Goal: Task Accomplishment & Management: Use online tool/utility

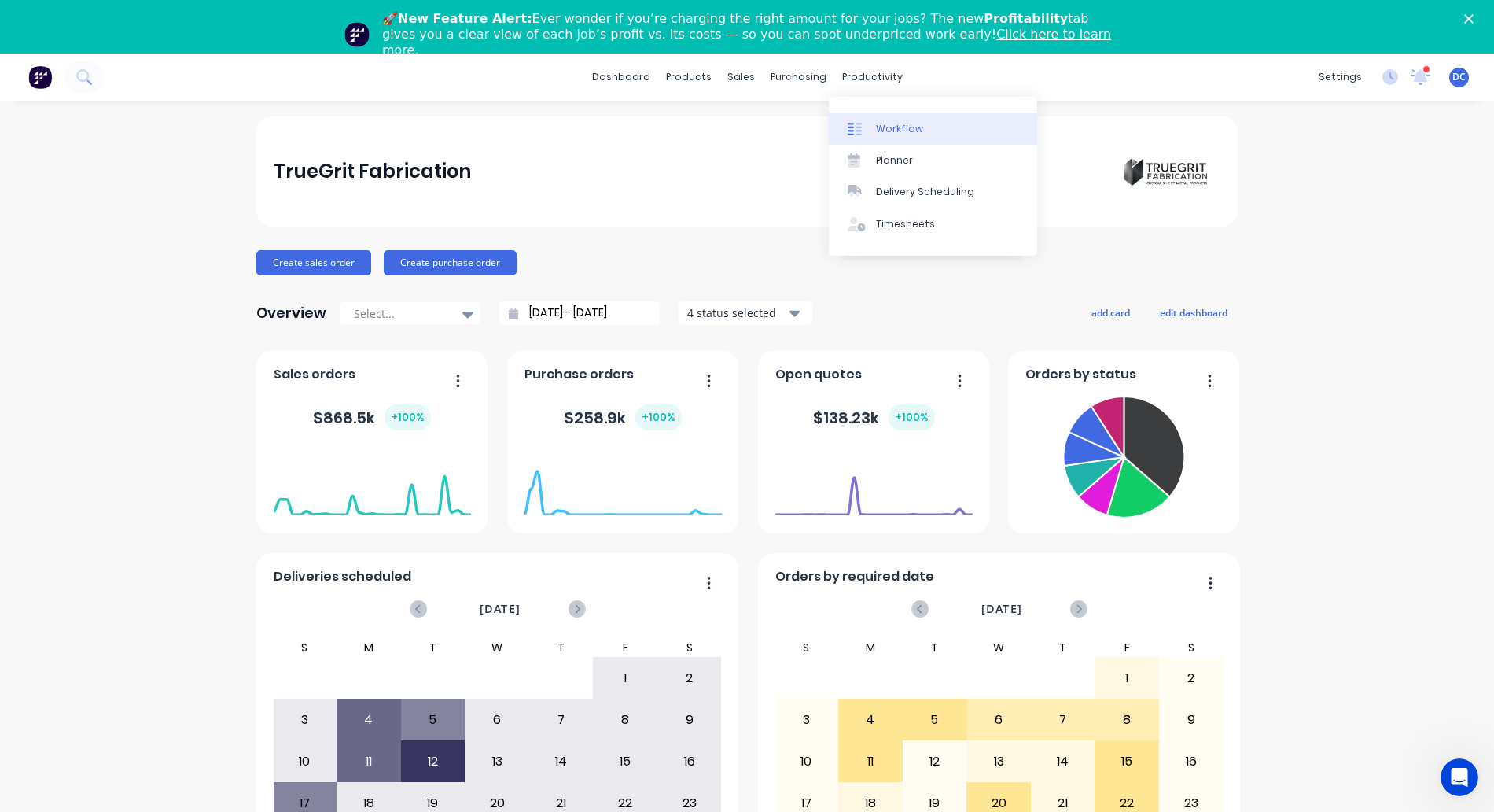
click at [881, 122] on div "Workflow" at bounding box center [900, 128] width 47 height 14
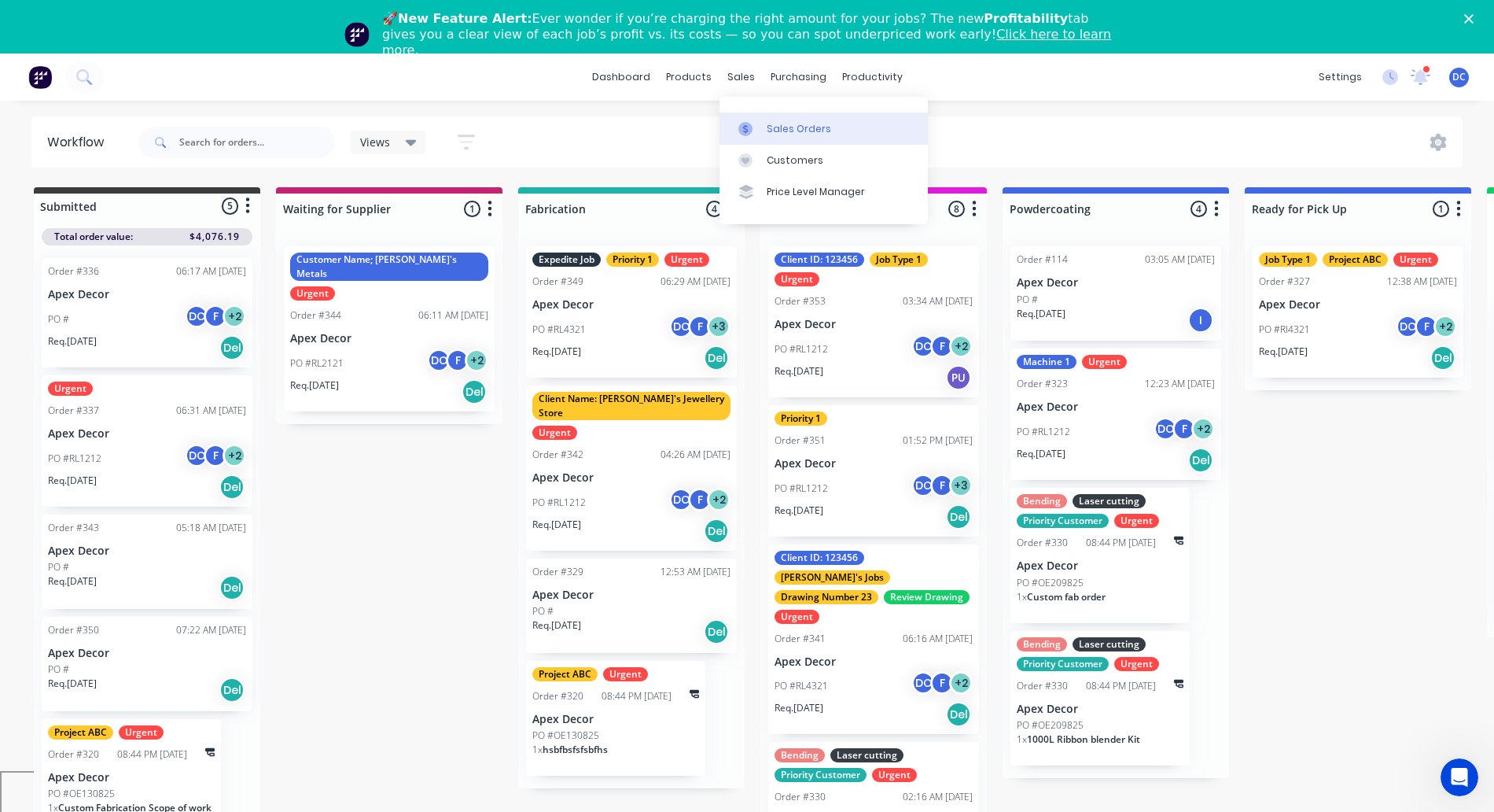
click at [780, 122] on div "Sales Orders" at bounding box center [799, 128] width 65 height 14
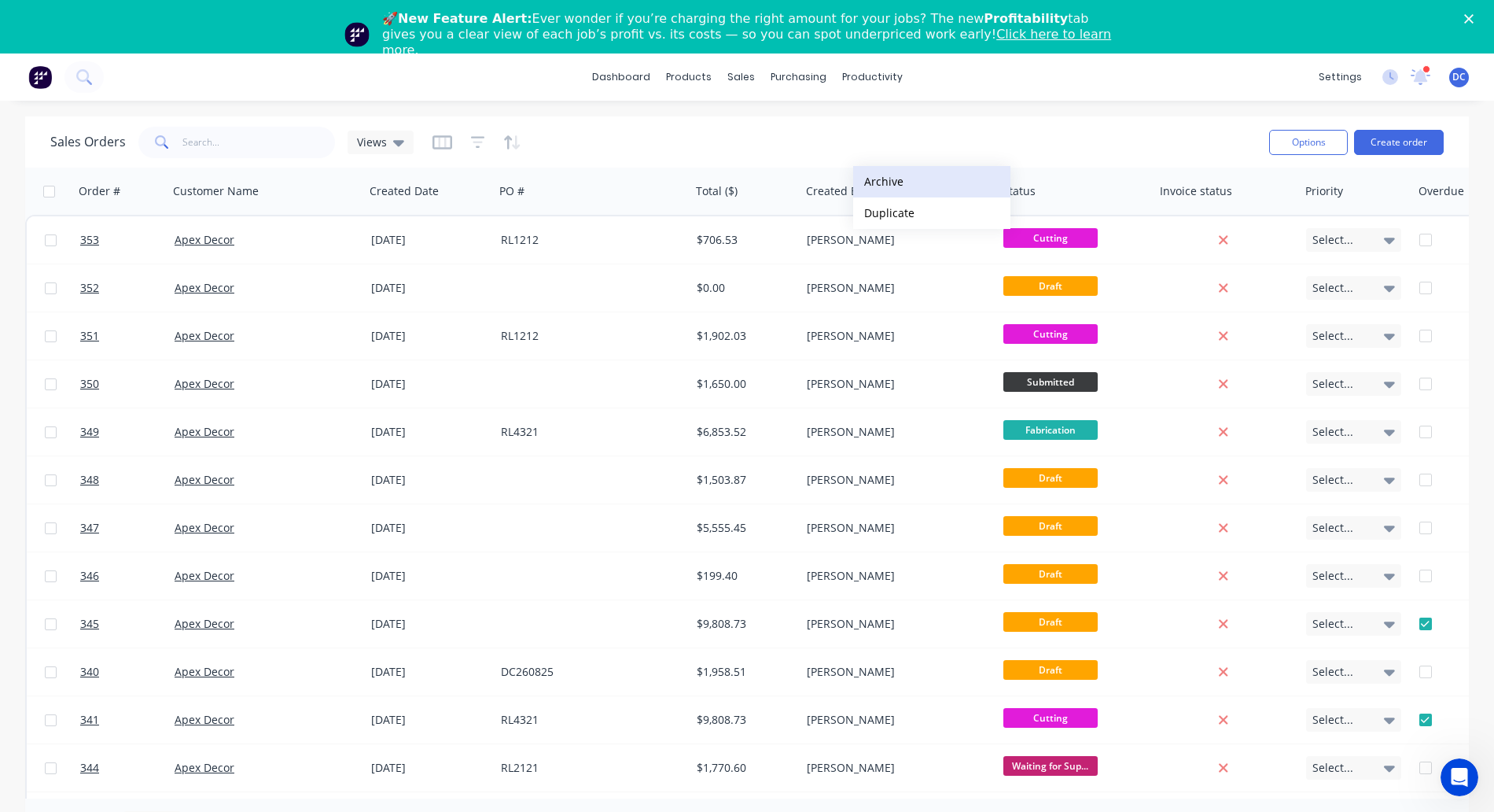
click at [872, 181] on button "Archive" at bounding box center [932, 181] width 157 height 32
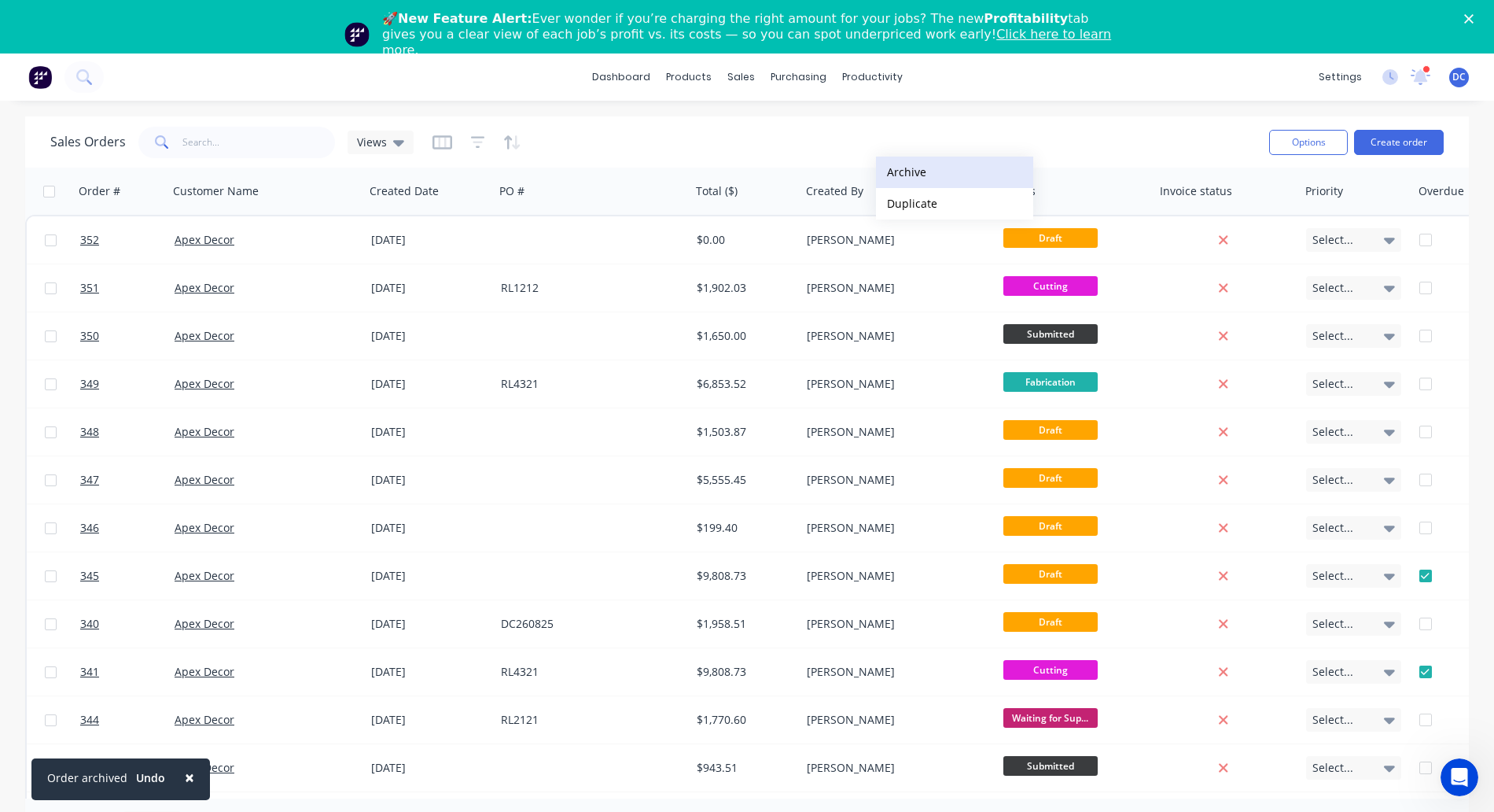
click at [901, 165] on button "Archive" at bounding box center [955, 172] width 157 height 32
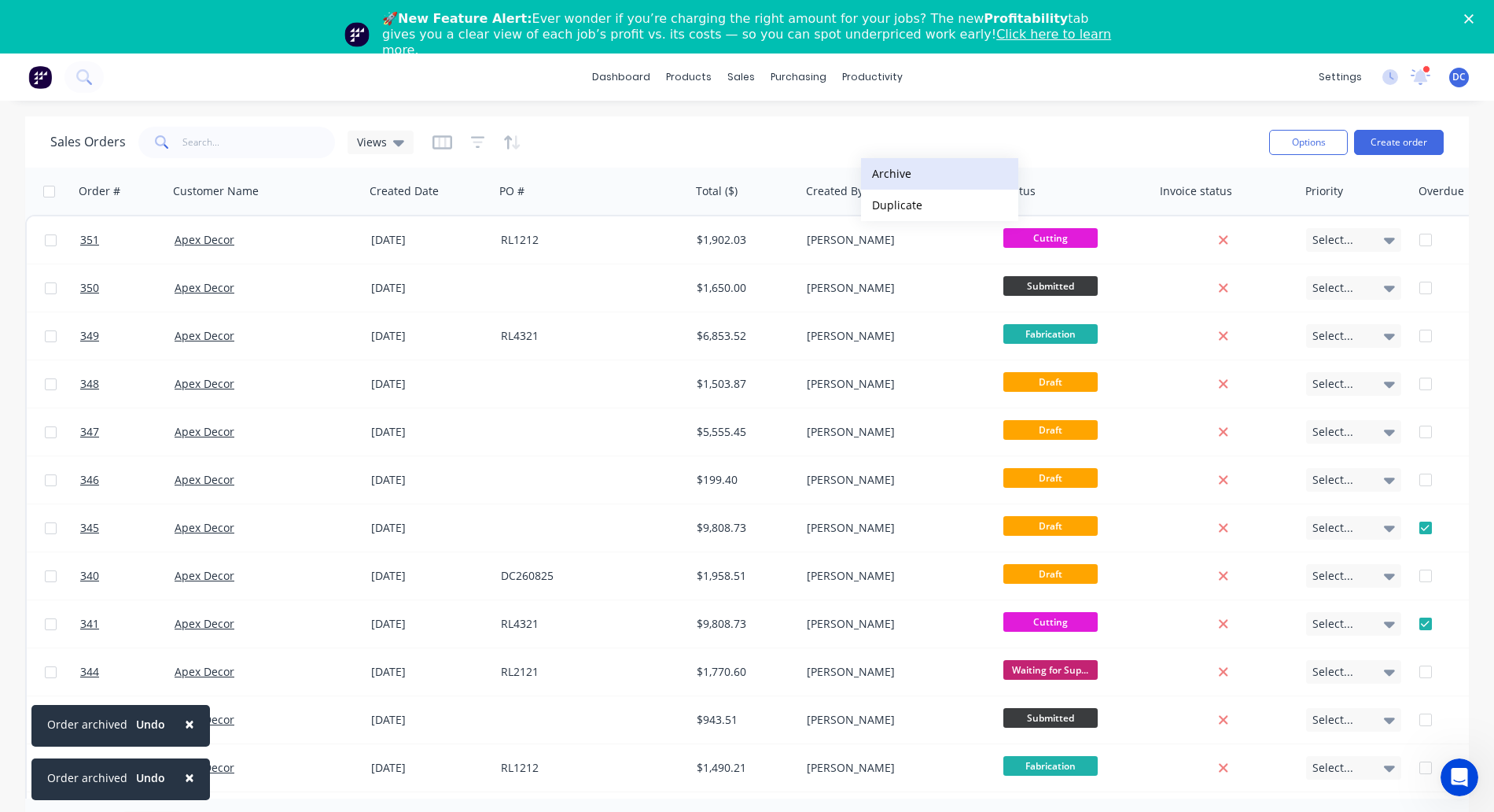
click at [906, 166] on button "Archive" at bounding box center [940, 174] width 157 height 32
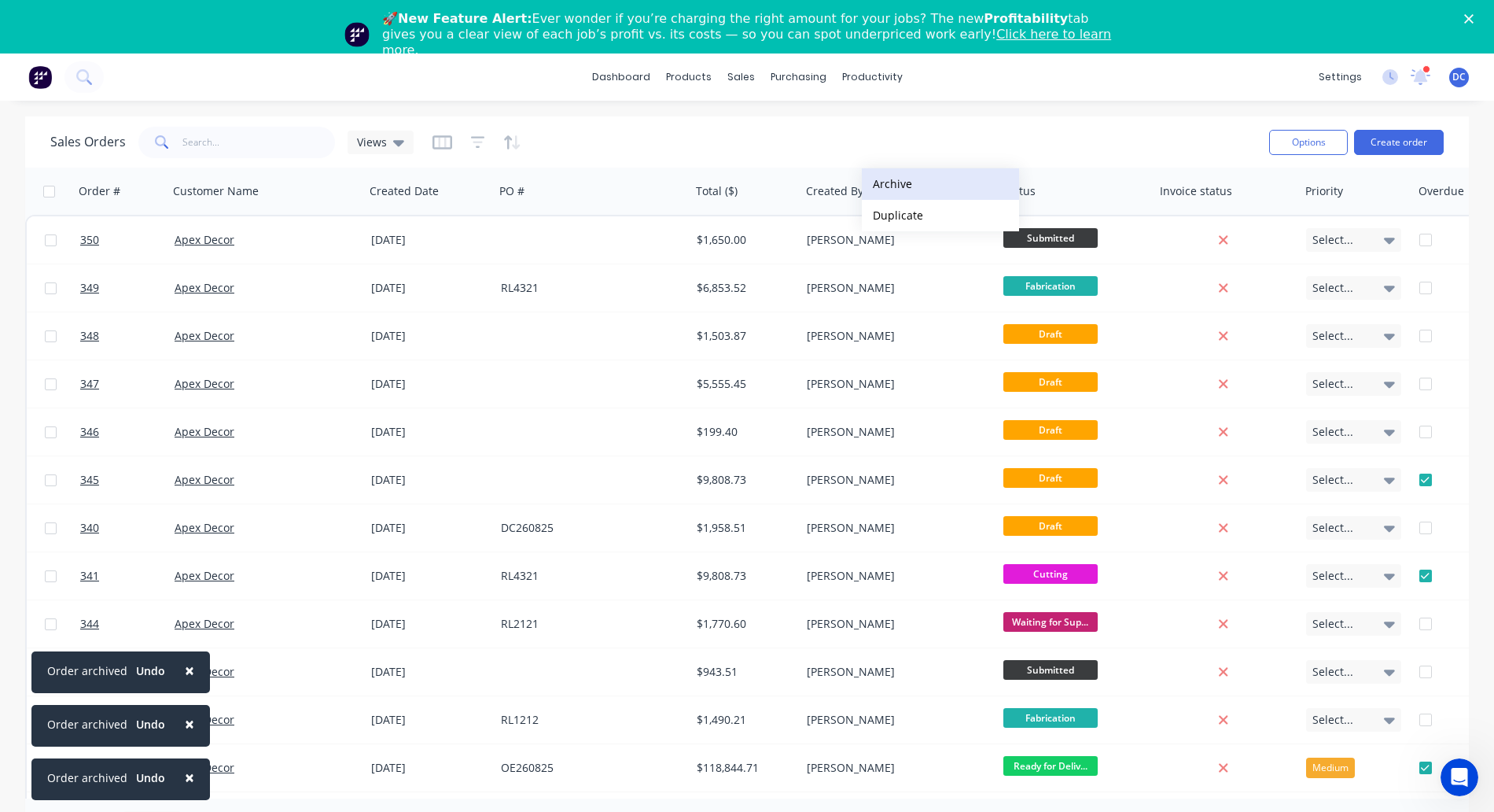
click at [907, 186] on button "Archive" at bounding box center [940, 184] width 157 height 32
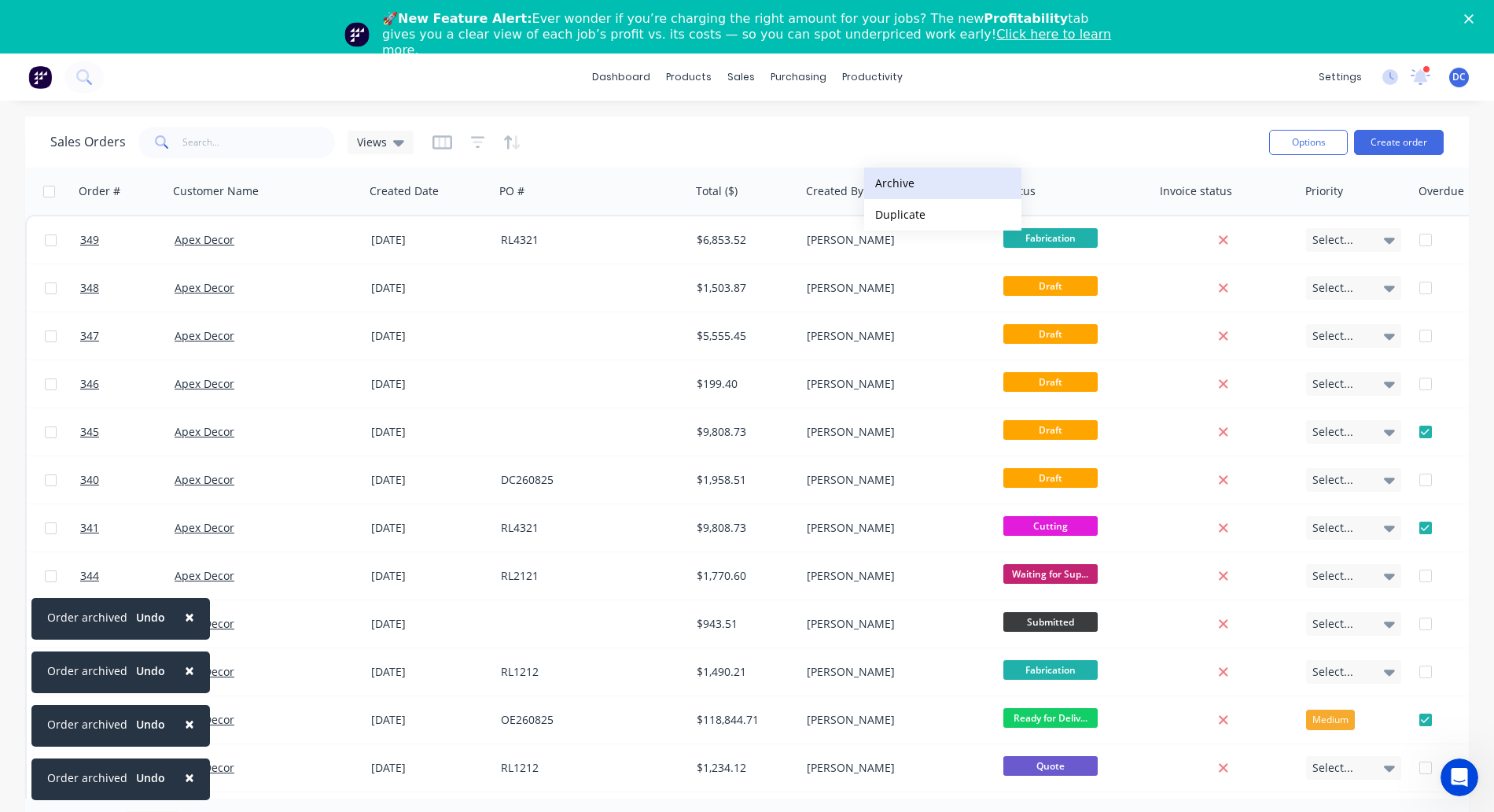
click at [892, 185] on button "Archive" at bounding box center [943, 183] width 157 height 32
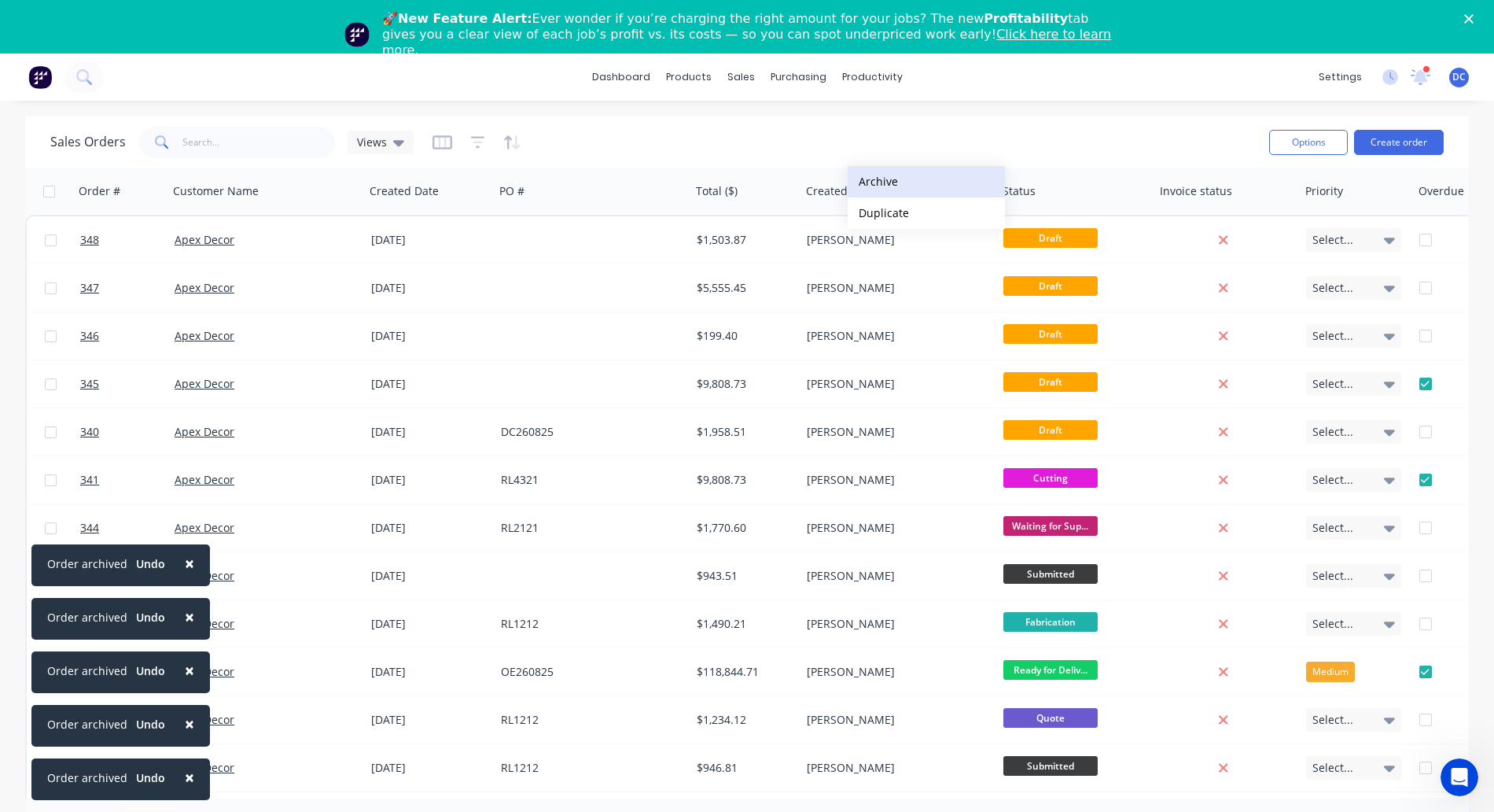
click at [886, 178] on button "Archive" at bounding box center [926, 181] width 157 height 32
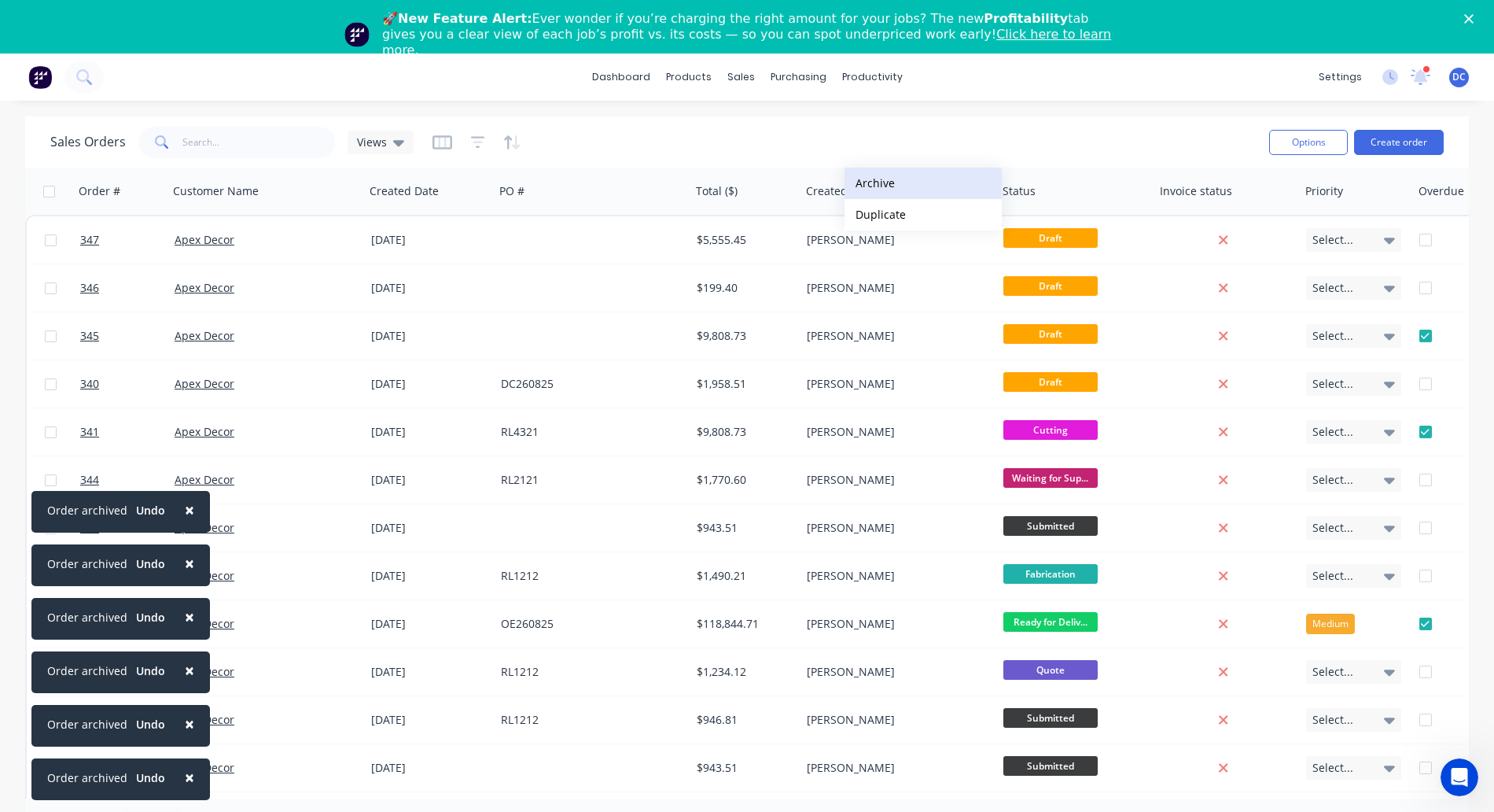
click at [875, 180] on button "Archive" at bounding box center [923, 183] width 157 height 32
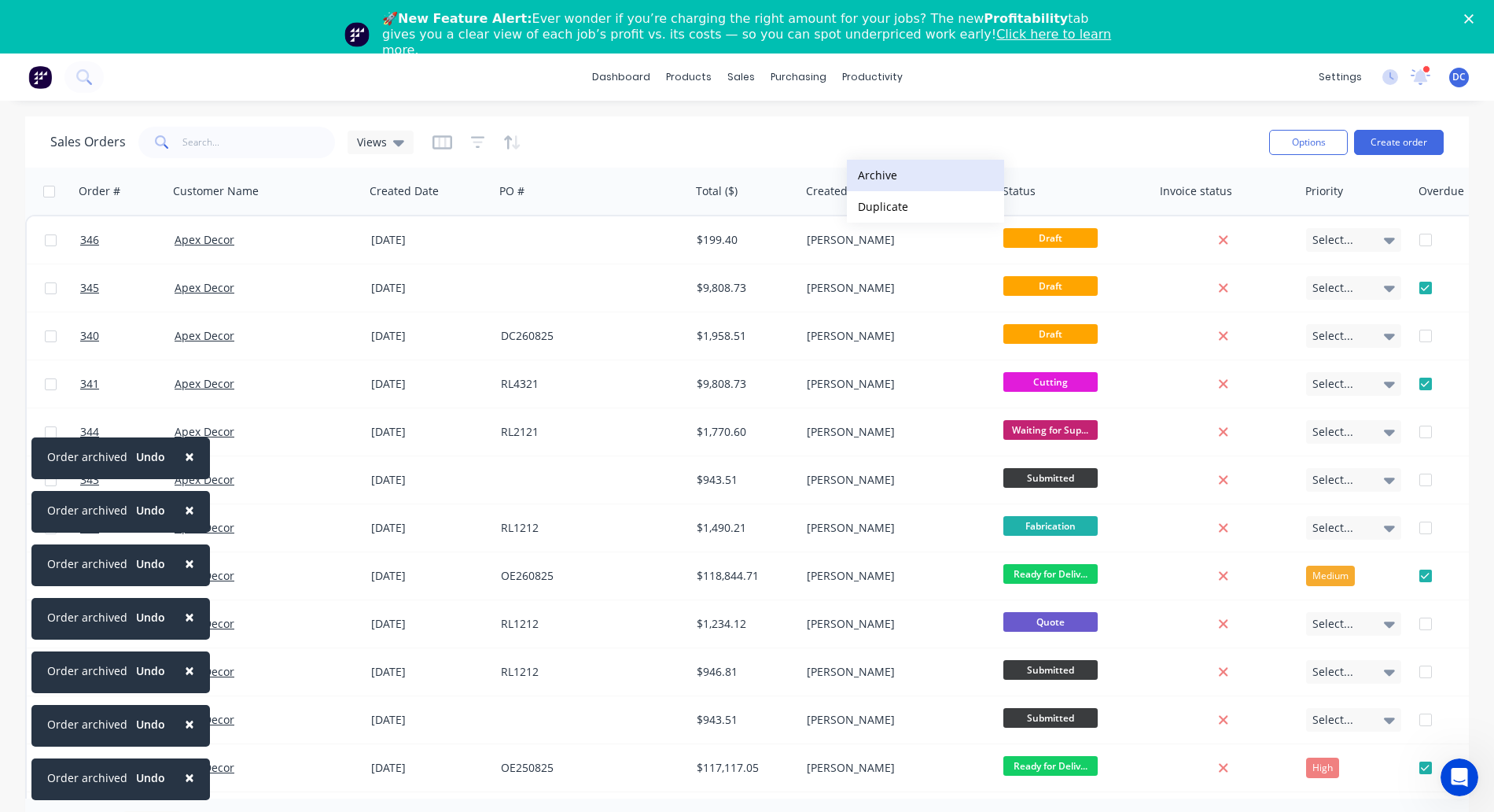
click at [877, 175] on button "Archive" at bounding box center [925, 176] width 157 height 32
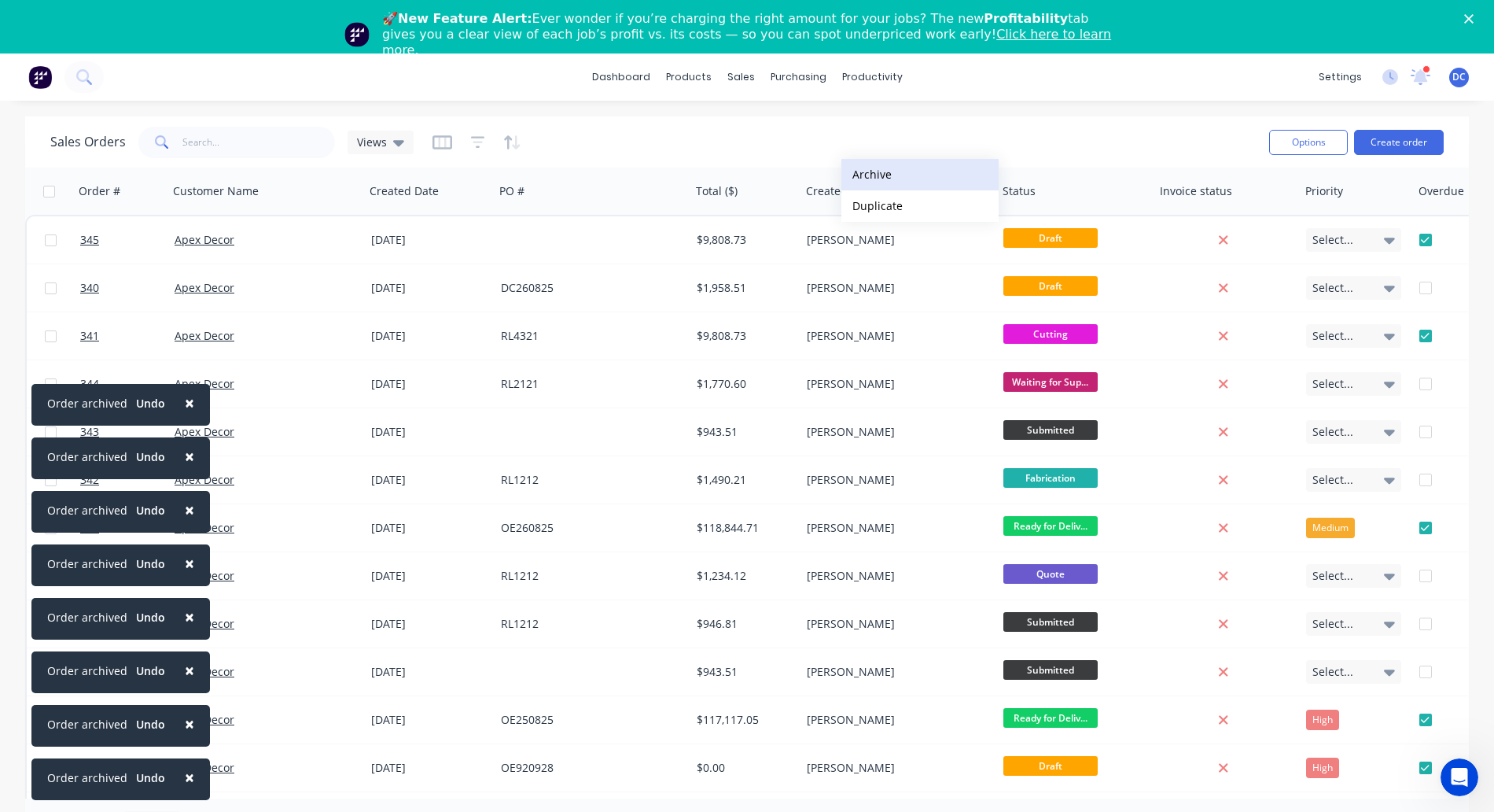
click at [872, 181] on button "Archive" at bounding box center [921, 175] width 157 height 32
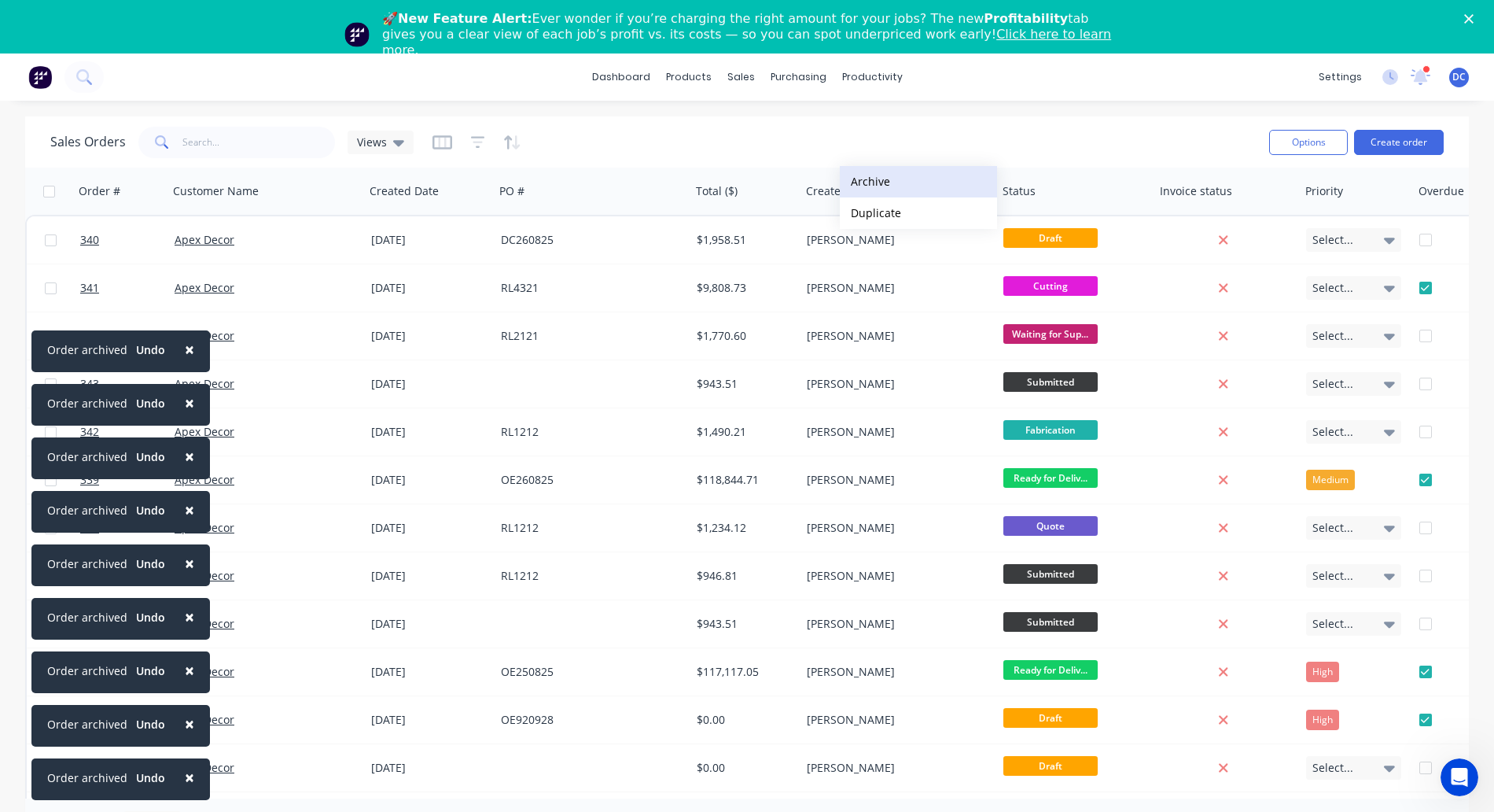
click at [868, 183] on button "Archive" at bounding box center [919, 181] width 157 height 32
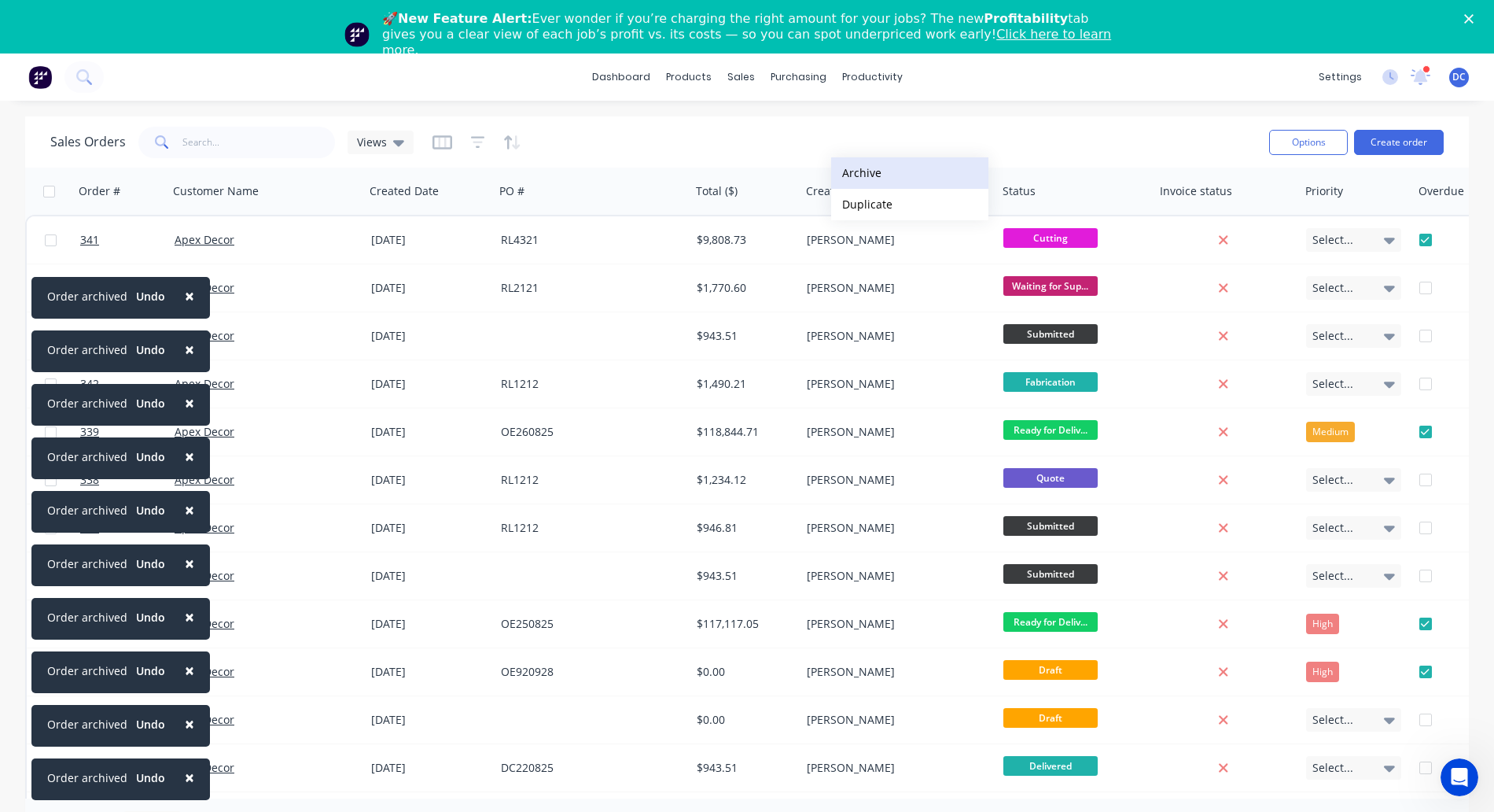
click at [865, 178] on button "Archive" at bounding box center [910, 173] width 157 height 32
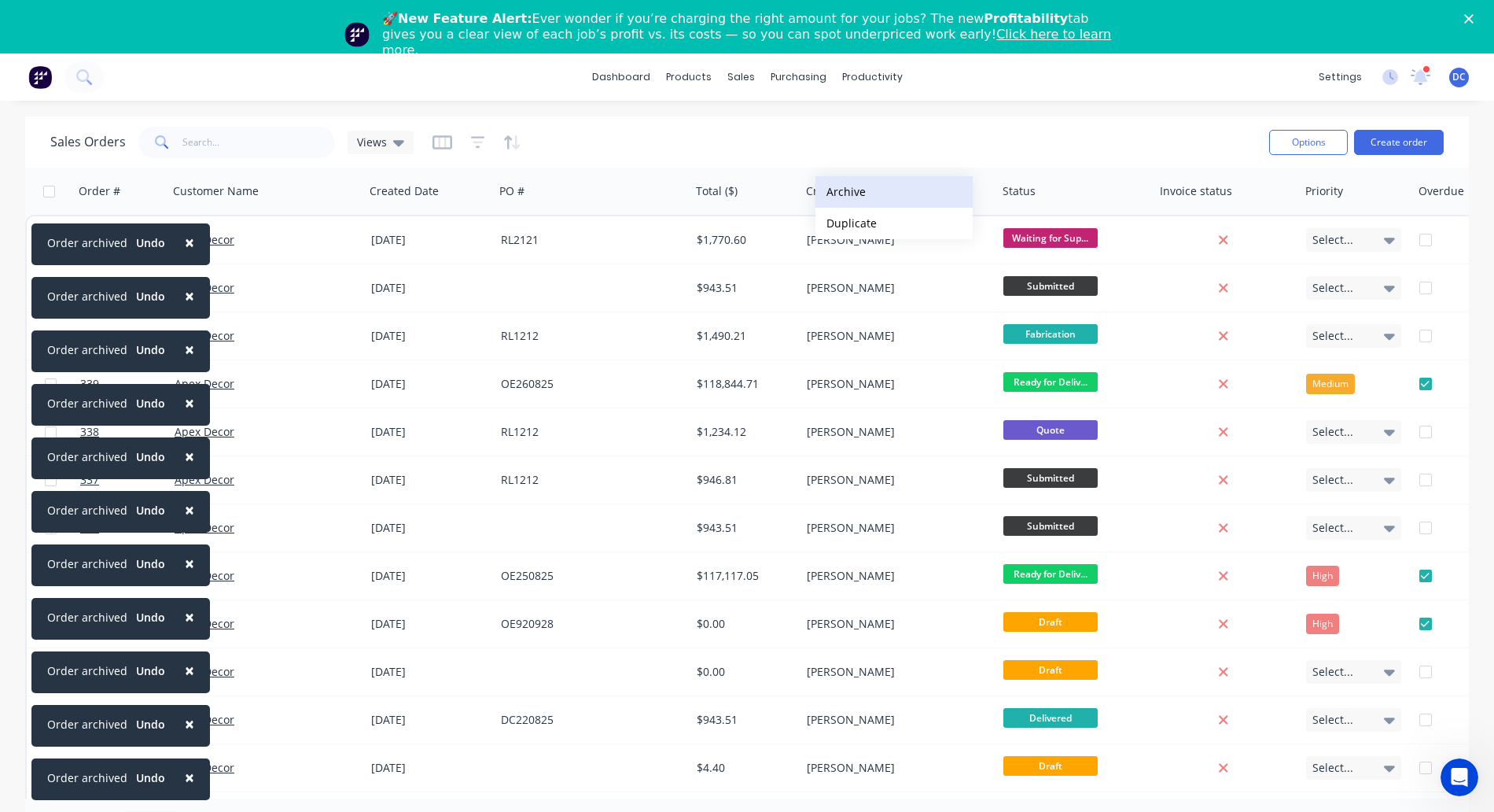
click at [856, 204] on button "Archive" at bounding box center [894, 192] width 157 height 32
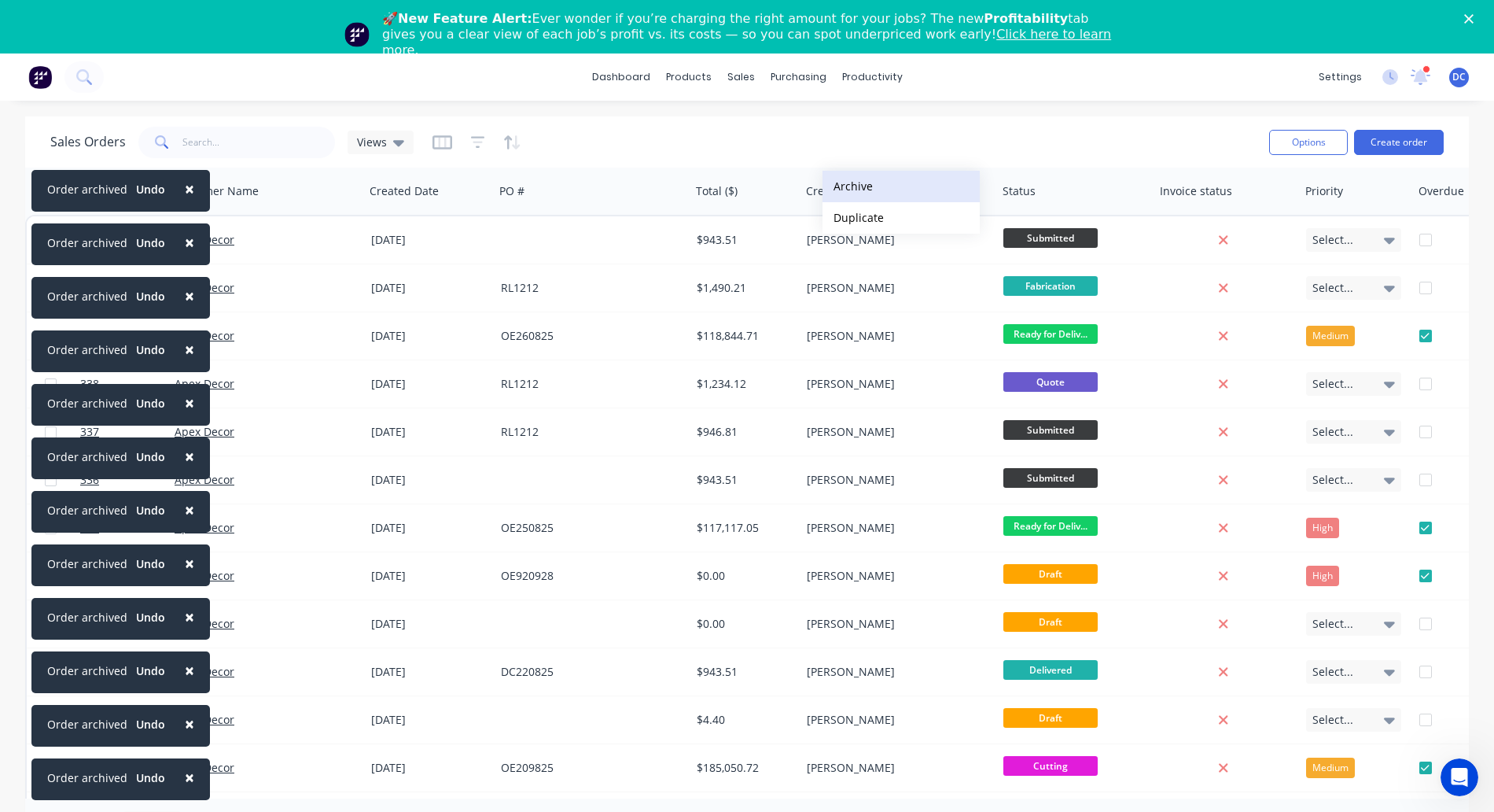
click at [851, 191] on button "Archive" at bounding box center [901, 186] width 157 height 32
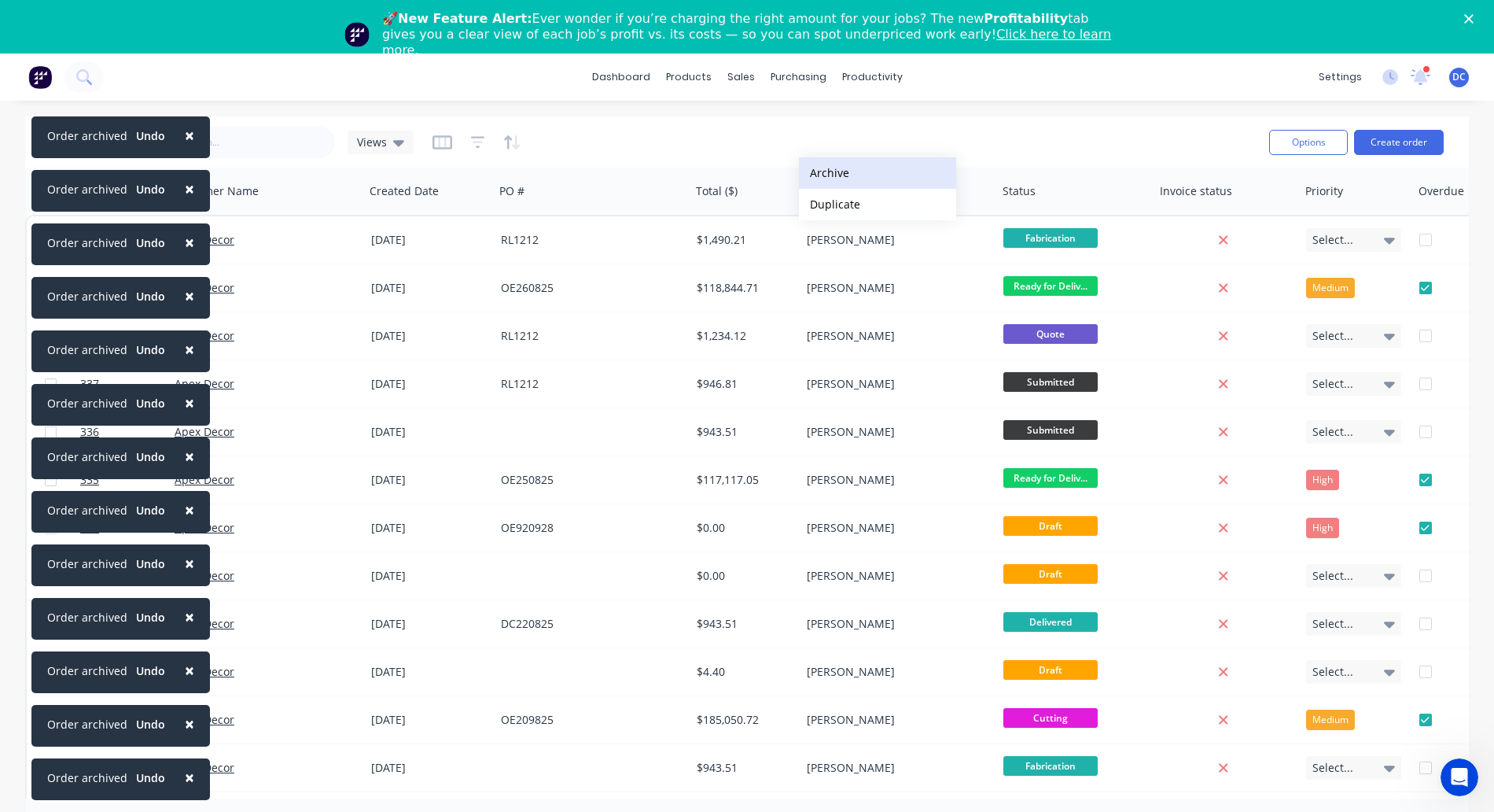
click at [832, 176] on button "Archive" at bounding box center [878, 173] width 157 height 32
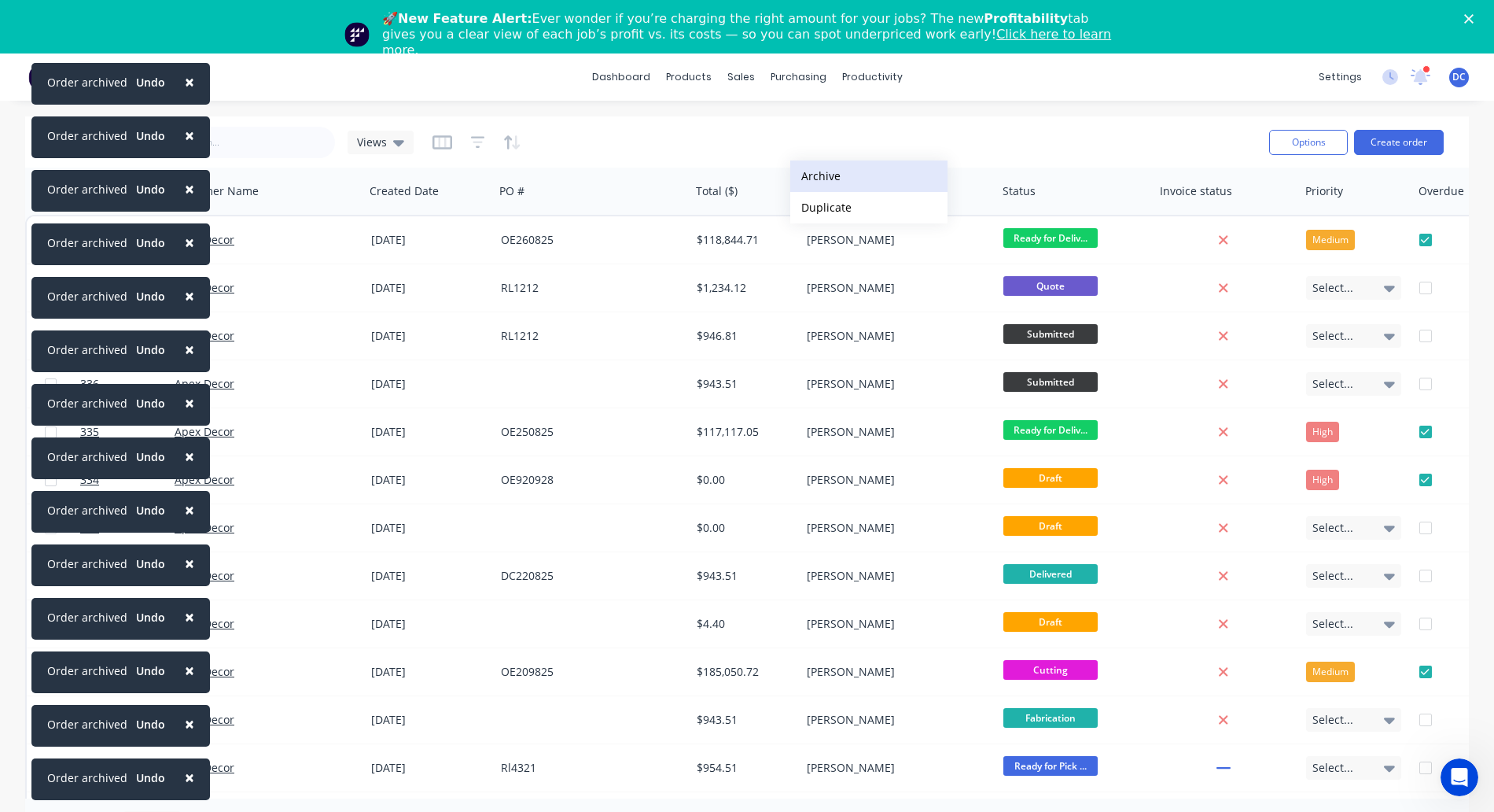
click at [822, 184] on button "Archive" at bounding box center [869, 177] width 157 height 32
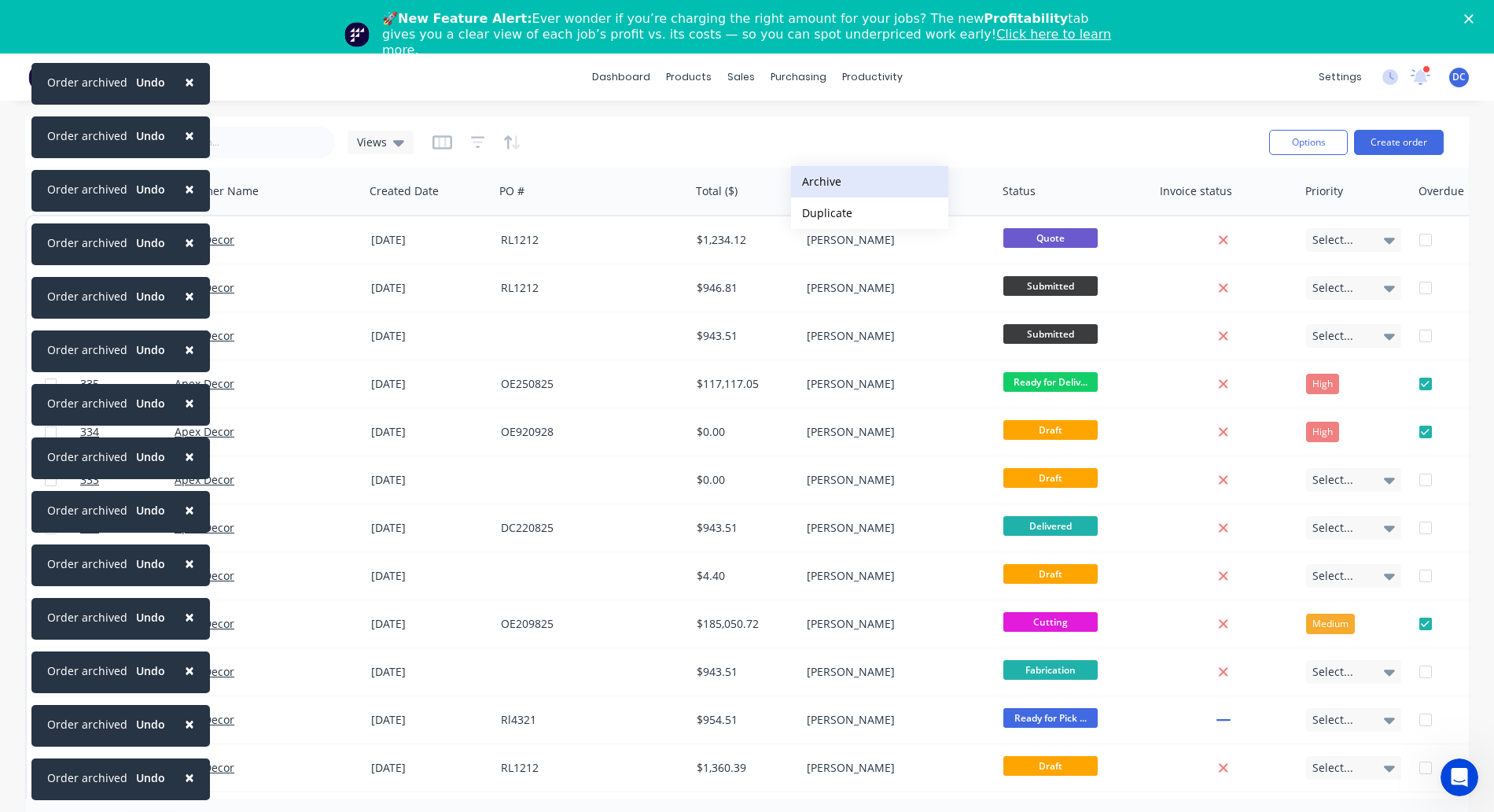
click at [821, 185] on button "Archive" at bounding box center [870, 181] width 157 height 32
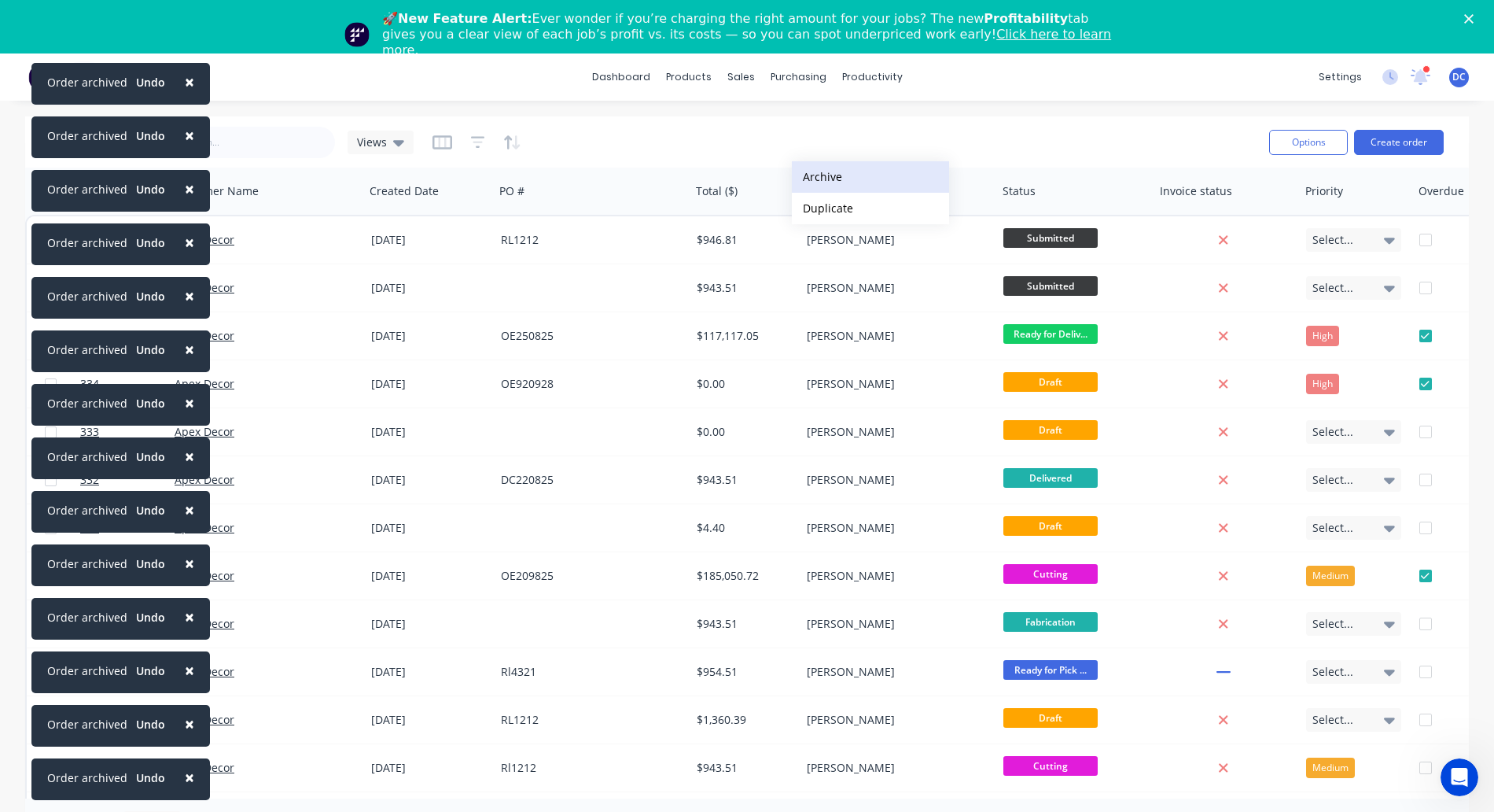
click at [823, 175] on button "Archive" at bounding box center [871, 177] width 157 height 32
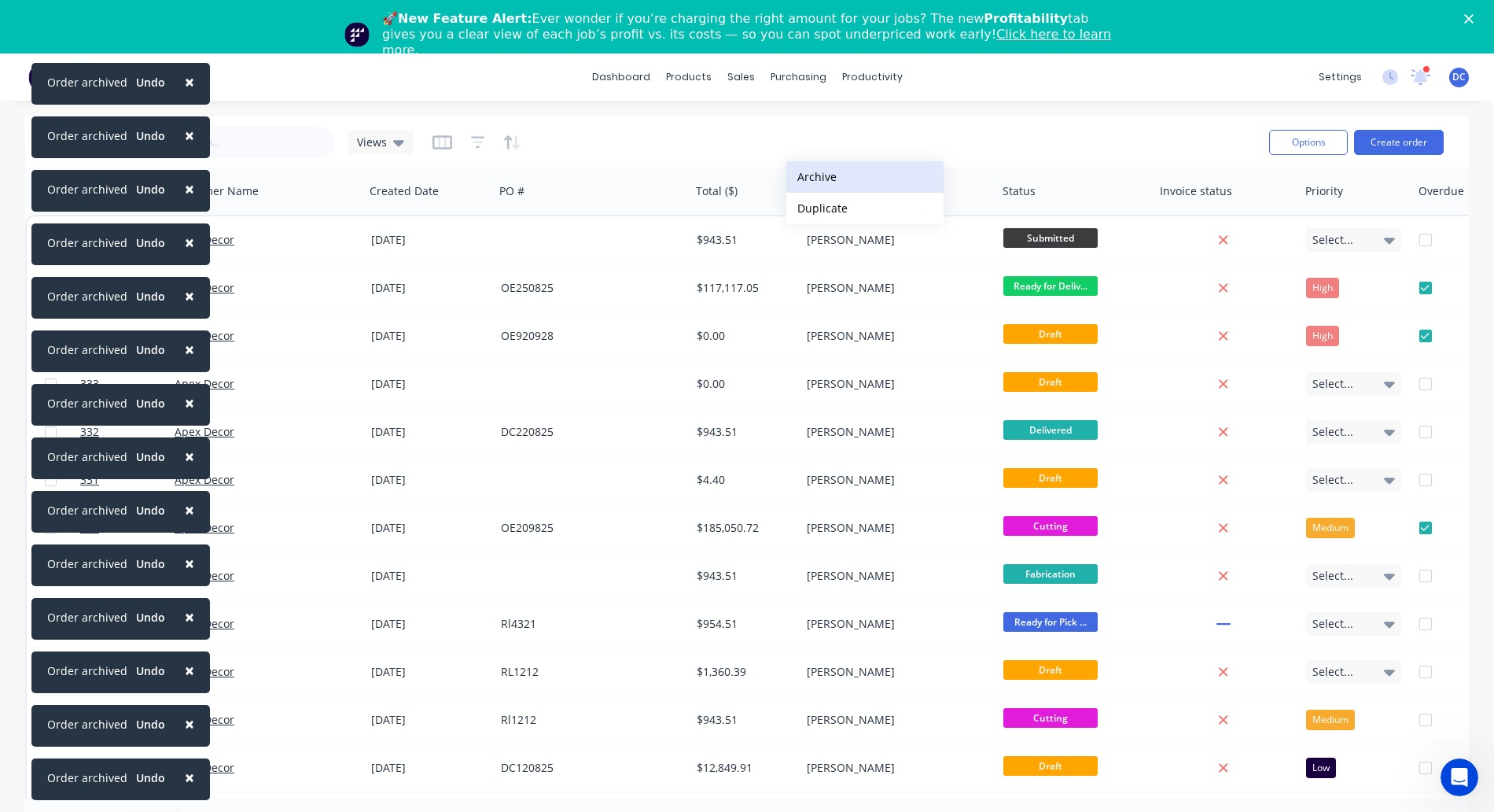
click at [818, 181] on button "Archive" at bounding box center [865, 177] width 157 height 32
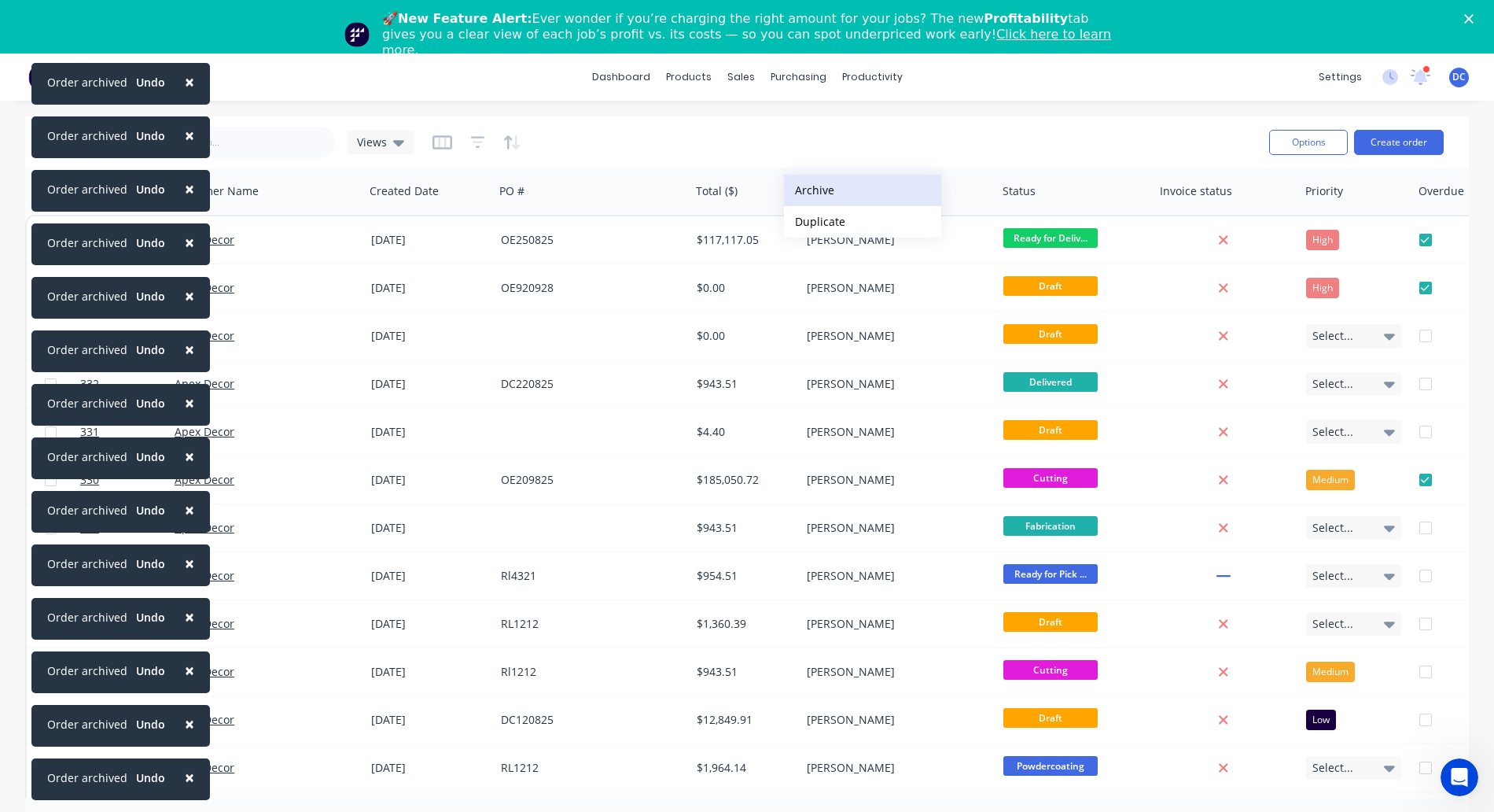
click at [813, 185] on button "Archive" at bounding box center [863, 191] width 157 height 32
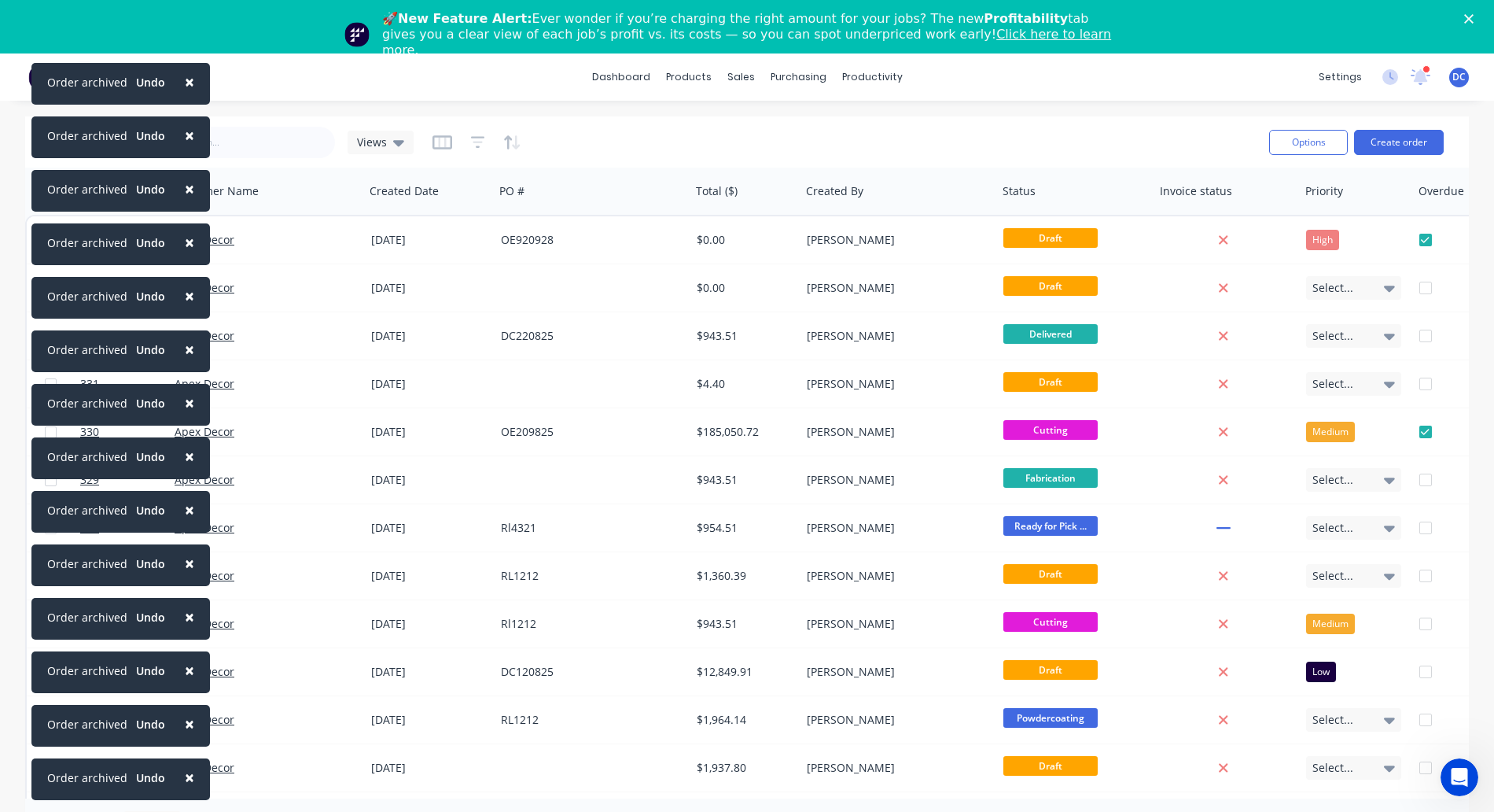
click at [187, 778] on span "×" at bounding box center [190, 777] width 9 height 22
click at [187, 734] on span "×" at bounding box center [190, 724] width 9 height 22
click at [187, 778] on span "×" at bounding box center [190, 777] width 9 height 22
click at [187, 734] on span "×" at bounding box center [190, 724] width 9 height 22
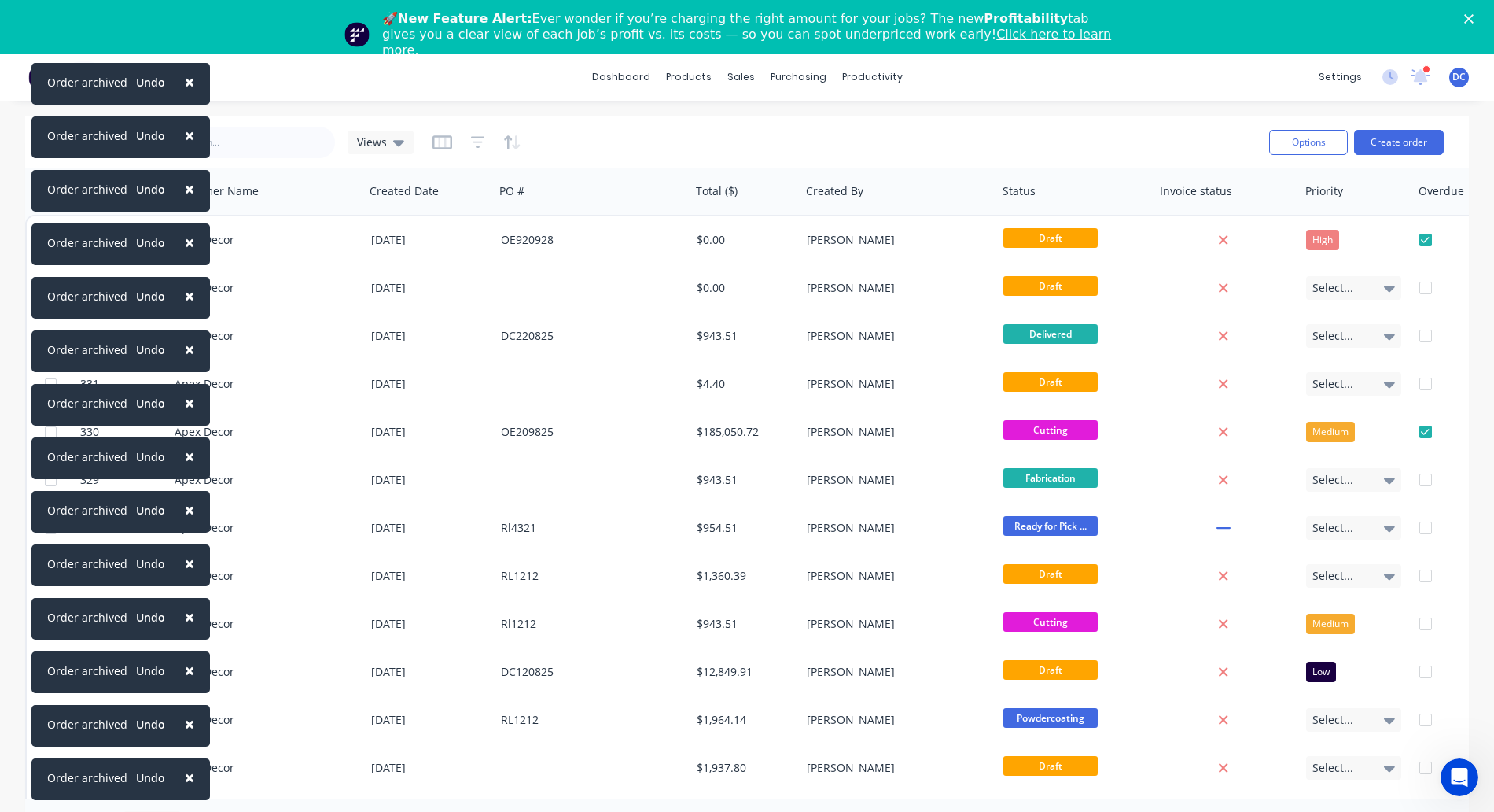
click at [187, 778] on span "×" at bounding box center [190, 777] width 9 height 22
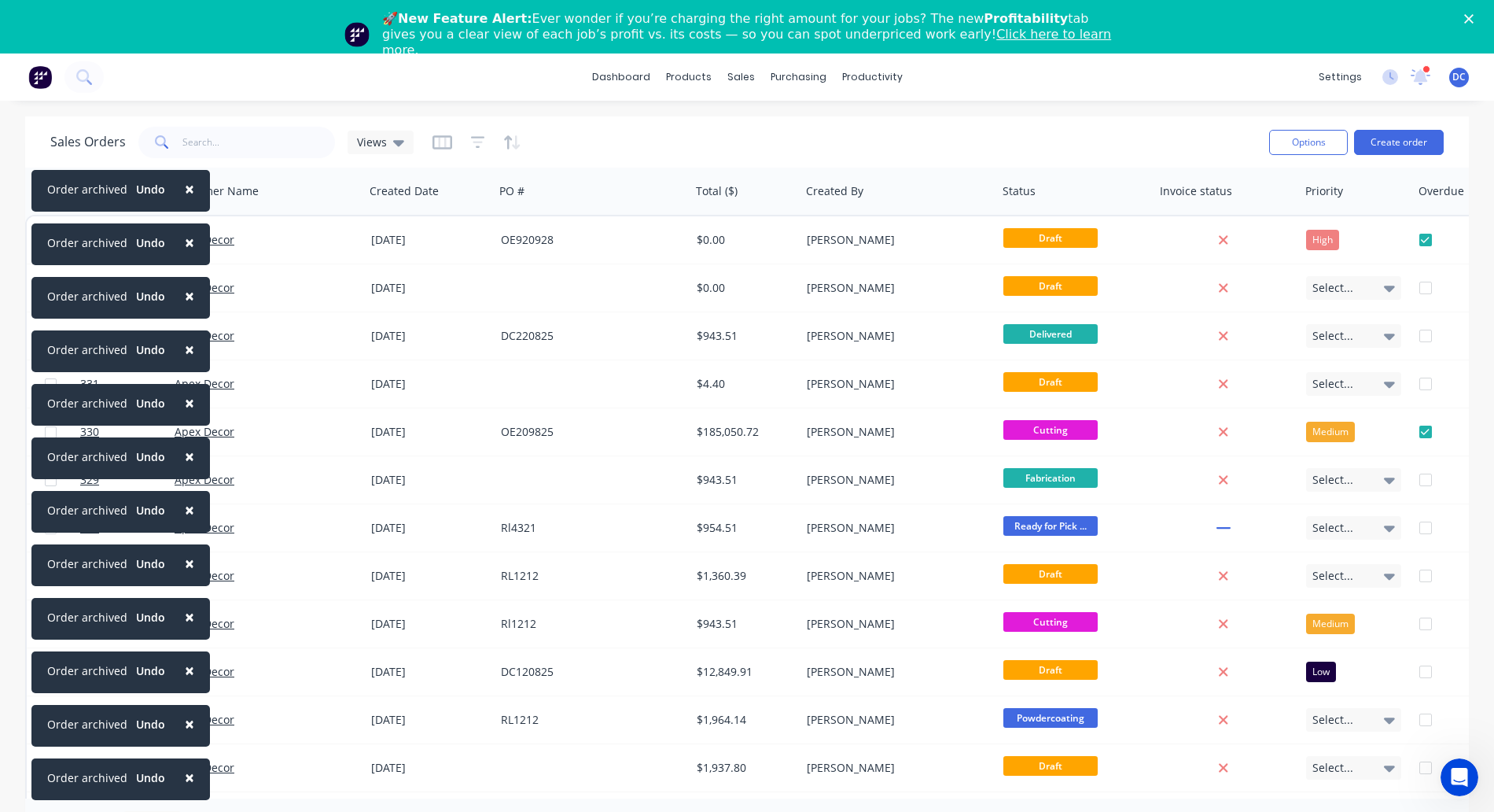
click at [187, 778] on span "×" at bounding box center [190, 777] width 9 height 22
click at [187, 734] on span "×" at bounding box center [190, 724] width 9 height 22
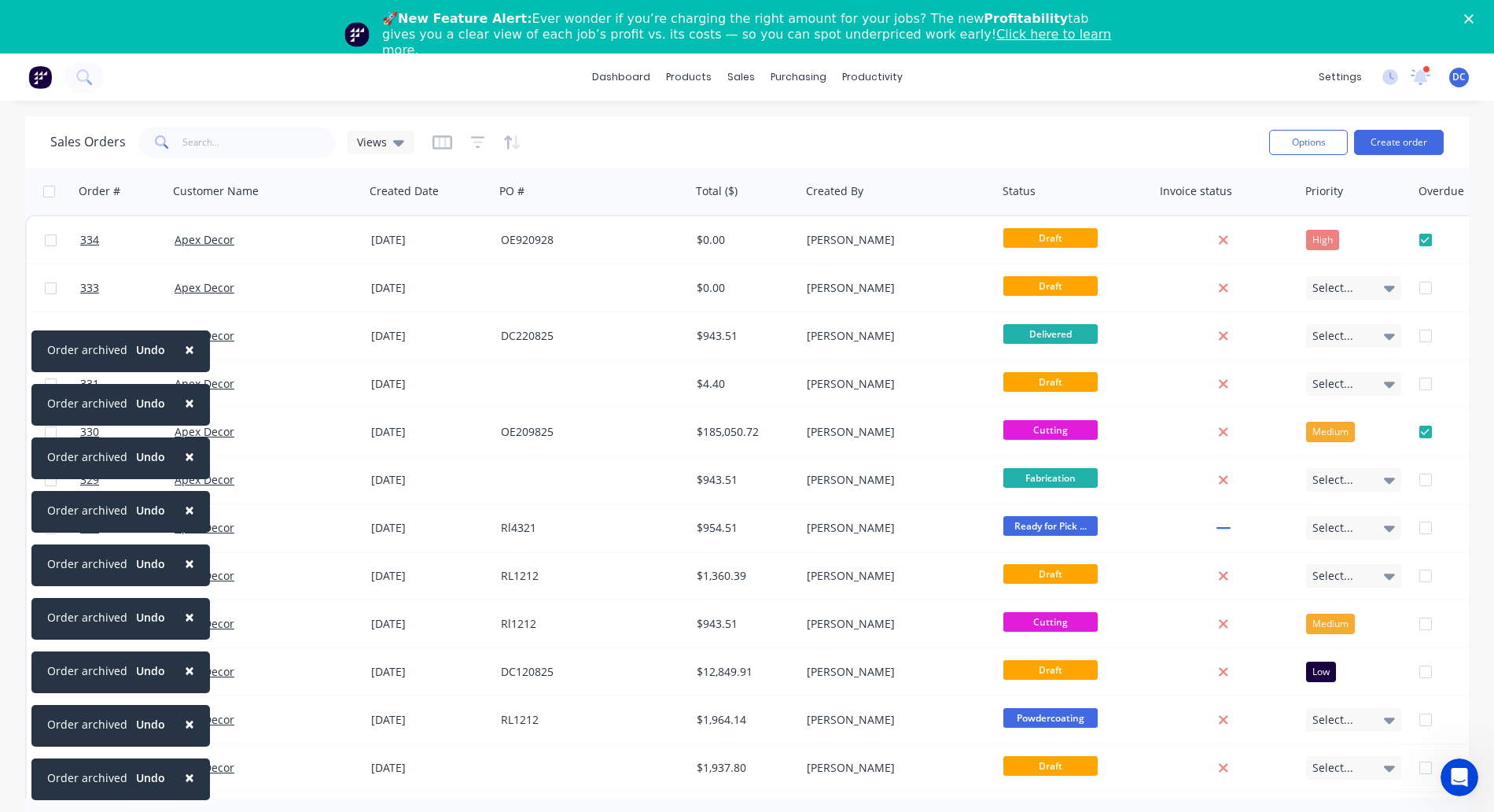
click at [187, 778] on span "×" at bounding box center [190, 777] width 9 height 22
click at [187, 734] on span "×" at bounding box center [190, 724] width 9 height 22
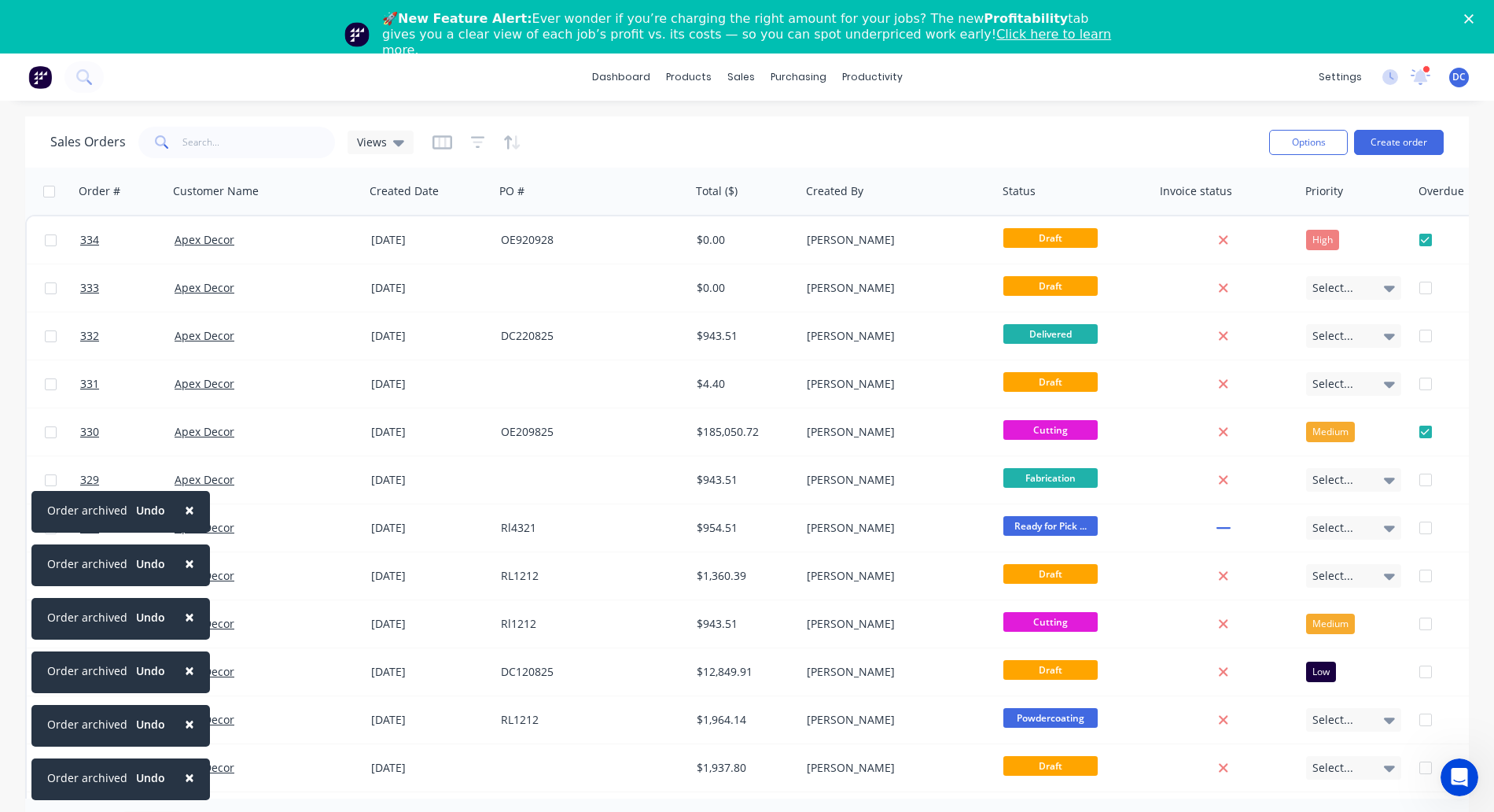
click at [187, 778] on span "×" at bounding box center [190, 777] width 9 height 22
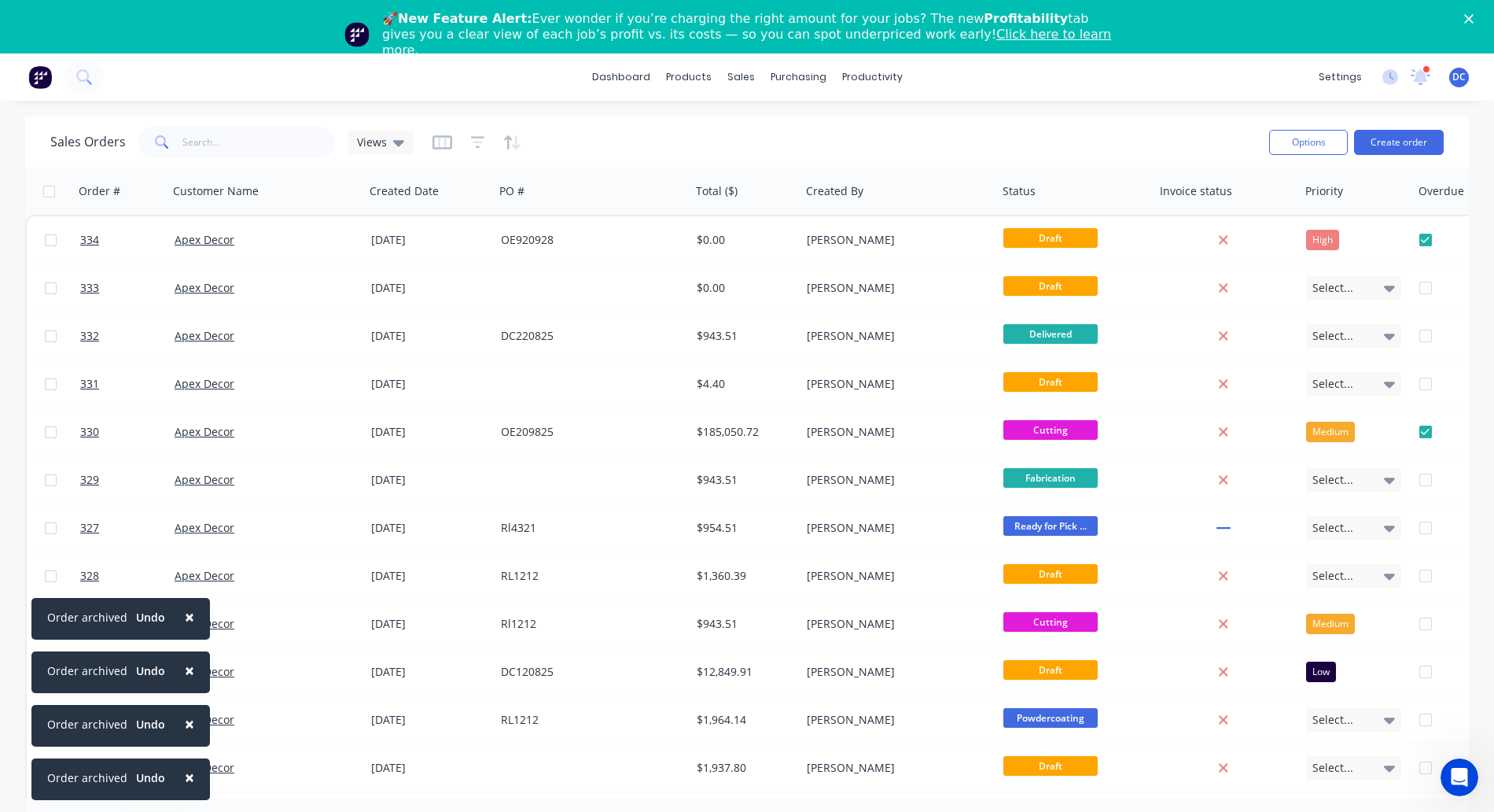
click at [187, 778] on span "×" at bounding box center [190, 777] width 9 height 22
click at [187, 734] on span "×" at bounding box center [190, 724] width 9 height 22
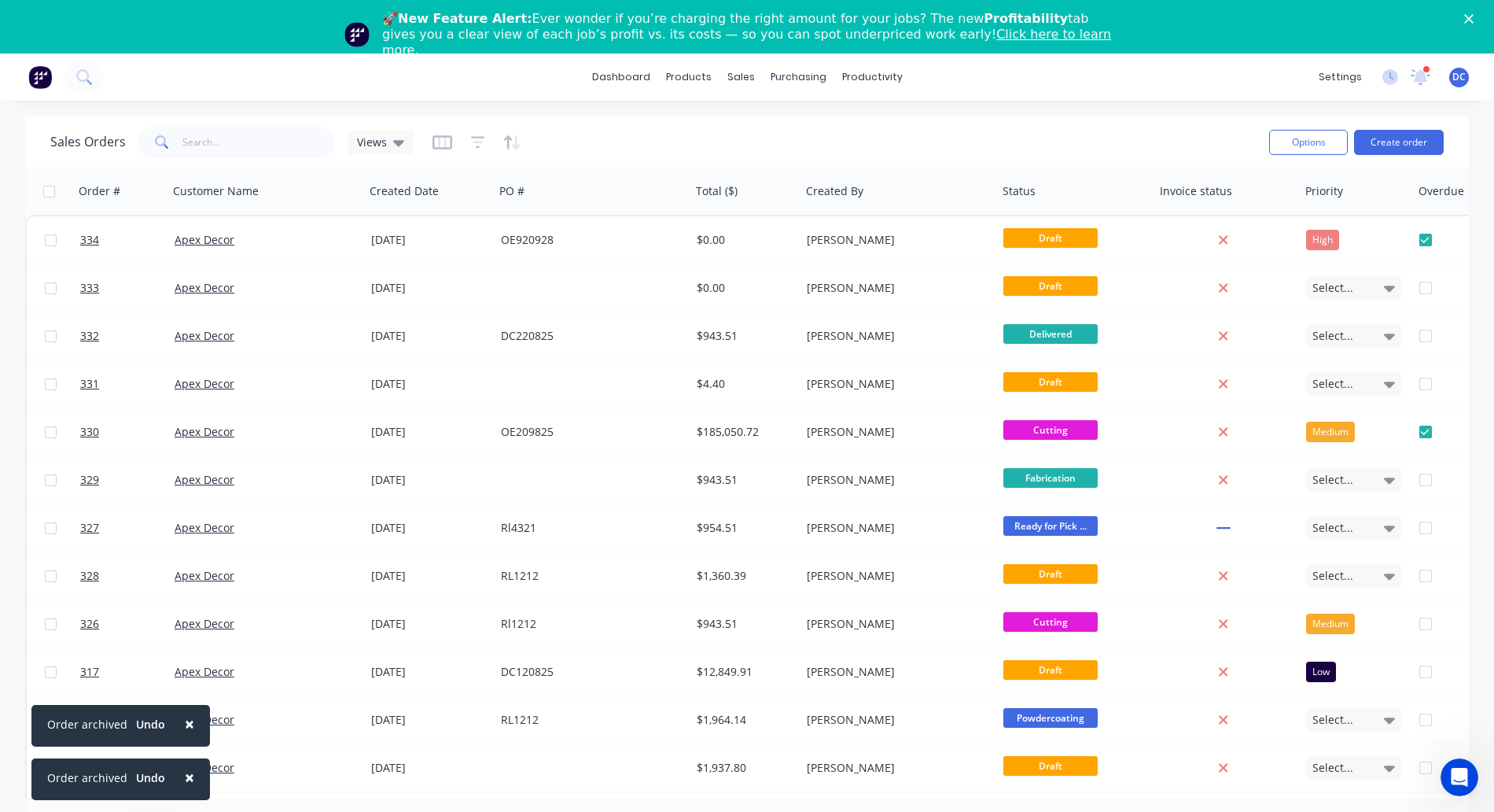
click at [187, 778] on span "×" at bounding box center [190, 777] width 9 height 22
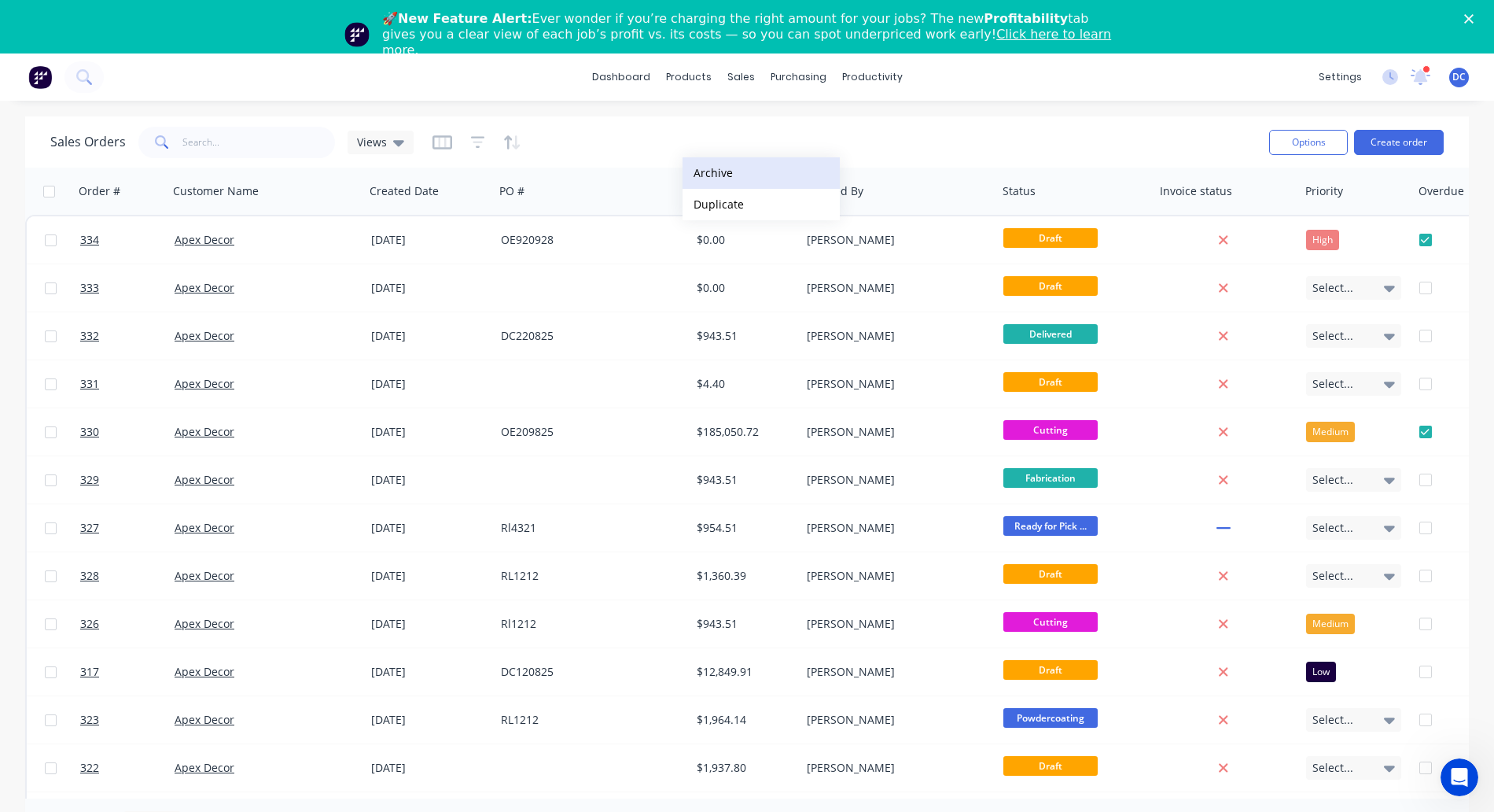
click at [718, 175] on button "Archive" at bounding box center [762, 173] width 157 height 32
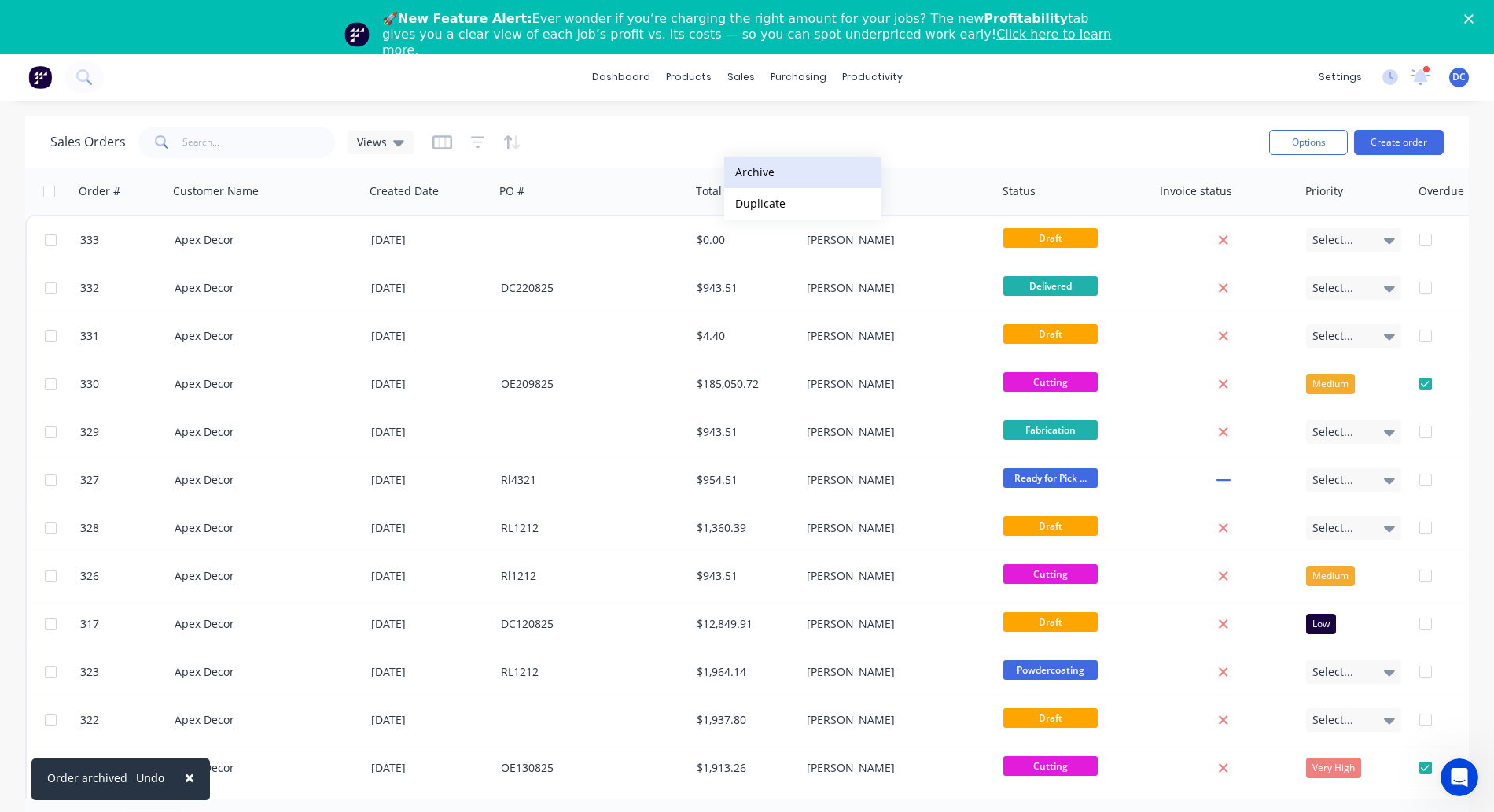
click at [752, 179] on button "Archive" at bounding box center [803, 172] width 157 height 32
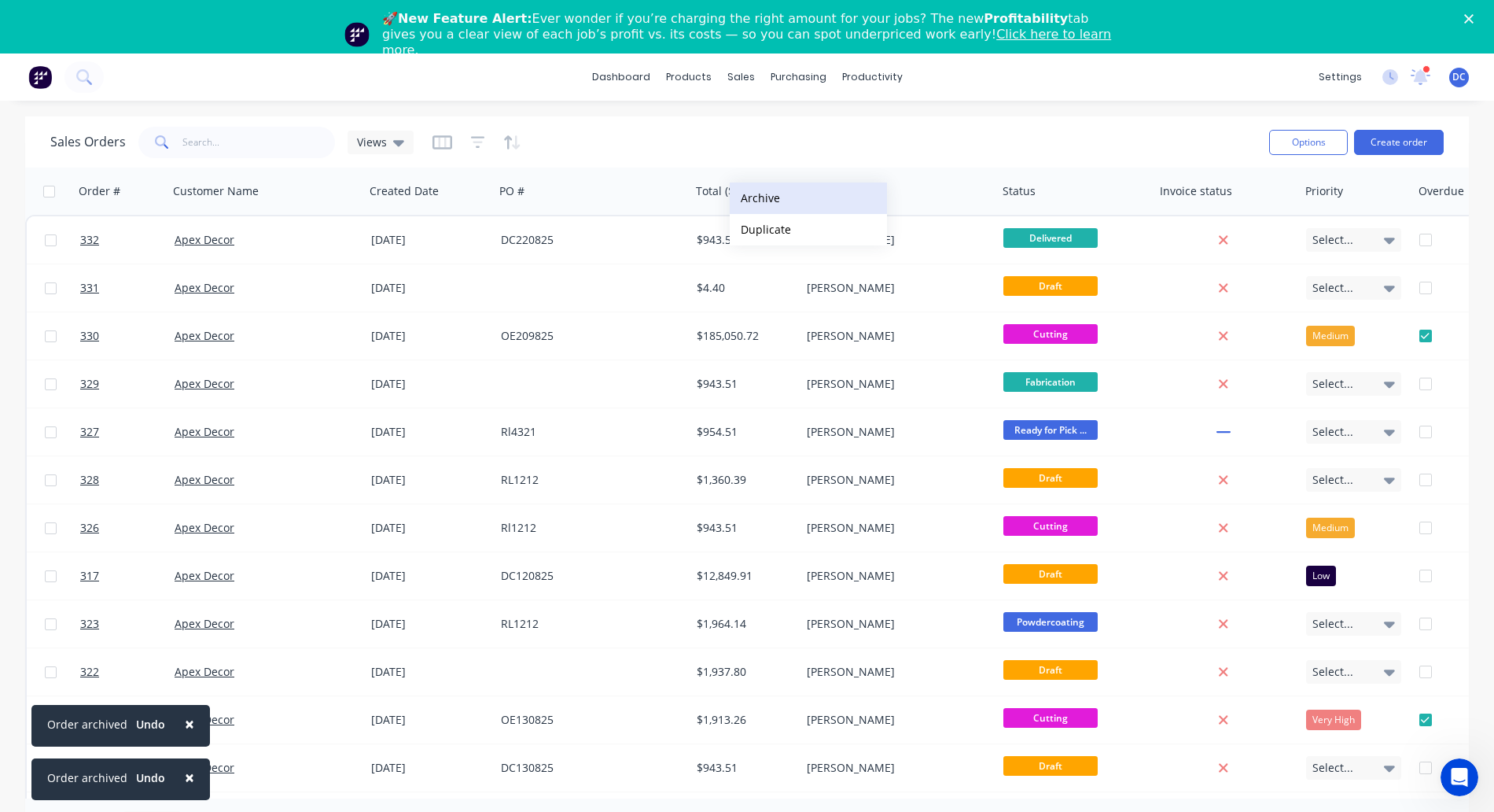
click at [757, 198] on button "Archive" at bounding box center [808, 198] width 157 height 32
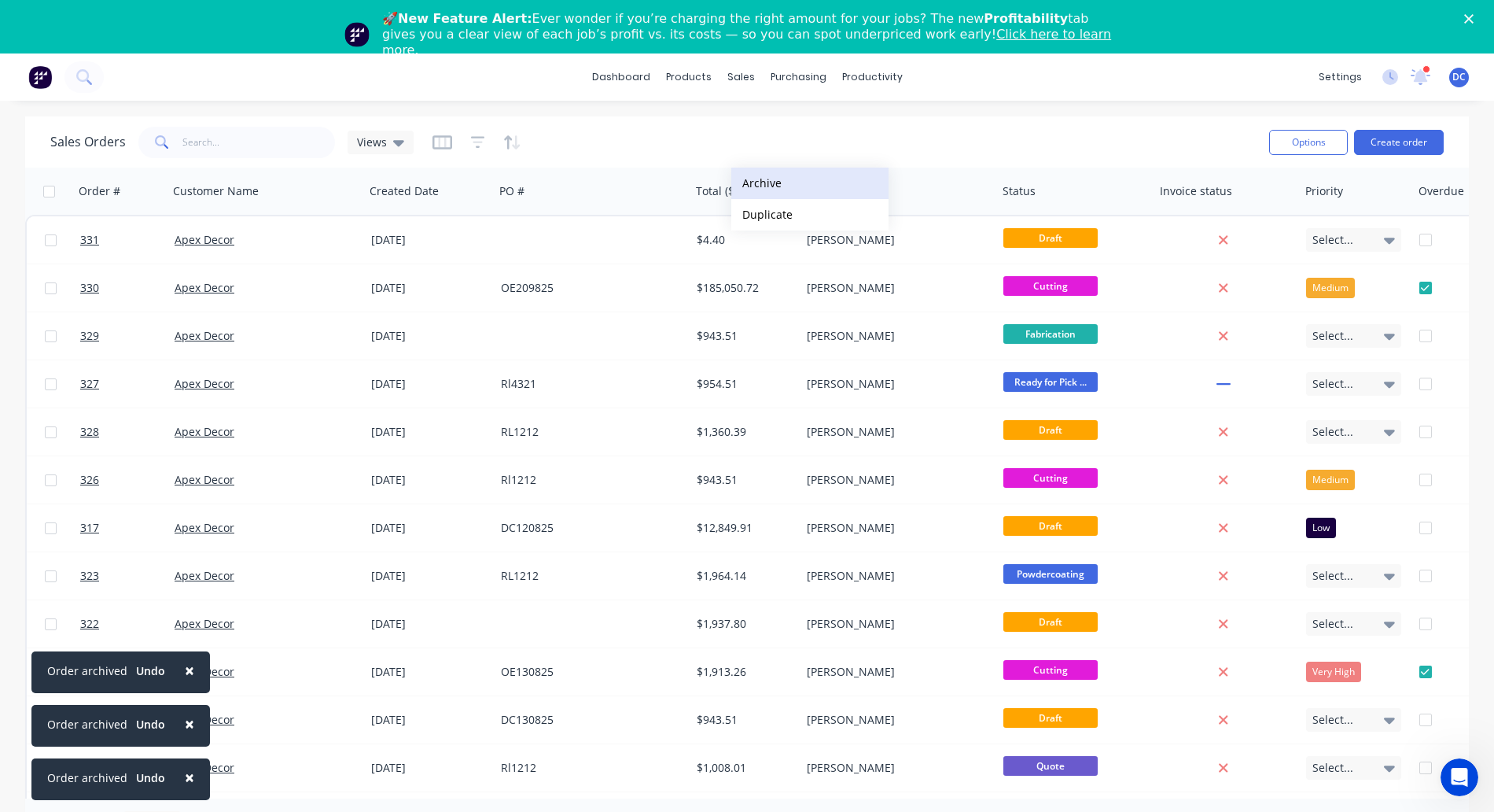
click at [762, 187] on button "Archive" at bounding box center [810, 183] width 157 height 32
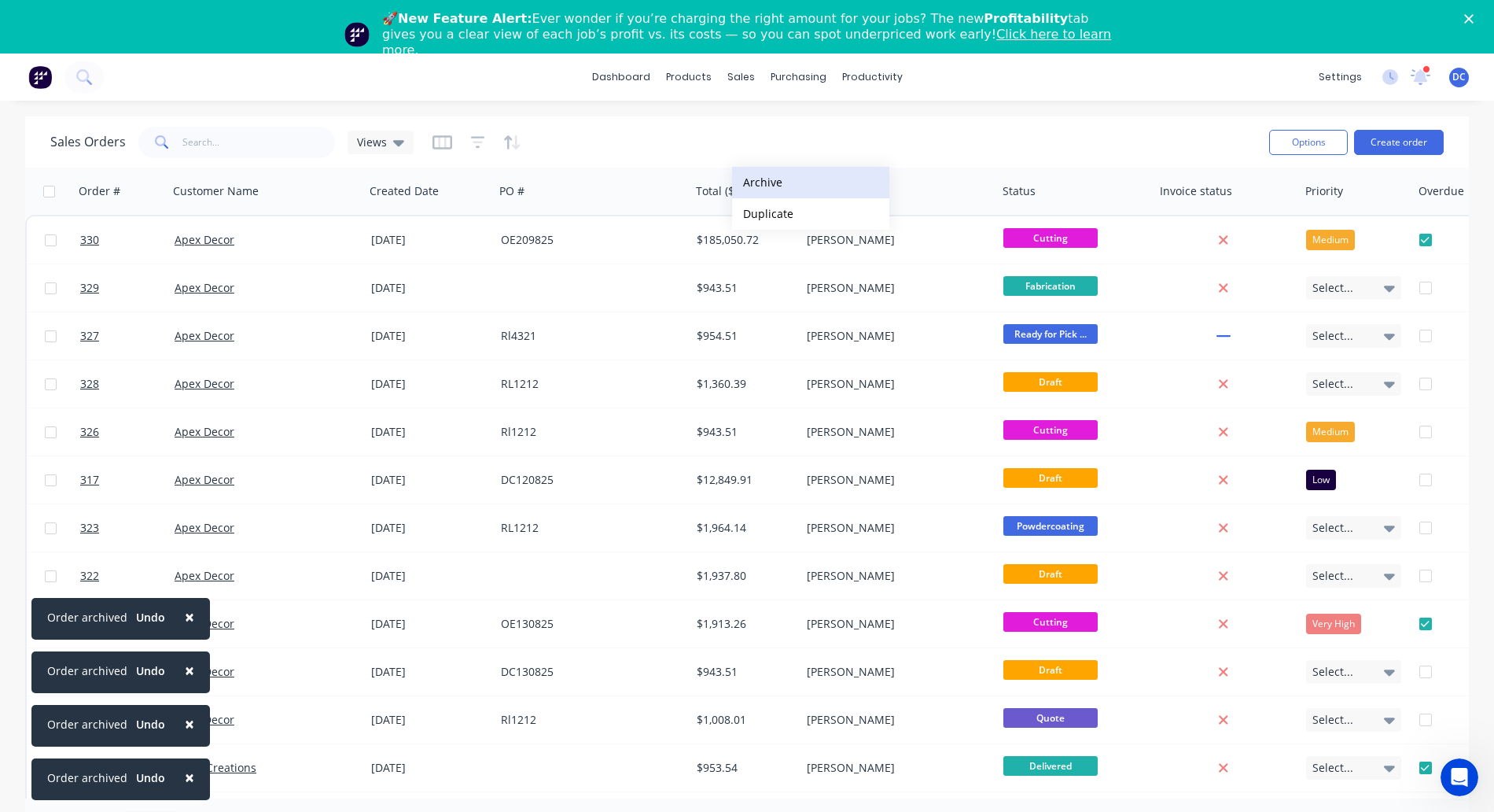
click at [762, 175] on button "Archive" at bounding box center [811, 182] width 157 height 32
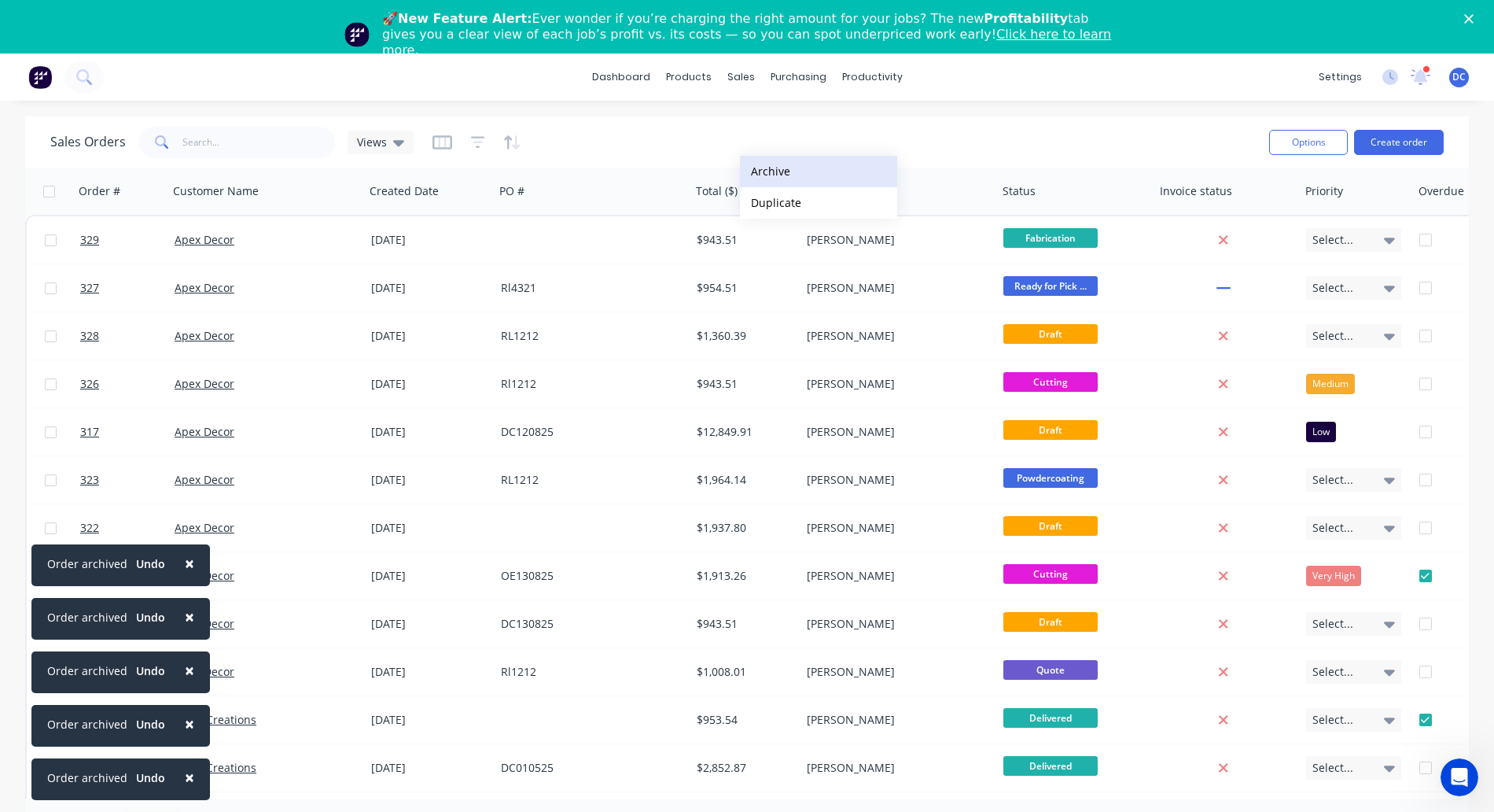
click at [765, 181] on button "Archive" at bounding box center [819, 171] width 157 height 32
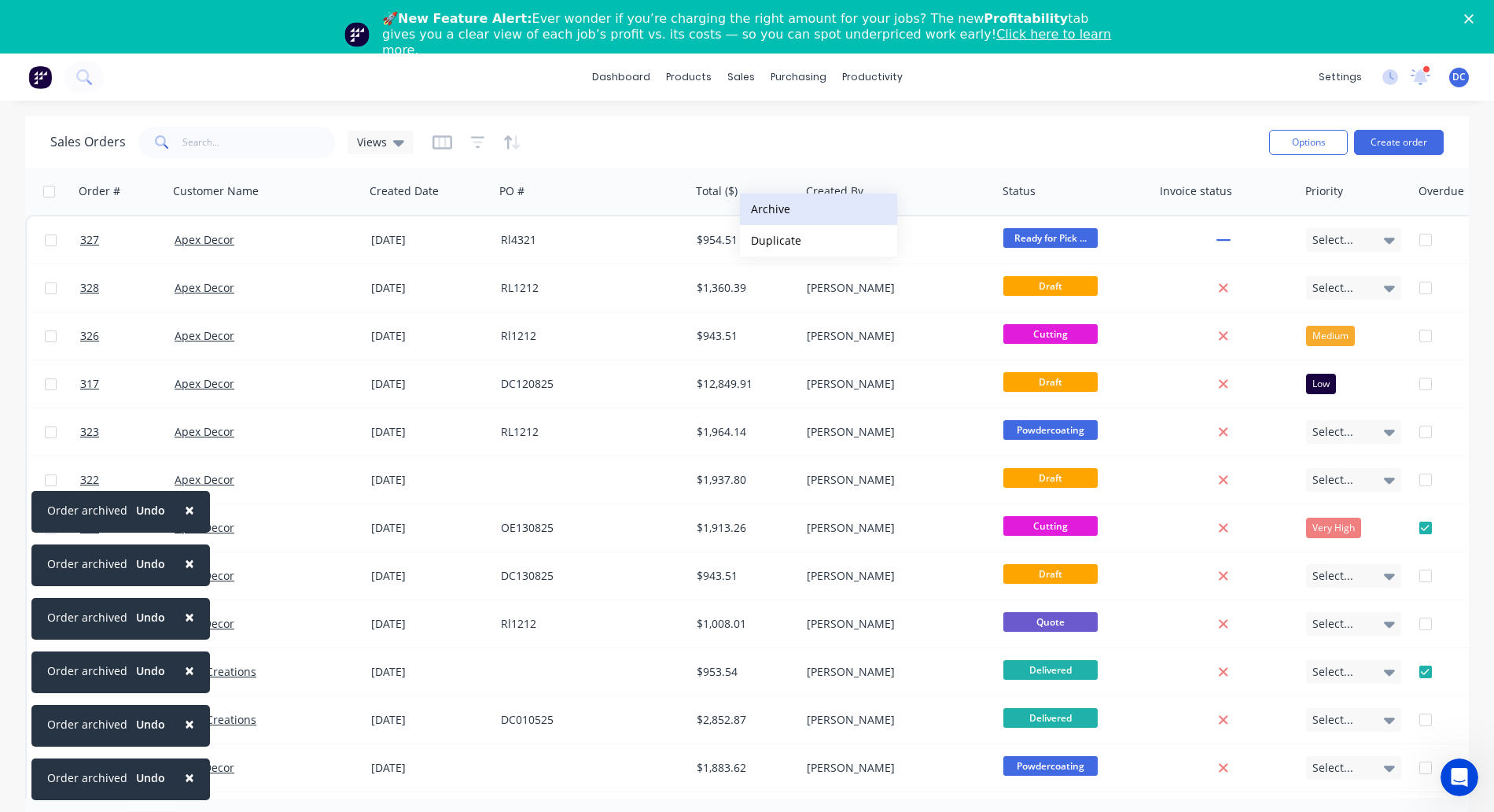
click at [771, 217] on button "Archive" at bounding box center [819, 210] width 157 height 32
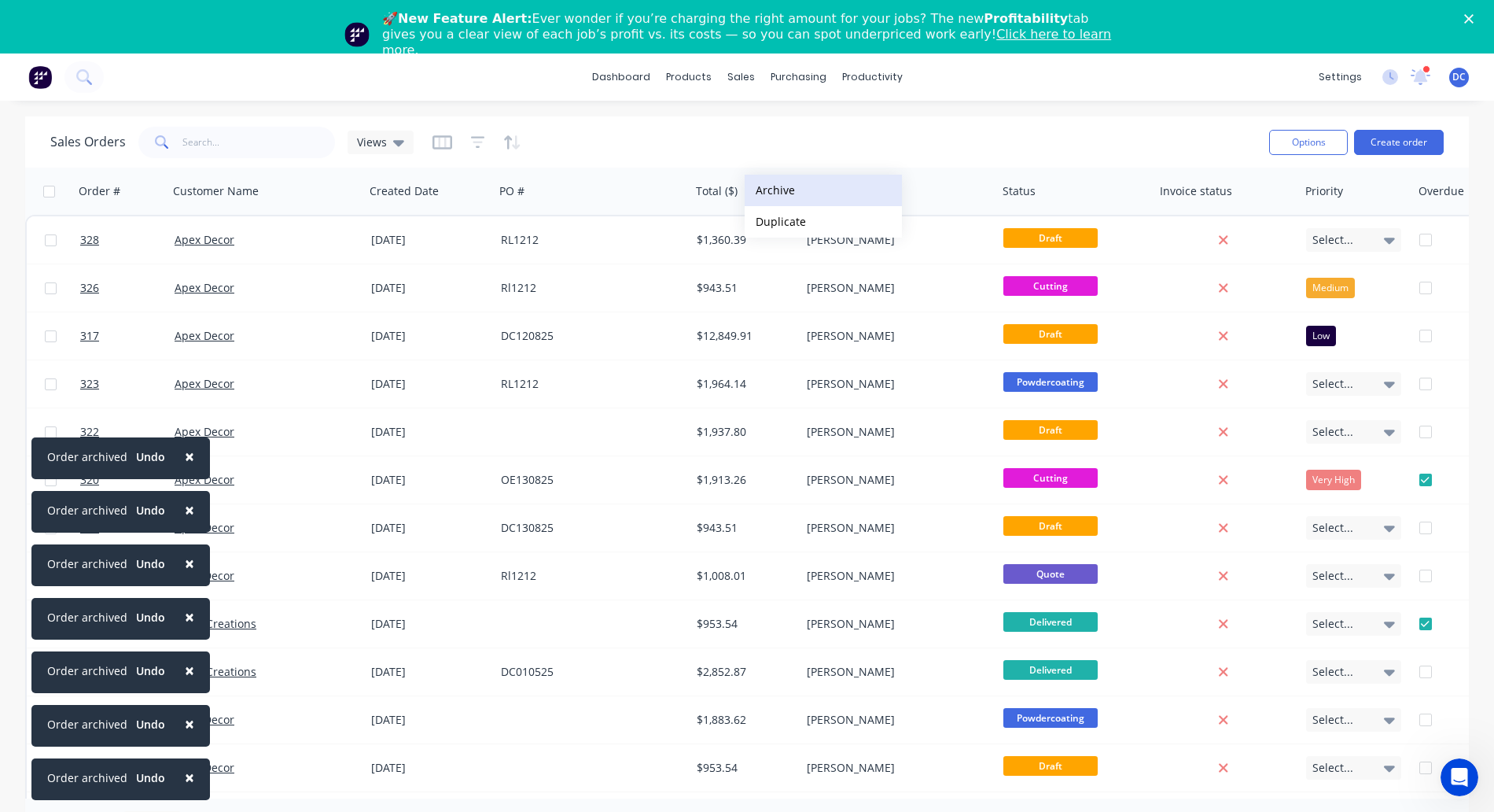
click at [777, 193] on button "Archive" at bounding box center [823, 191] width 157 height 32
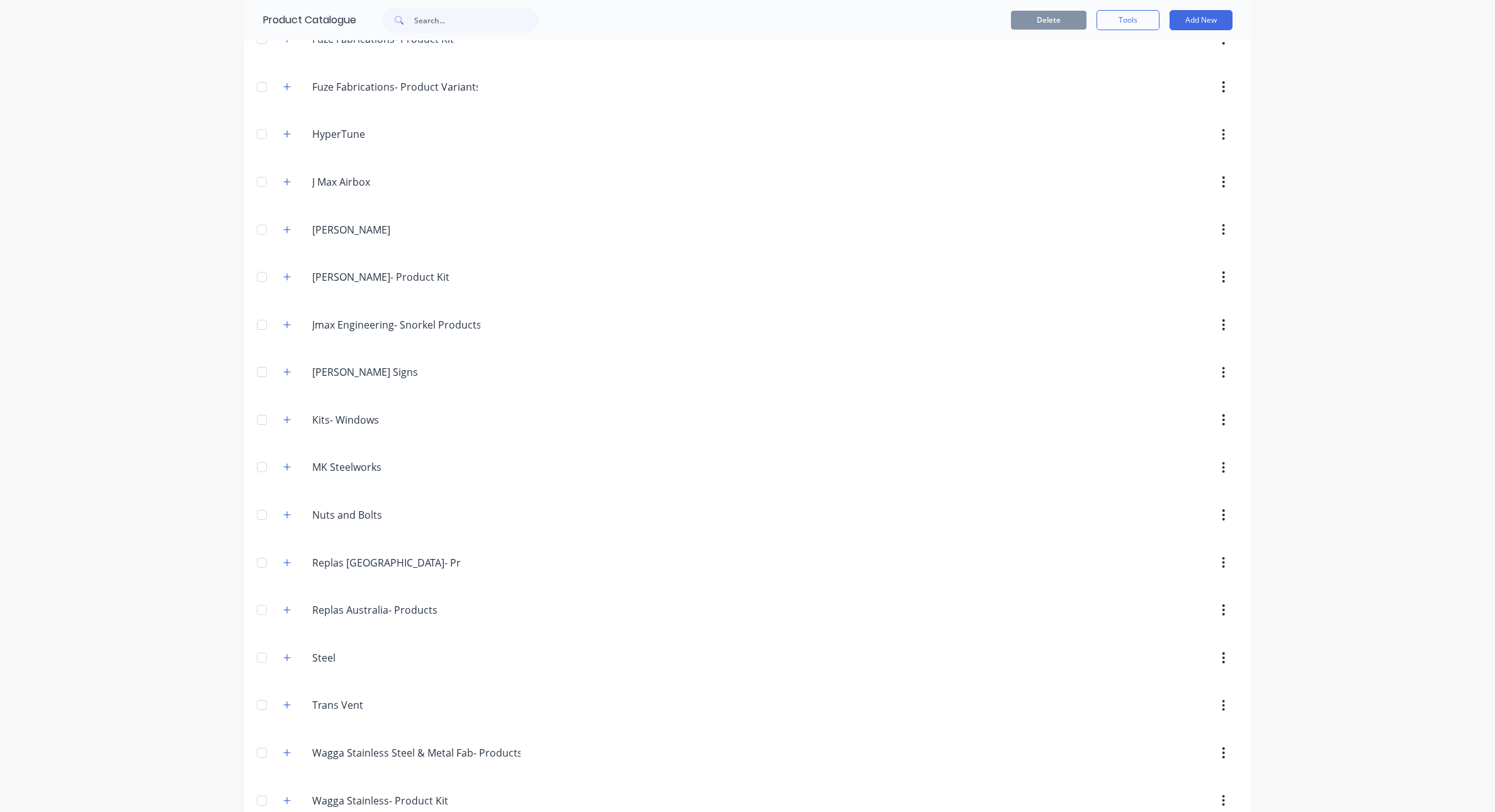
scroll to position [577, 0]
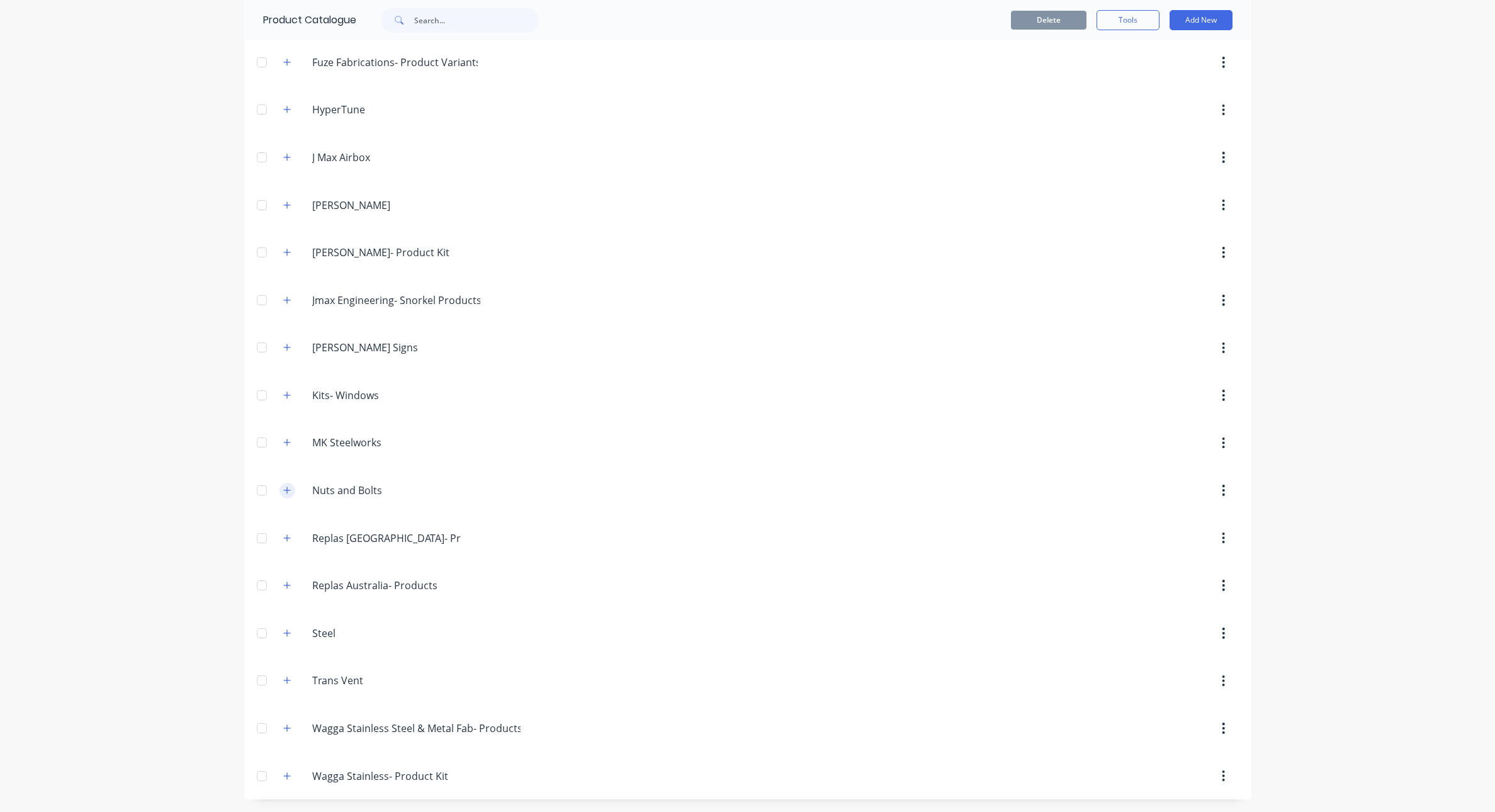
click at [290, 486] on icon "button" at bounding box center [287, 490] width 7 height 9
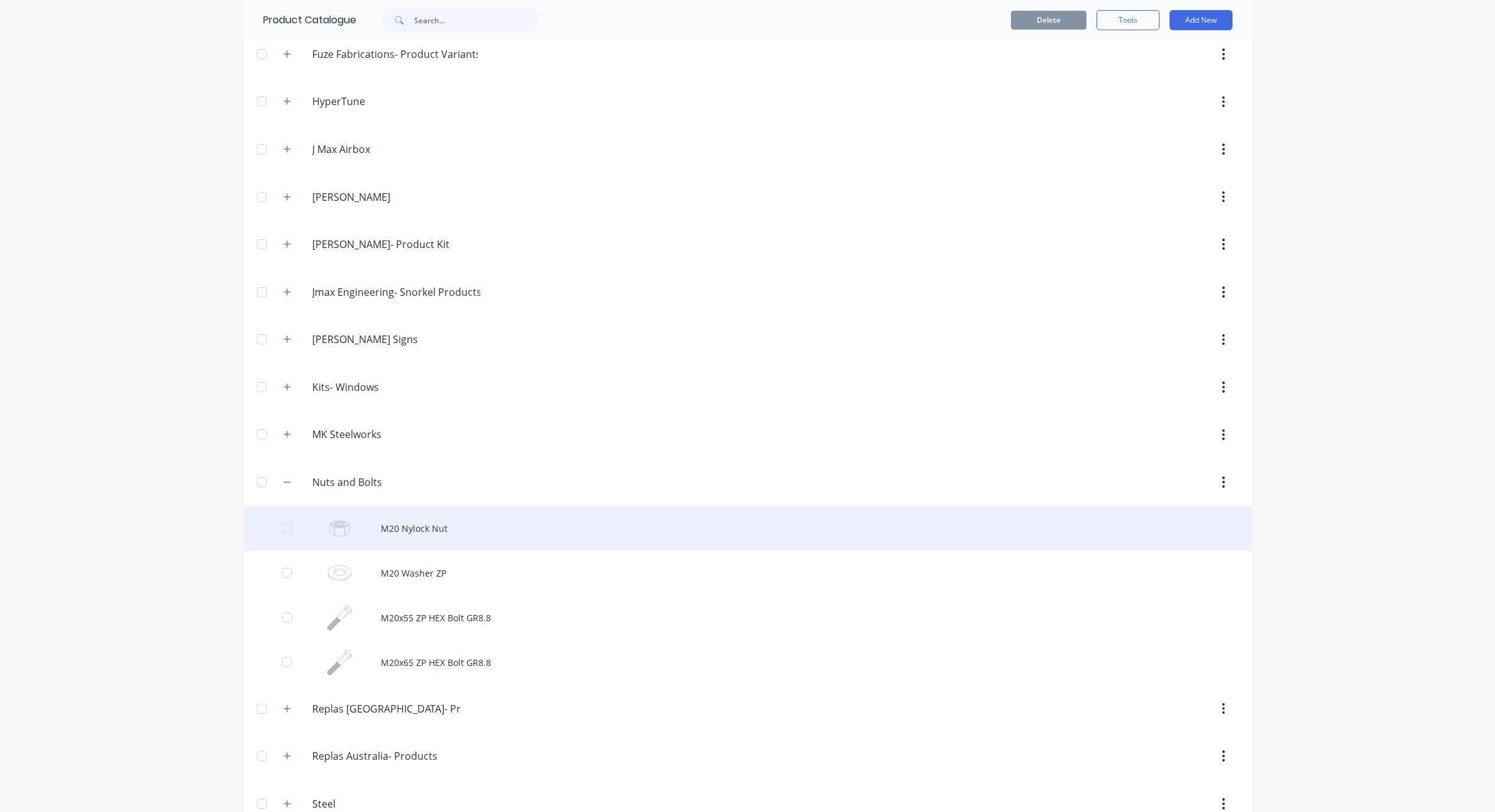
click at [395, 531] on div "M20 Nylock Nut" at bounding box center [747, 528] width 1007 height 45
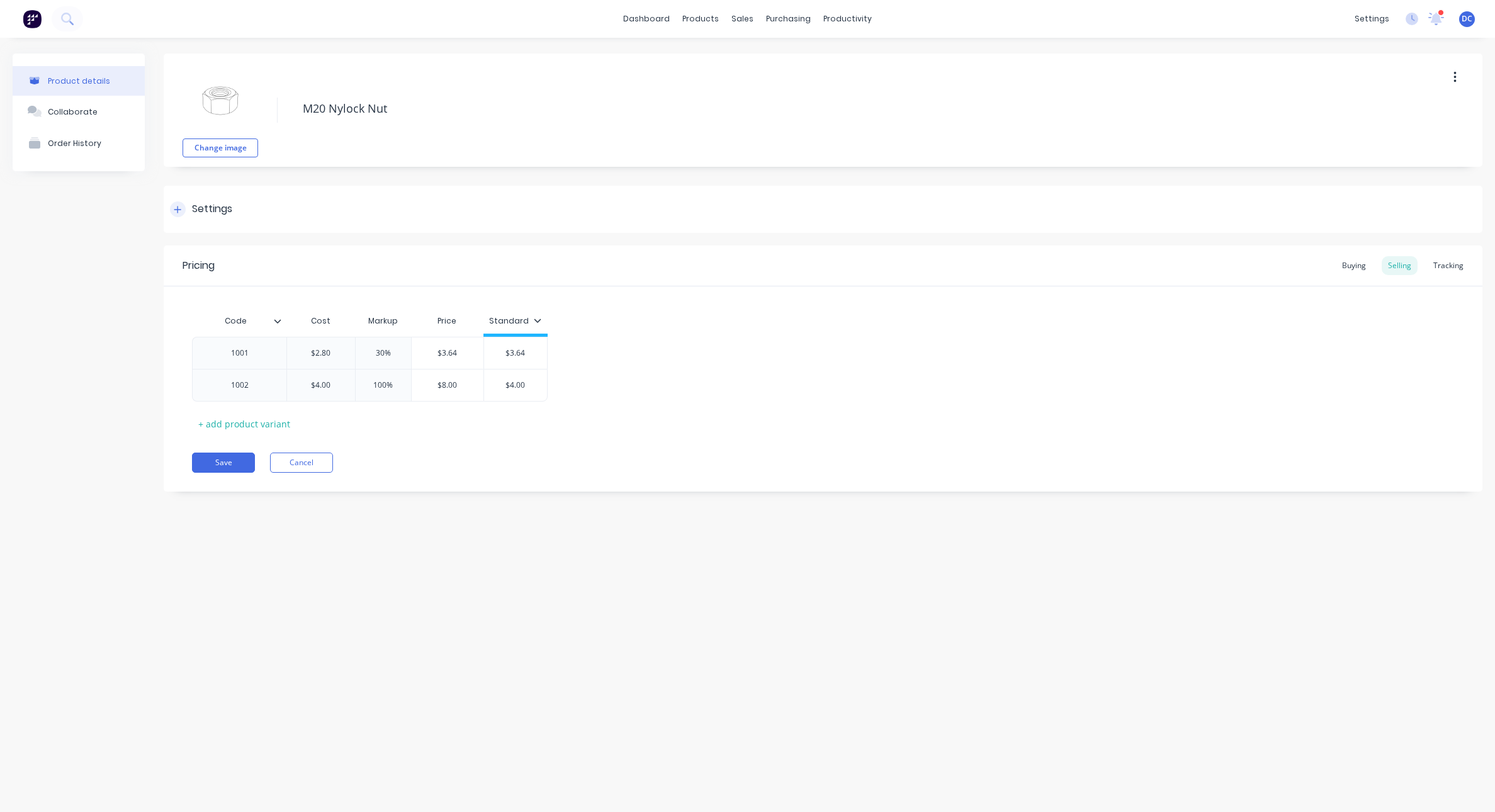
click at [181, 206] on div at bounding box center [177, 209] width 16 height 16
type textarea "x"
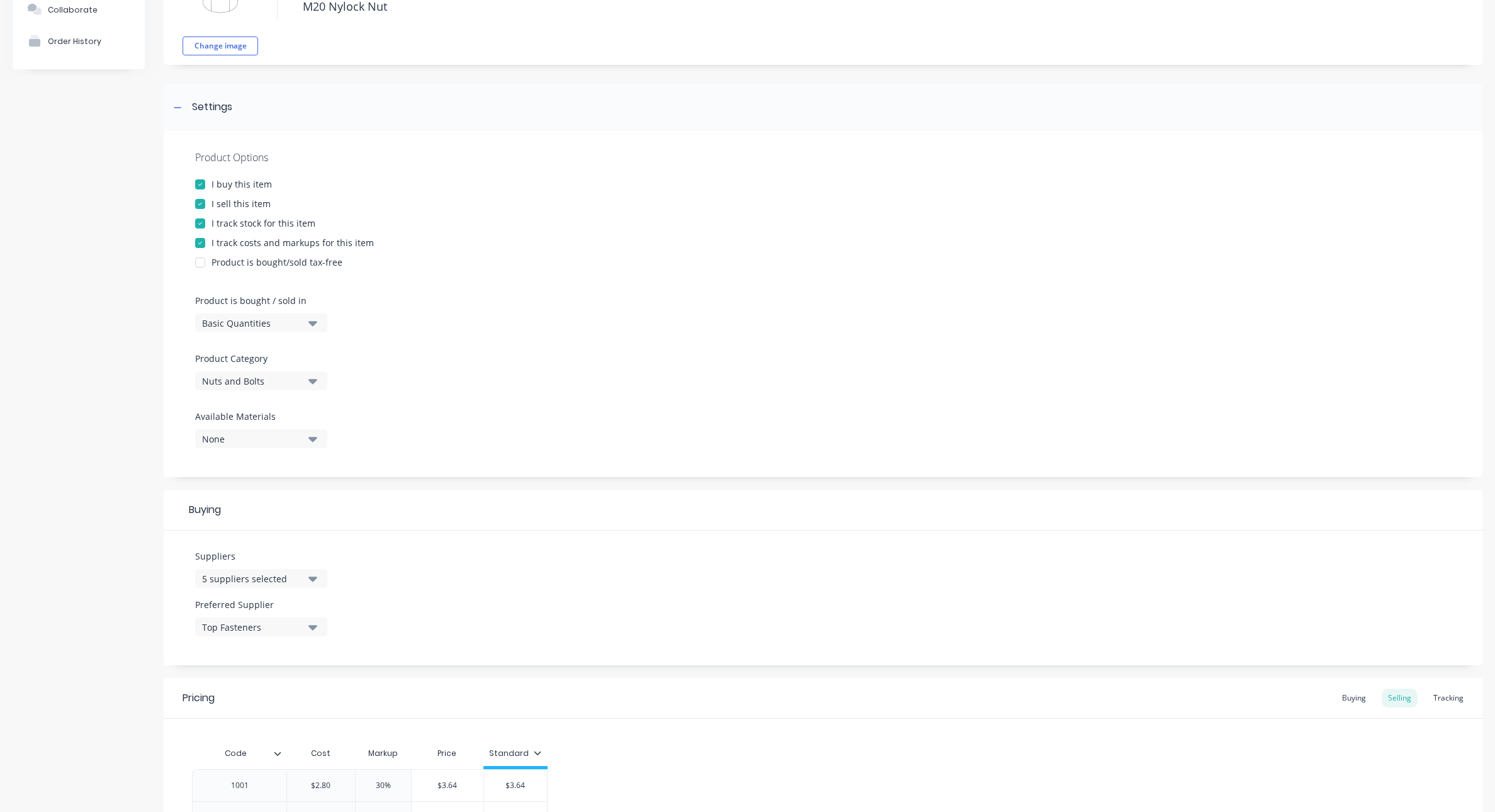
scroll to position [249, 0]
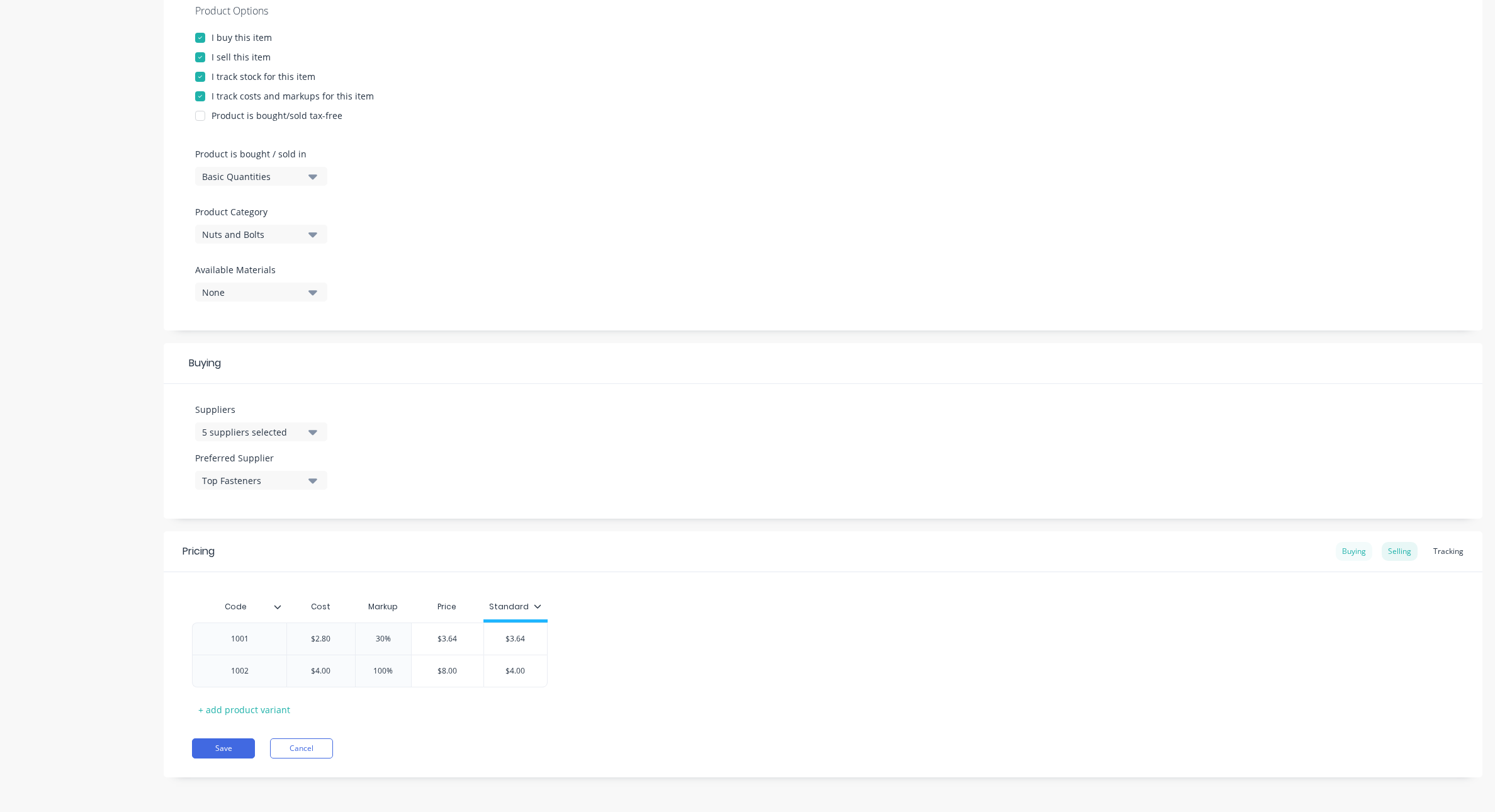
click at [1196, 552] on div "Buying" at bounding box center [1354, 551] width 37 height 19
click at [1196, 551] on div "Selling" at bounding box center [1399, 554] width 36 height 19
click at [1196, 551] on div "Tracking" at bounding box center [1448, 553] width 43 height 19
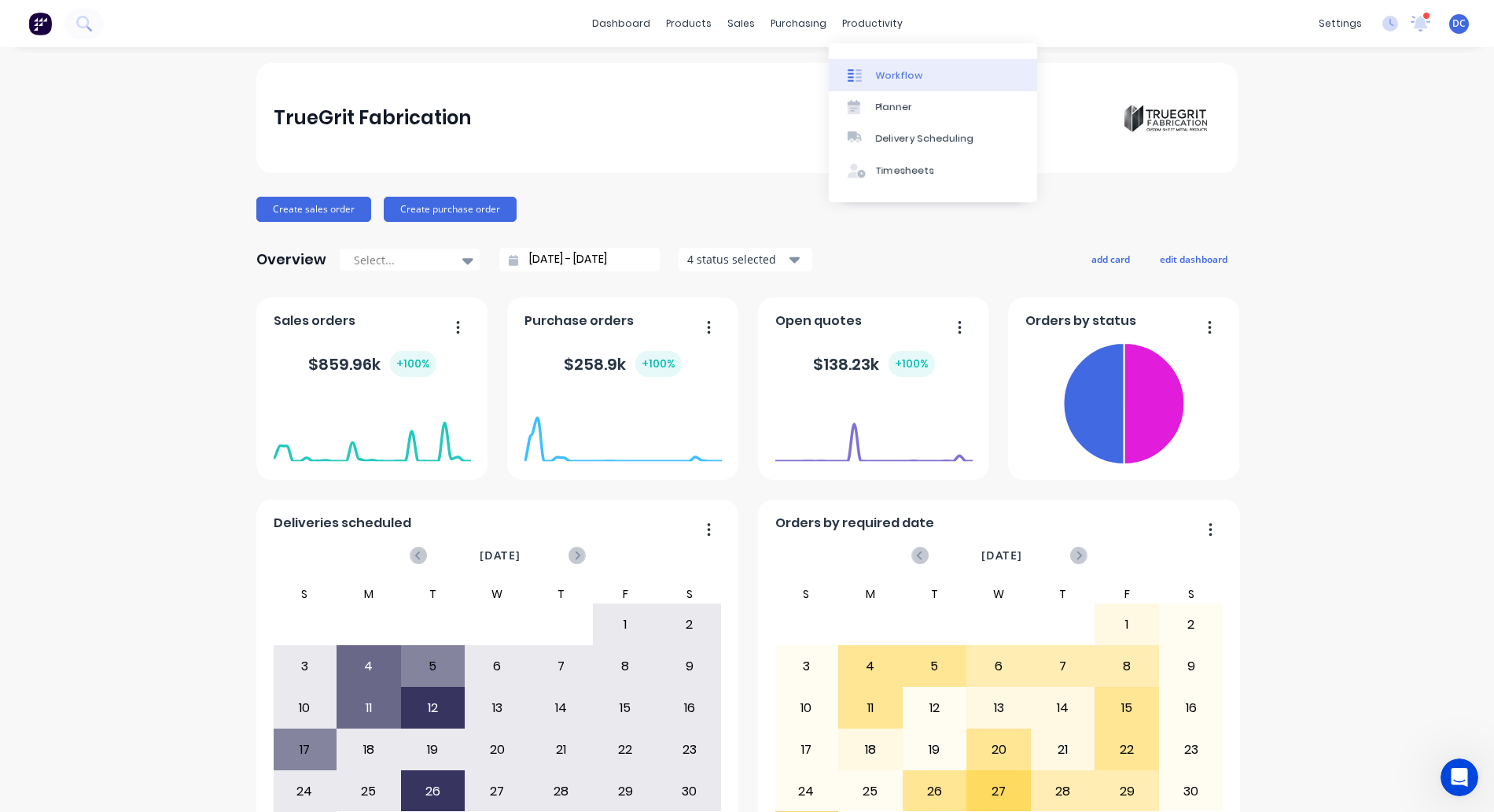
click at [874, 59] on link "Workflow" at bounding box center [933, 75] width 209 height 32
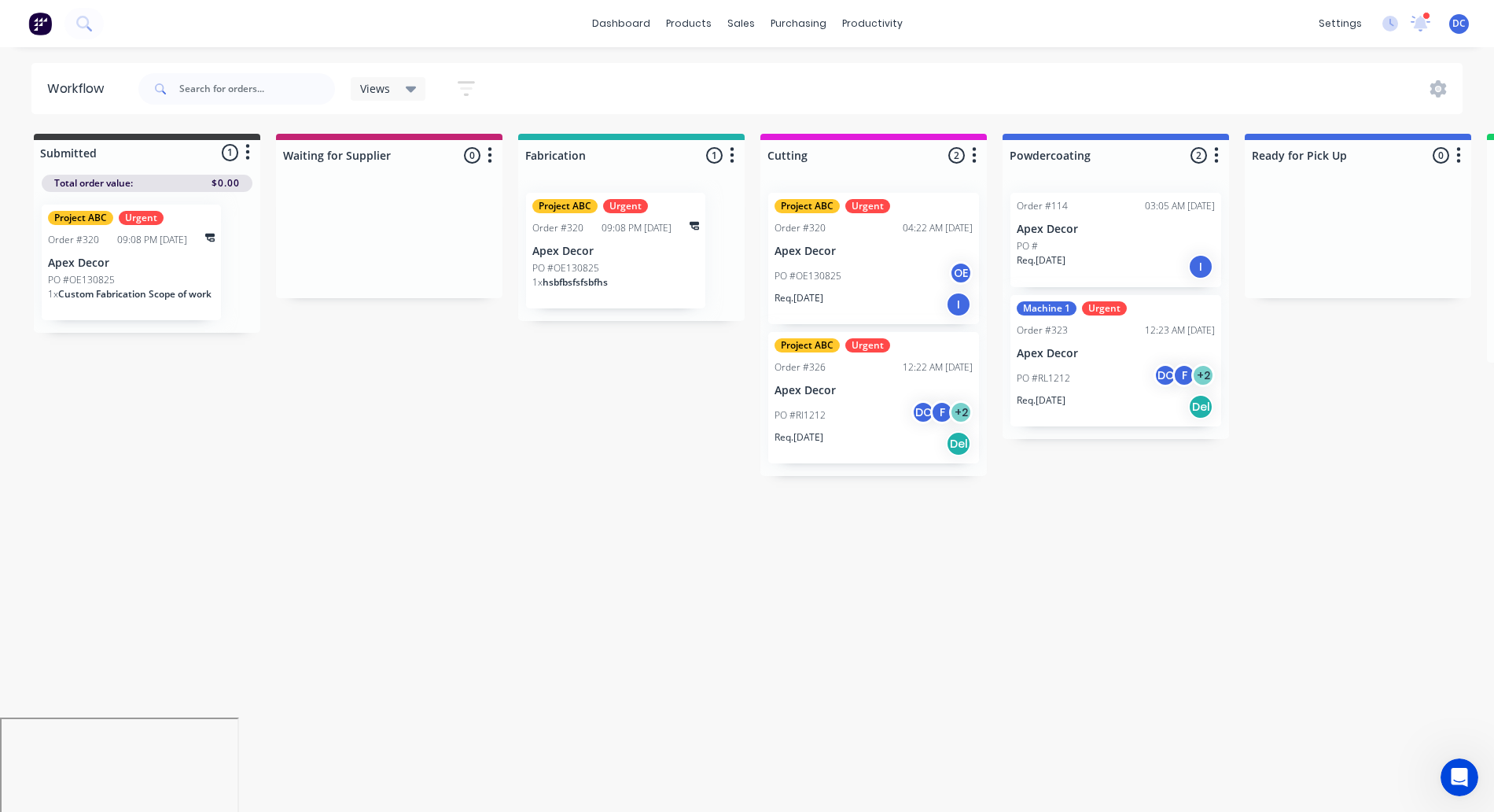
click at [632, 394] on div "Submitted 1 Status colour #3A3C3E hex #3A3C3E Save Cancel Summaries Total order…" at bounding box center [1071, 305] width 2167 height 342
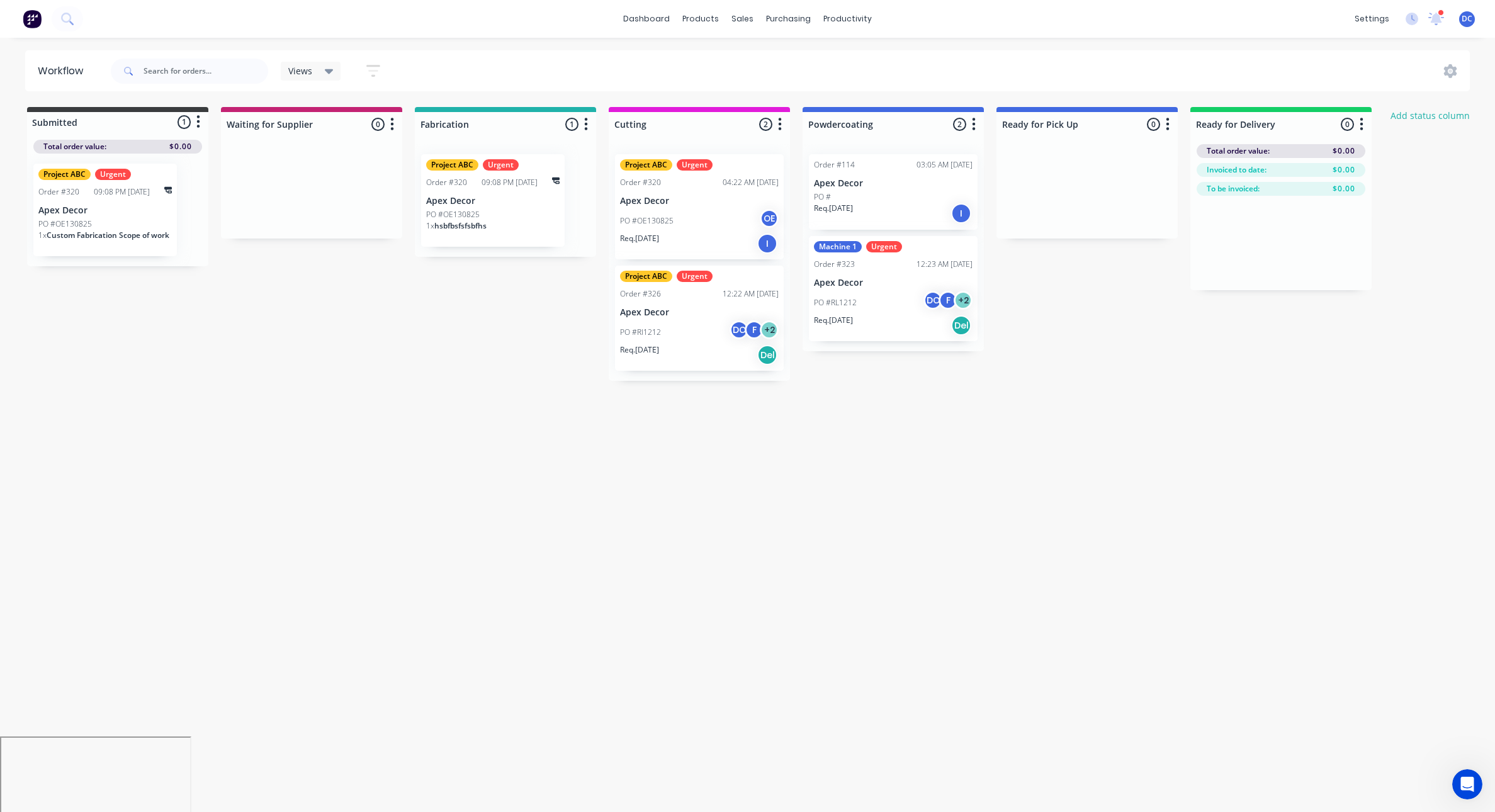
click at [28, 25] on img at bounding box center [31, 19] width 19 height 19
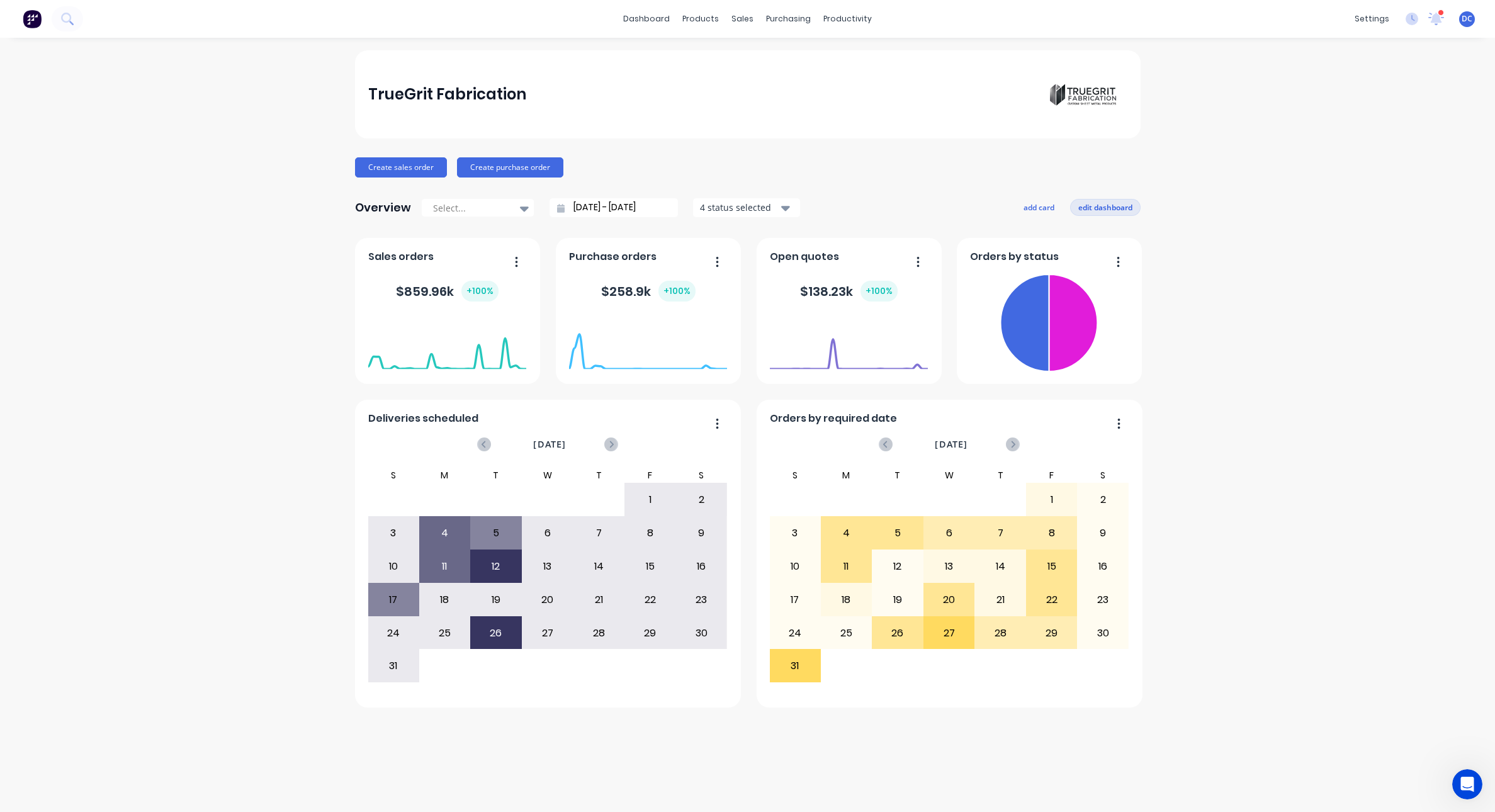
click at [1094, 203] on button "edit dashboard" at bounding box center [1105, 207] width 70 height 16
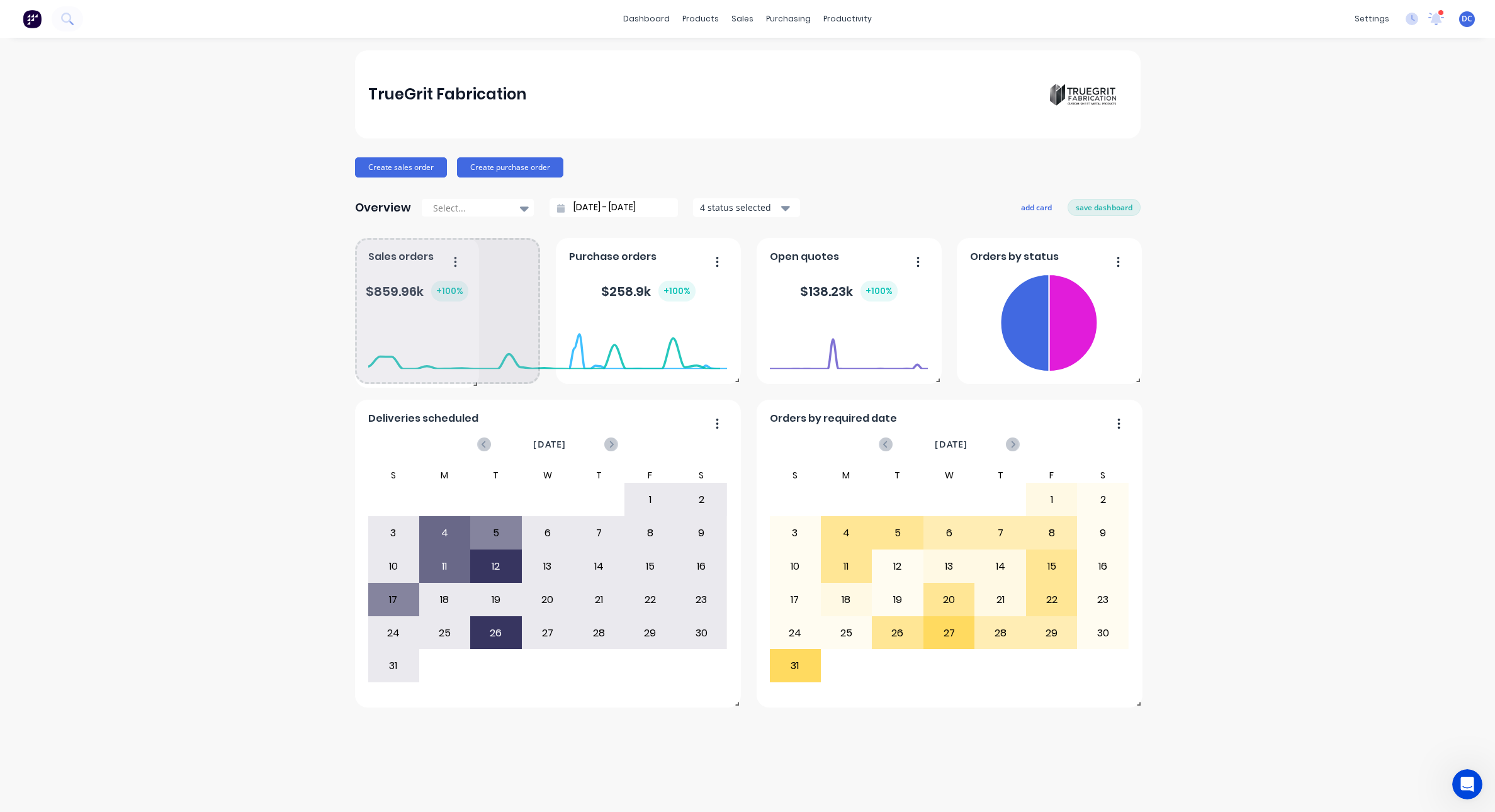
drag, startPoint x: 532, startPoint y: 377, endPoint x: 457, endPoint y: 368, distance: 75.5
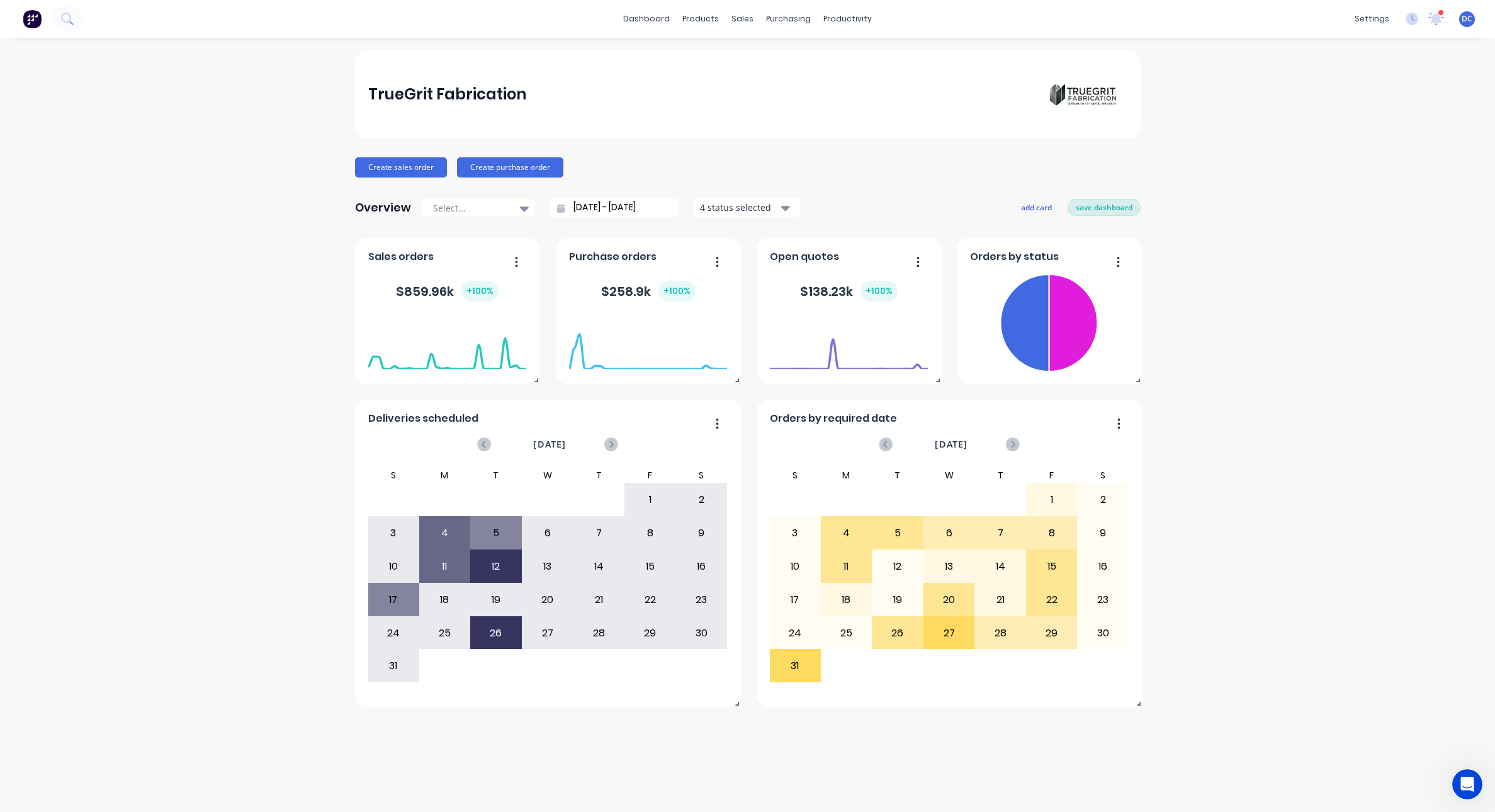
click at [1086, 204] on button "save dashboard" at bounding box center [1104, 207] width 73 height 16
click at [1038, 204] on button "add card" at bounding box center [1038, 207] width 47 height 16
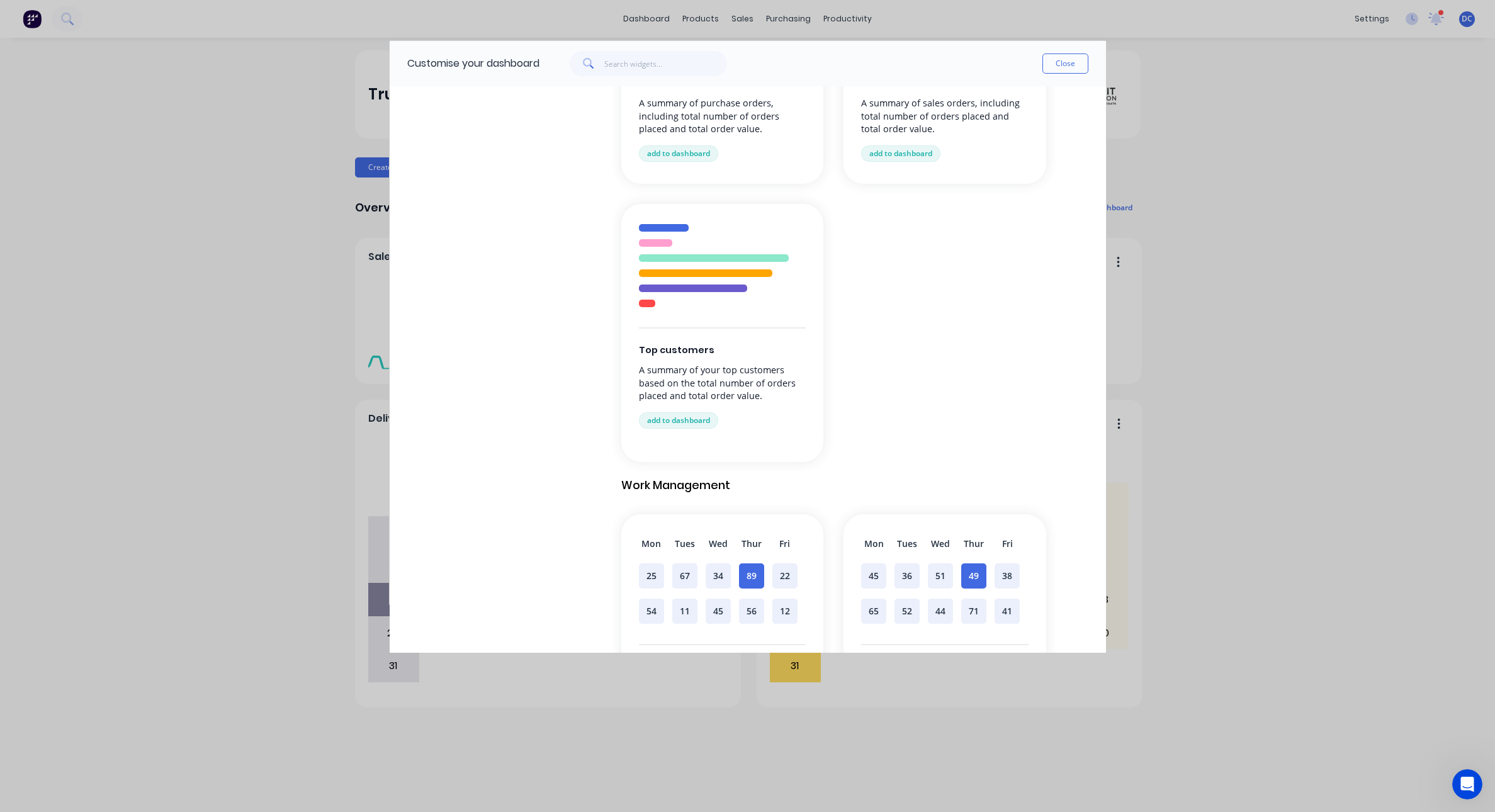
scroll to position [570, 0]
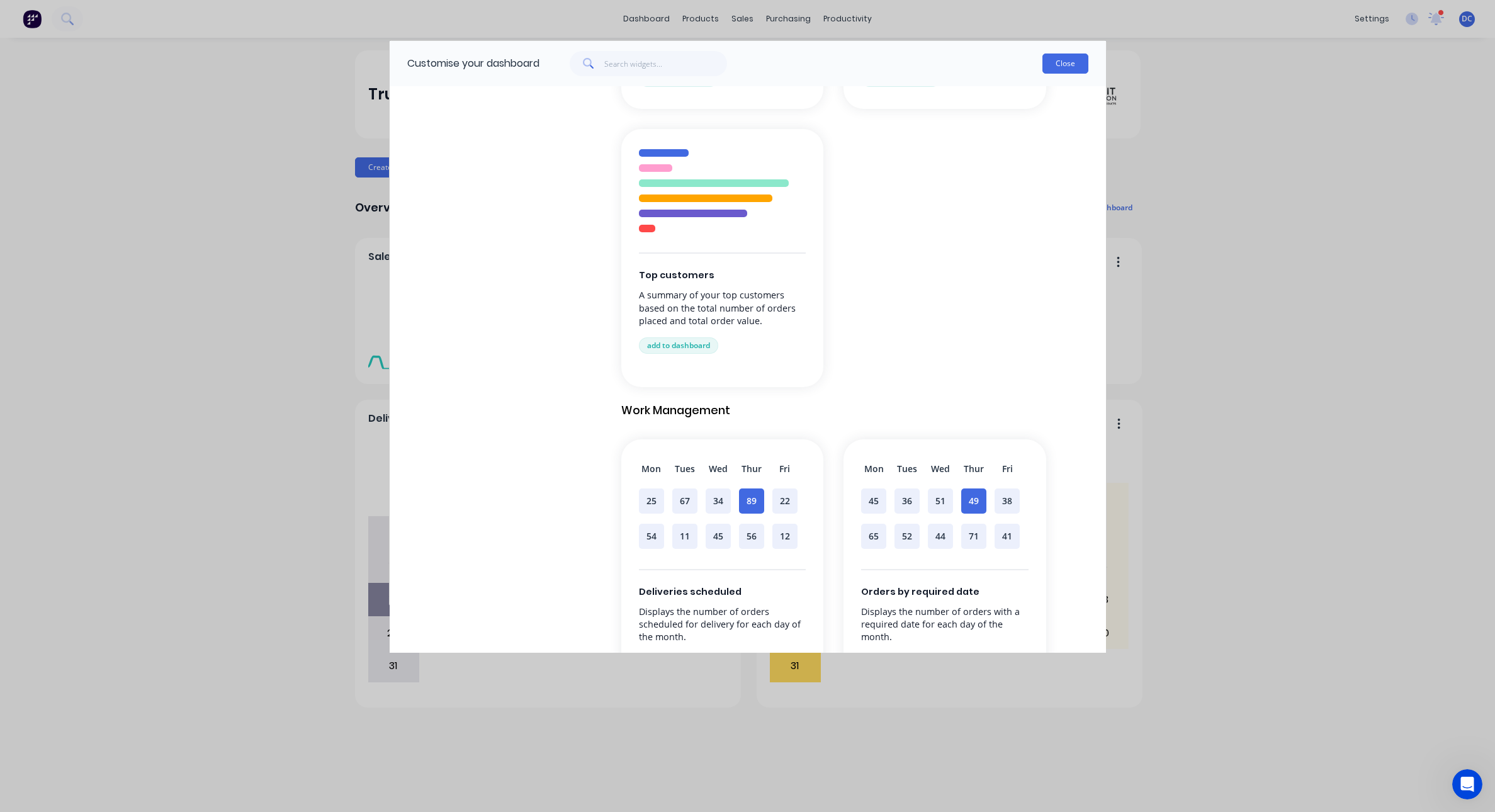
click at [1063, 56] on button "Close" at bounding box center [1065, 63] width 46 height 20
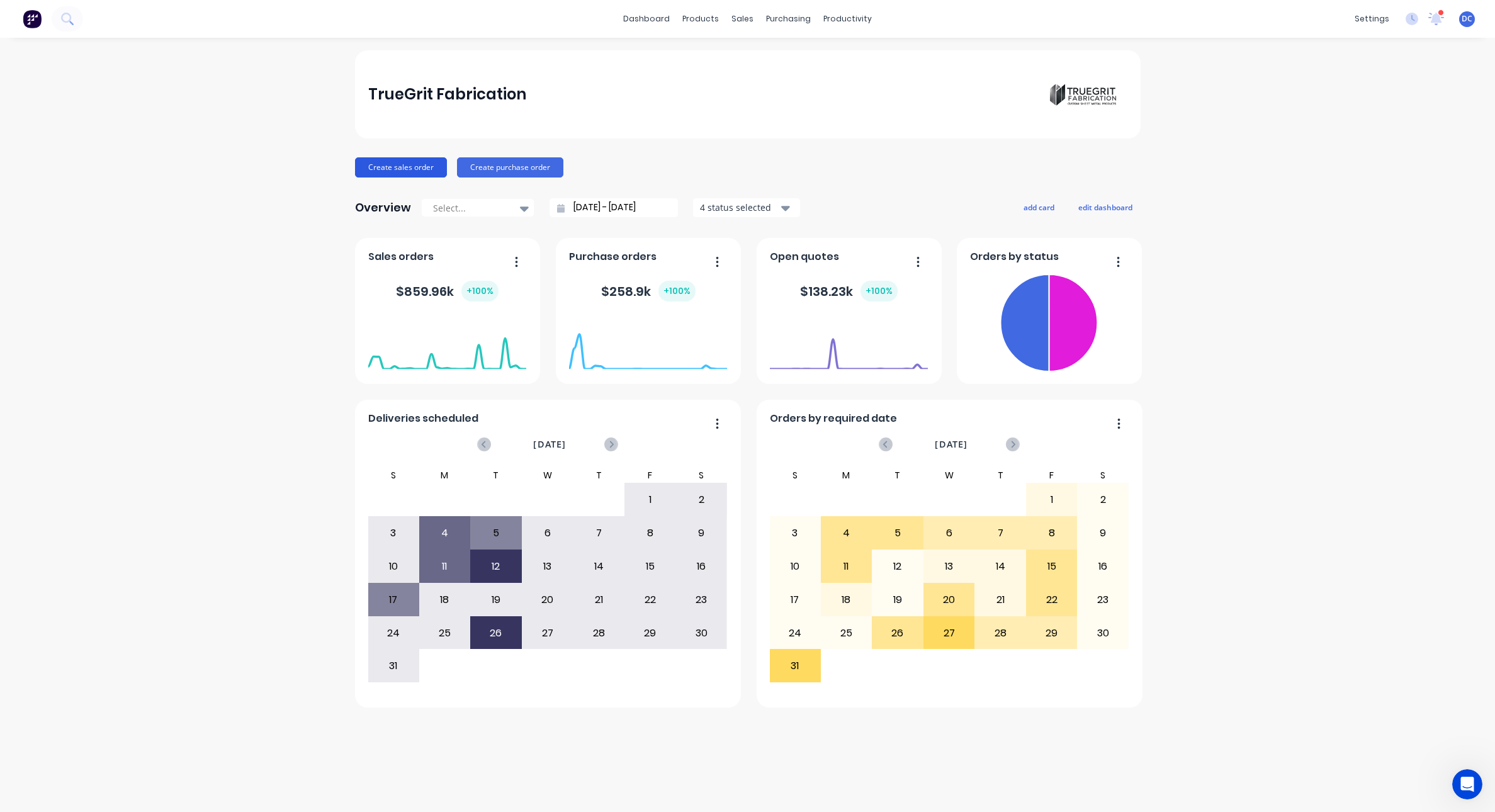
click at [408, 165] on button "Create sales order" at bounding box center [401, 167] width 92 height 20
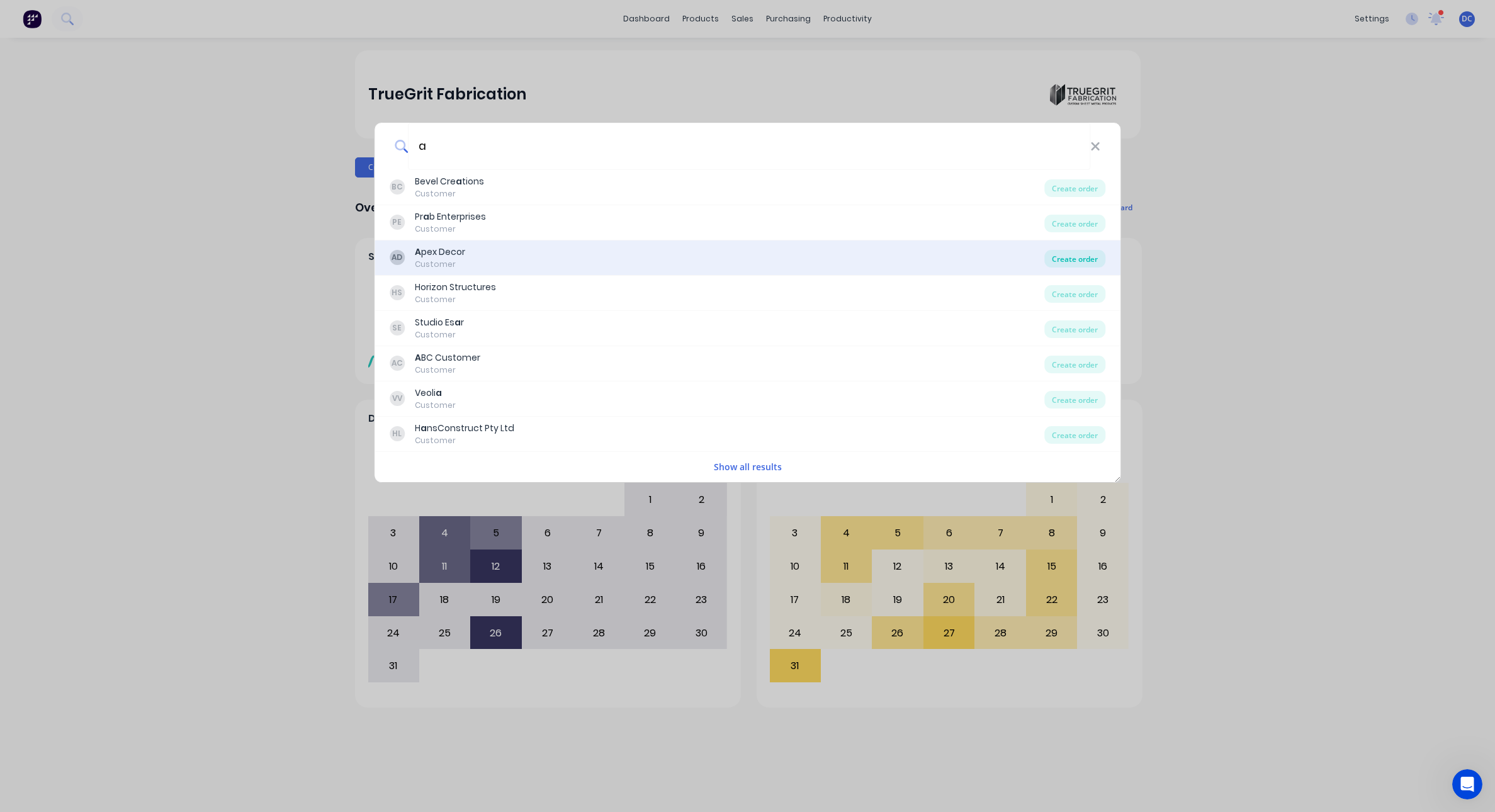
type input "a"
click at [1095, 260] on div "Create order" at bounding box center [1075, 259] width 61 height 18
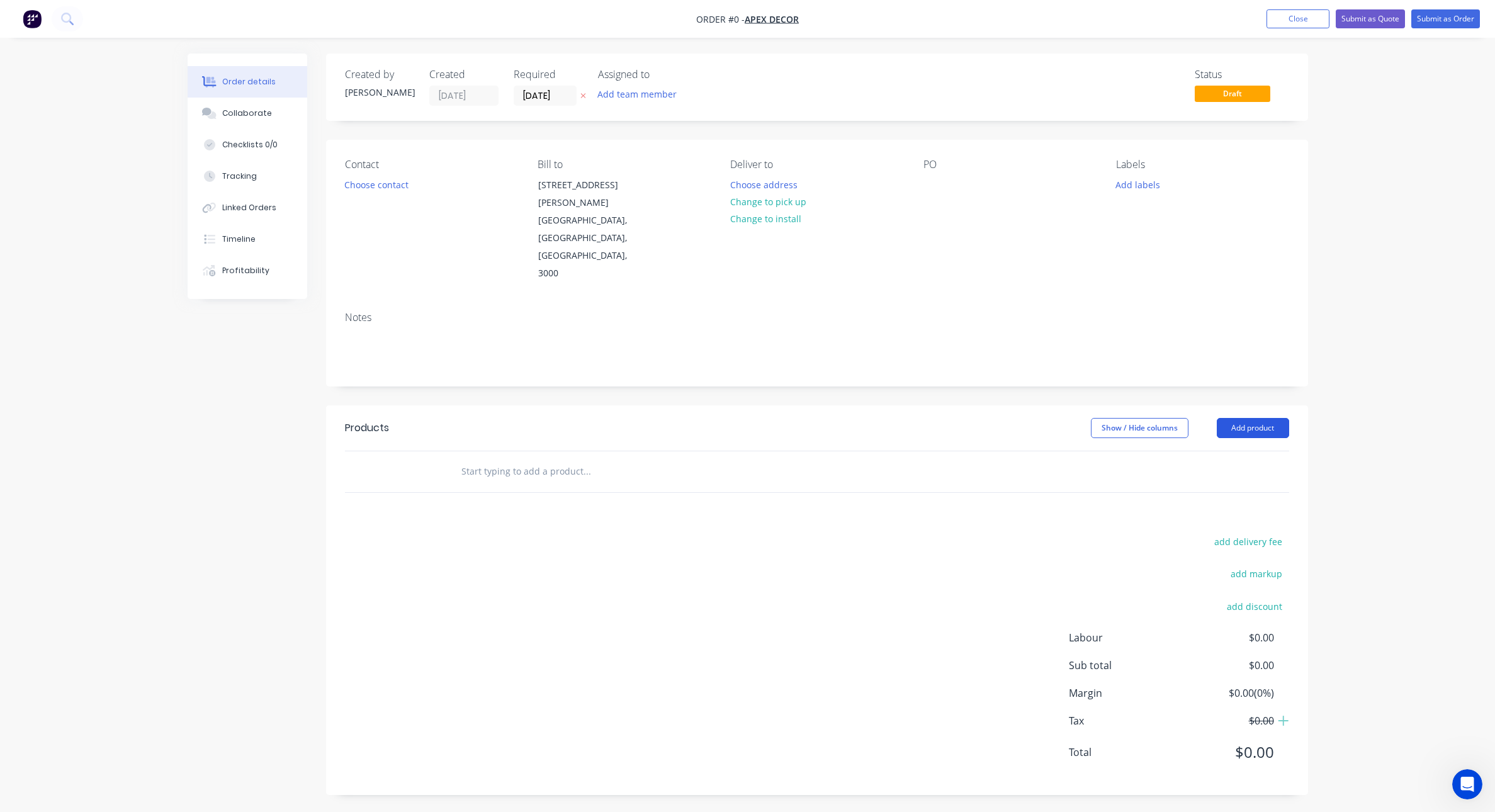
click at [1196, 418] on button "Add product" at bounding box center [1252, 427] width 73 height 20
click at [198, 341] on div "Created by David Created 28/08/25 Required 28/08/25 Assigned to Add team member…" at bounding box center [748, 433] width 1121 height 760
click at [549, 98] on input "28/08/25" at bounding box center [545, 95] width 61 height 19
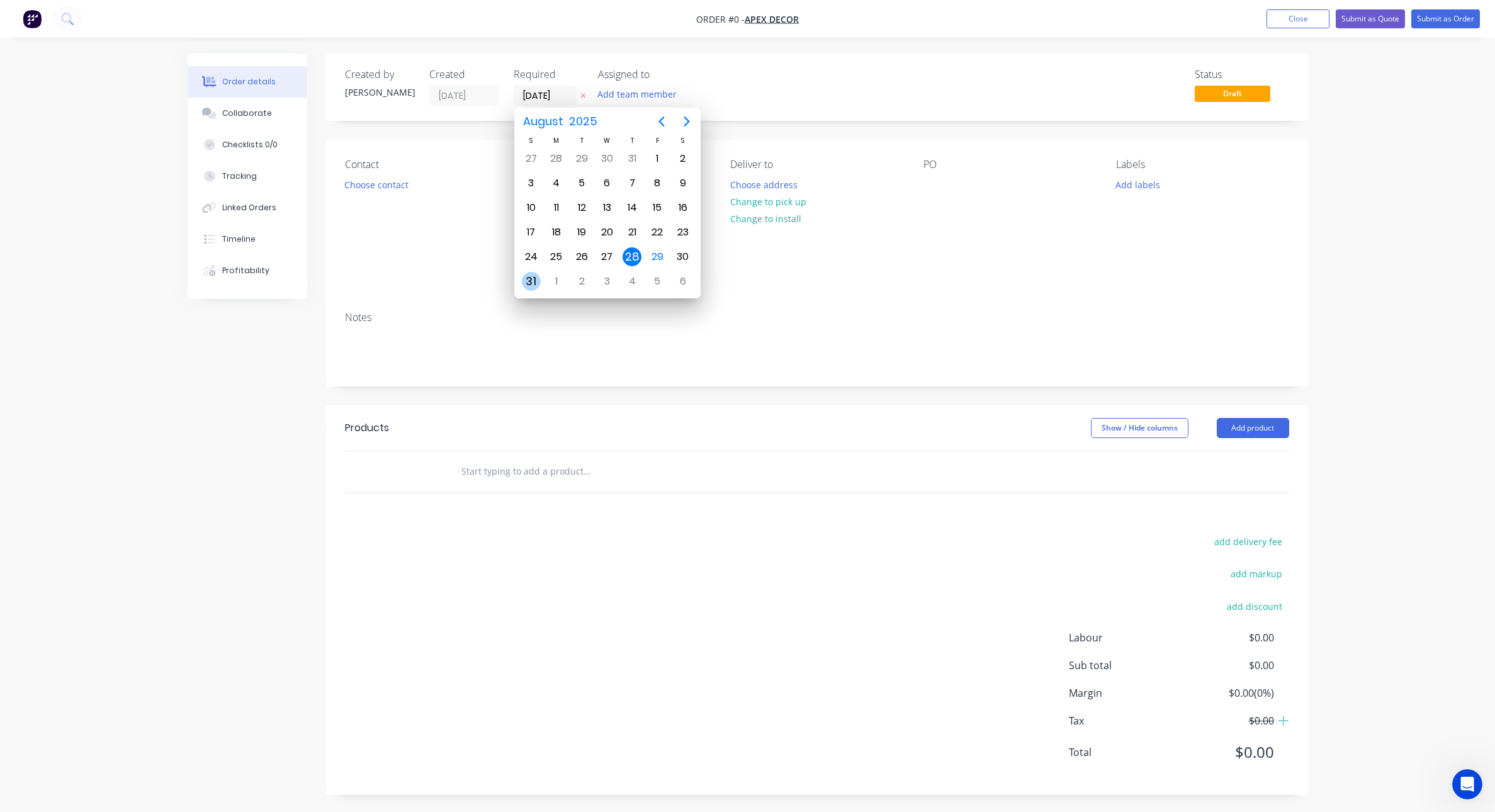
click at [533, 280] on div "31" at bounding box center [531, 281] width 19 height 19
type input "[DATE]"
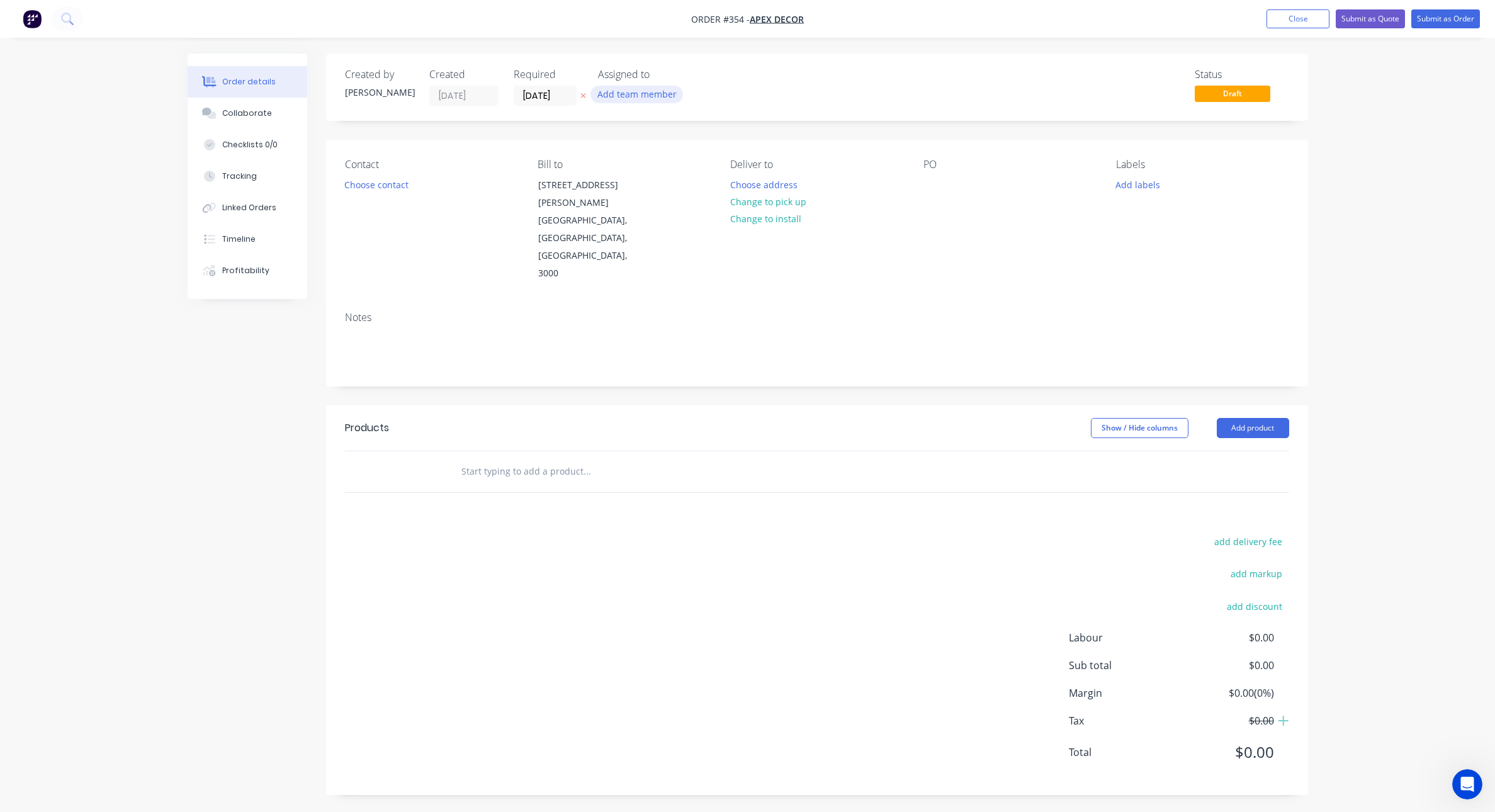
click at [630, 97] on button "Add team member" at bounding box center [637, 94] width 93 height 17
click at [619, 162] on div at bounding box center [619, 165] width 25 height 25
click at [616, 287] on div at bounding box center [619, 290] width 25 height 25
click at [618, 237] on div at bounding box center [619, 240] width 25 height 25
click at [281, 364] on div "Created by David Created 28/08/25 Required 31/08/25 Assigned to DC C L Status D…" at bounding box center [748, 433] width 1121 height 760
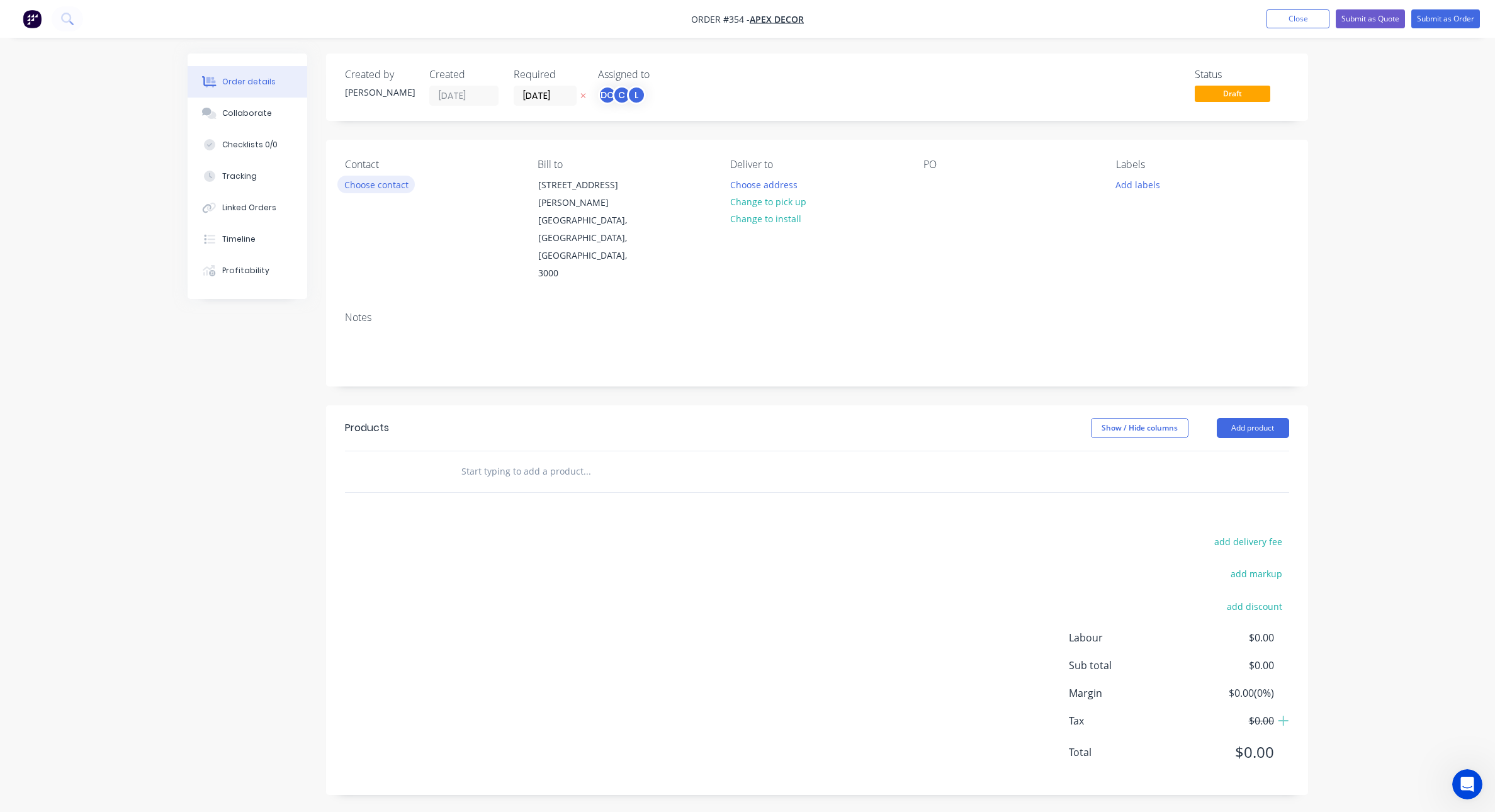
click at [396, 180] on button "Choose contact" at bounding box center [376, 184] width 77 height 17
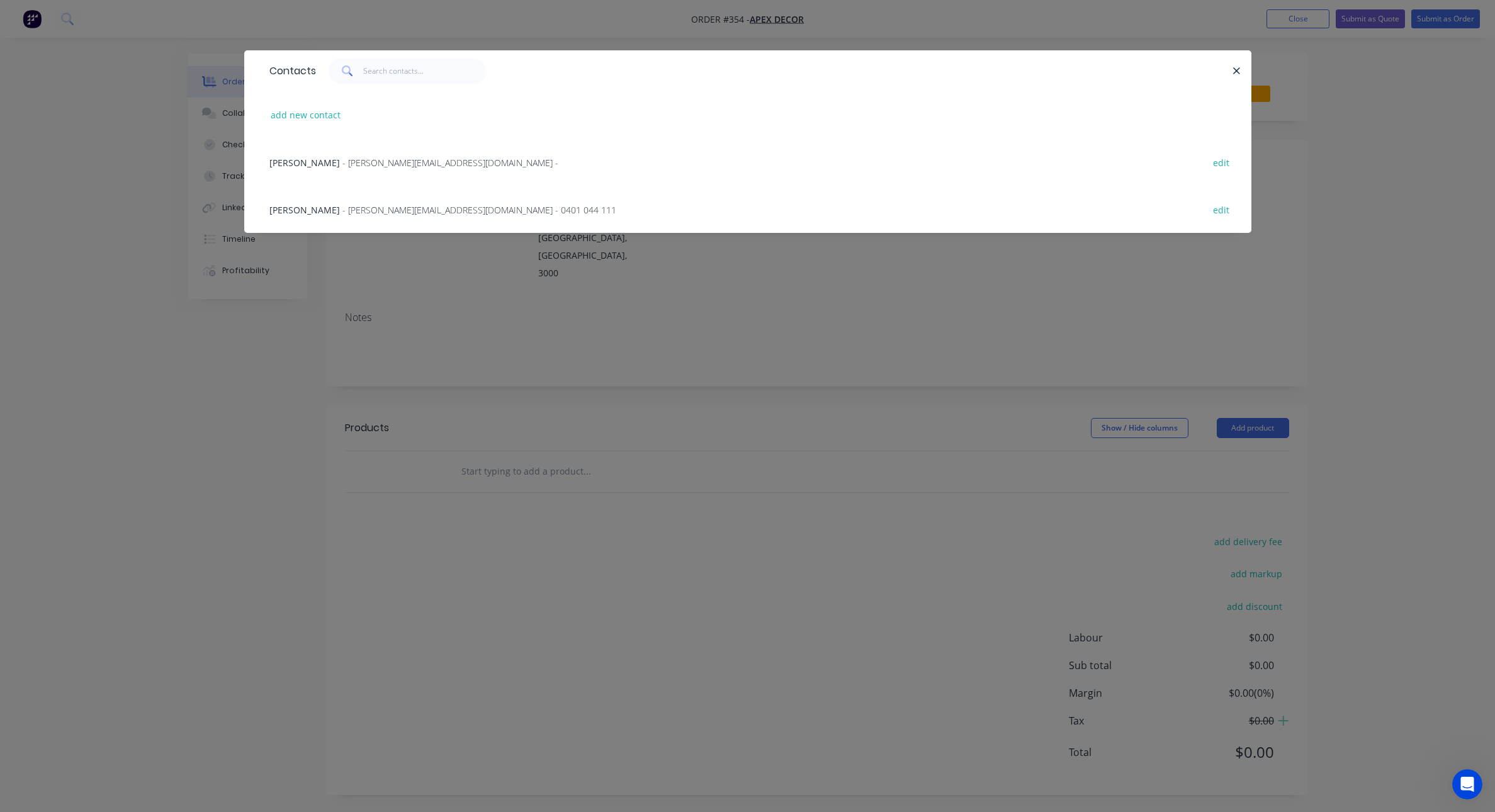
click at [362, 207] on span "- paul@factory.app - 0401 044 111" at bounding box center [479, 210] width 274 height 12
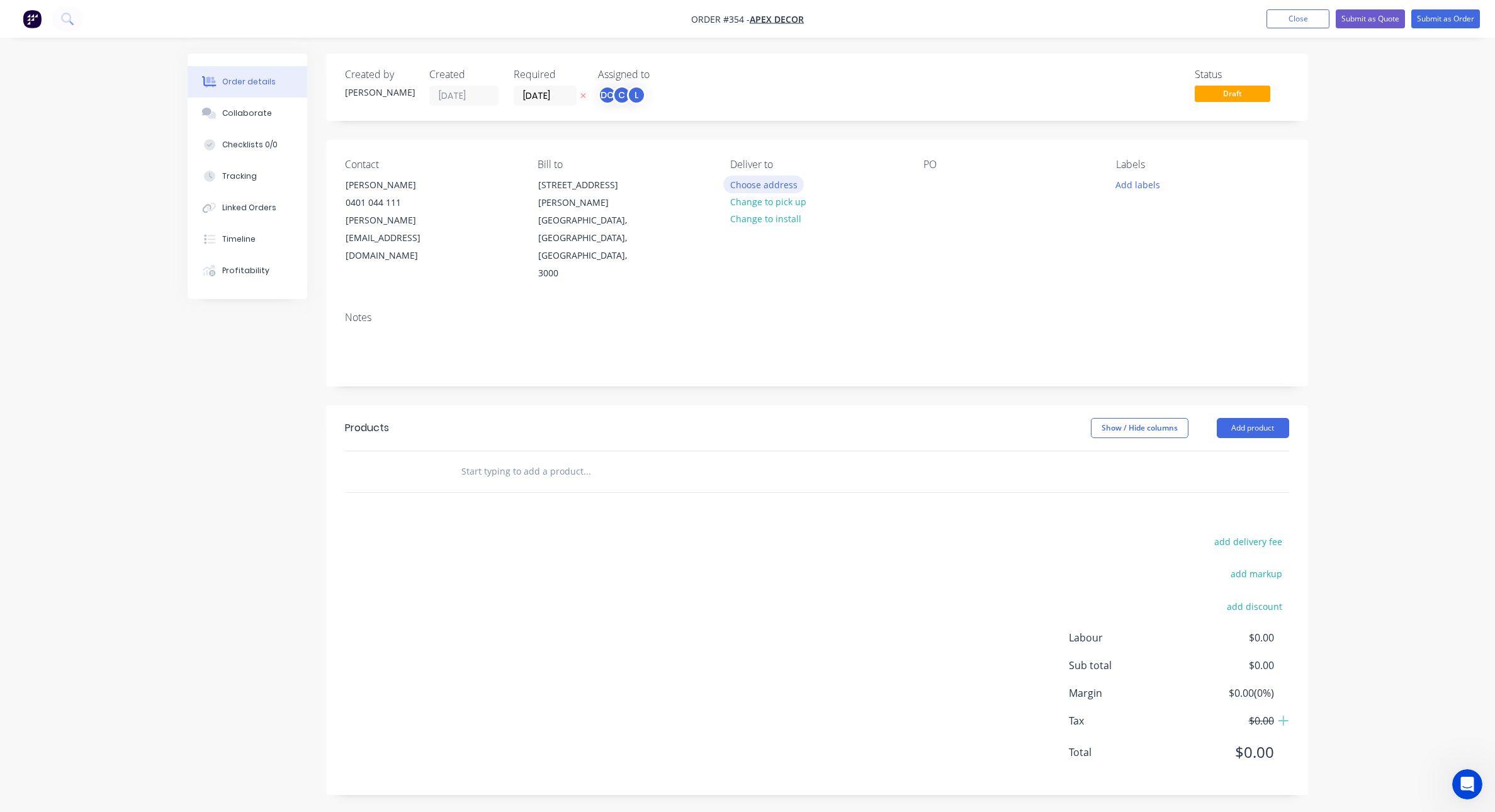
click at [755, 186] on button "Choose address" at bounding box center [764, 184] width 81 height 17
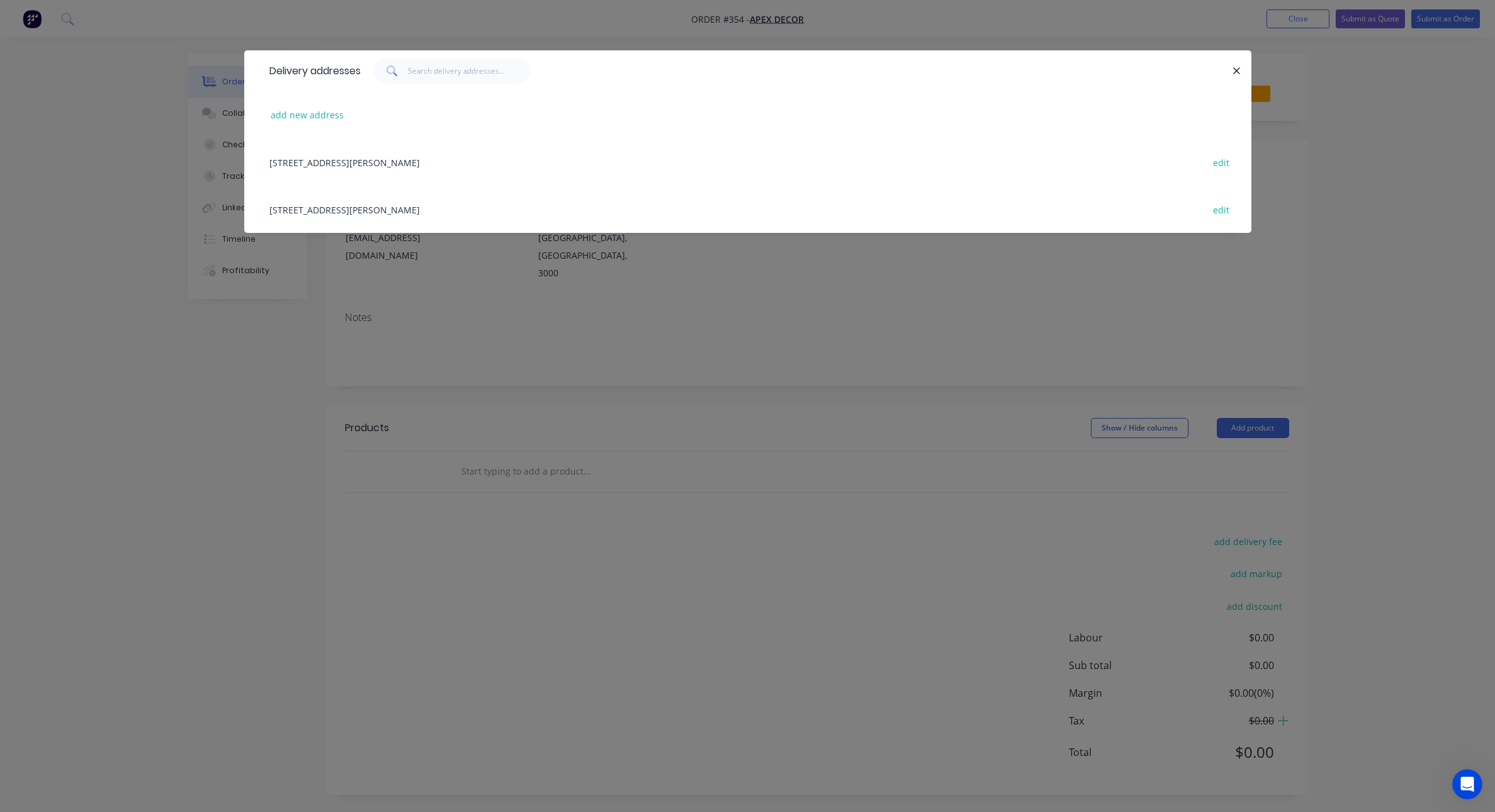
click at [401, 159] on div "789 Collins Street, Melbourne, Victoria, Australia, 3000 edit" at bounding box center [747, 162] width 969 height 47
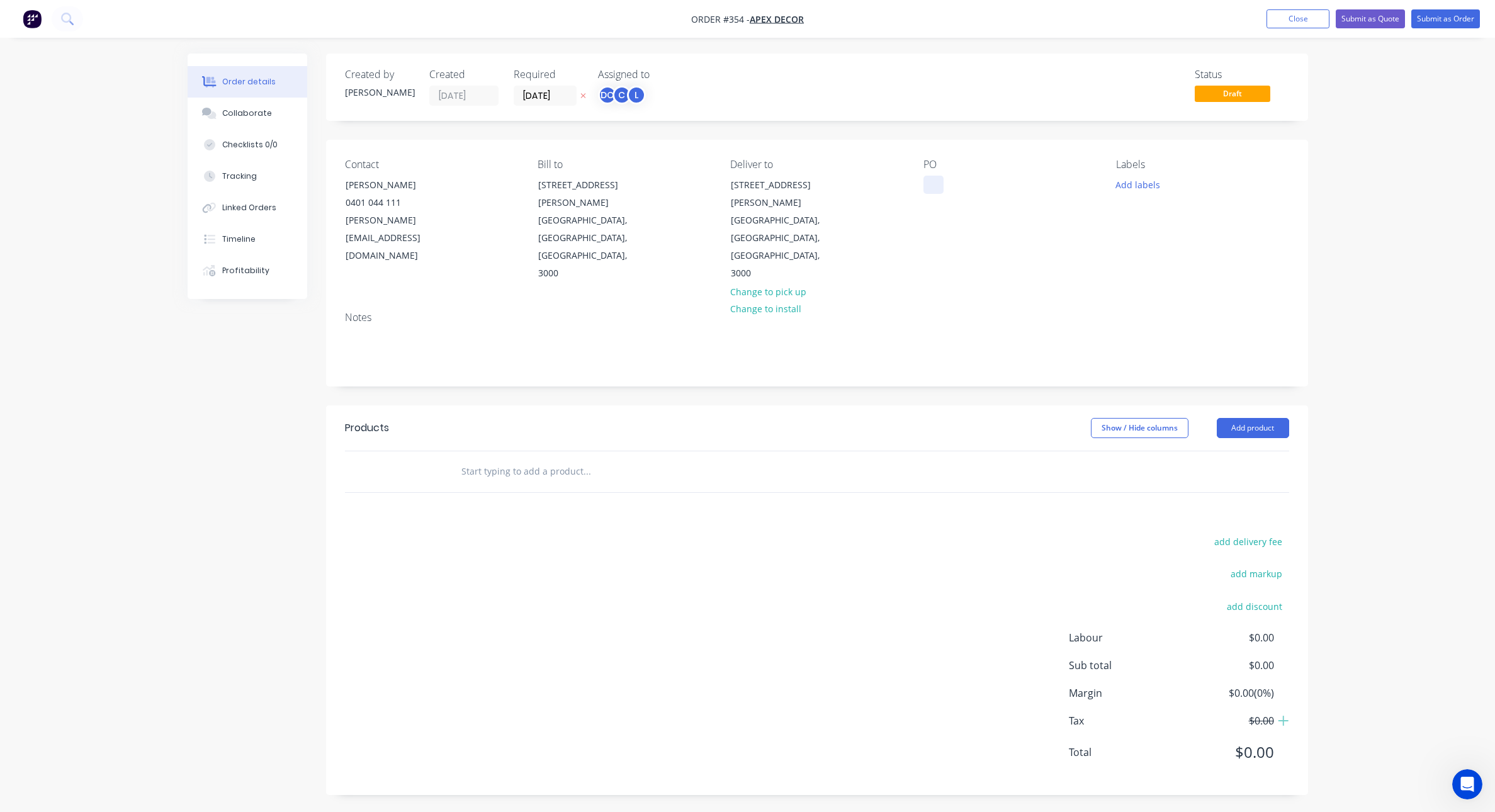
click at [935, 181] on div at bounding box center [933, 185] width 20 height 18
click at [1136, 189] on button "Add labels" at bounding box center [1137, 184] width 58 height 17
drag, startPoint x: 1163, startPoint y: 225, endPoint x: 1163, endPoint y: 180, distance: 45.0
click at [1163, 224] on input "text" at bounding box center [1220, 222] width 132 height 25
type input "urgent"
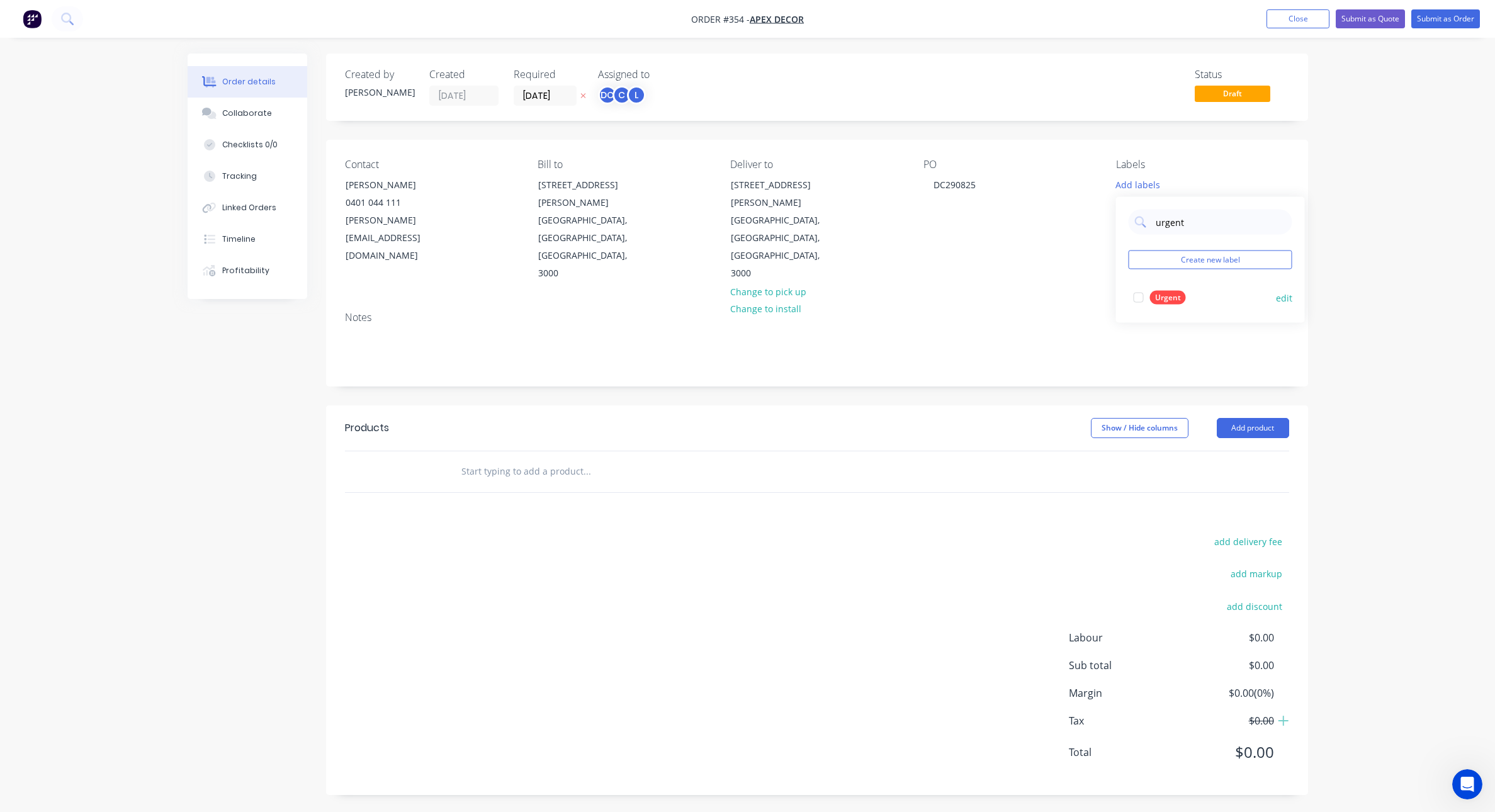
click at [1139, 297] on div at bounding box center [1139, 298] width 25 height 25
drag, startPoint x: 1196, startPoint y: 217, endPoint x: 1152, endPoint y: 218, distance: 44.0
click at [1152, 218] on div "urgent" at bounding box center [1210, 216] width 164 height 25
click at [1136, 290] on div at bounding box center [1139, 291] width 25 height 25
drag, startPoint x: 1199, startPoint y: 217, endPoint x: 1139, endPoint y: 216, distance: 60.0
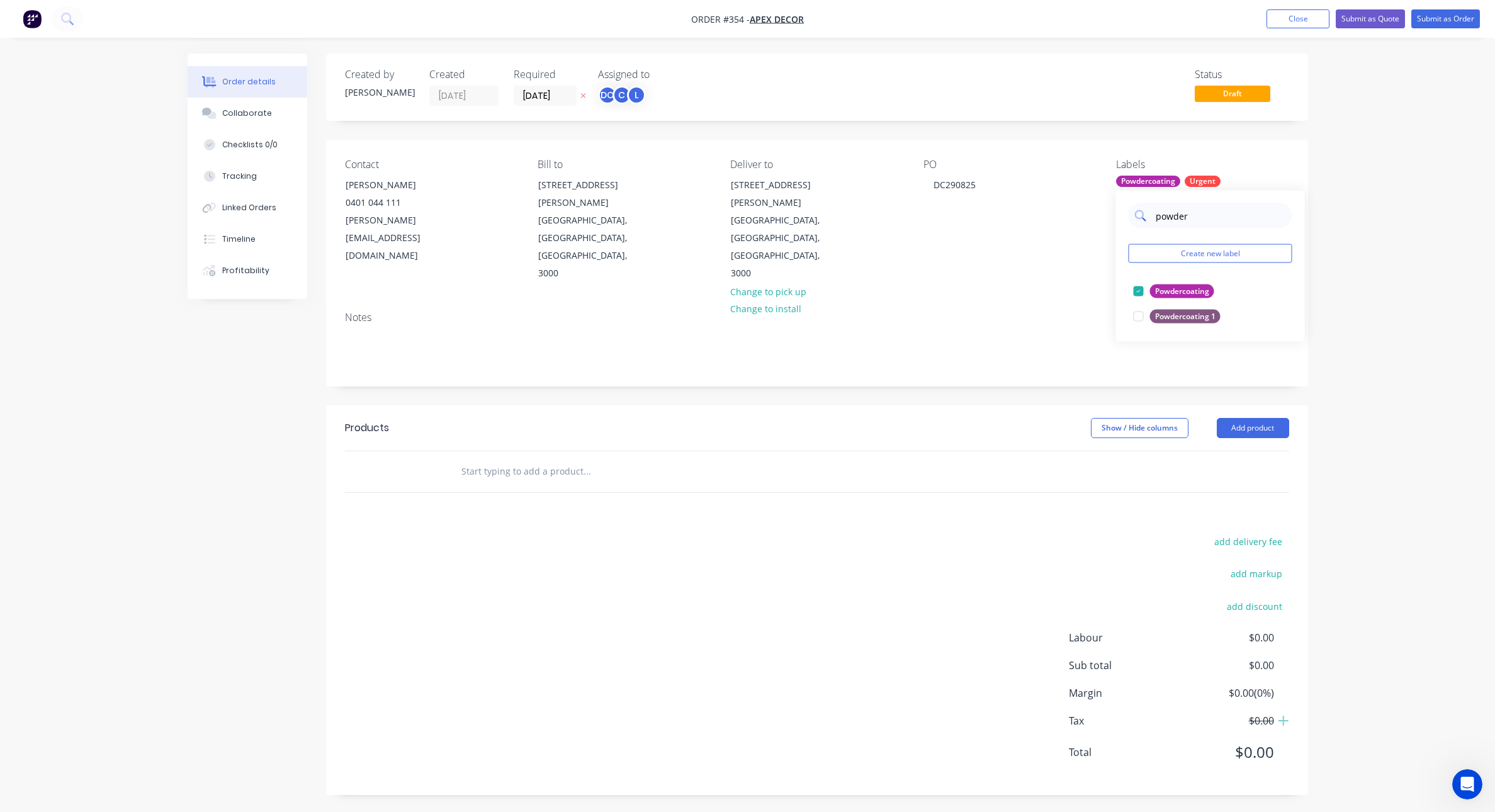
click at [1139, 216] on div "powder" at bounding box center [1210, 216] width 164 height 25
type input "project"
click at [1136, 289] on div at bounding box center [1139, 291] width 25 height 25
click at [1196, 346] on div "Order details Collaborate Checklists 0/0 Tracking Linked Orders Timeline Profit…" at bounding box center [747, 406] width 1495 height 813
click at [1196, 418] on button "Add product" at bounding box center [1252, 427] width 73 height 20
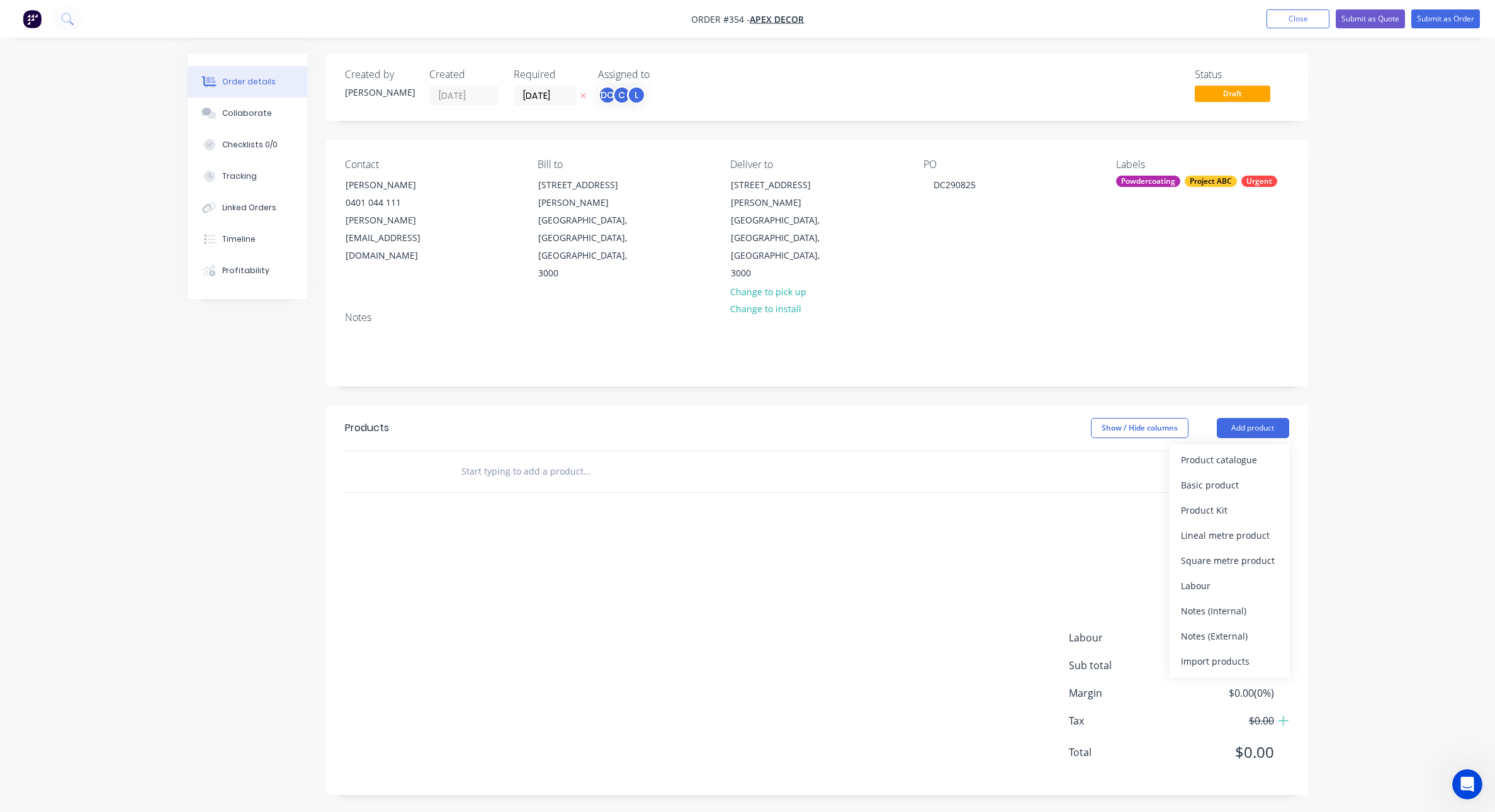
click at [551, 459] on input "text" at bounding box center [586, 471] width 252 height 25
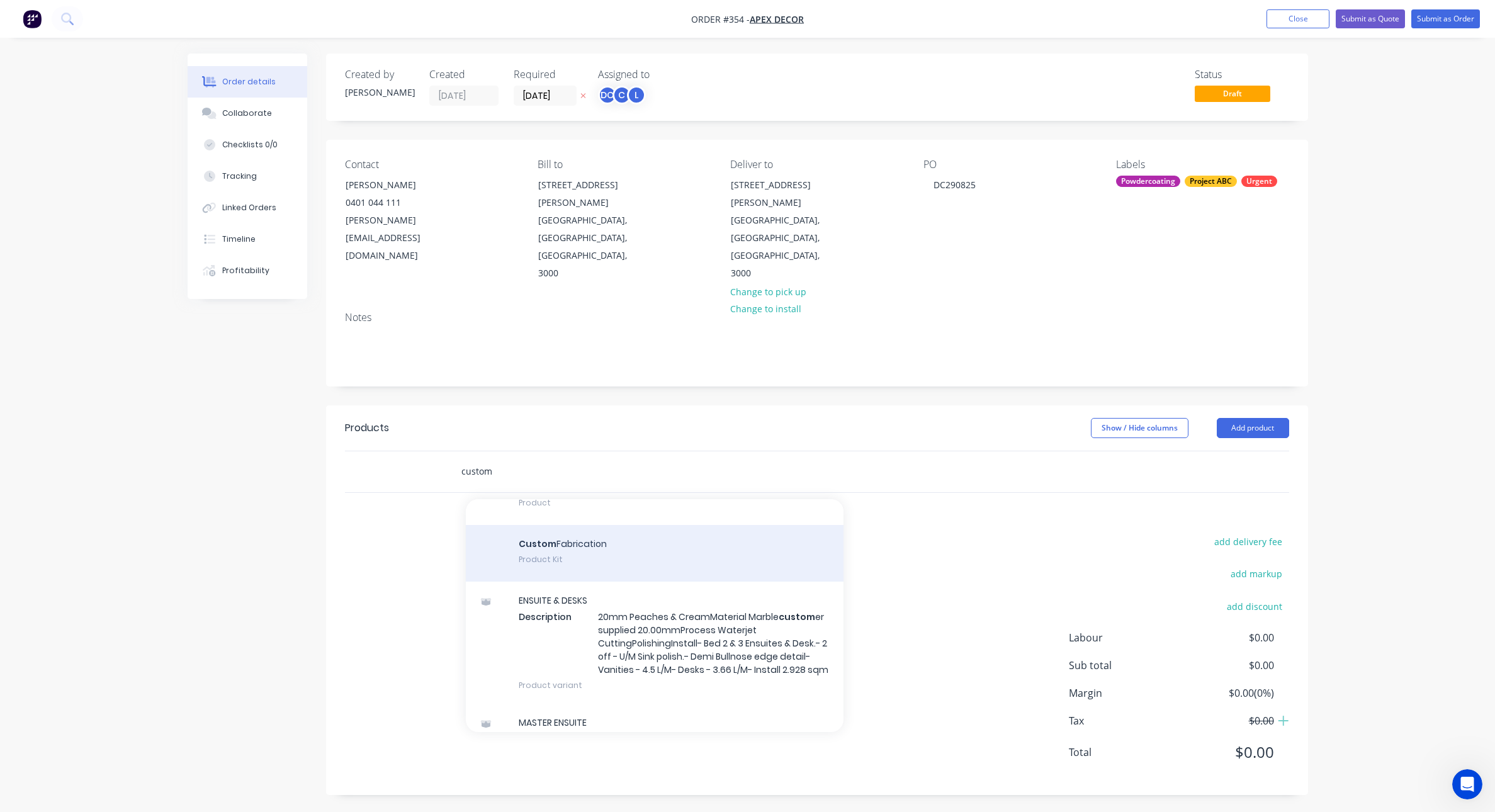
scroll to position [784, 0]
type input "custom"
click at [565, 521] on div "Custom Fabrication Product Kit" at bounding box center [654, 549] width 377 height 57
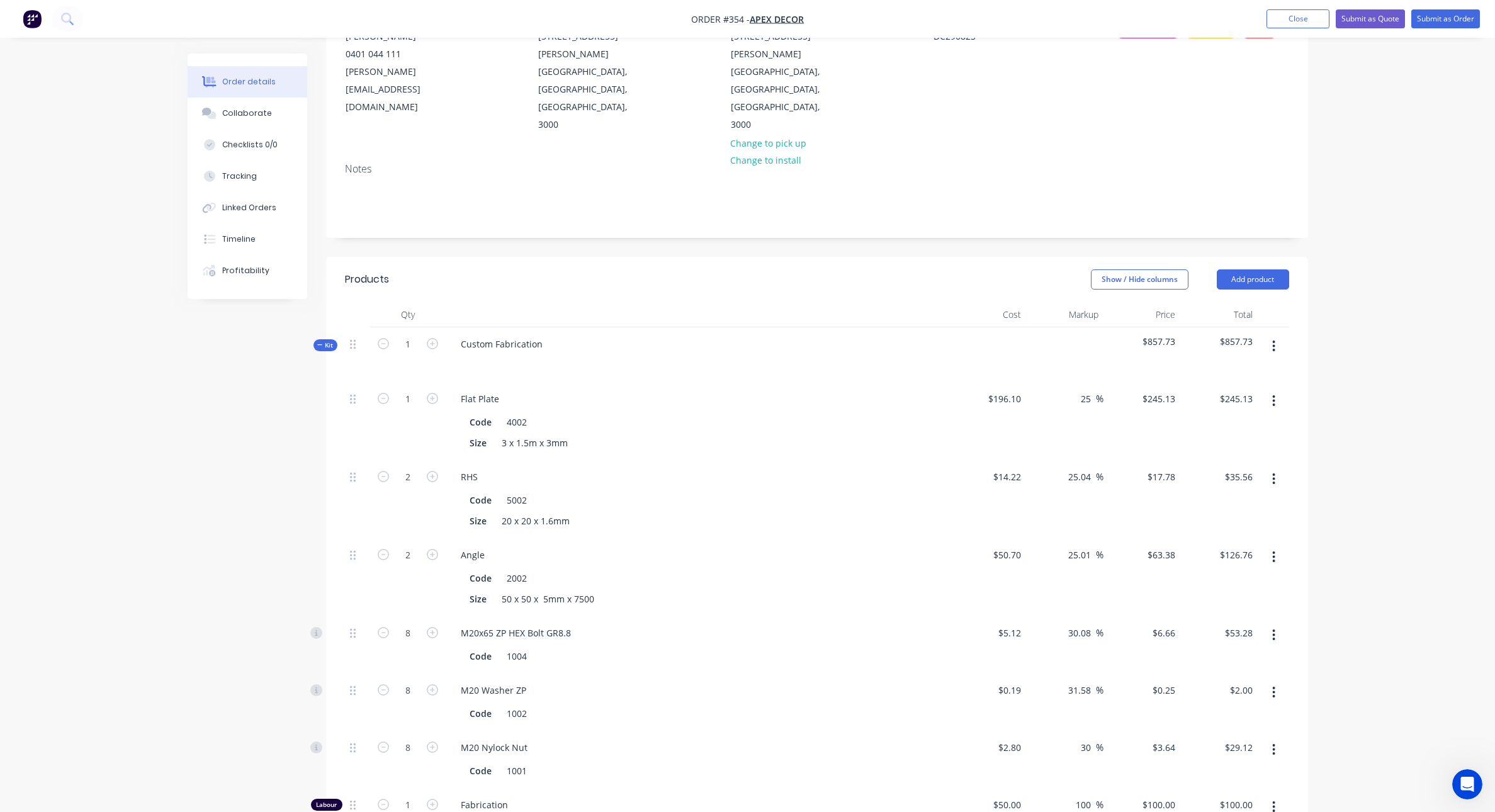
scroll to position [165, 0]
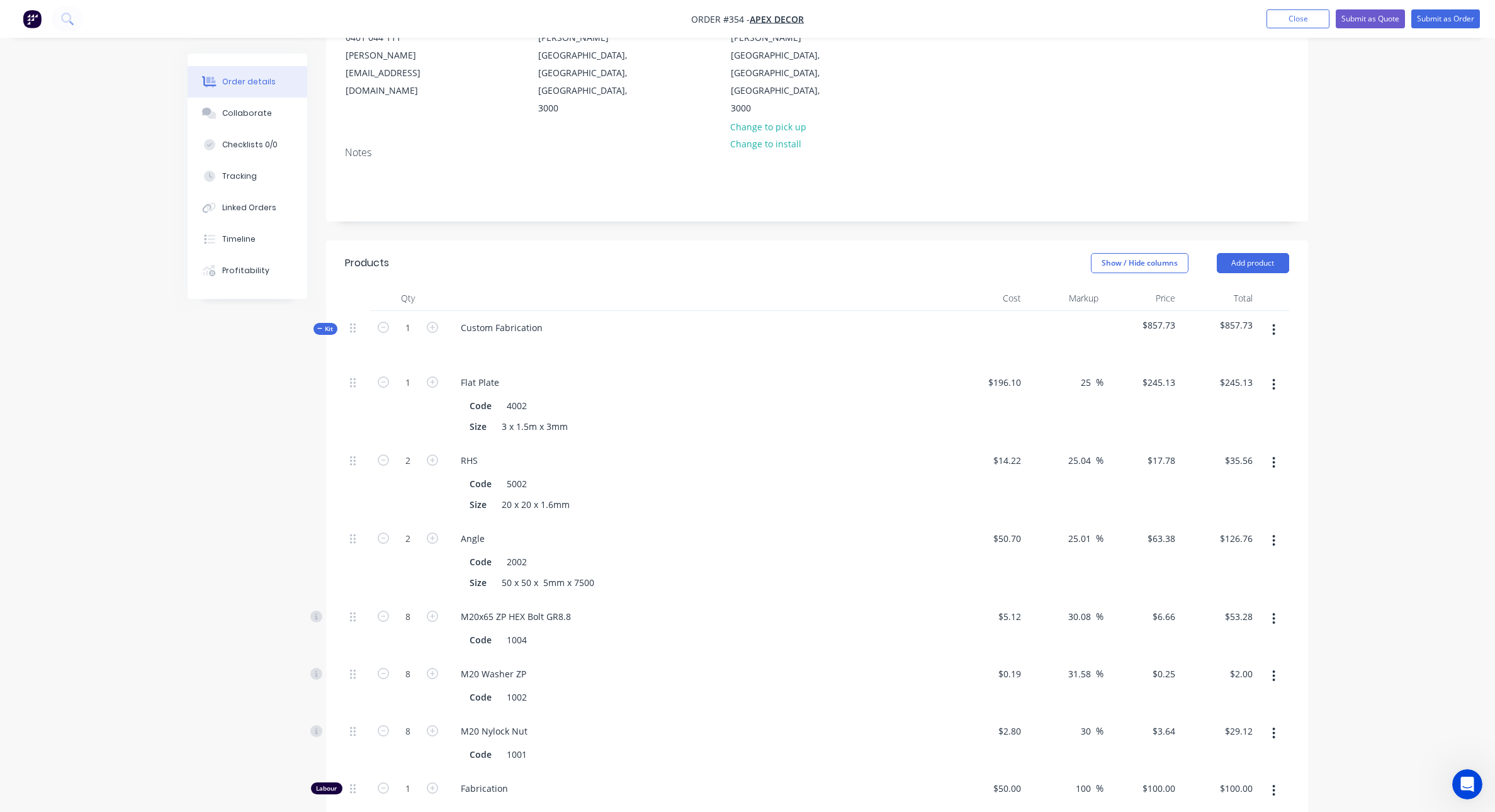
click at [319, 326] on icon at bounding box center [320, 329] width 6 height 6
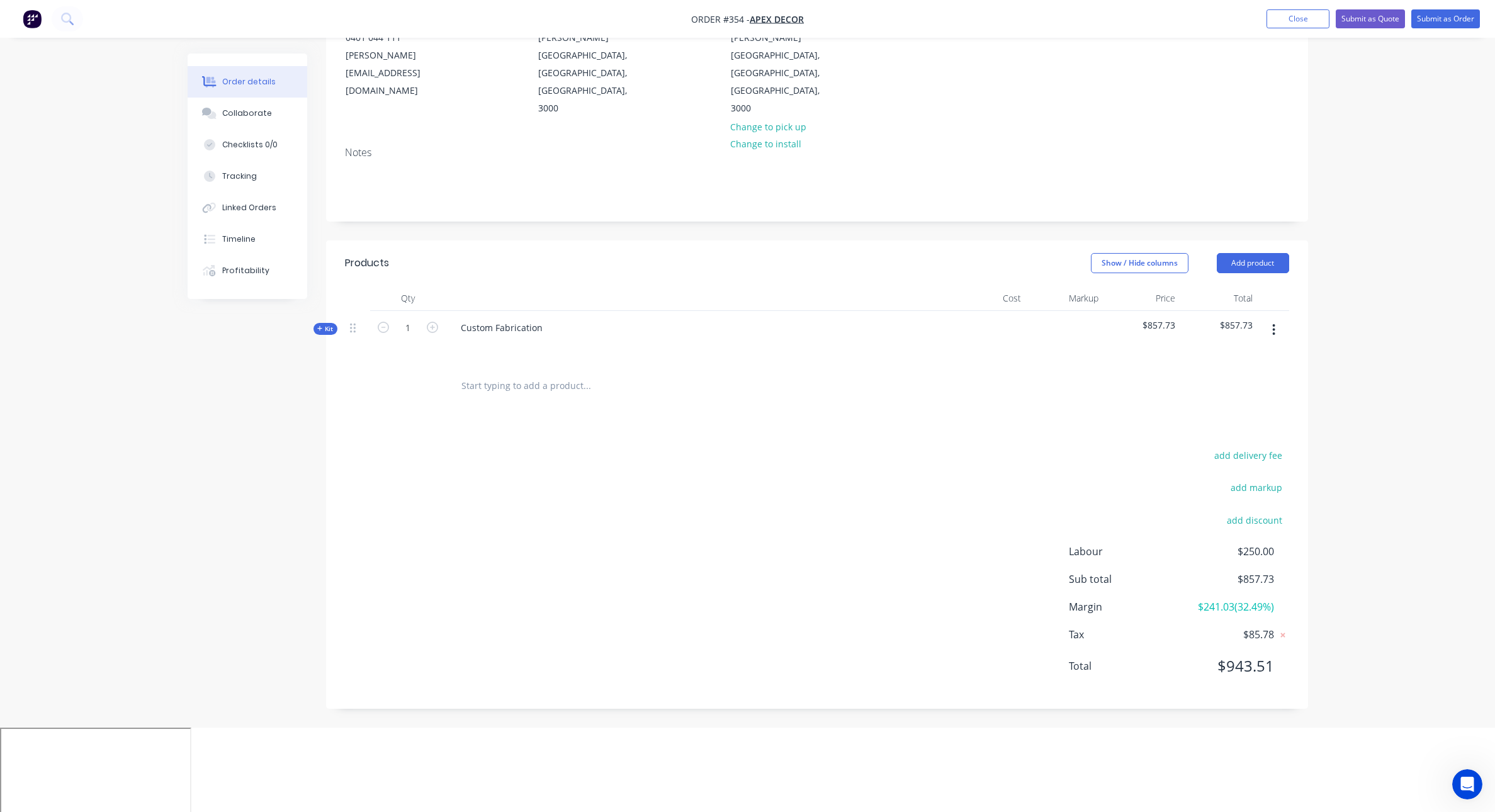
scroll to position [28, 0]
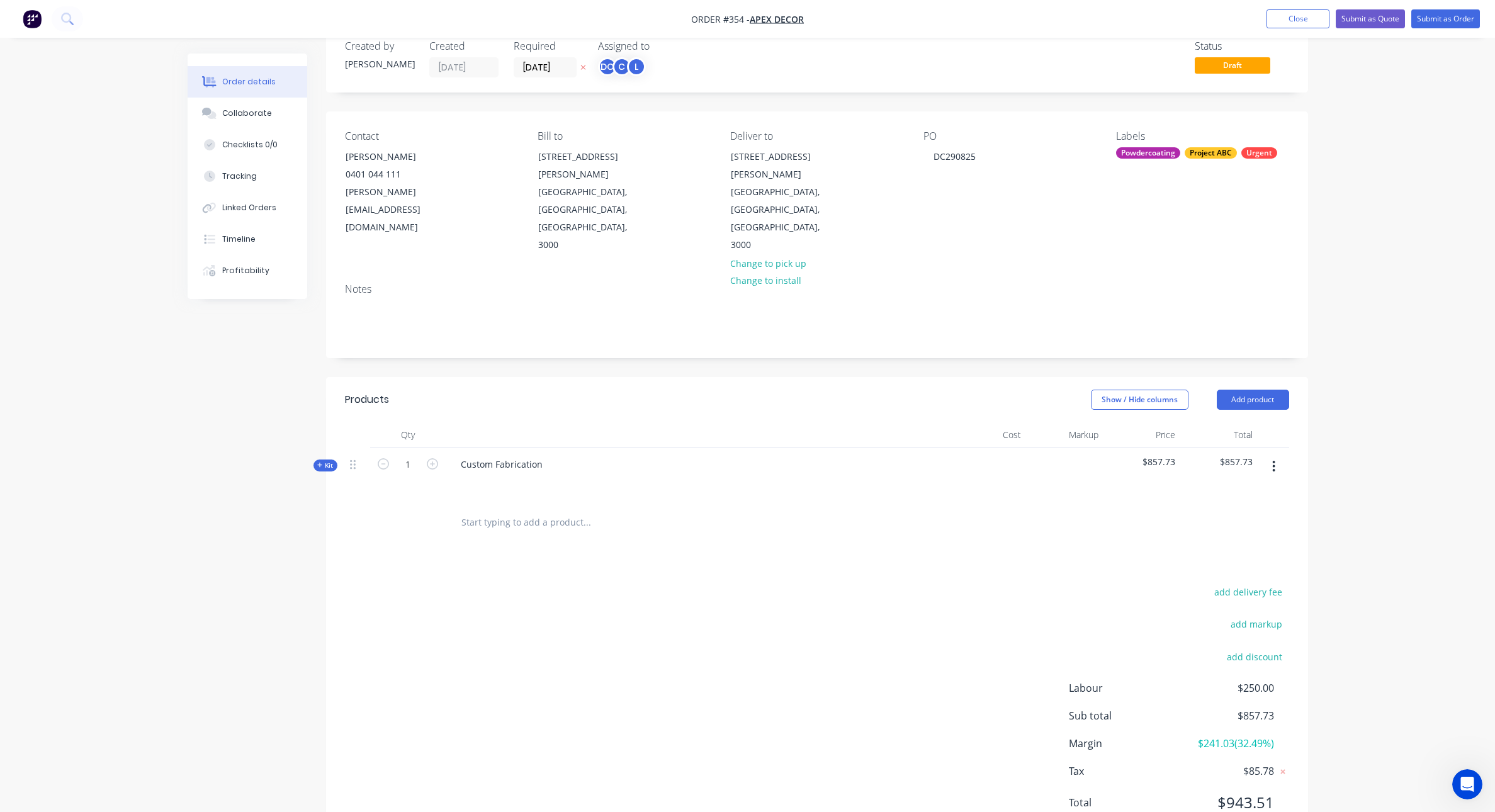
click at [318, 462] on icon at bounding box center [320, 465] width 6 height 6
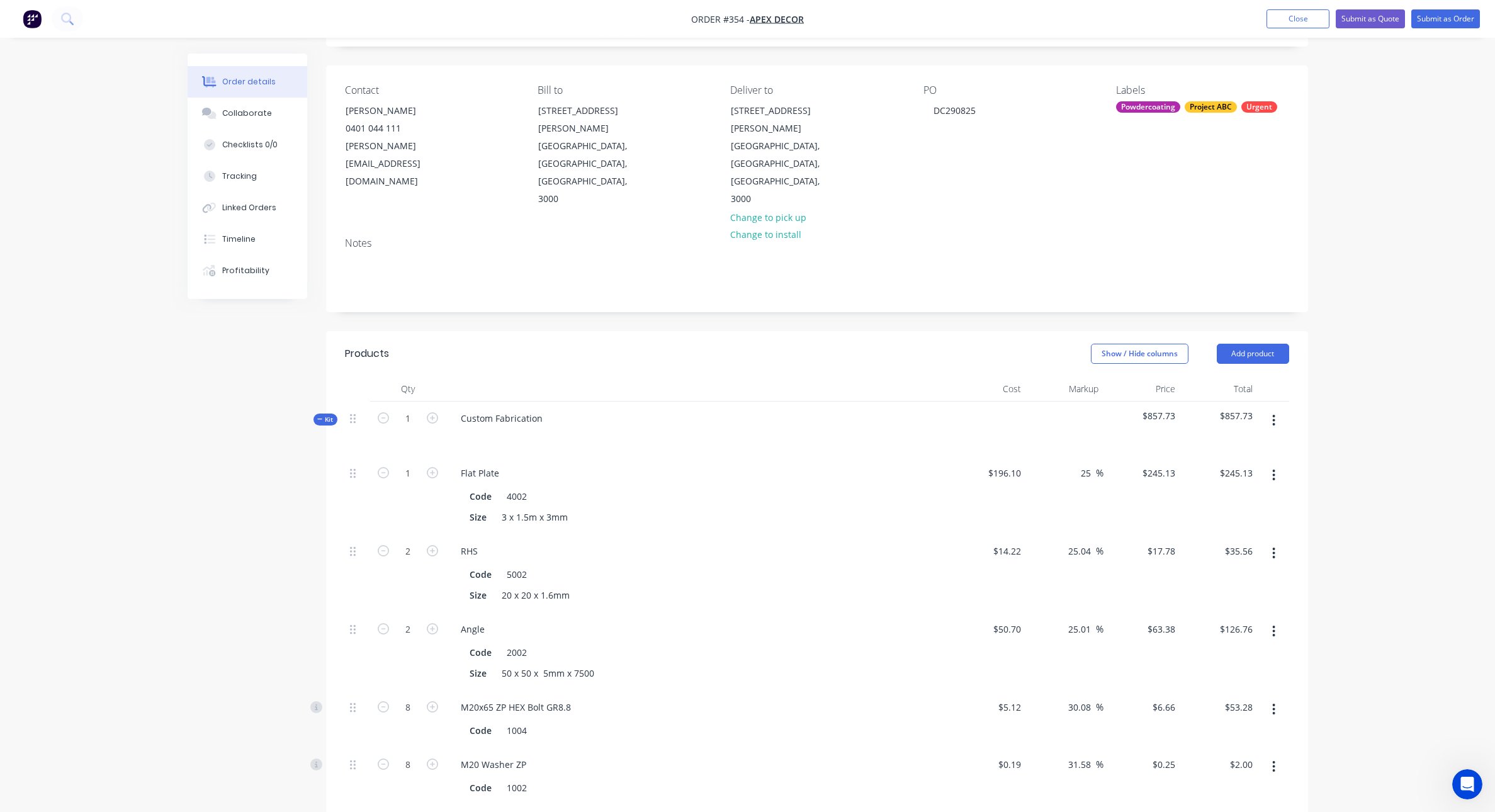
scroll to position [68, 0]
click at [1196, 349] on button "Add product" at bounding box center [1252, 359] width 73 height 20
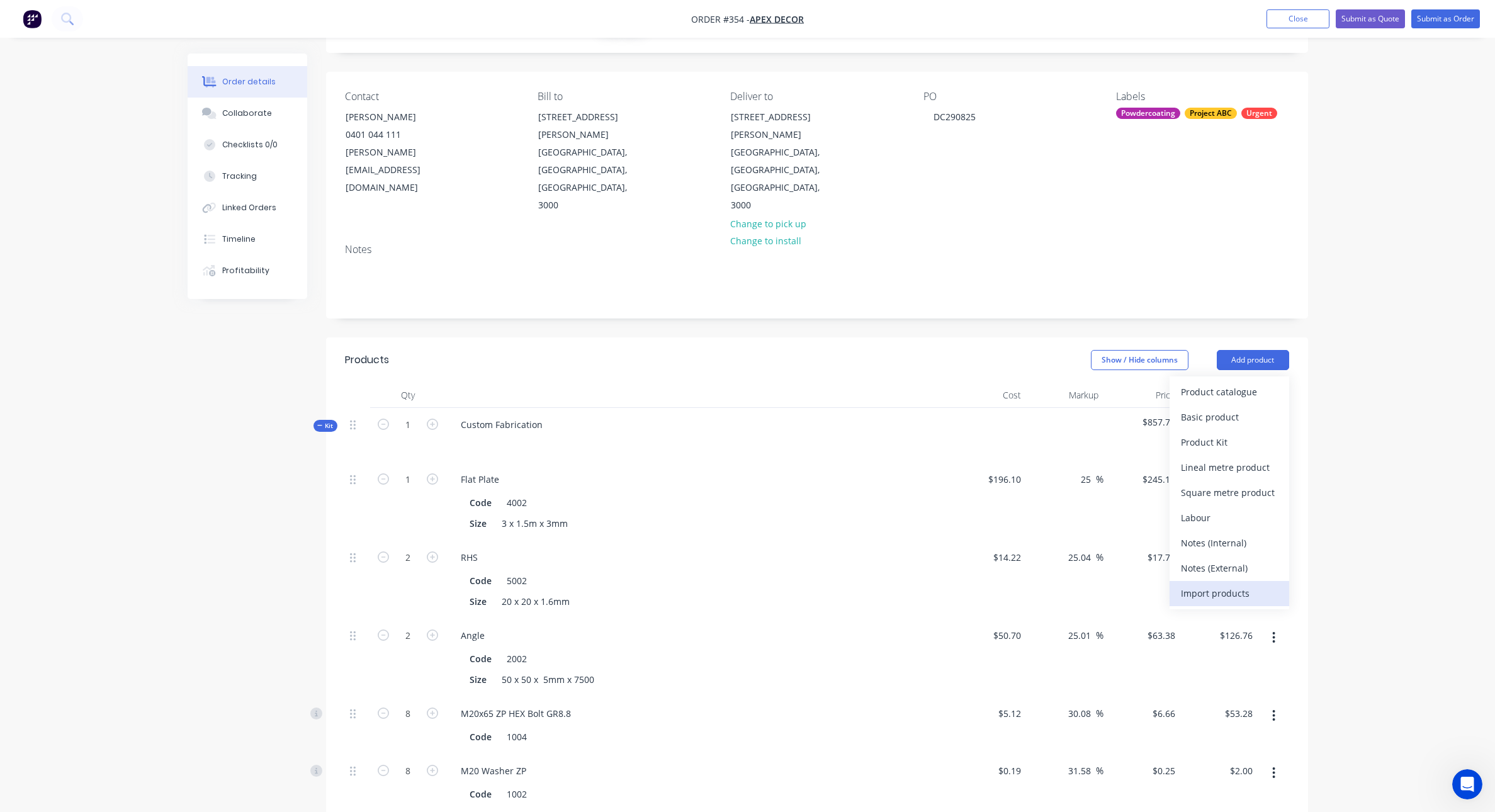
click at [1196, 584] on div "Import products" at bounding box center [1228, 593] width 97 height 18
click at [1196, 433] on div "Basic products" at bounding box center [1228, 442] width 97 height 18
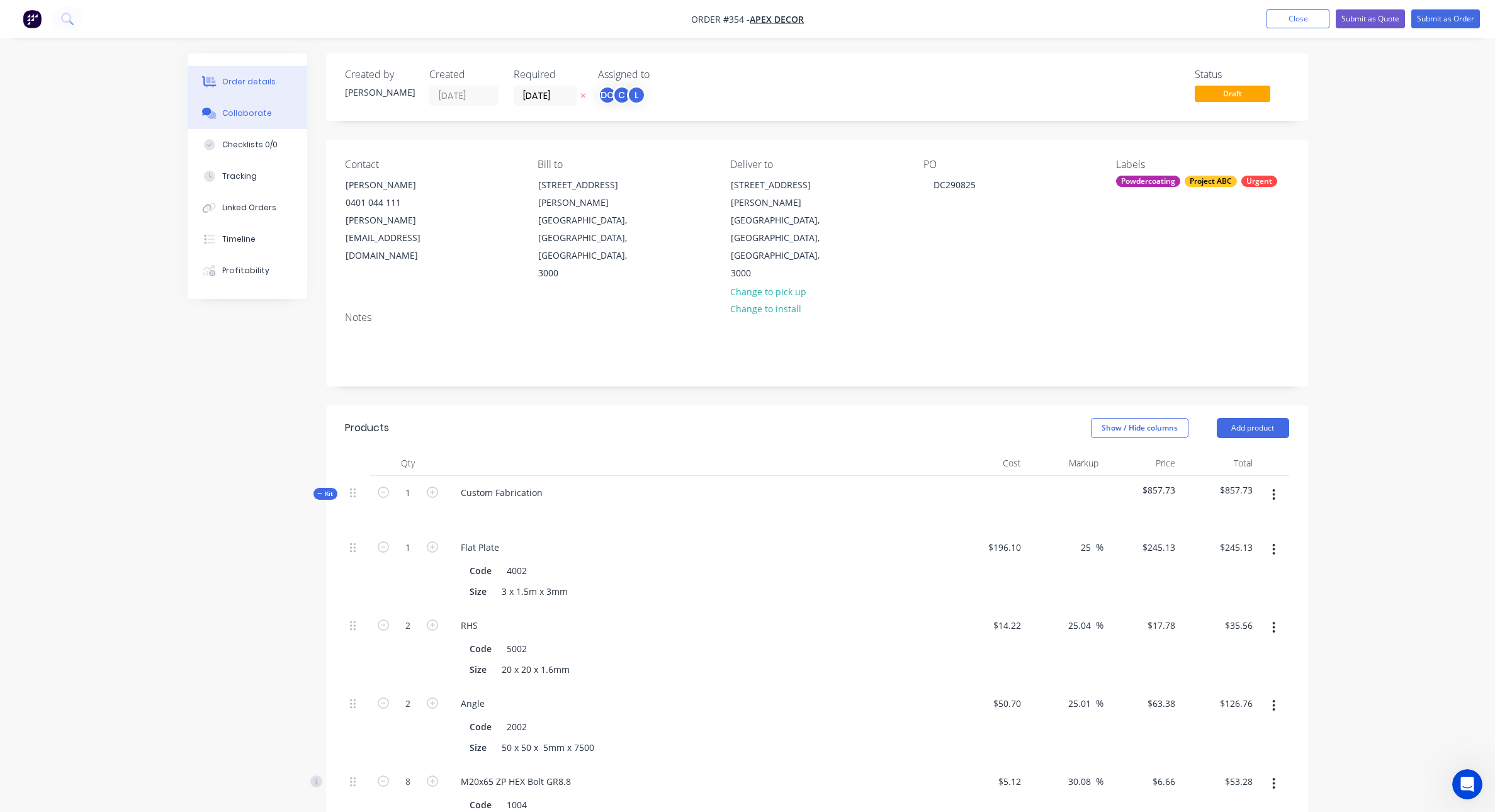
click at [236, 109] on div "Collaborate" at bounding box center [247, 113] width 49 height 11
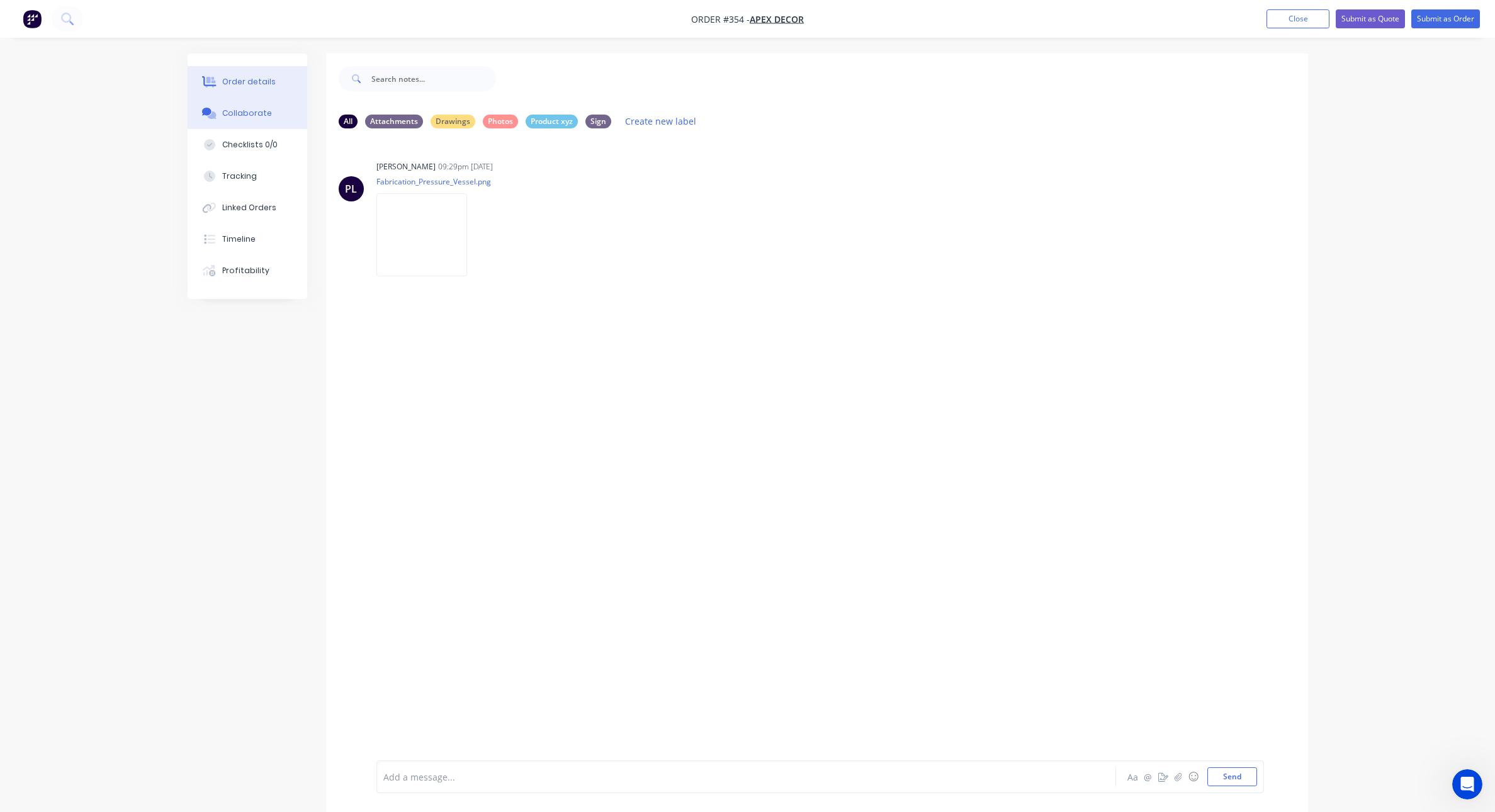
click at [237, 76] on div "Order details" at bounding box center [249, 82] width 53 height 11
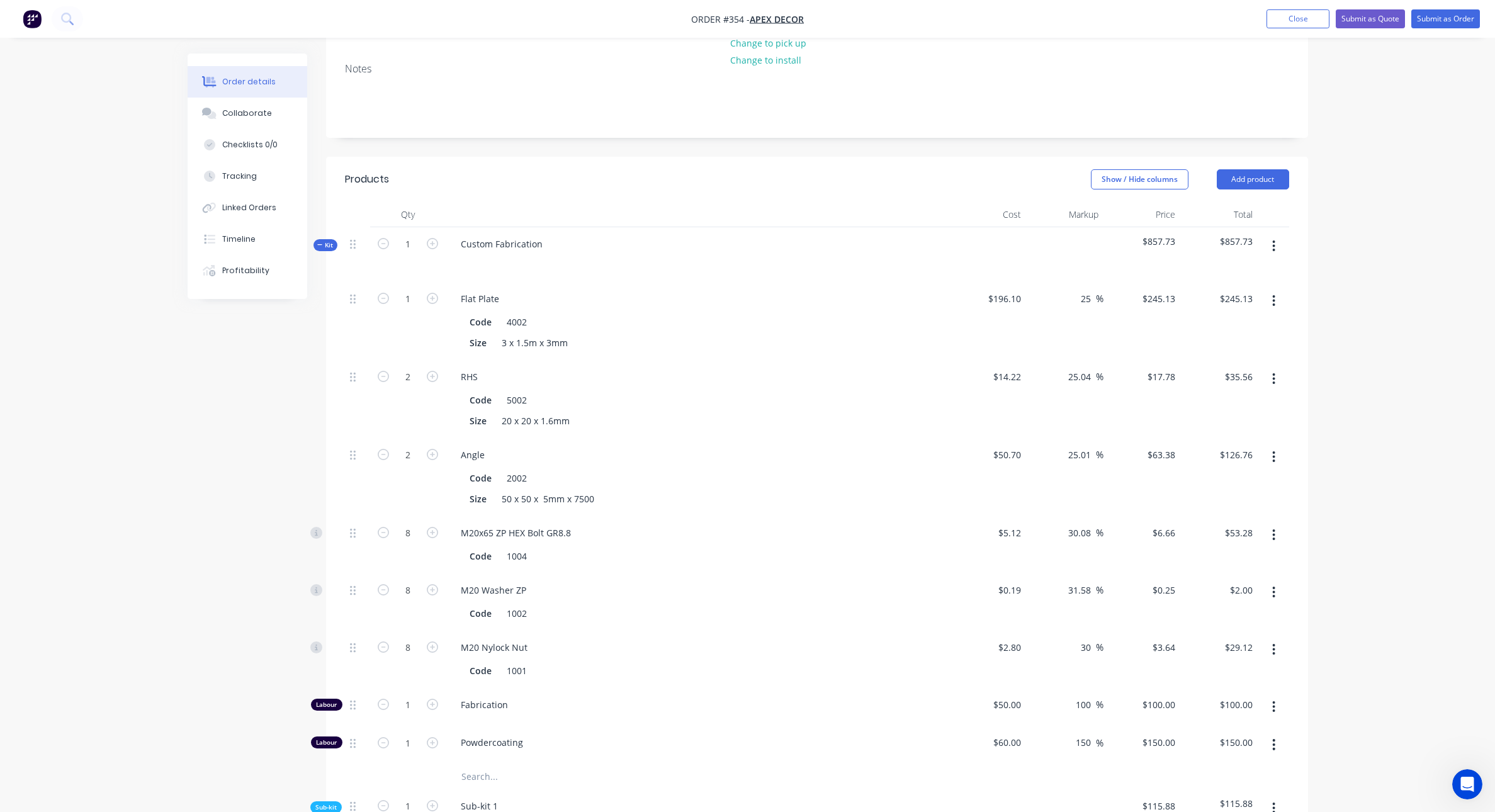
scroll to position [293, 0]
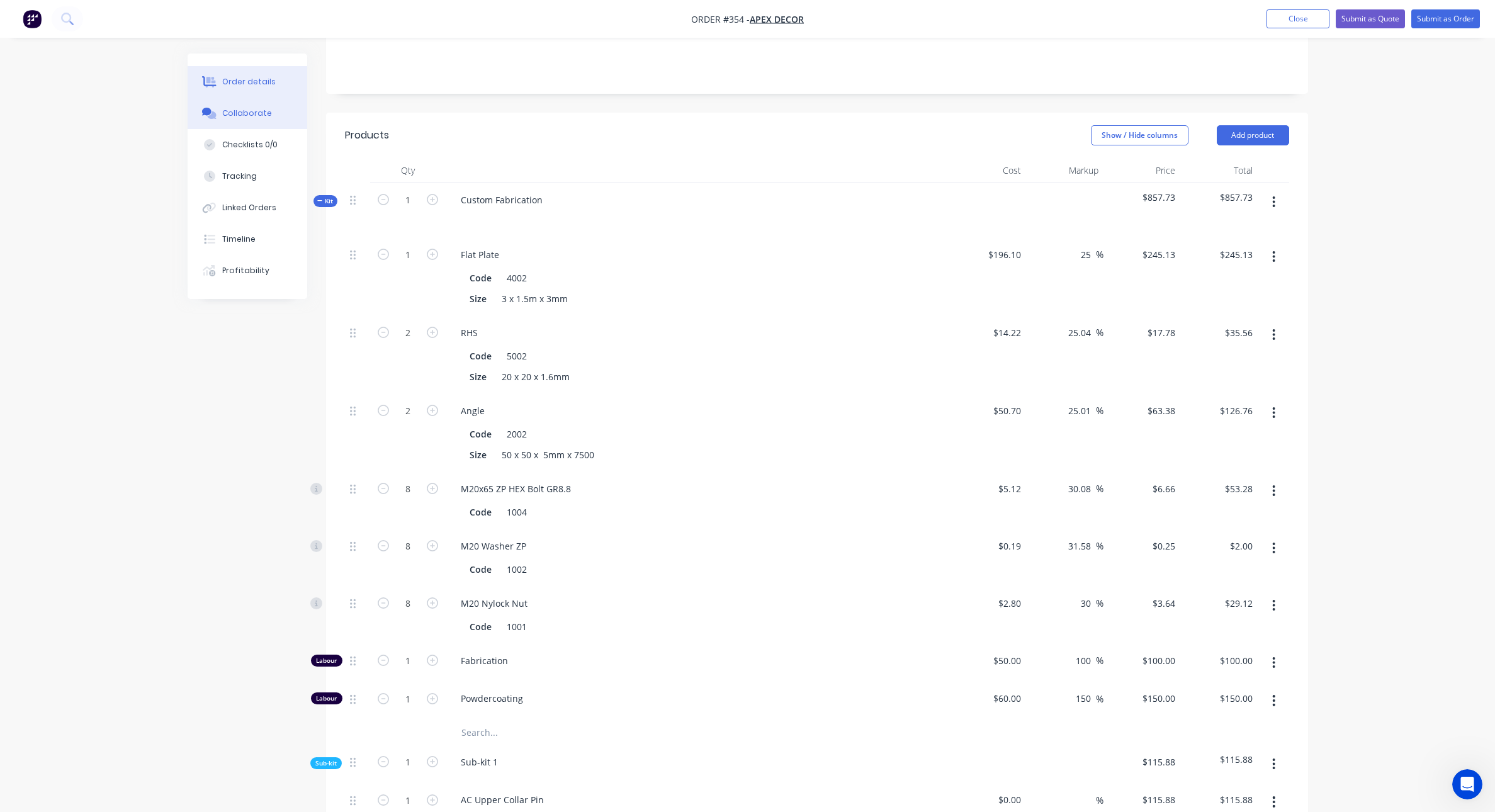
click at [244, 115] on div "Collaborate" at bounding box center [247, 113] width 49 height 11
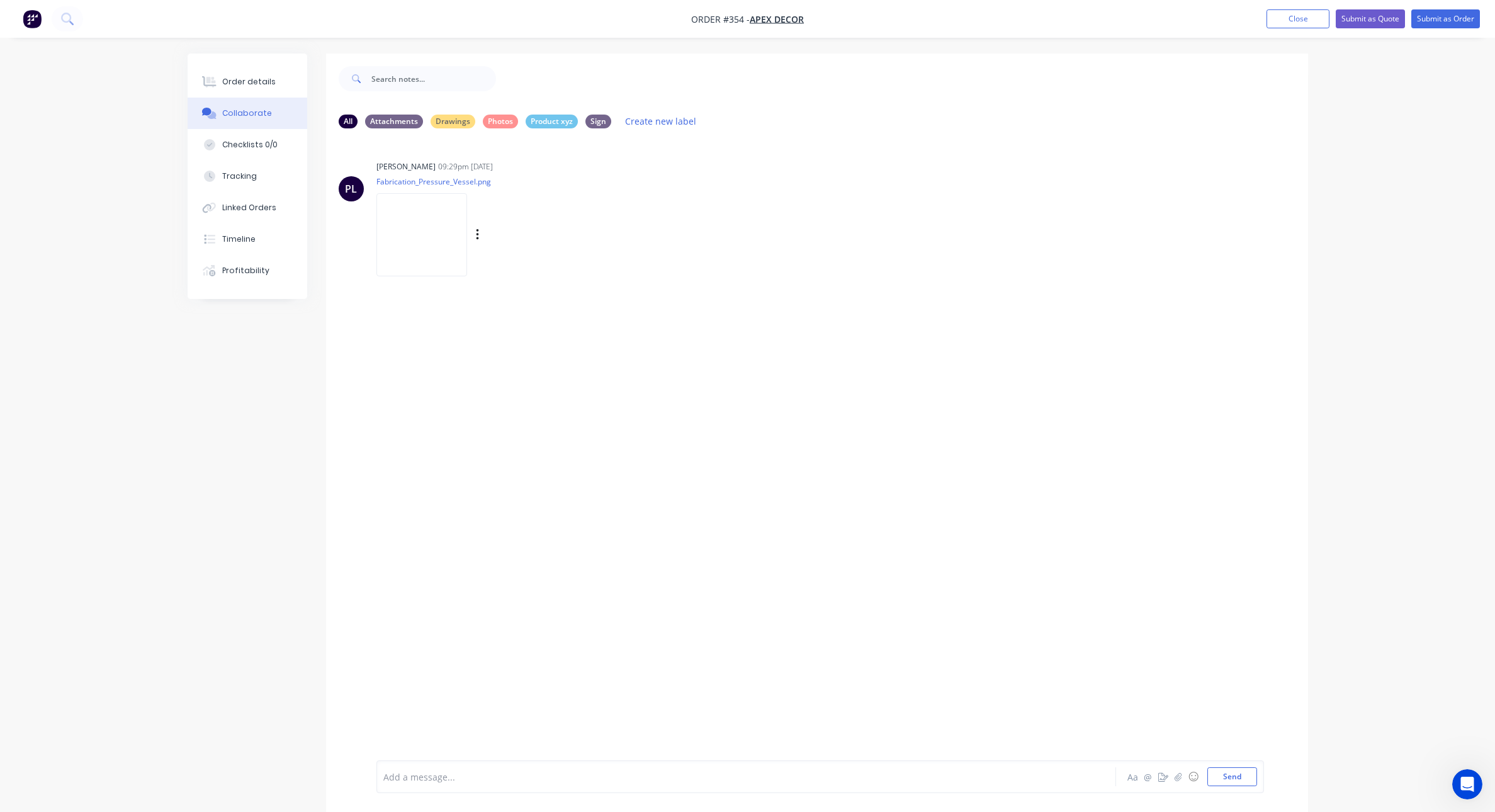
click at [448, 242] on img at bounding box center [421, 234] width 91 height 82
click at [243, 74] on button "Order details" at bounding box center [248, 82] width 120 height 31
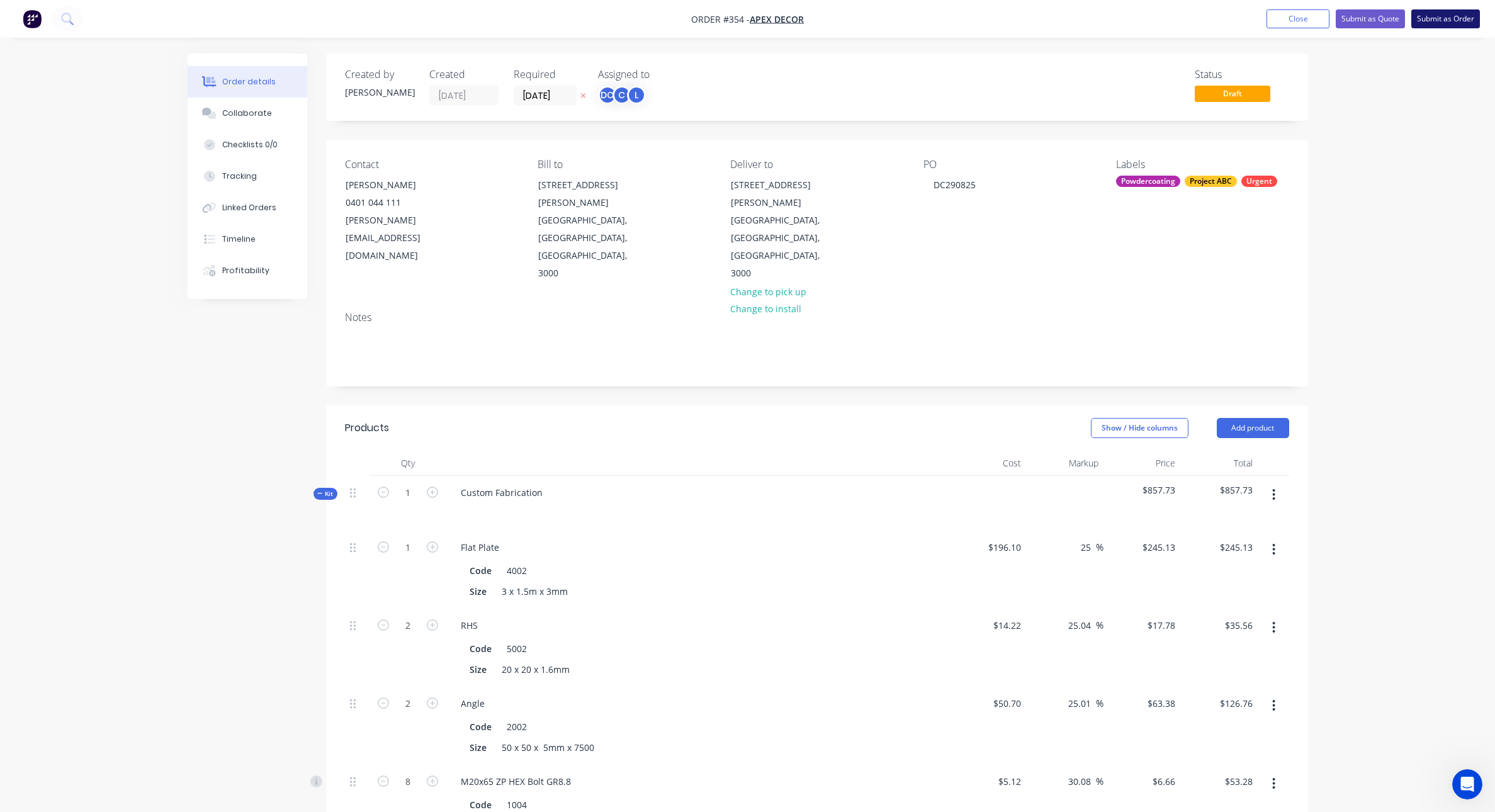
click at [1196, 21] on button "Submit as Order" at bounding box center [1446, 19] width 69 height 19
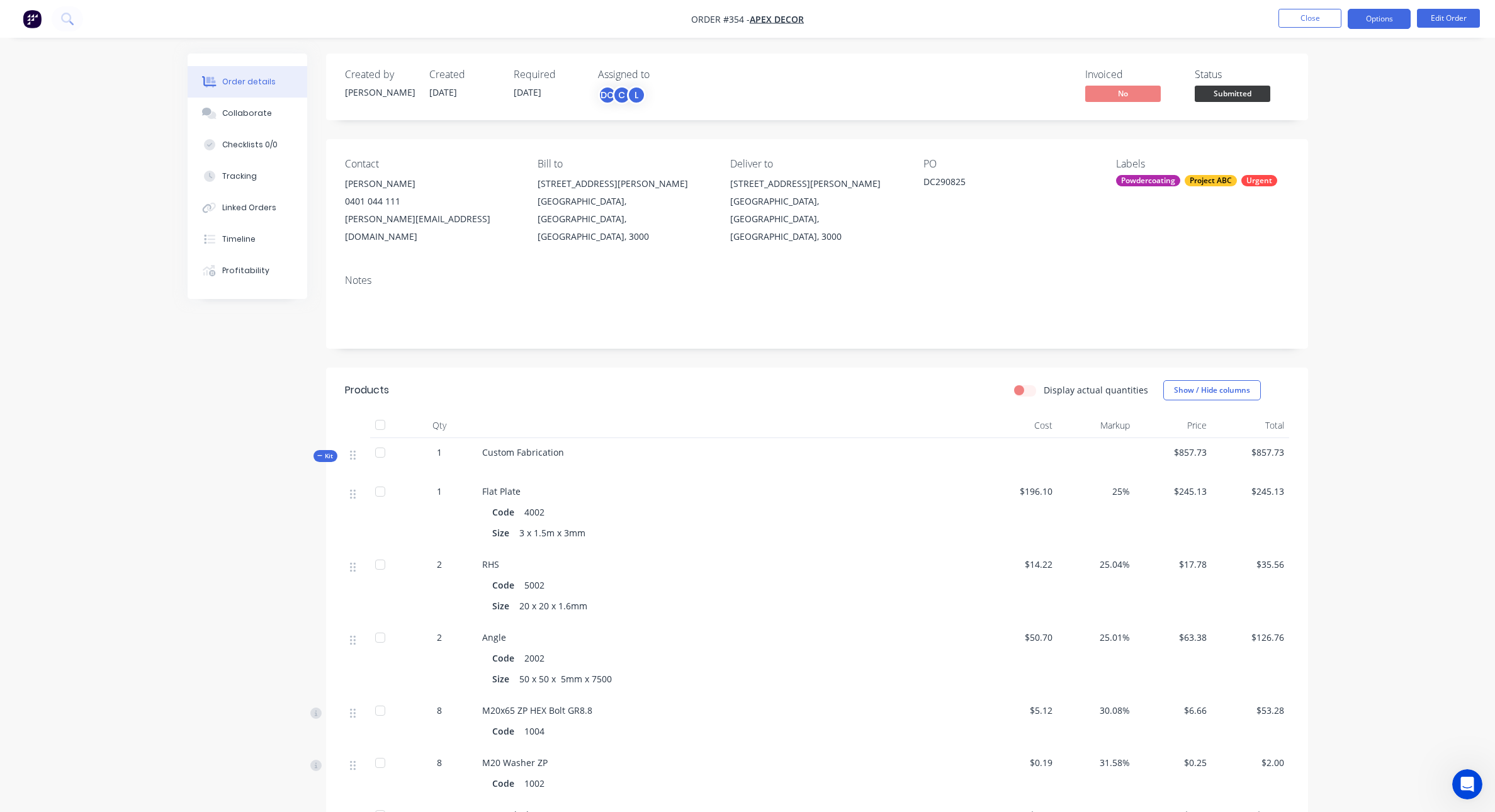
click at [1196, 25] on button "Options" at bounding box center [1379, 19] width 63 height 20
click at [1196, 235] on div "Purchase Products" at bounding box center [1341, 228] width 116 height 18
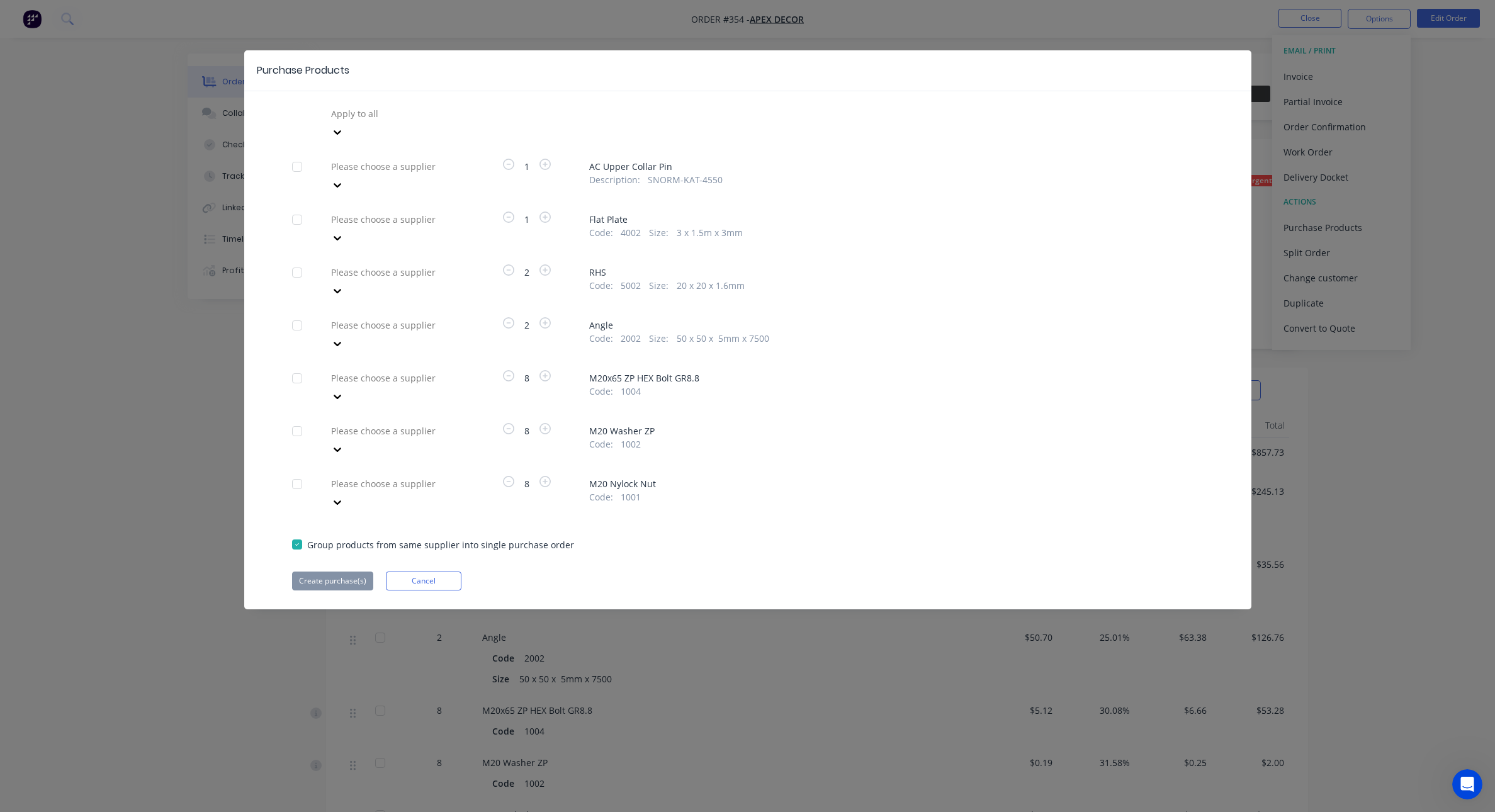
click at [344, 126] on icon at bounding box center [337, 132] width 13 height 13
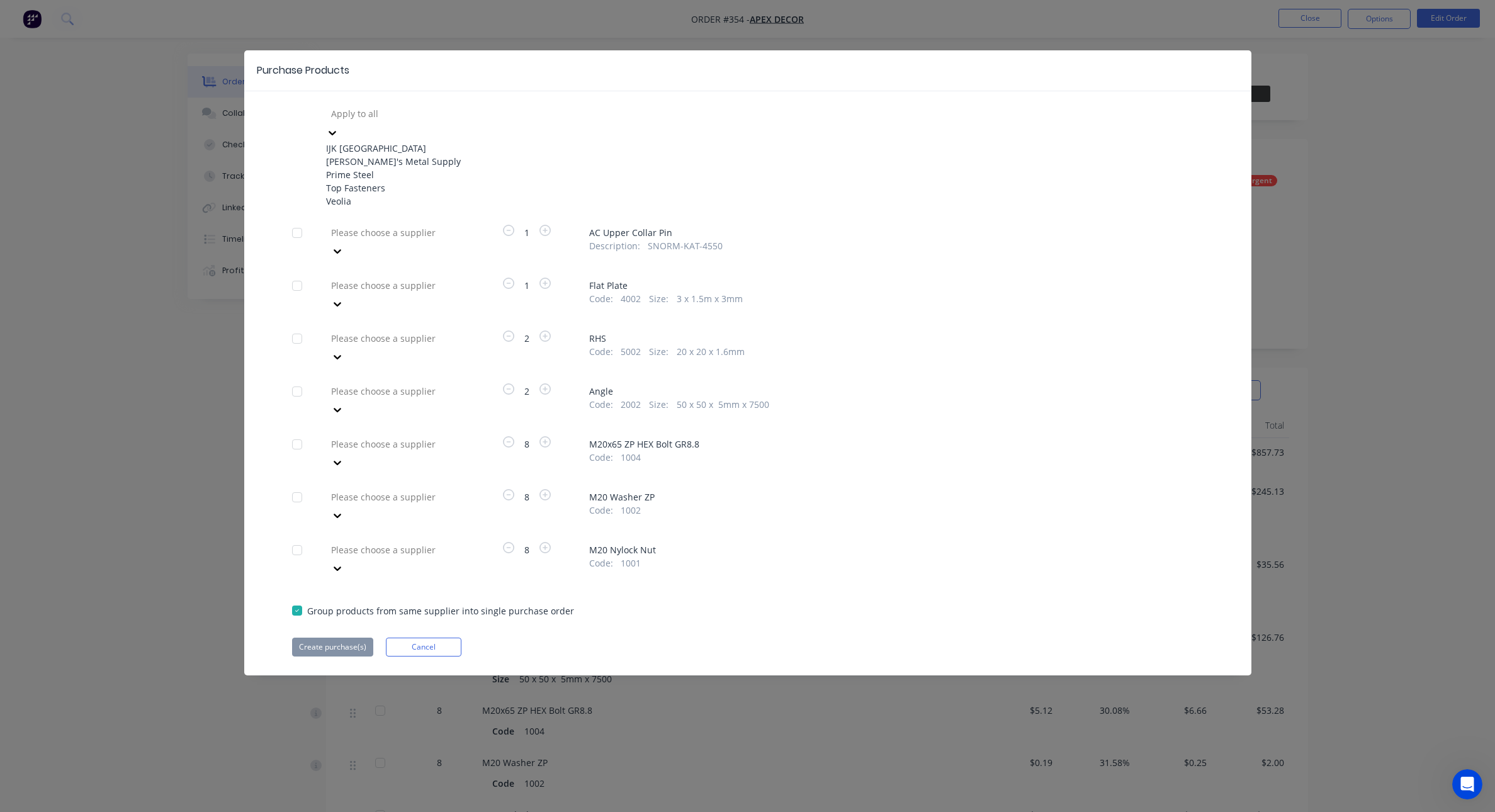
click at [787, 345] on div "Code : 5002 Size : 20 x 20 x 1.6mm" at bounding box center [896, 352] width 615 height 13
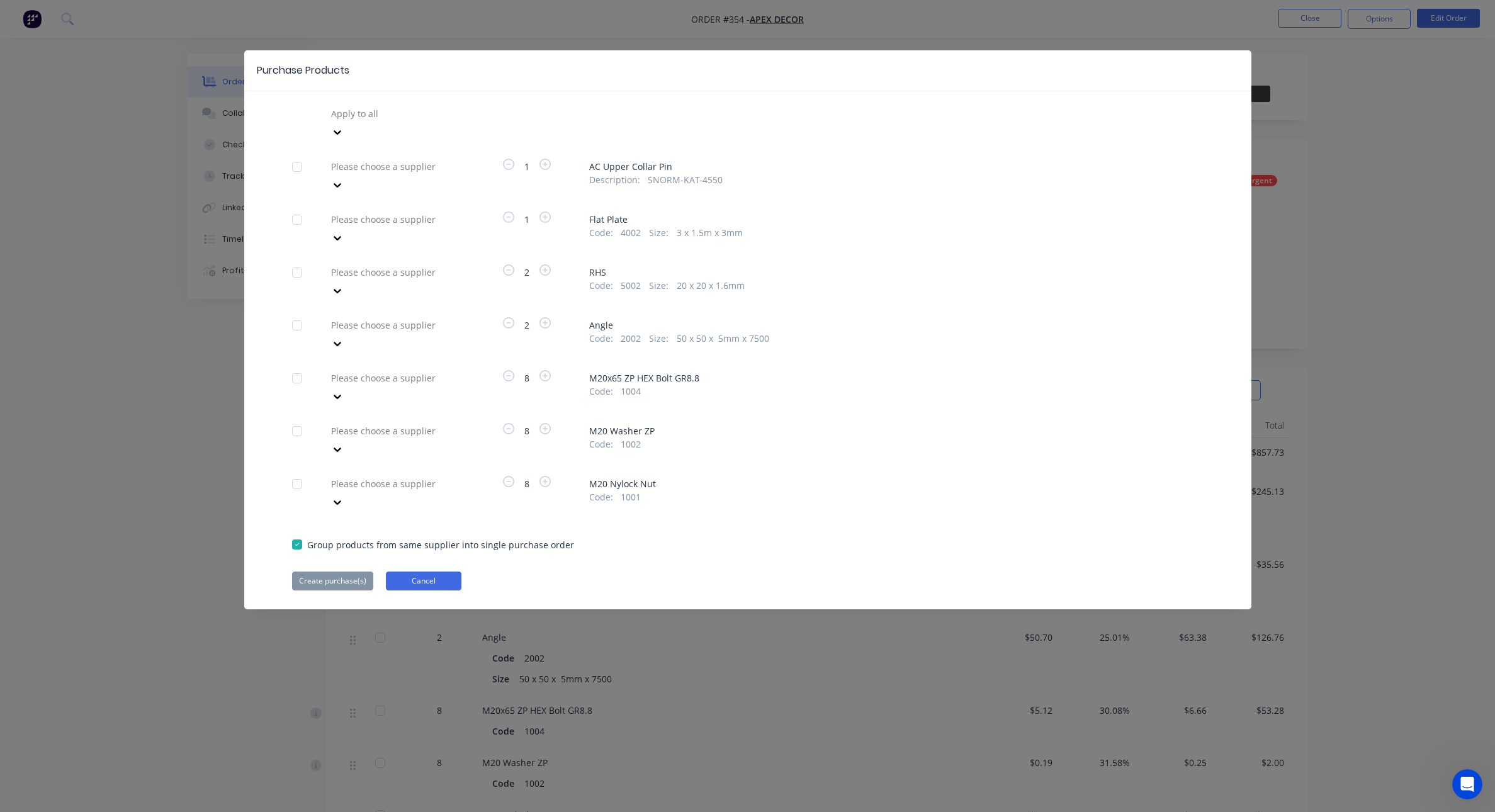
click at [409, 571] on button "Cancel" at bounding box center [423, 580] width 76 height 19
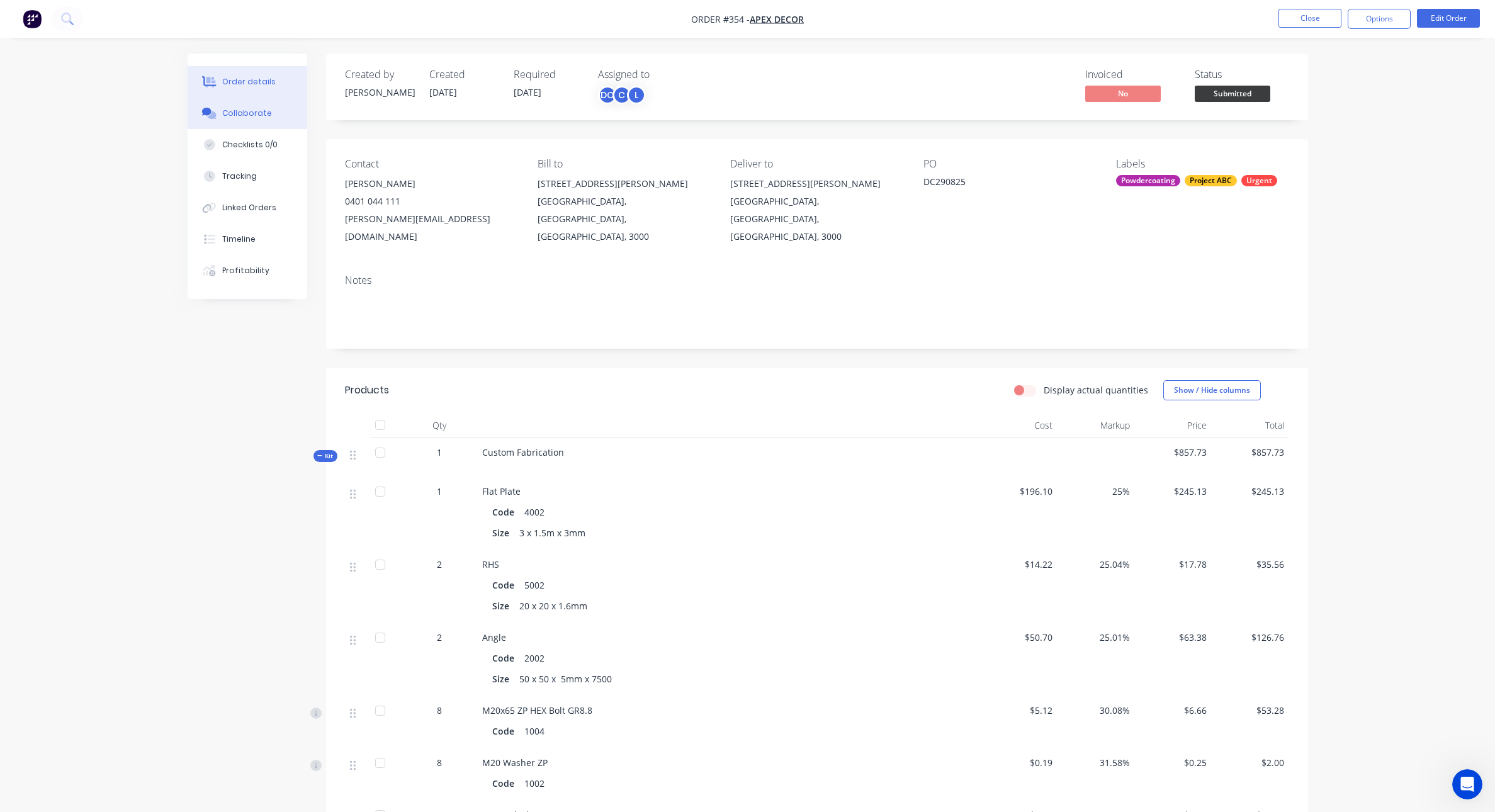
click at [255, 112] on div "Collaborate" at bounding box center [247, 113] width 49 height 11
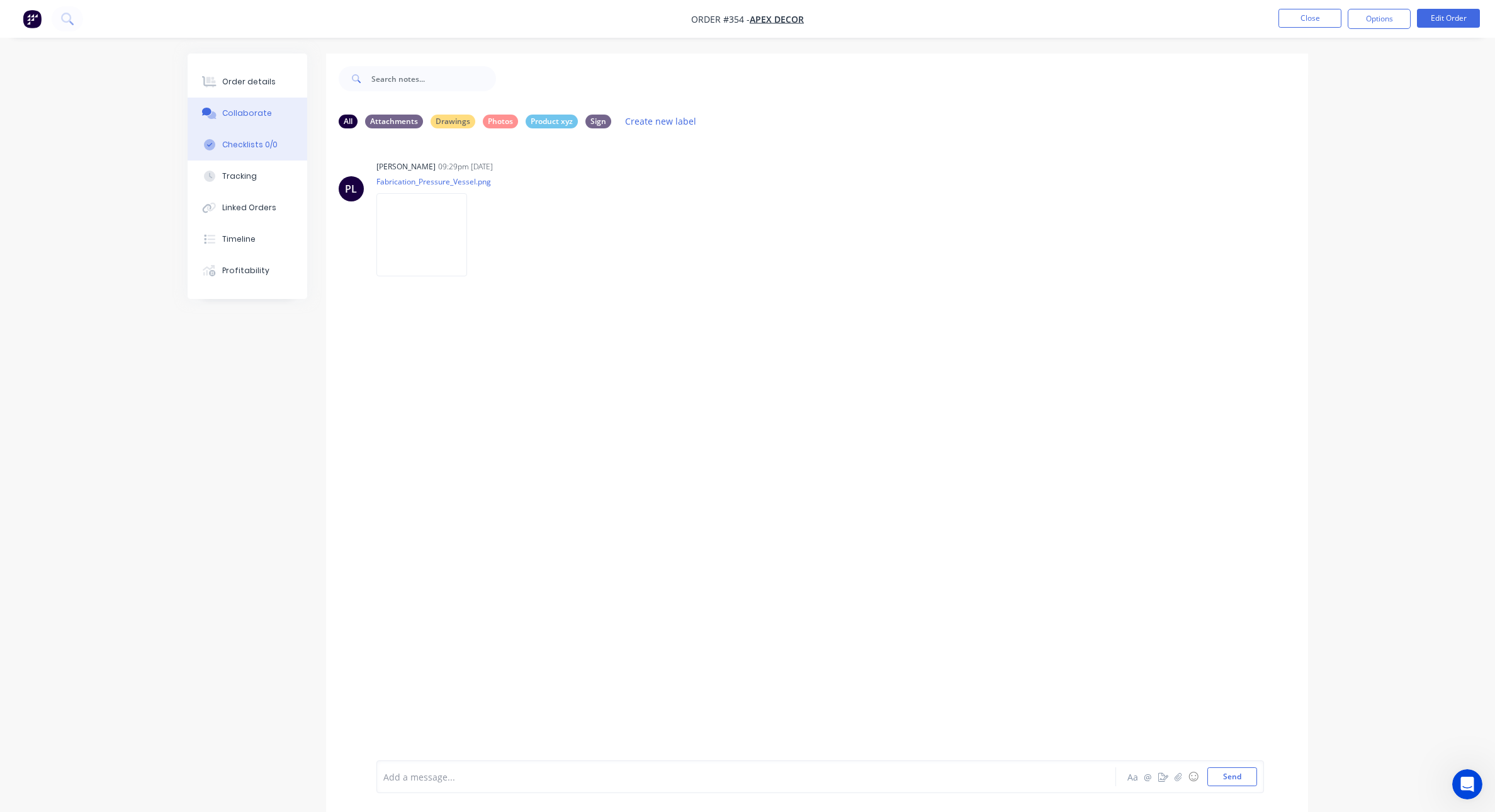
click at [257, 141] on div "Checklists 0/0" at bounding box center [250, 144] width 55 height 11
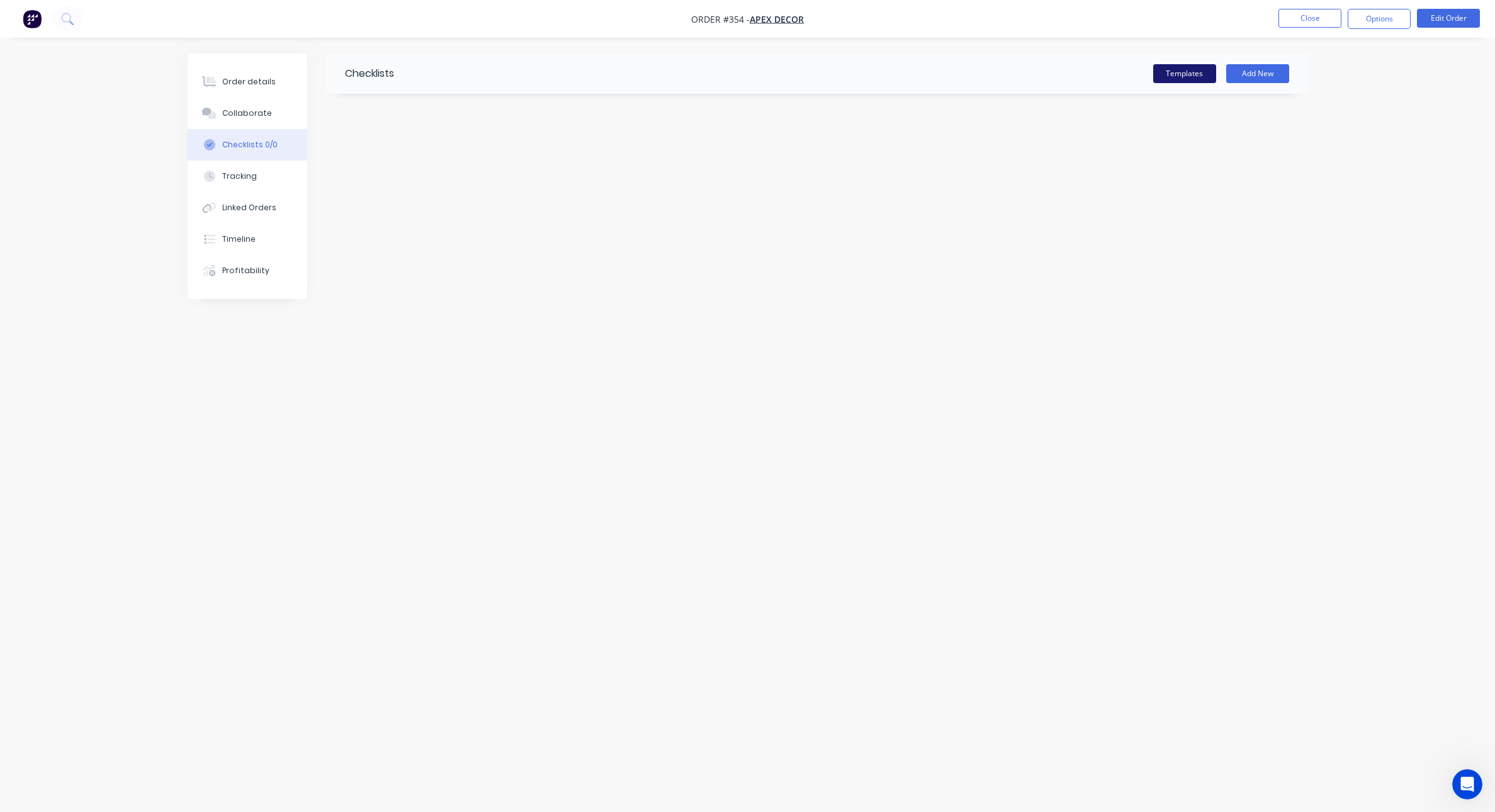
click at [1169, 73] on button "Templates" at bounding box center [1184, 73] width 63 height 19
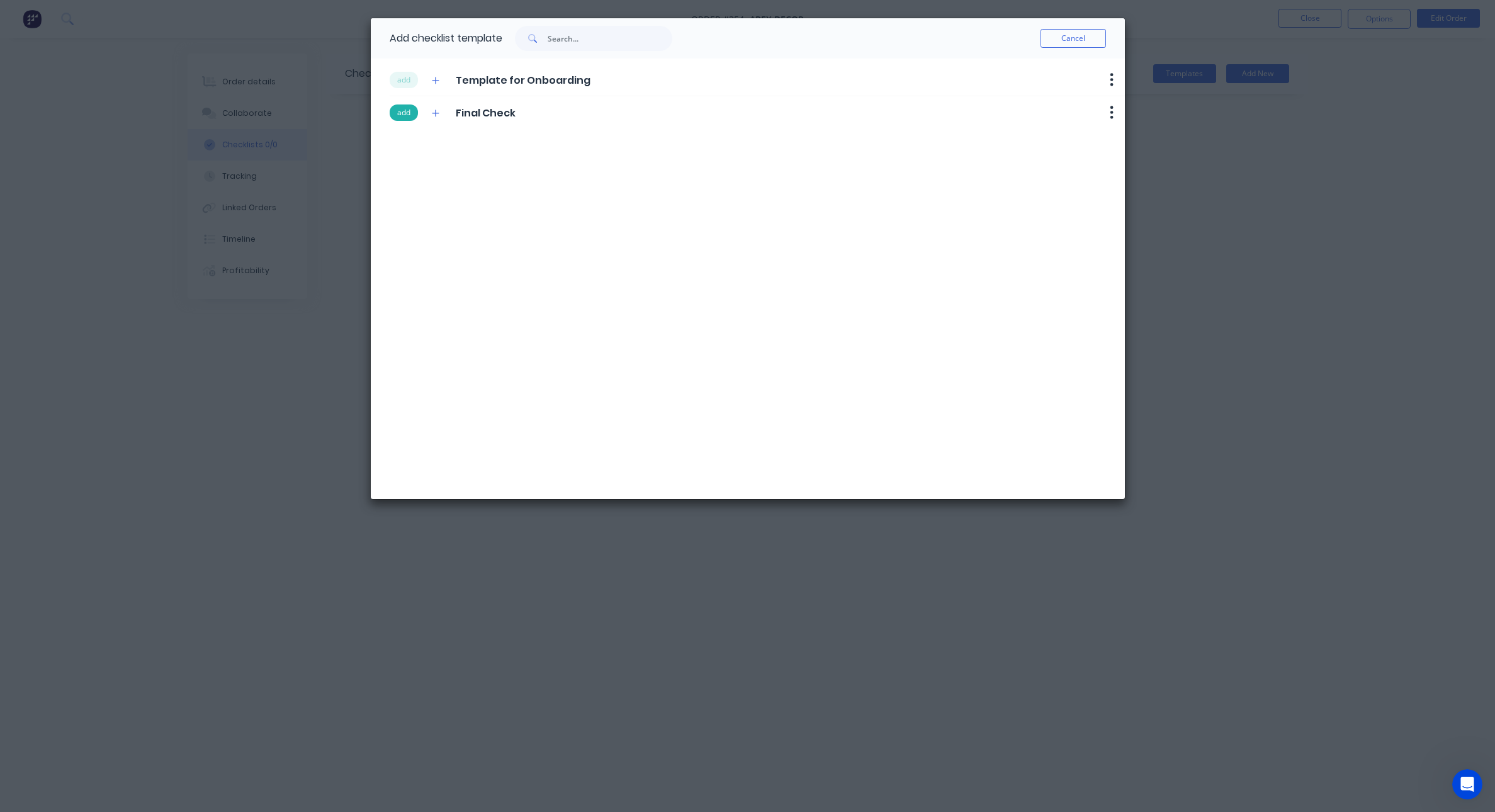
click at [401, 112] on button "add" at bounding box center [404, 113] width 28 height 16
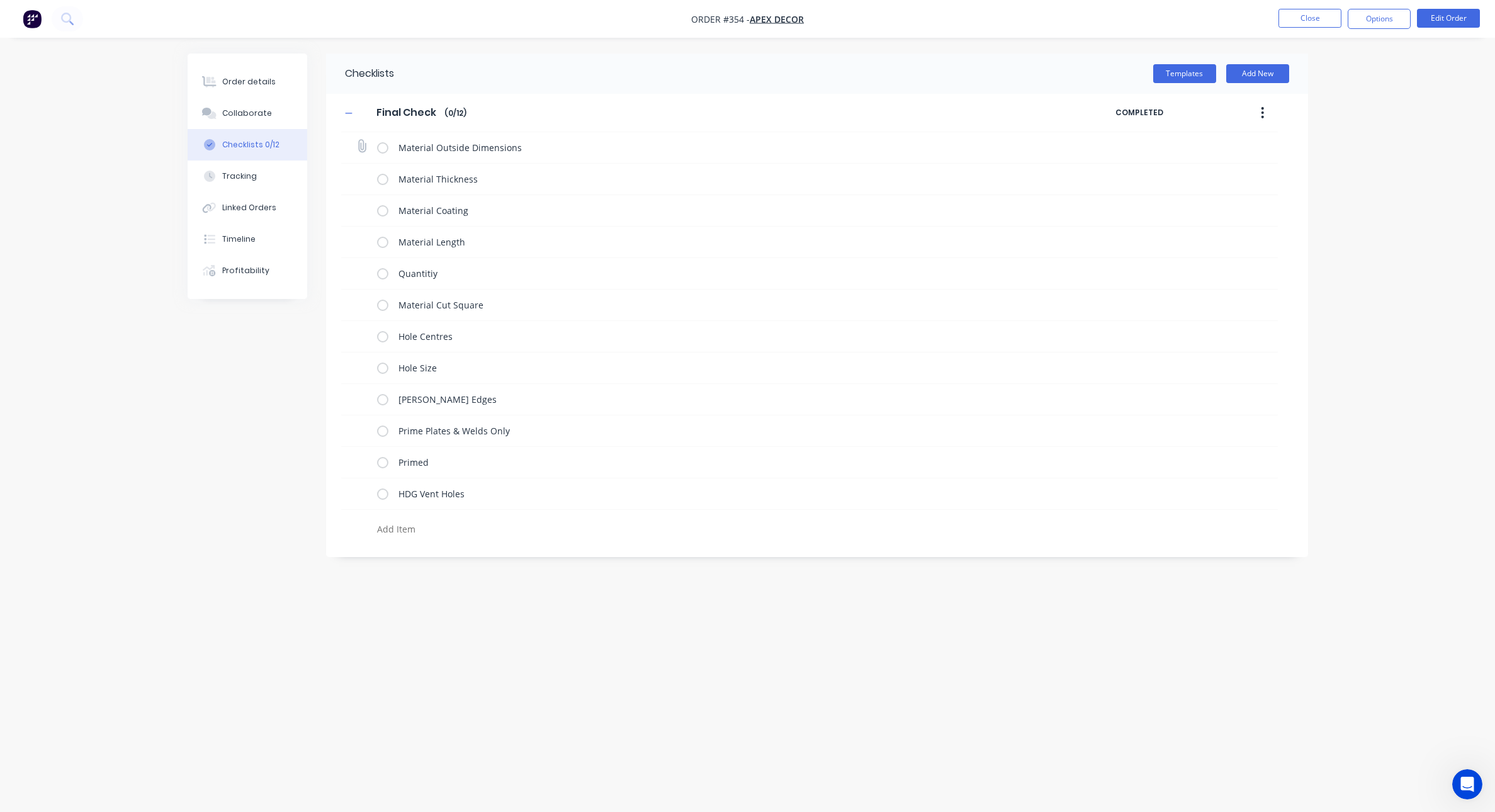
click at [381, 150] on label at bounding box center [383, 147] width 11 height 13
click at [0, 0] on input "checkbox" at bounding box center [0, 0] width 0 height 0
click at [383, 176] on label at bounding box center [383, 179] width 11 height 13
click at [0, 0] on input "checkbox" at bounding box center [0, 0] width 0 height 0
click at [382, 206] on label at bounding box center [383, 210] width 11 height 13
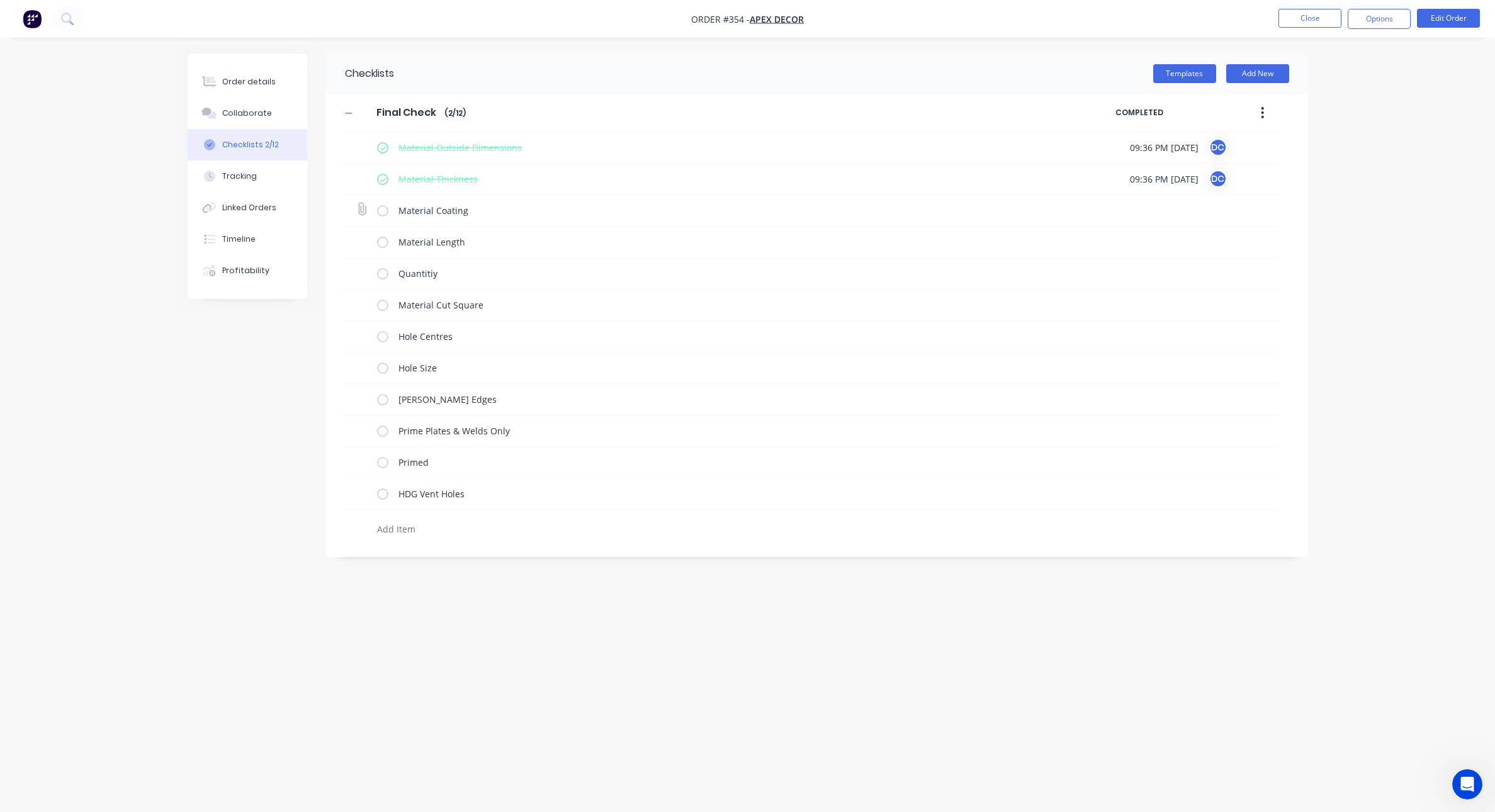
click at [0, 0] on input "checkbox" at bounding box center [0, 0] width 0 height 0
click at [383, 244] on label at bounding box center [383, 242] width 11 height 13
click at [0, 0] on input "checkbox" at bounding box center [0, 0] width 0 height 0
type textarea "x"
click at [267, 168] on button "Tracking" at bounding box center [248, 176] width 120 height 31
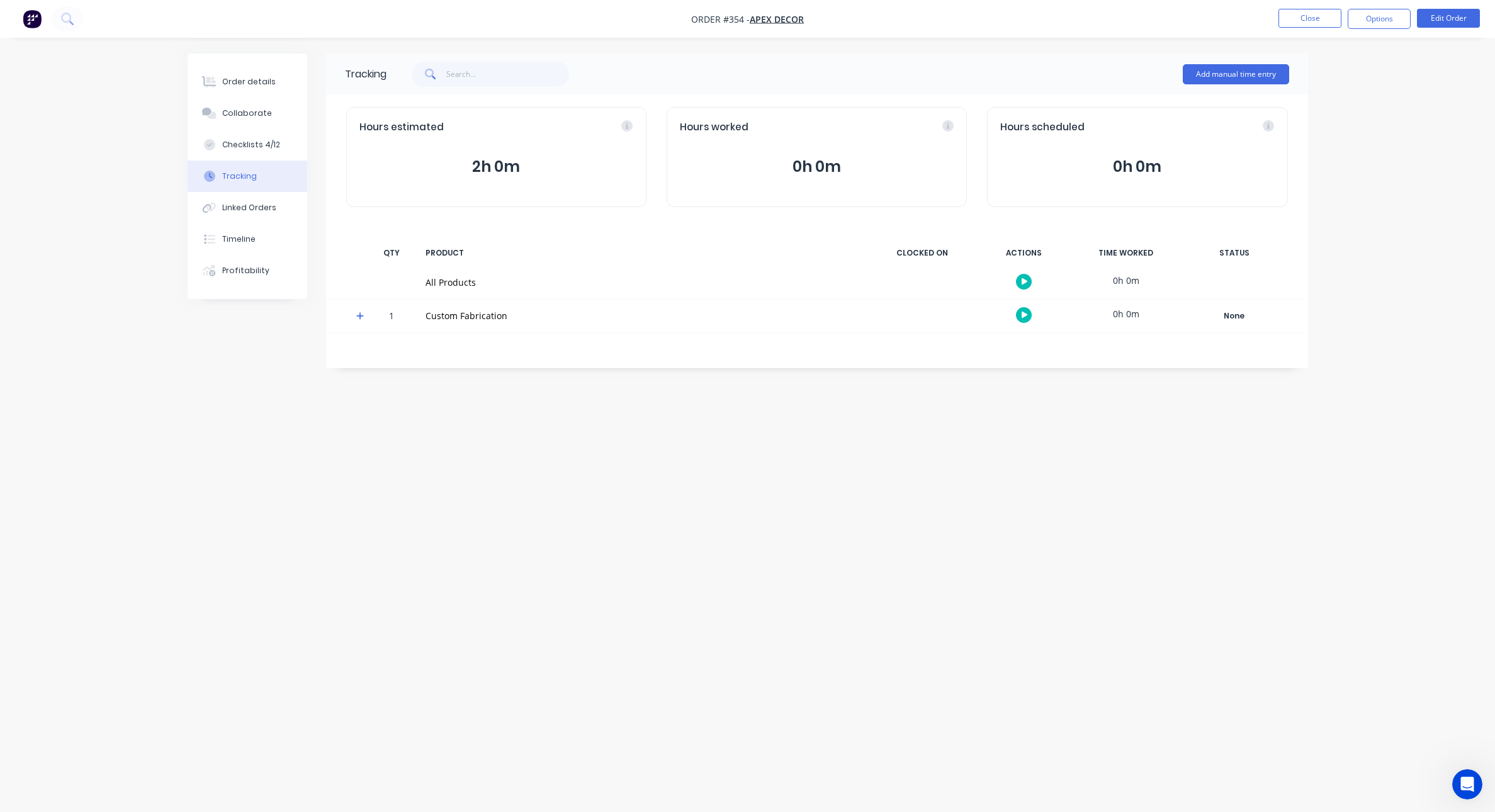
click at [1025, 315] on icon "button" at bounding box center [1025, 314] width 6 height 7
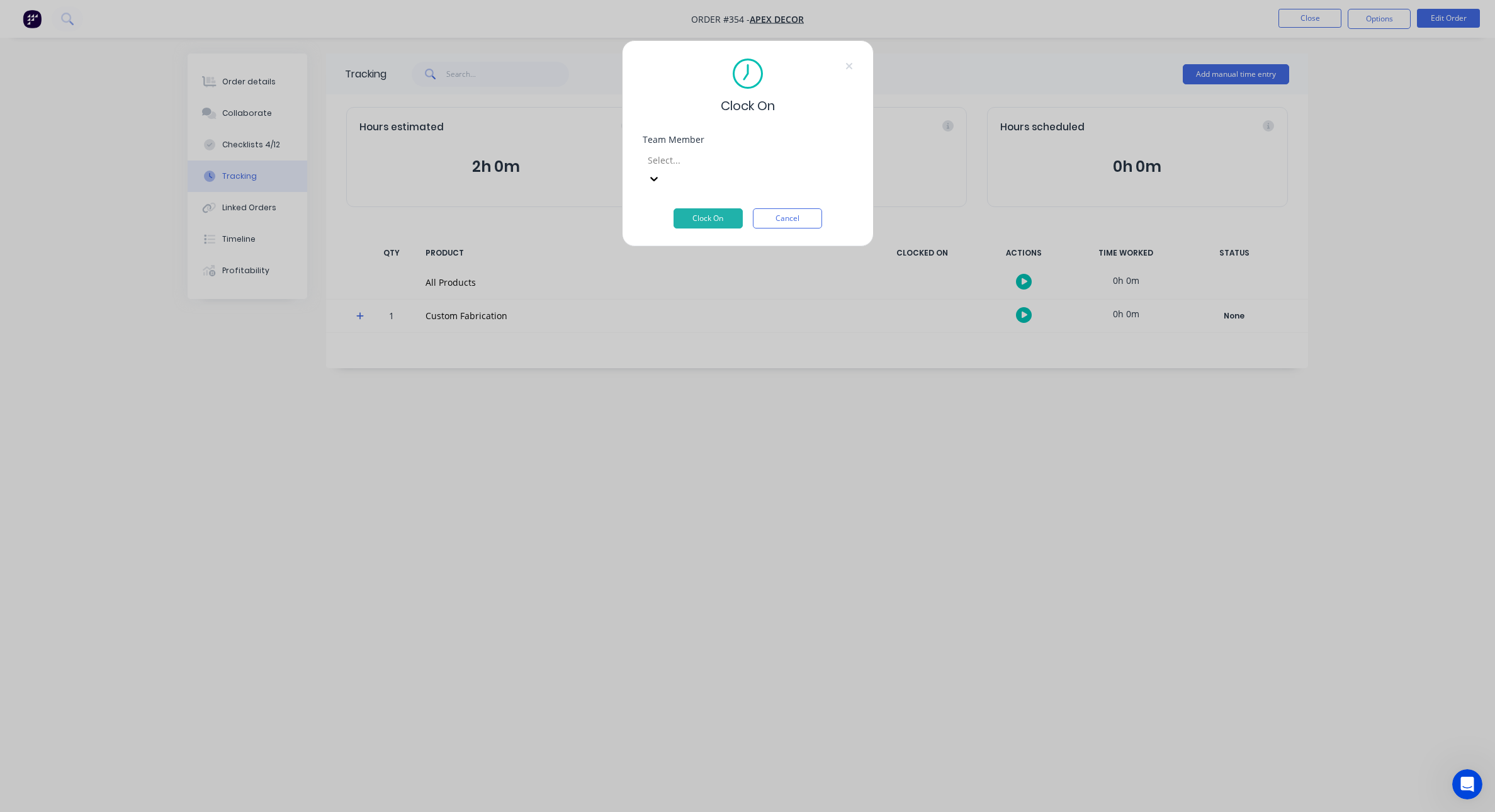
click at [757, 149] on div "Select..." at bounding box center [747, 168] width 210 height 41
click at [757, 160] on div at bounding box center [737, 159] width 181 height 16
click at [702, 208] on button "Clock On" at bounding box center [708, 218] width 69 height 20
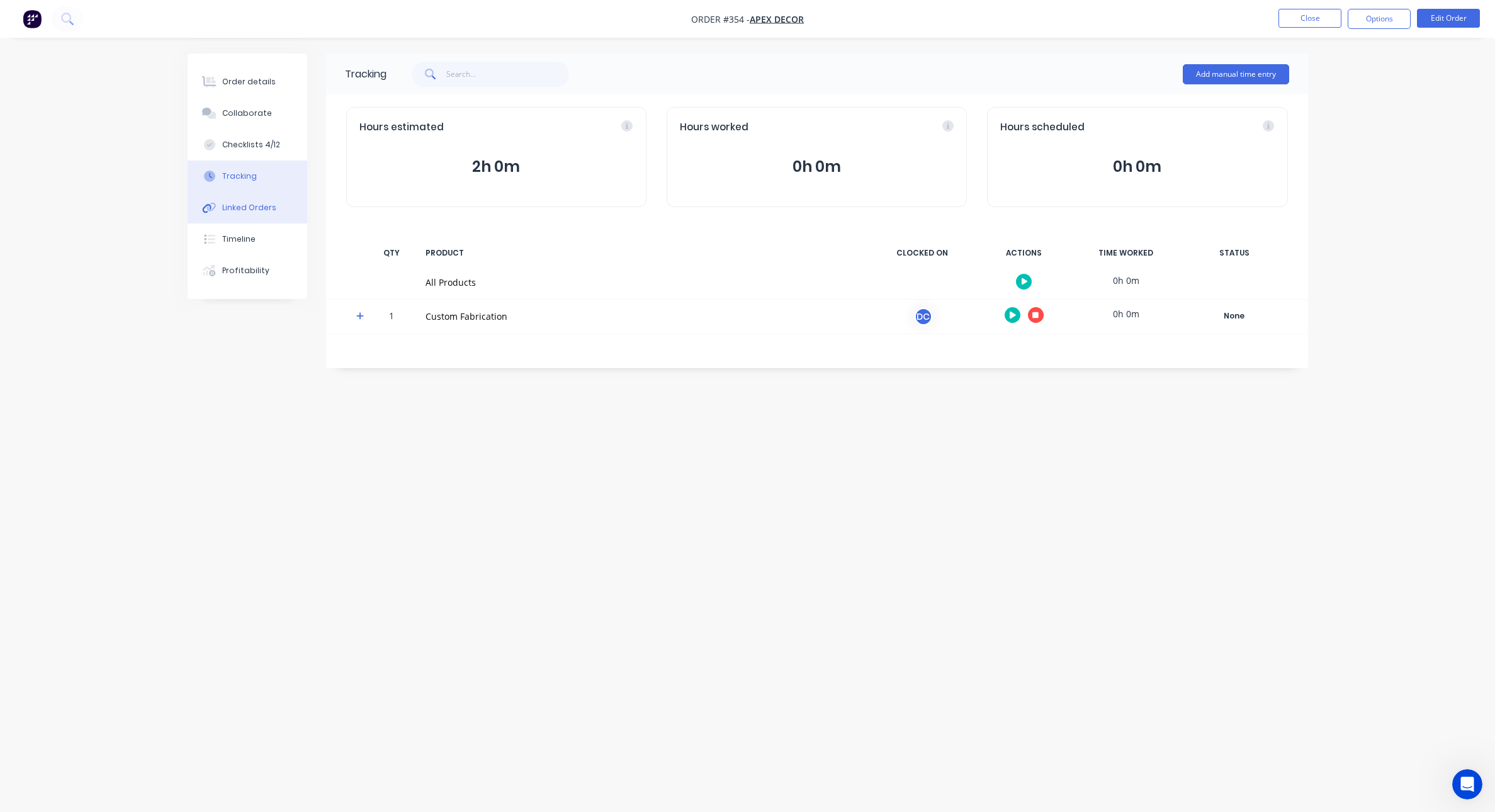
click at [264, 205] on div "Linked Orders" at bounding box center [249, 207] width 54 height 11
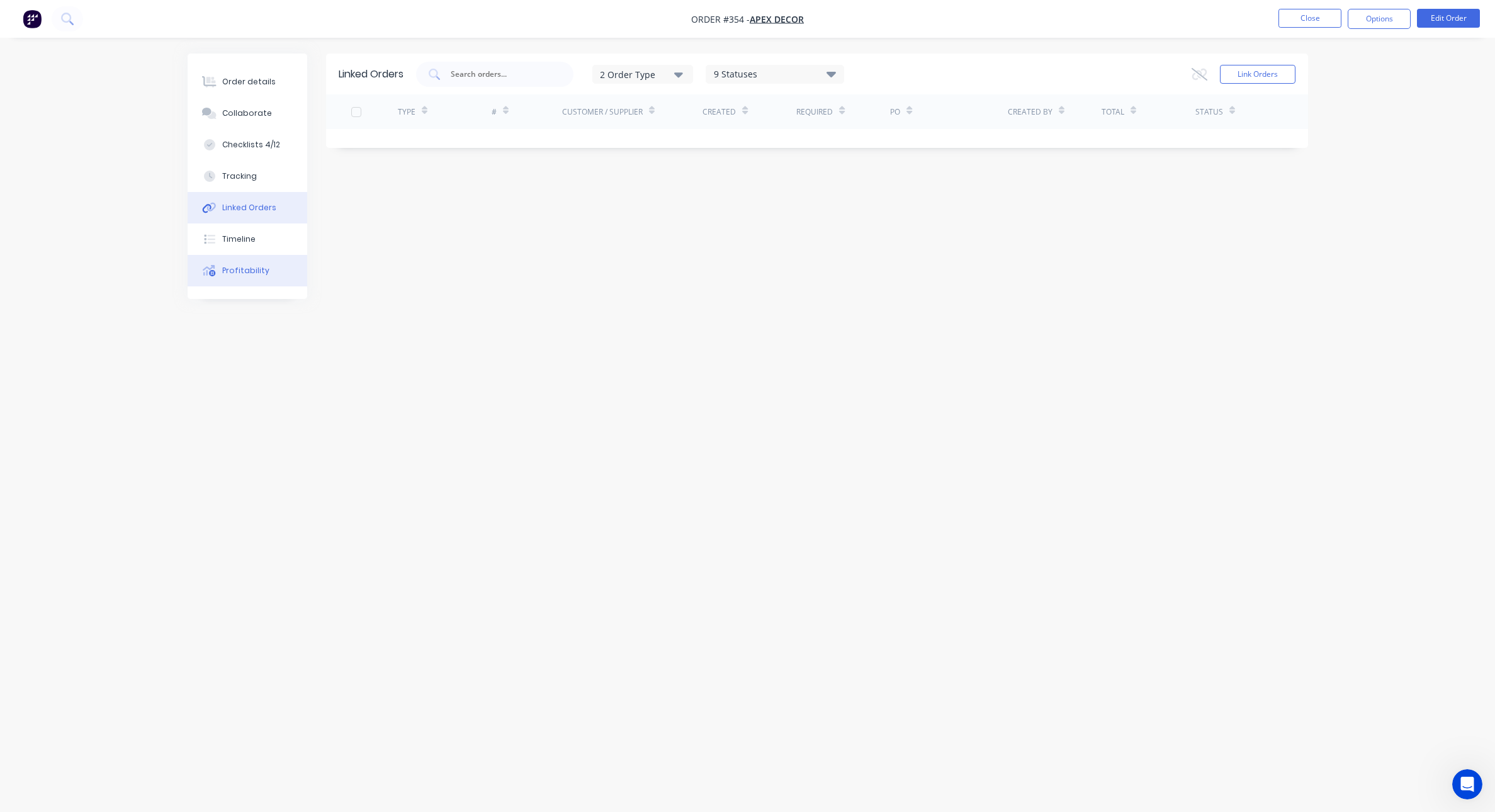
click at [252, 266] on div "Profitability" at bounding box center [246, 270] width 47 height 11
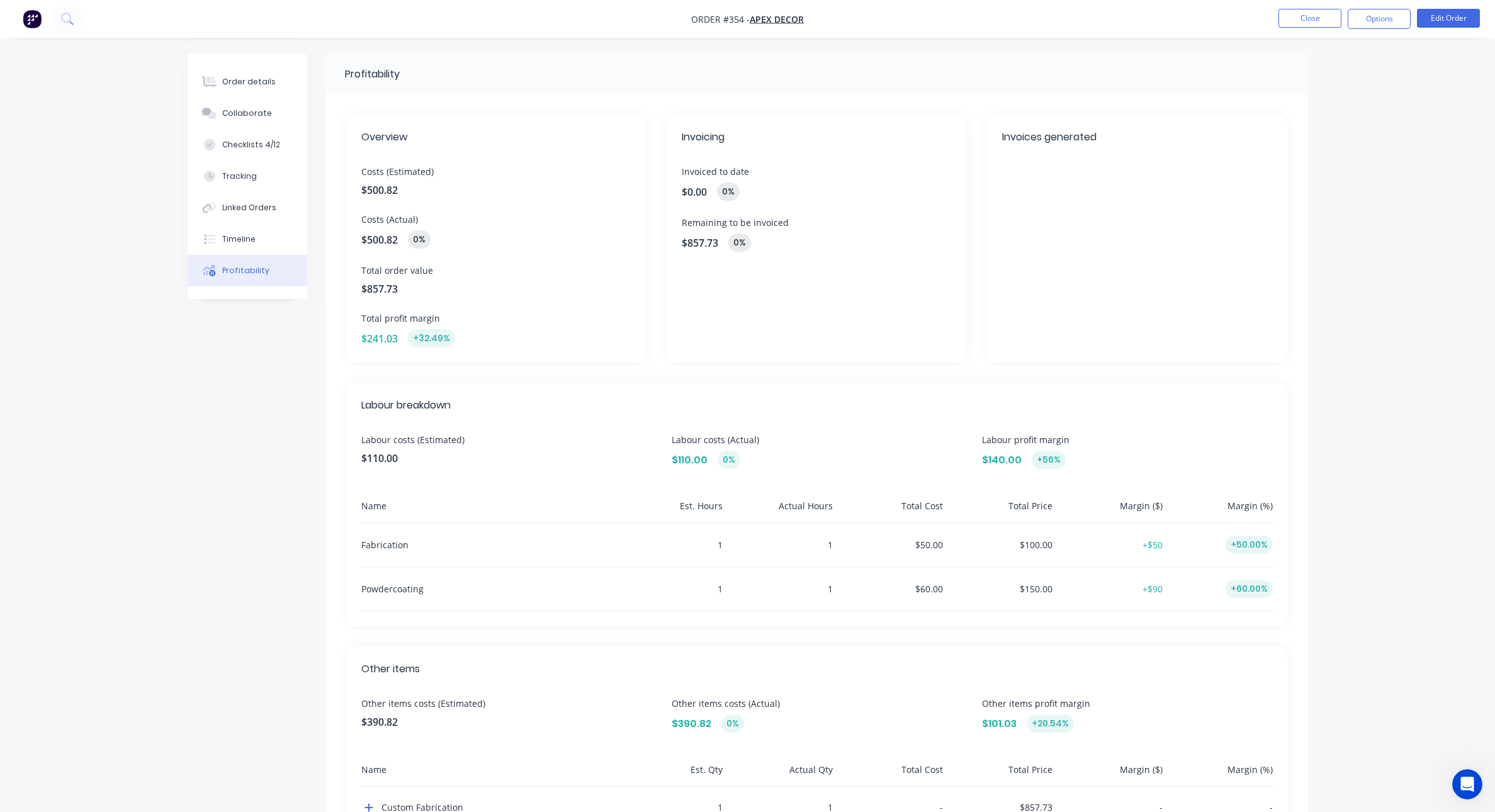
click at [28, 20] on img "button" at bounding box center [31, 19] width 19 height 19
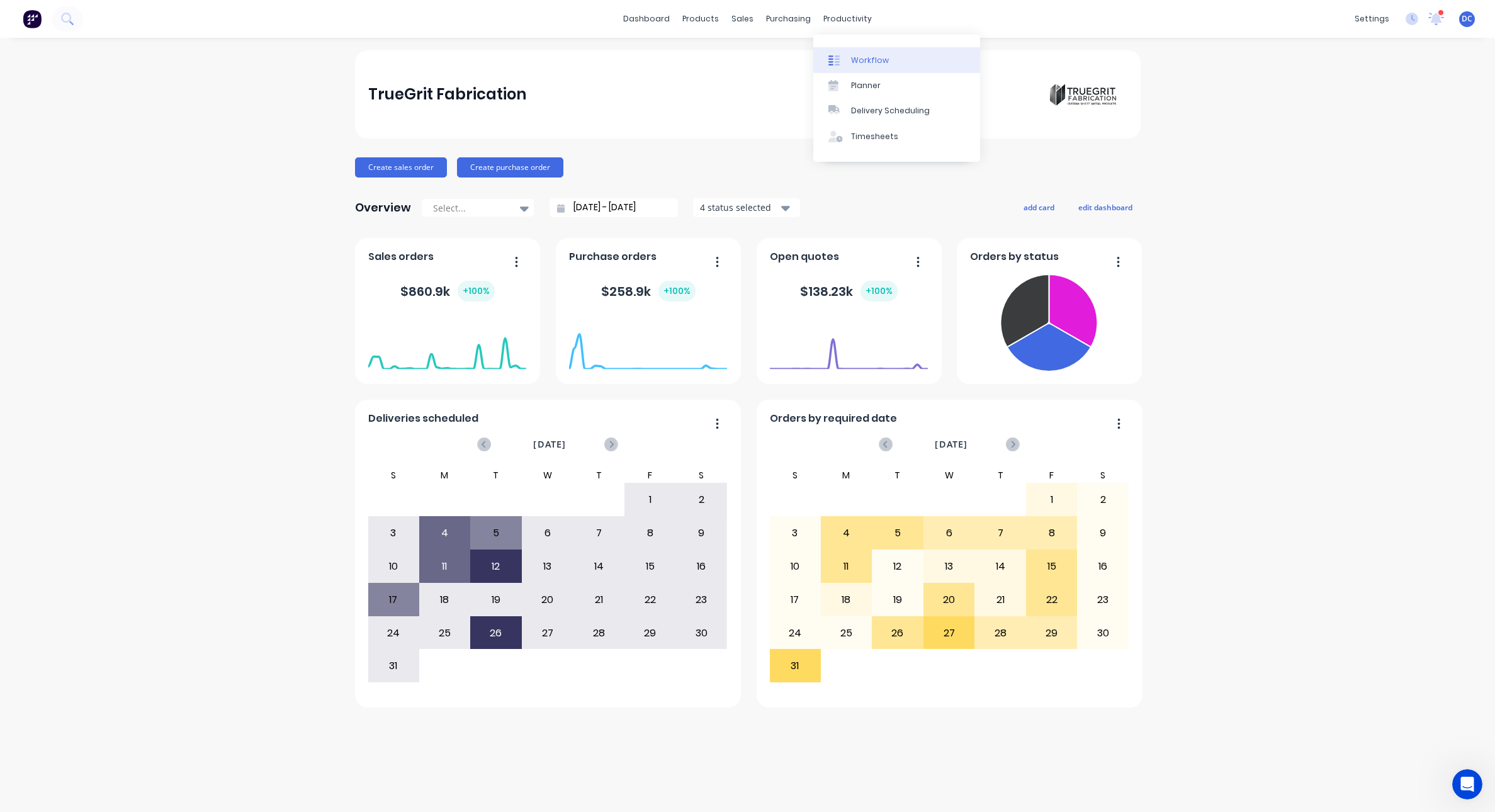
click at [850, 67] on link "Workflow" at bounding box center [896, 60] width 167 height 25
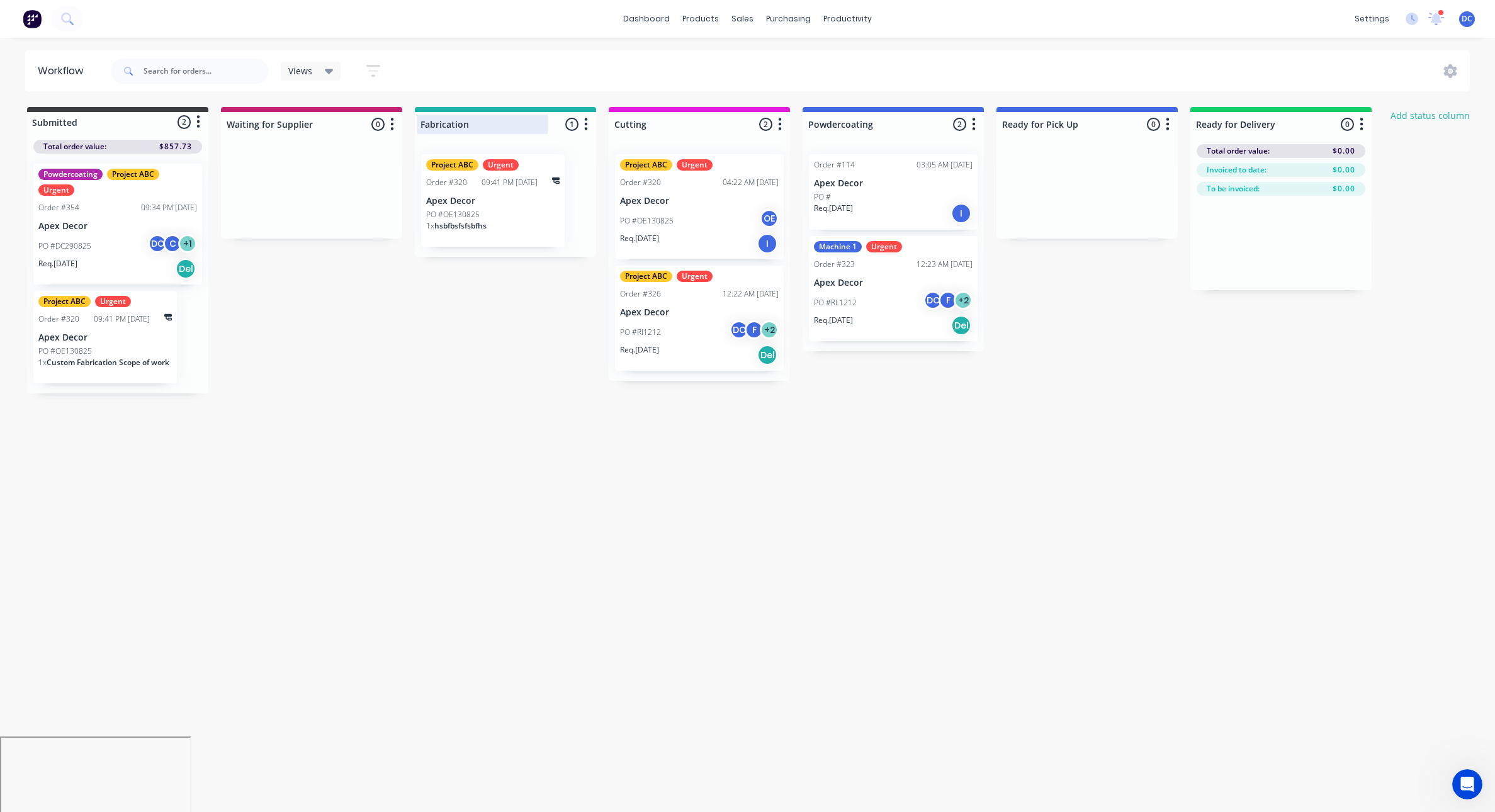
click at [457, 122] on div at bounding box center [505, 124] width 181 height 25
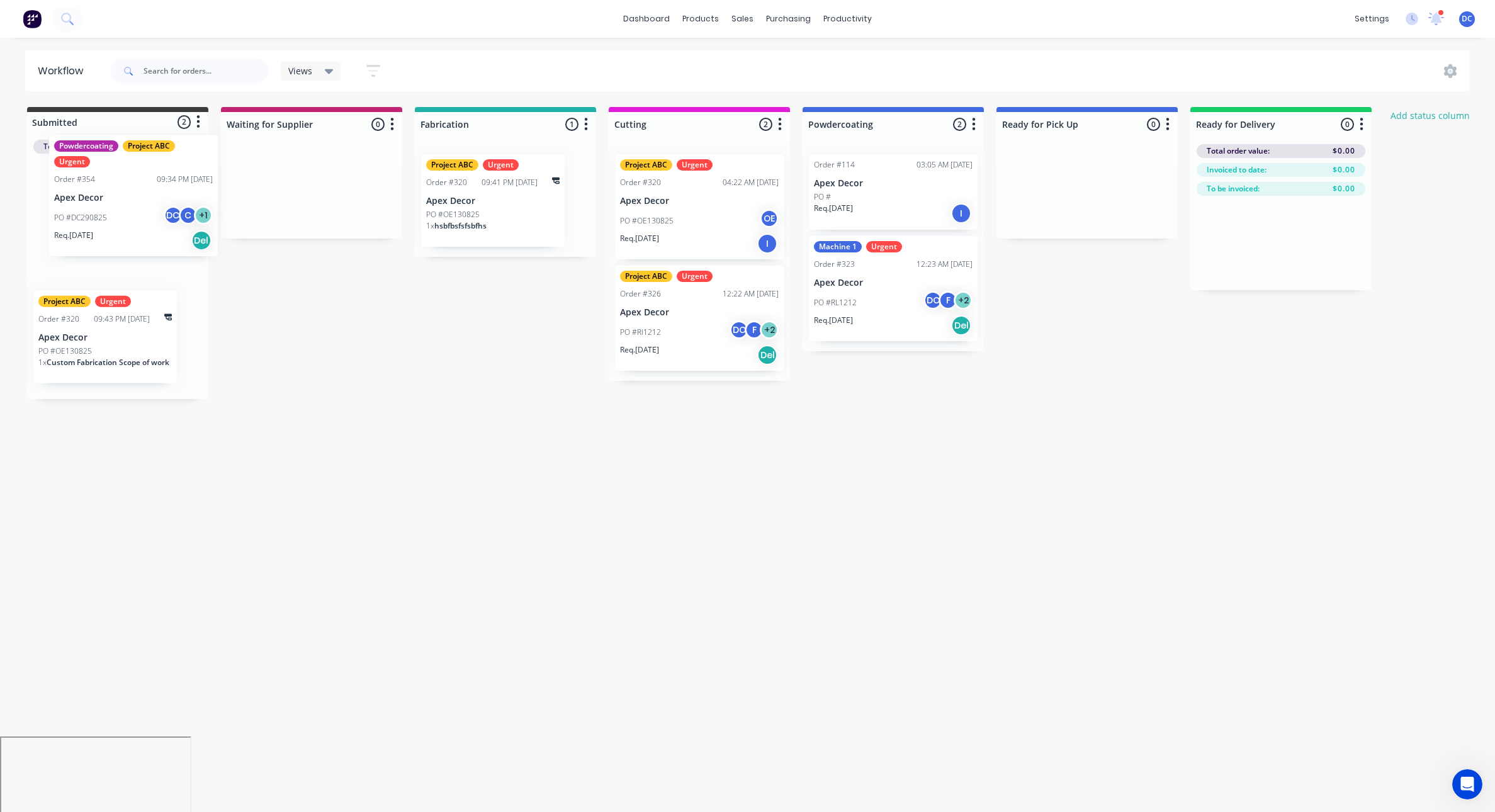
drag, startPoint x: 132, startPoint y: 227, endPoint x: 153, endPoint y: 197, distance: 36.6
click at [153, 197] on div "Powdercoating Project ABC Urgent Order #354 09:34 PM 28/08/25 Apex Decor PO #DC…" at bounding box center [118, 276] width 181 height 245
click at [104, 225] on p "Apex Decor" at bounding box center [118, 226] width 159 height 10
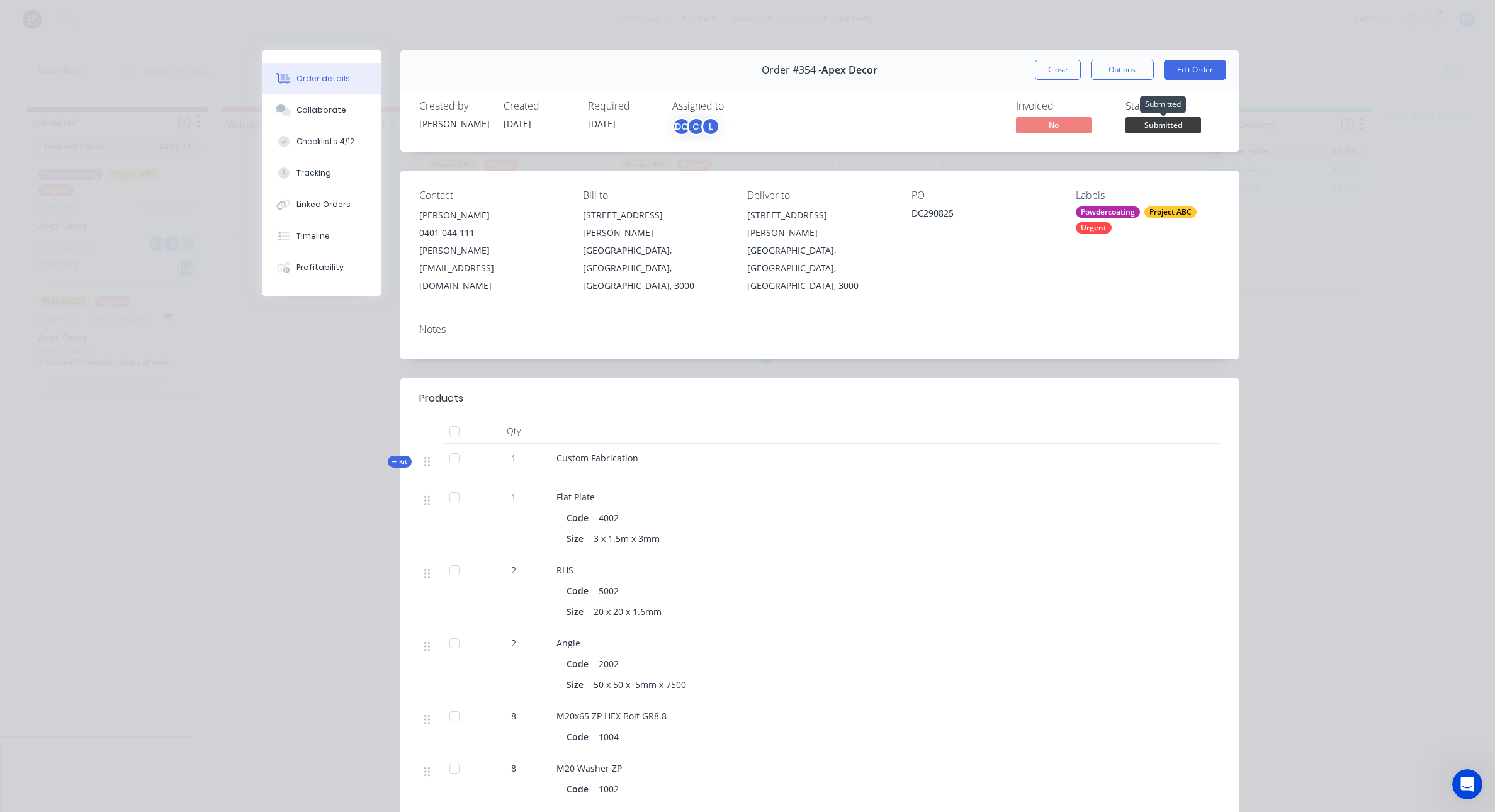
click at [1145, 132] on span "Submitted" at bounding box center [1163, 124] width 76 height 16
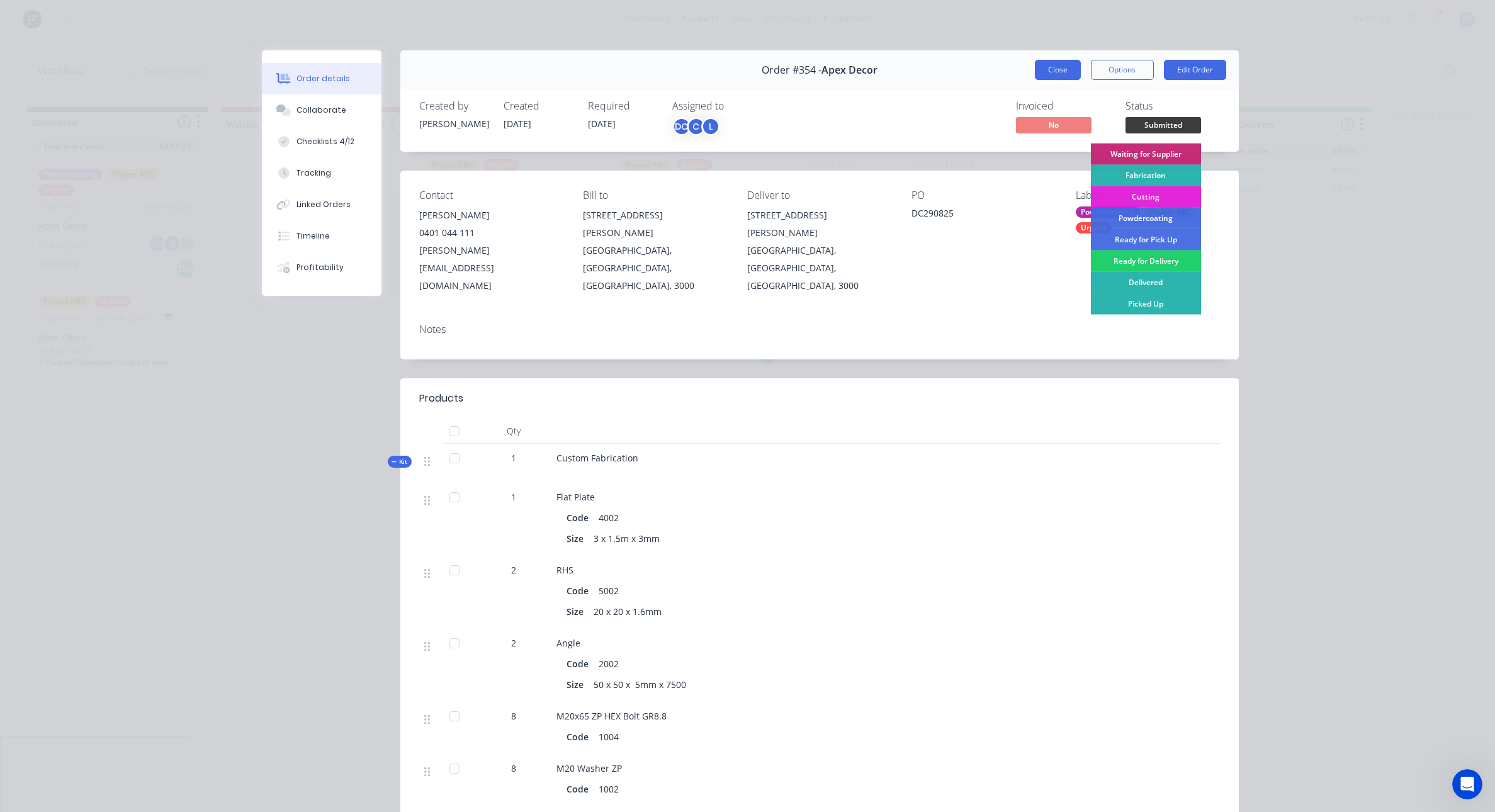
click at [1059, 71] on button "Close" at bounding box center [1057, 70] width 46 height 20
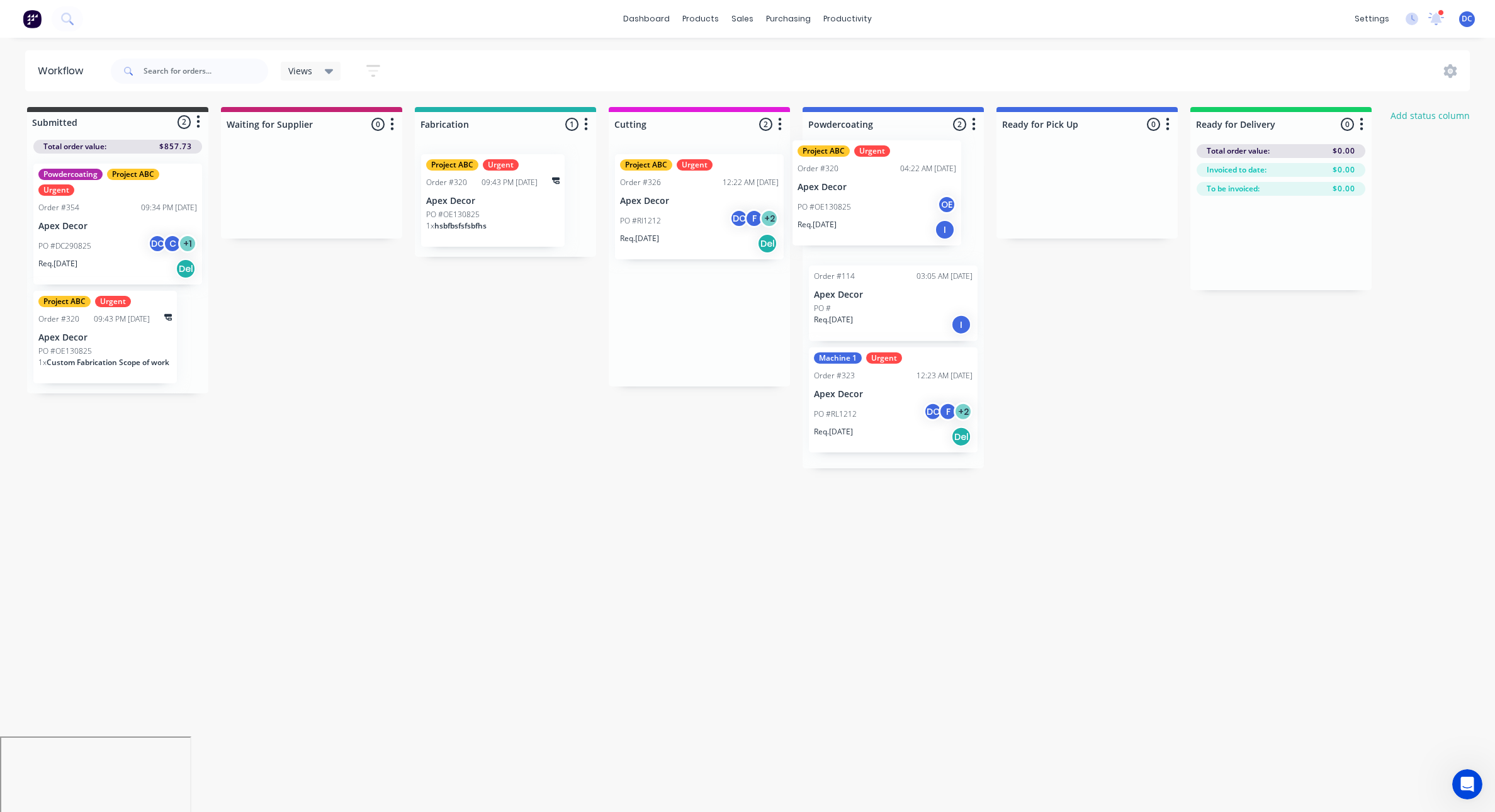
drag, startPoint x: 716, startPoint y: 210, endPoint x: 897, endPoint y: 196, distance: 181.5
click at [897, 196] on div "Submitted 2 Status colour #3A3C3E hex #3A3C3E Save Cancel Summaries Total order…" at bounding box center [857, 287] width 1734 height 361
click at [922, 195] on p "Apex Decor" at bounding box center [893, 201] width 159 height 10
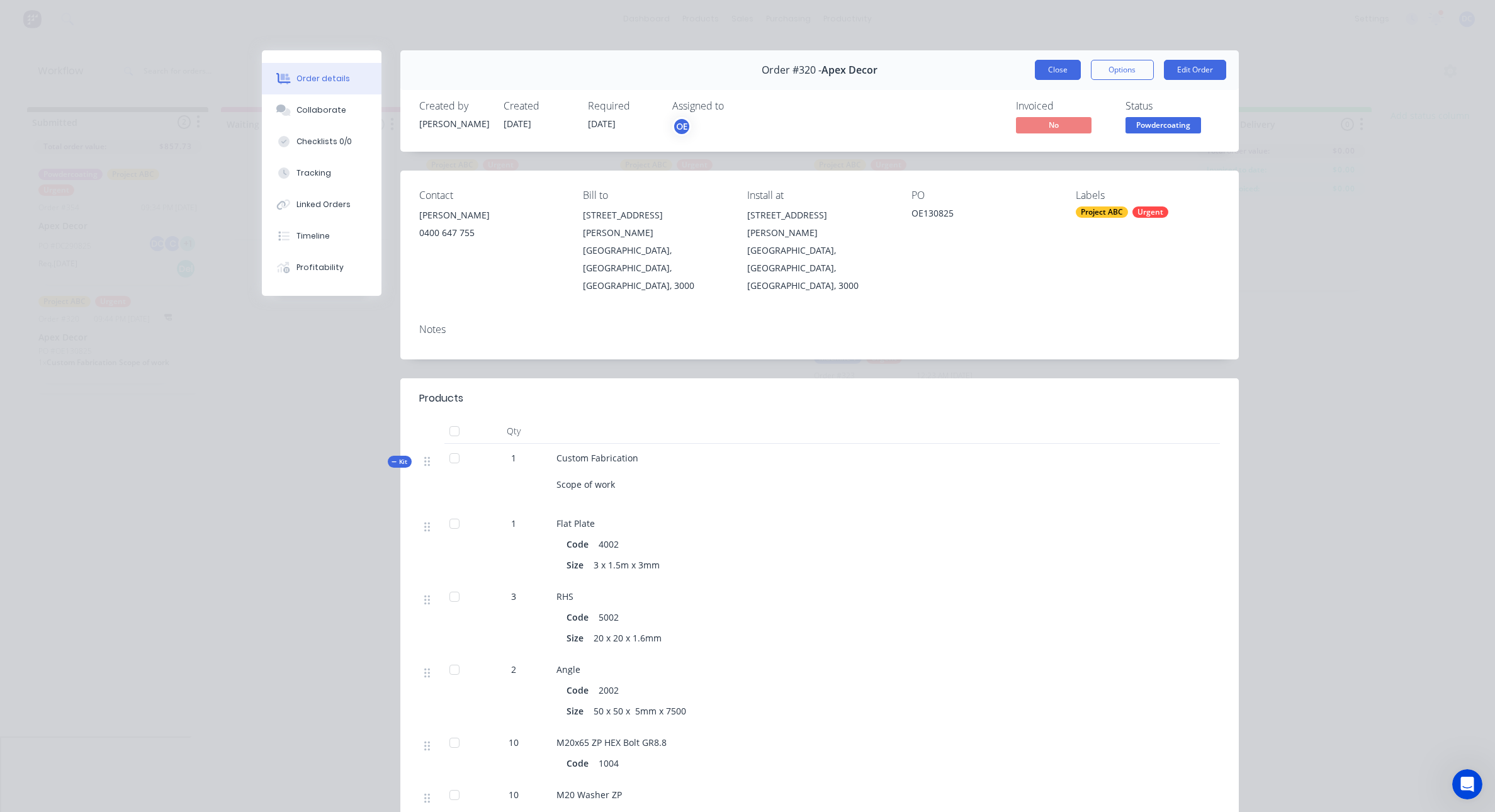
click at [1062, 77] on button "Close" at bounding box center [1057, 70] width 46 height 20
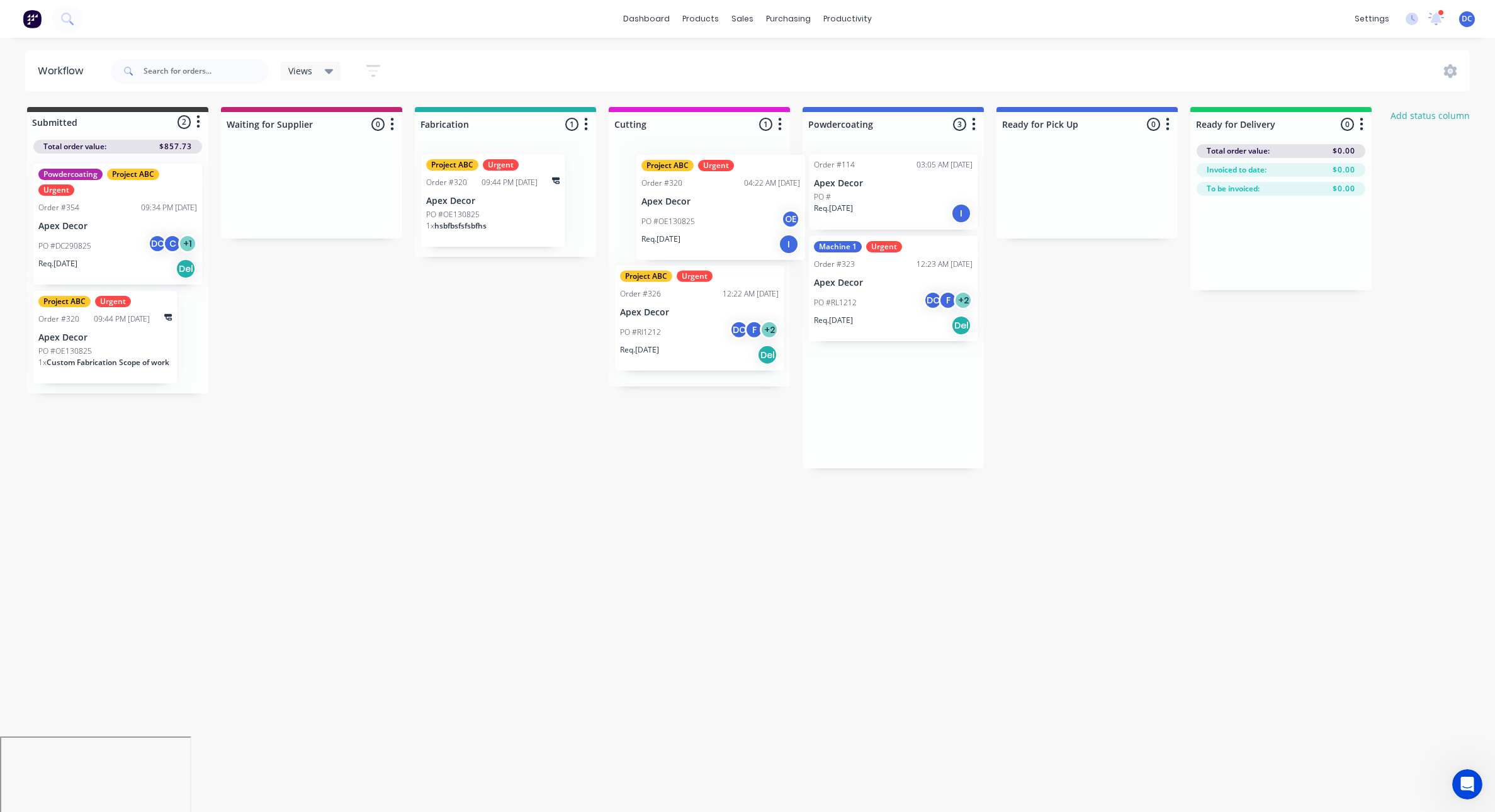
drag, startPoint x: 918, startPoint y: 225, endPoint x: 722, endPoint y: 225, distance: 196.0
click at [722, 225] on div "Submitted 2 Status colour #3A3C3E hex #3A3C3E Save Cancel Summaries Total order…" at bounding box center [857, 287] width 1734 height 361
click at [722, 225] on div "PO #OE130825 OE" at bounding box center [699, 221] width 159 height 24
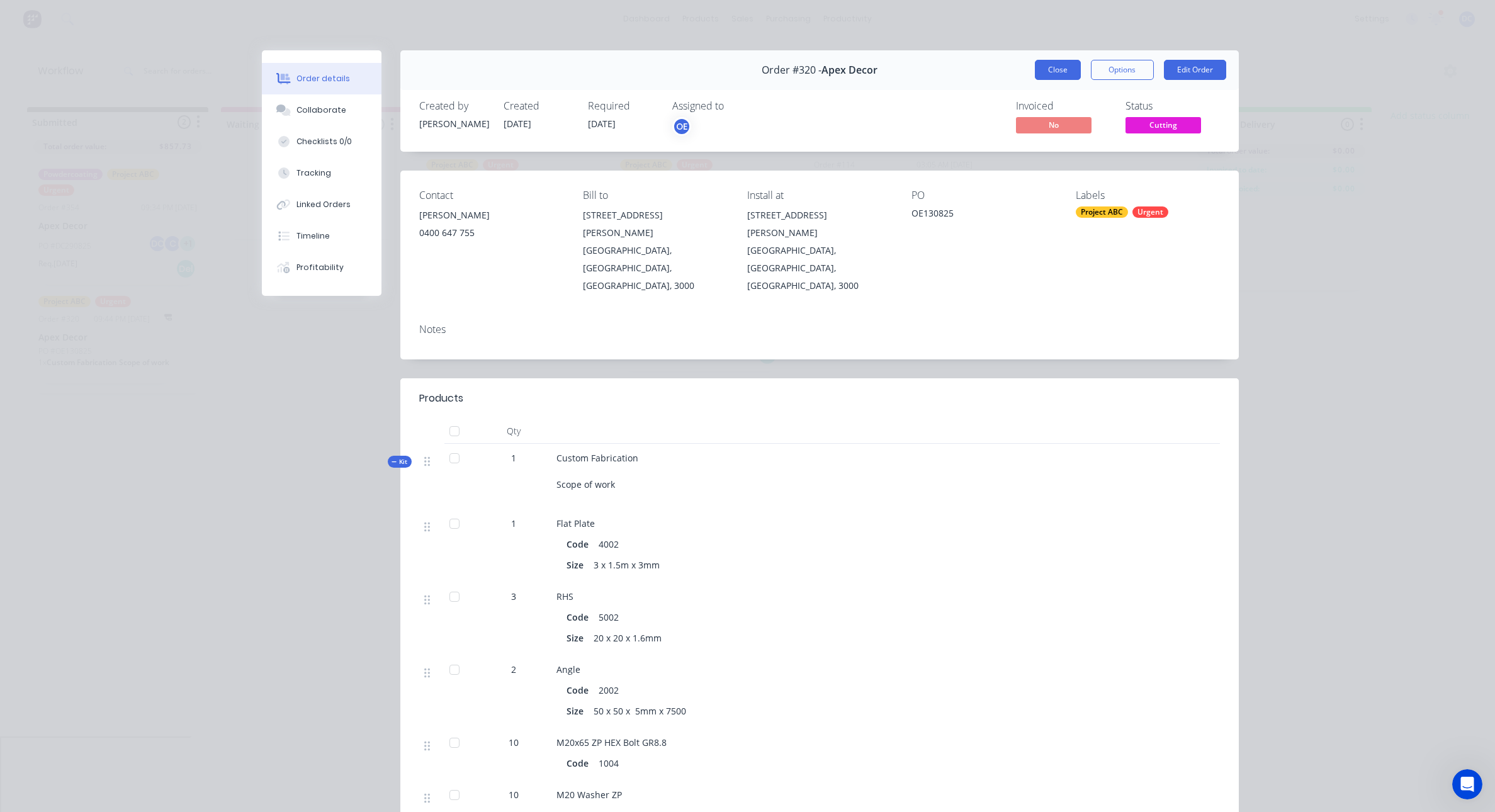
click at [1056, 70] on button "Close" at bounding box center [1057, 70] width 46 height 20
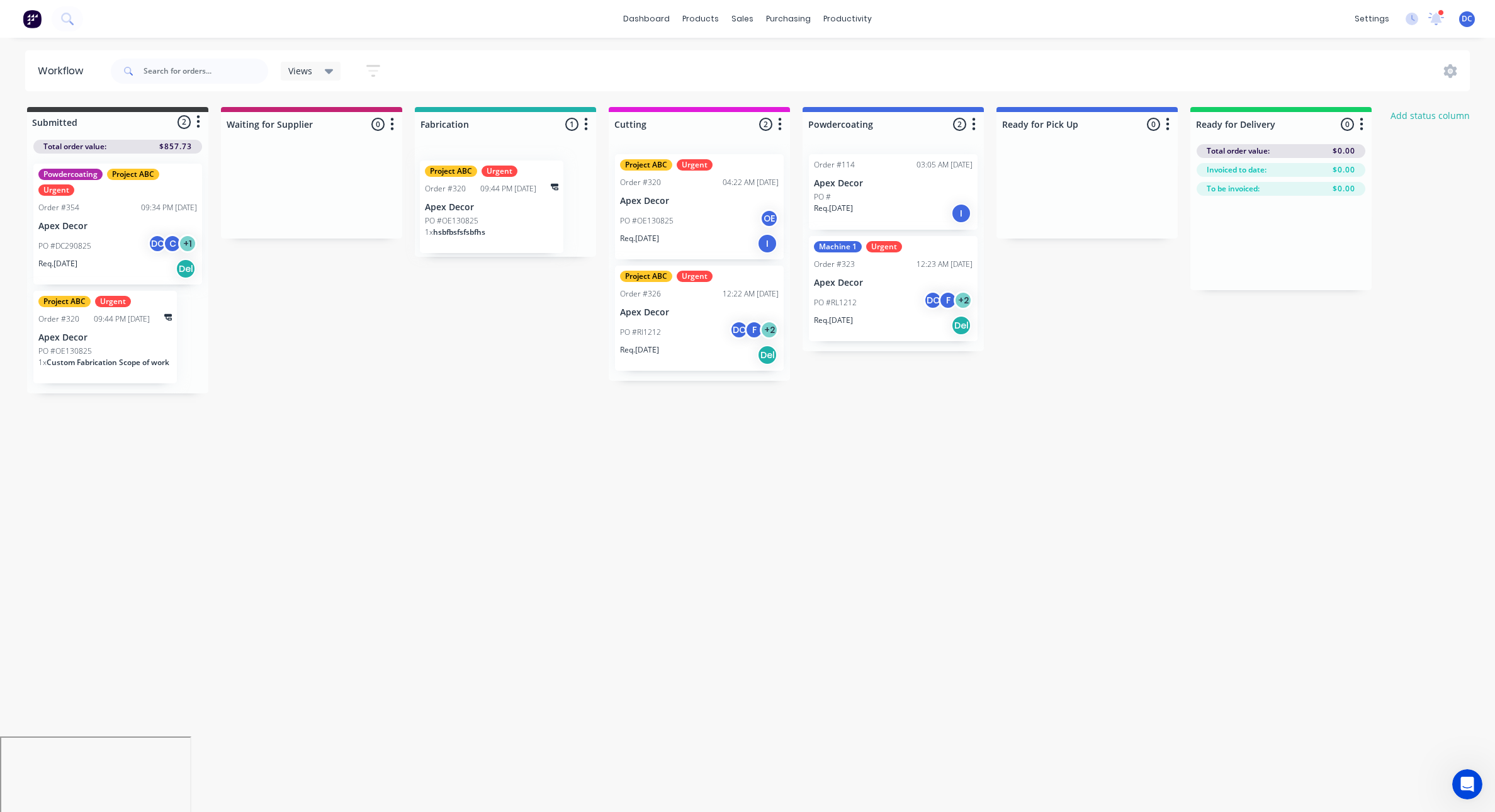
drag, startPoint x: 508, startPoint y: 194, endPoint x: 508, endPoint y: 205, distance: 11.0
click at [508, 205] on div "Project ABC Urgent Order #320 09:44 PM 28/08/25 Apex Decor PO #OE130825 1 x hsb…" at bounding box center [505, 201] width 181 height 112
drag, startPoint x: 686, startPoint y: 203, endPoint x: 692, endPoint y: 207, distance: 7.2
click at [692, 207] on div "Project ABC Urgent Order #320 04:22 AM 13/08/25 Apex Decor PO #OE130825 OE Req.…" at bounding box center [699, 266] width 181 height 242
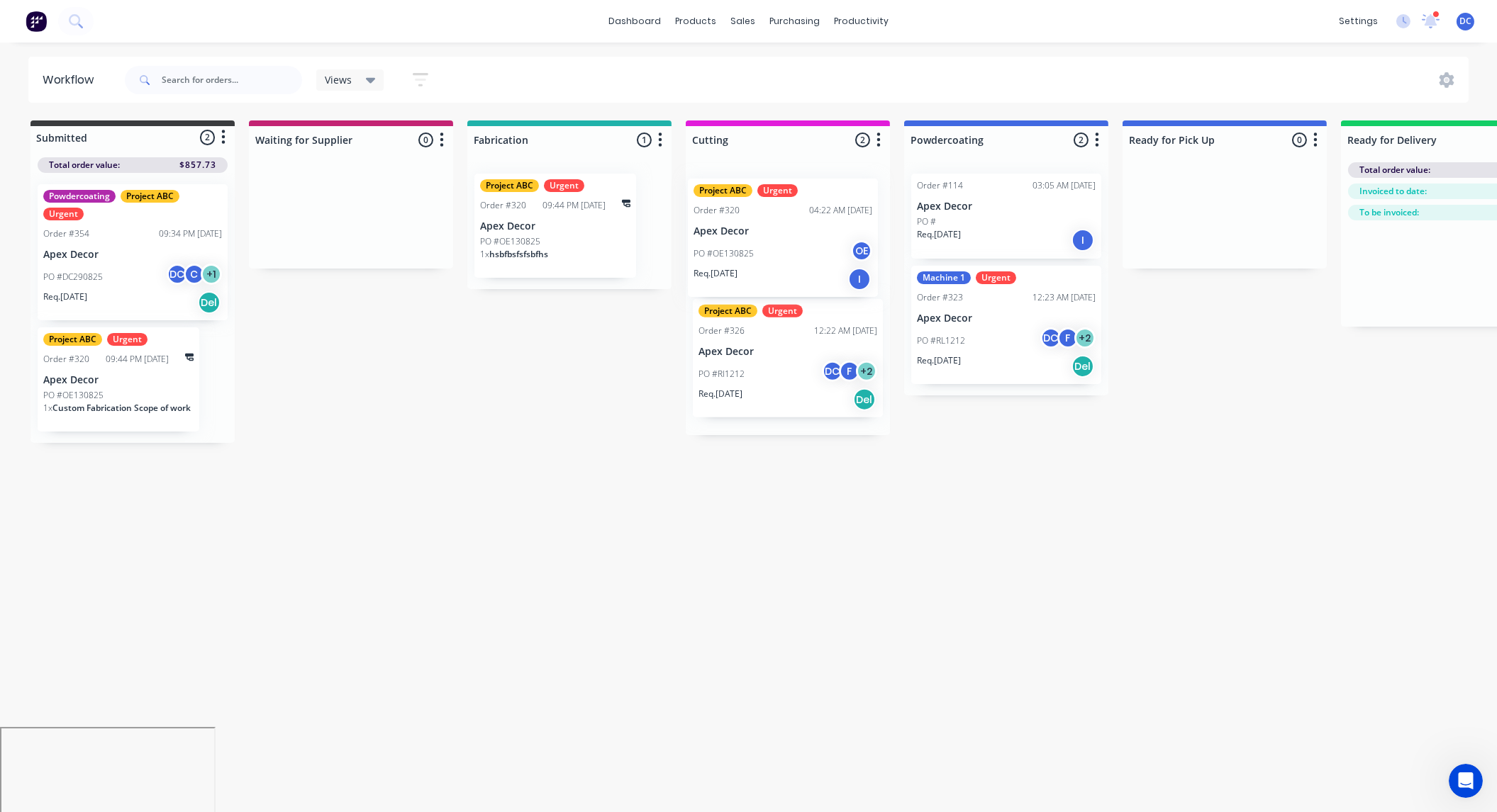
click at [719, 222] on div "Project ABC Urgent Order #320 04:22 AM 13/08/25 Apex Decor PO #OE130825 OE Req.…" at bounding box center [788, 299] width 204 height 273
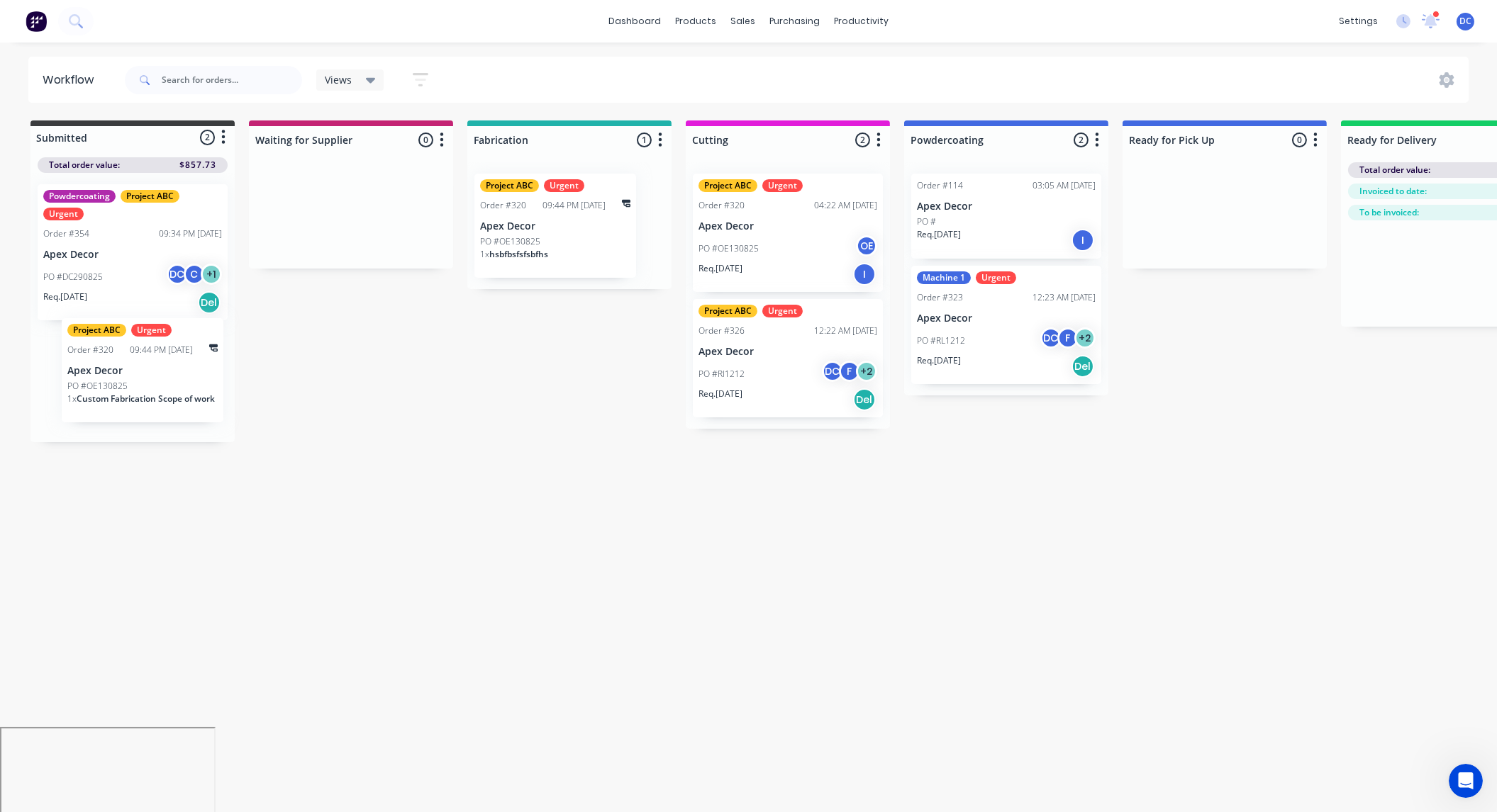
drag, startPoint x: 158, startPoint y: 379, endPoint x: 194, endPoint y: 363, distance: 39.4
click at [194, 363] on div "Powdercoating Project ABC Urgent Order #354 09:34 PM 28/08/25 Apex Decor PO #DC…" at bounding box center [132, 307] width 204 height 269
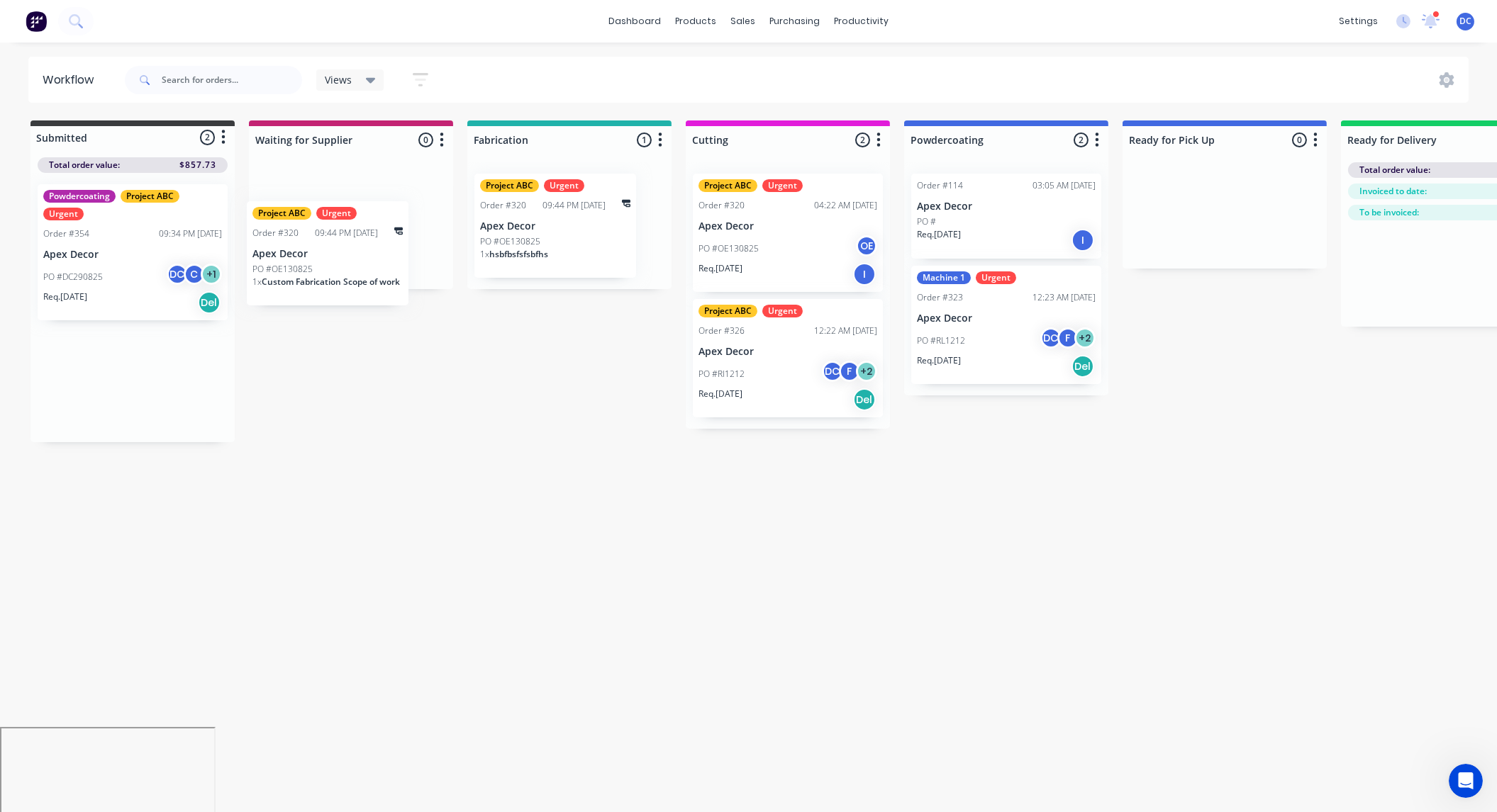
drag, startPoint x: 179, startPoint y: 380, endPoint x: 384, endPoint y: 254, distance: 240.6
click at [384, 254] on div "Submitted 2 Status colour #3A3C3E hex #3A3C3E Save Cancel Summaries Total order…" at bounding box center [966, 282] width 1953 height 322
drag, startPoint x: 384, startPoint y: 254, endPoint x: 417, endPoint y: 258, distance: 33.2
click at [417, 258] on div "Project ABC Urgent Order #320 09:44 PM 28/08/25 Apex Decor PO #OE130825 1 x Cus…" at bounding box center [351, 226] width 204 height 126
click at [831, 240] on div "PO #OE130825 OE" at bounding box center [788, 249] width 179 height 27
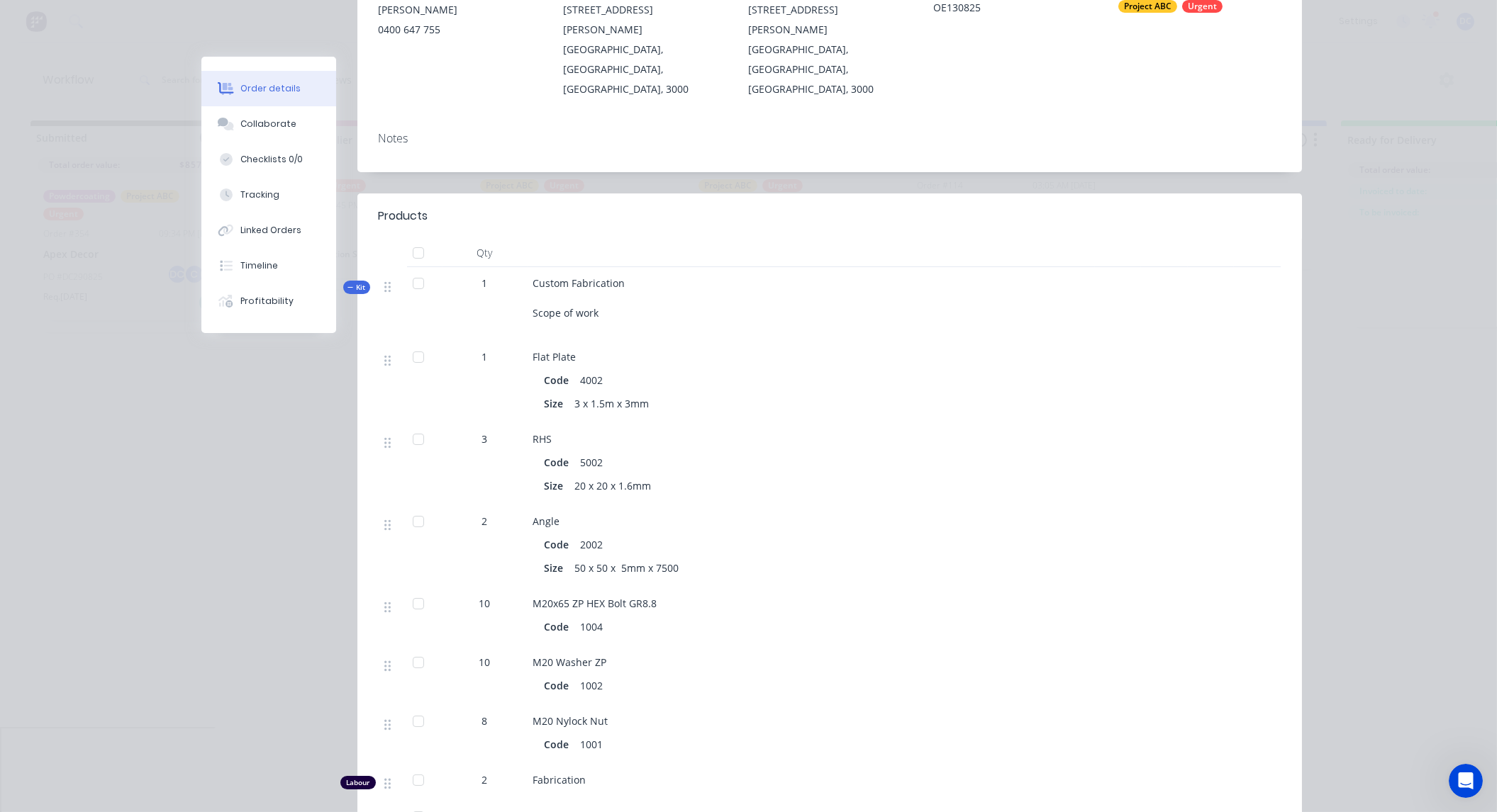
scroll to position [236, 0]
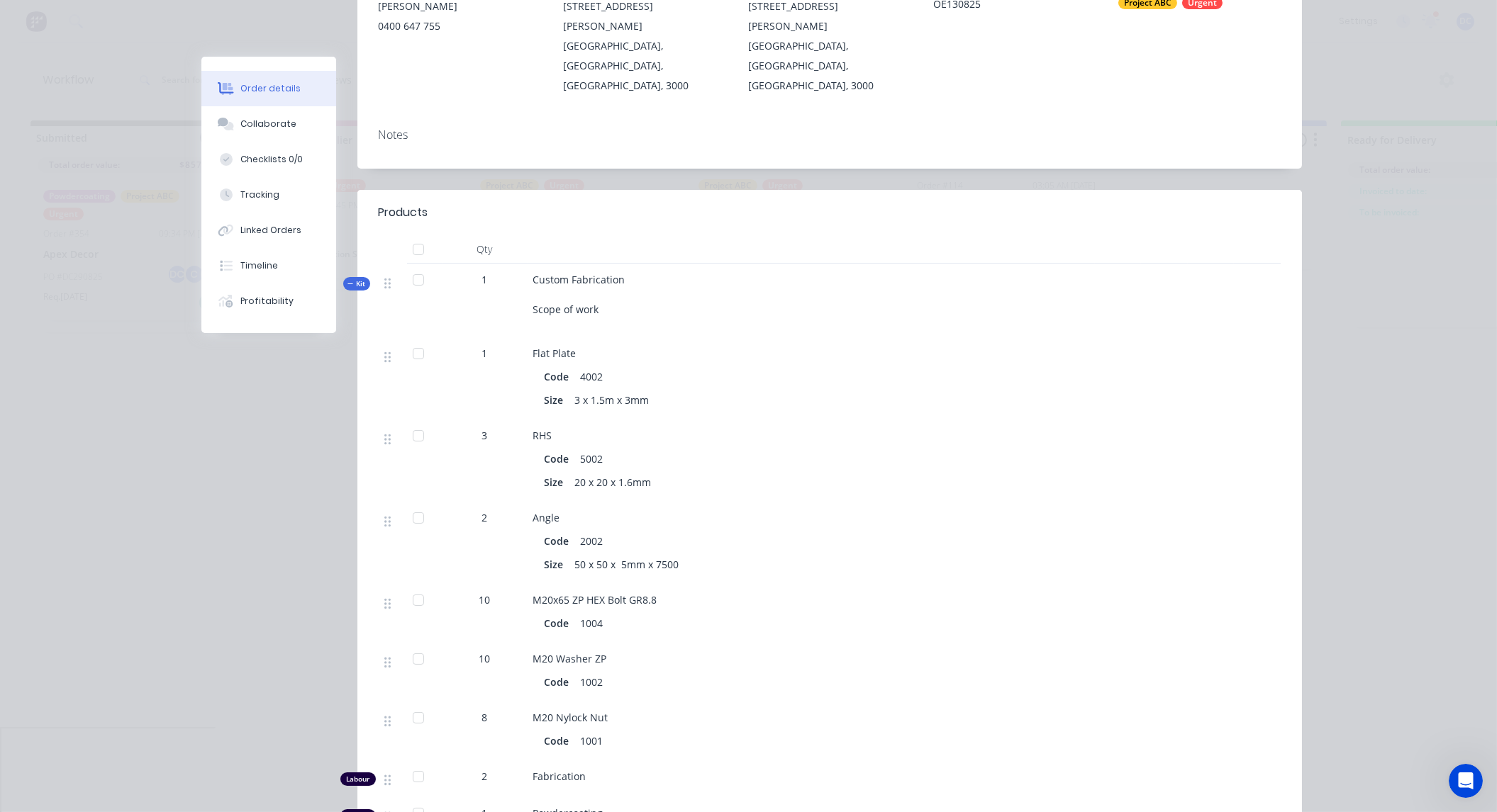
click at [350, 281] on icon at bounding box center [351, 284] width 7 height 7
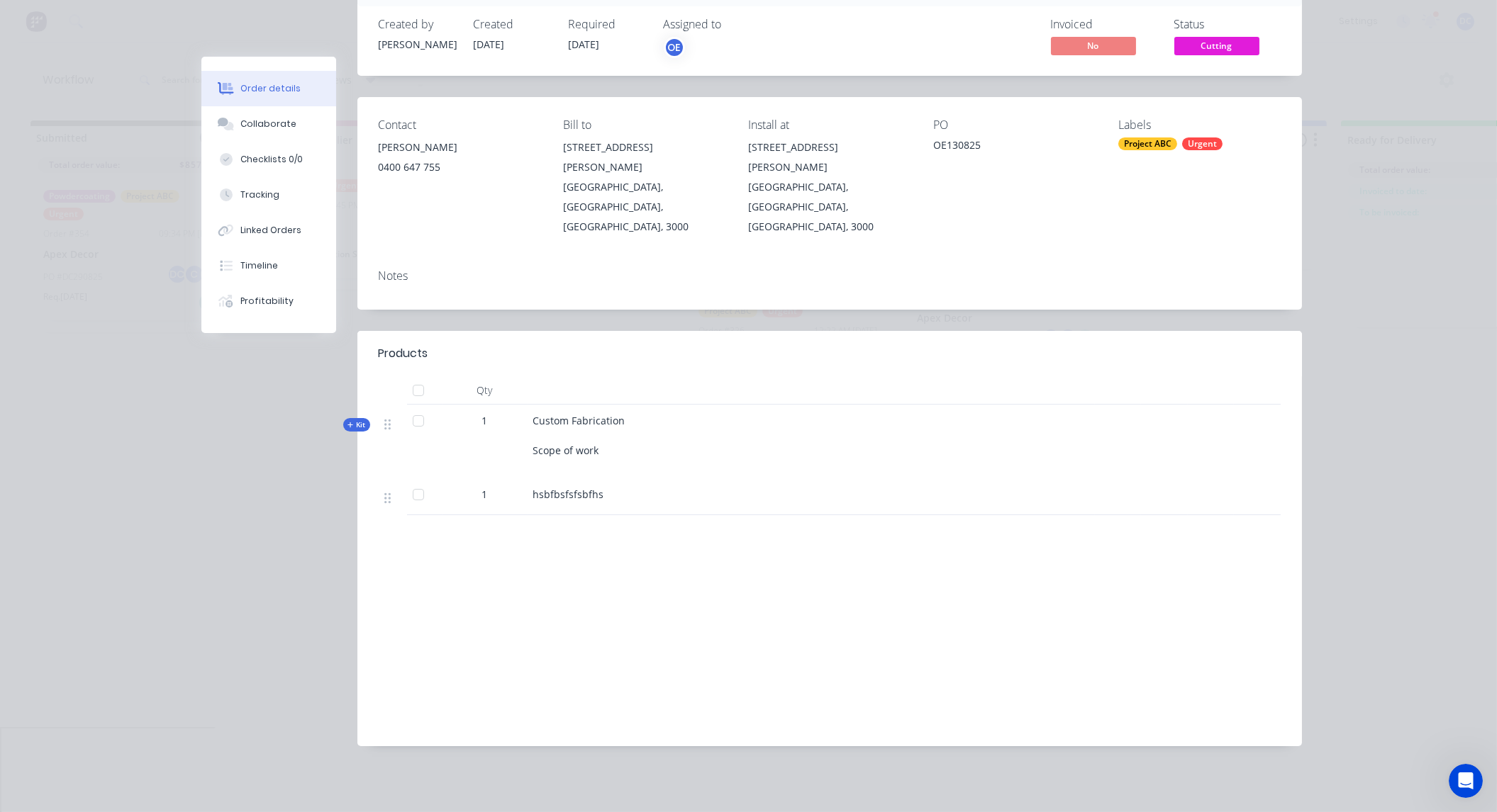
scroll to position [57, 0]
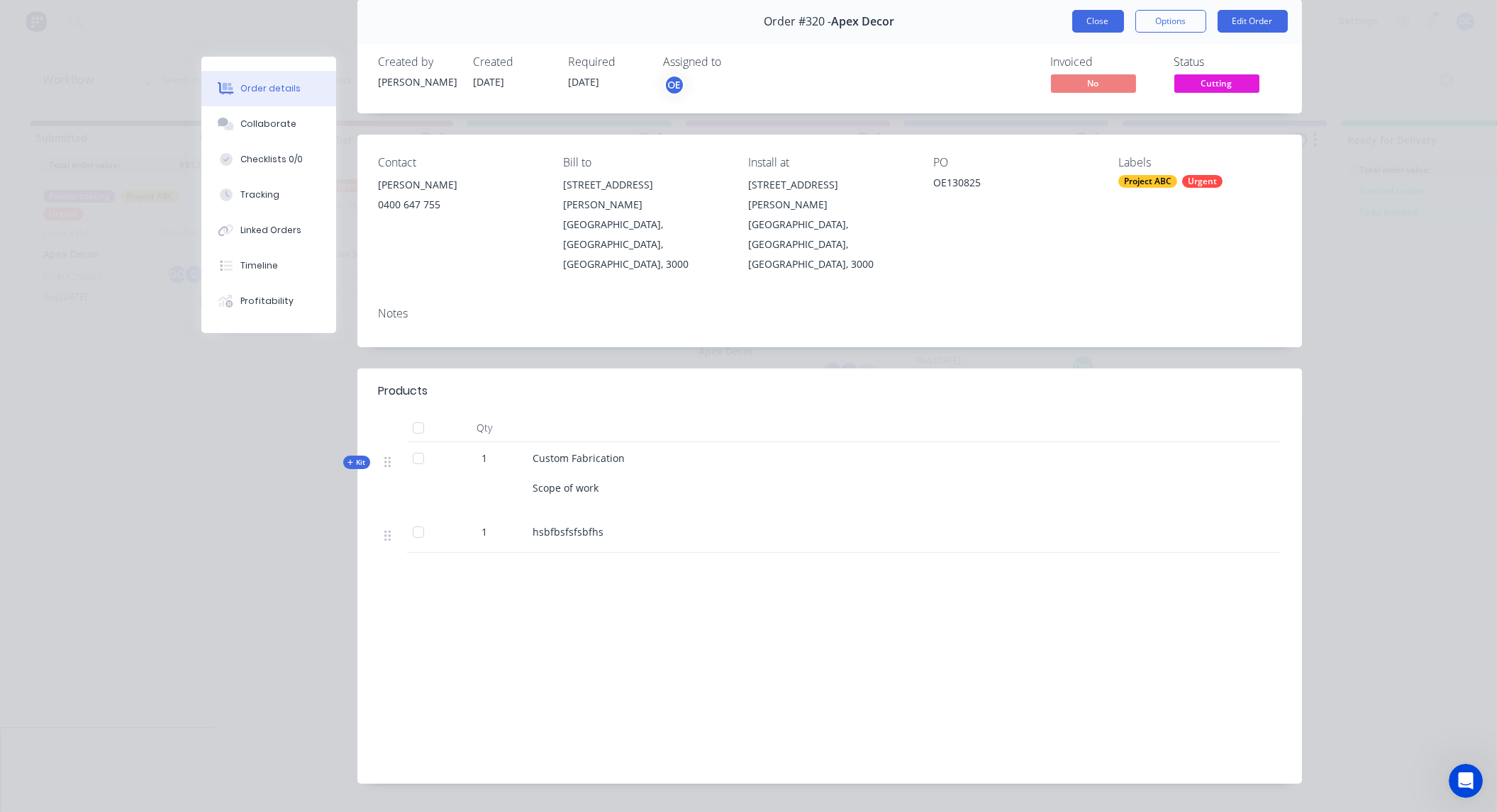
click at [1085, 19] on button "Close" at bounding box center [1097, 21] width 51 height 23
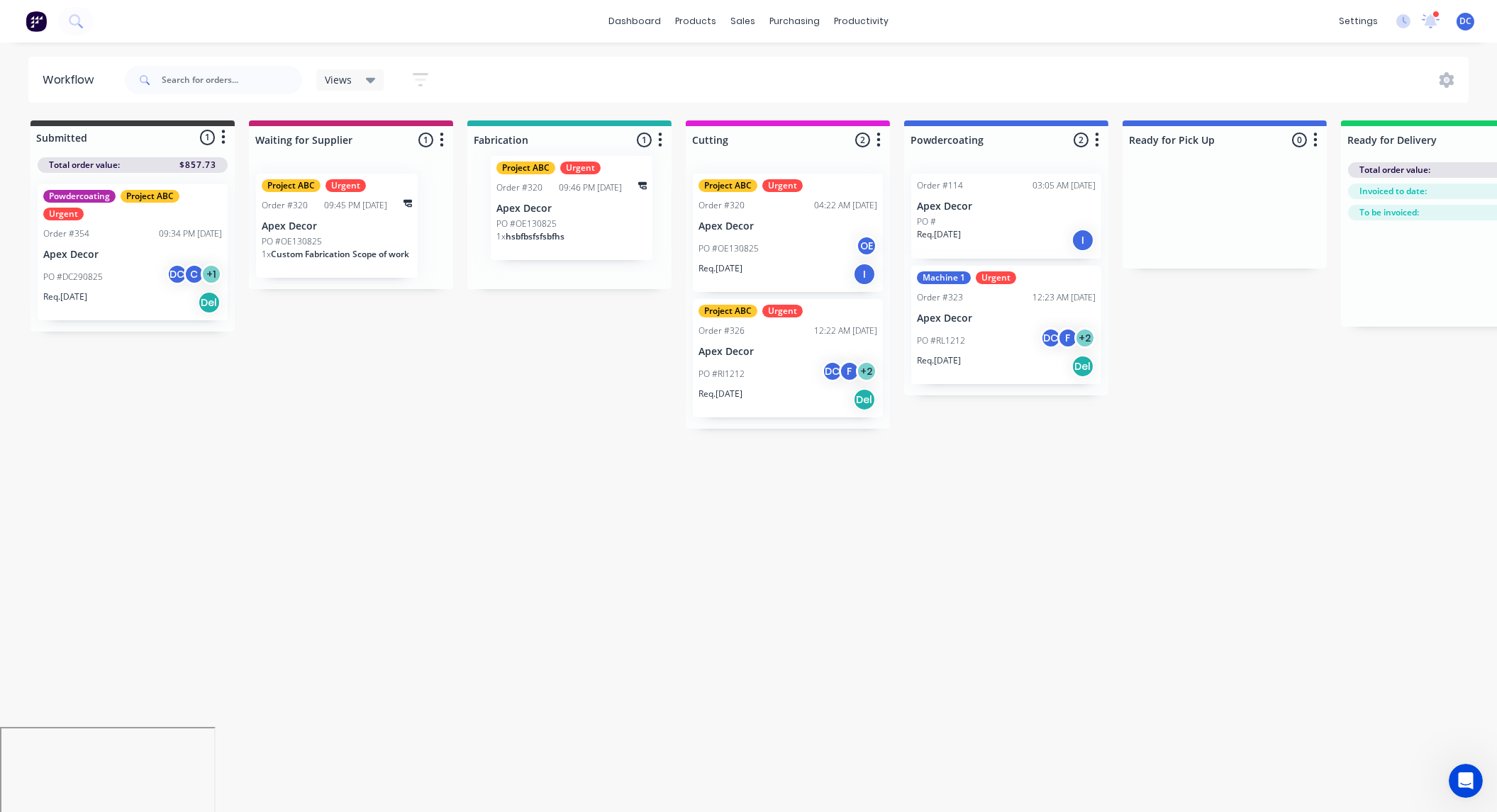
drag, startPoint x: 569, startPoint y: 241, endPoint x: 581, endPoint y: 224, distance: 20.8
click at [581, 224] on div "Project ABC Urgent Order #320 09:46 PM 28/08/25 Apex Decor PO #OE130825 1 x hsb…" at bounding box center [569, 226] width 204 height 126
click at [391, 232] on div "Project ABC Urgent Order #320 09:46 PM 28/08/25 Apex Decor PO #OE130825 1 x Cus…" at bounding box center [351, 226] width 204 height 126
drag, startPoint x: 530, startPoint y: 136, endPoint x: 521, endPoint y: 132, distance: 9.8
click at [521, 132] on div "Submitted 1 Status colour #3A3C3E hex #3A3C3E Save Cancel Summaries Total order…" at bounding box center [966, 275] width 1953 height 309
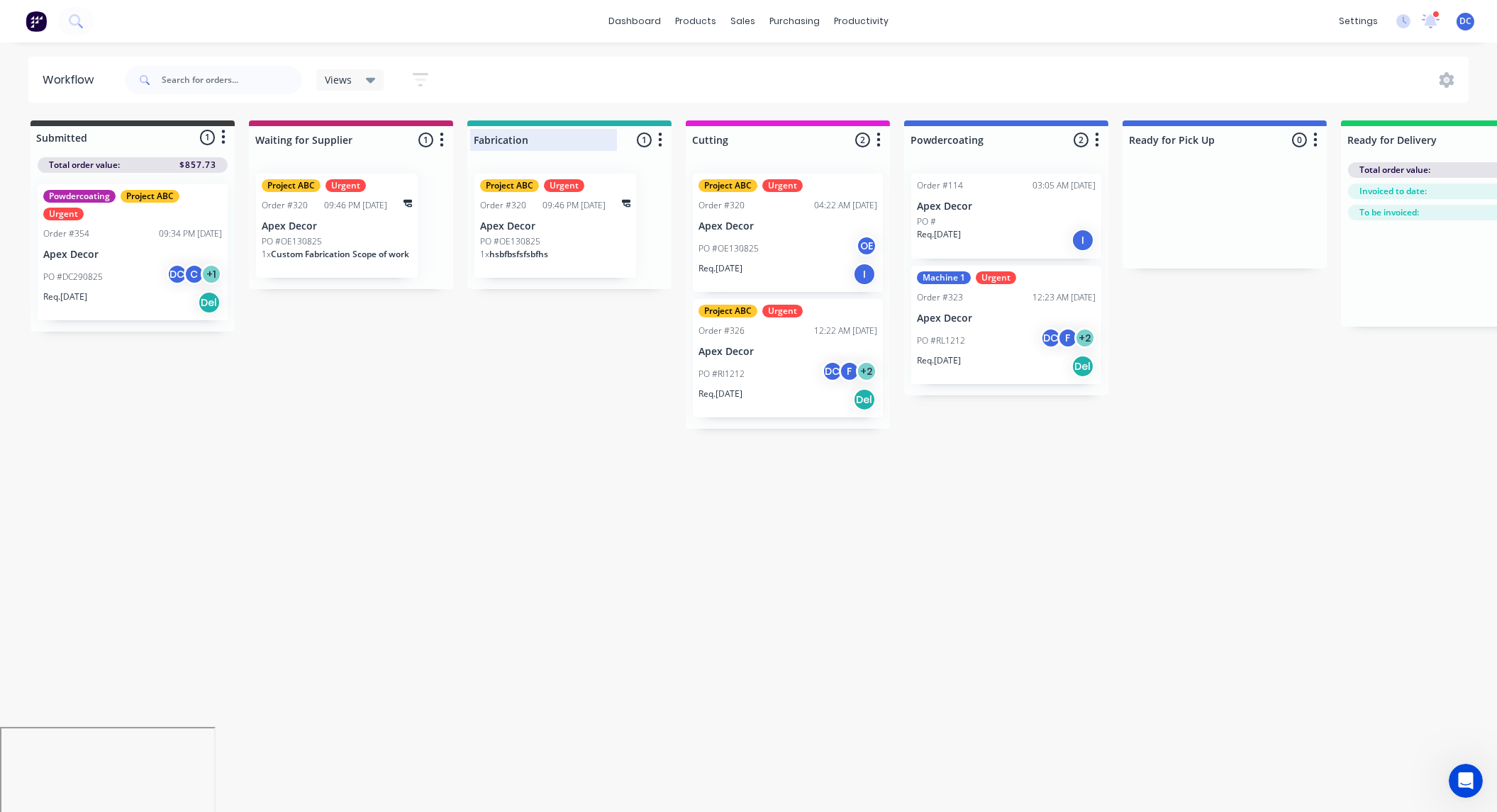
click at [536, 135] on div at bounding box center [569, 140] width 204 height 28
type input "F"
type input "Missing Parts"
click at [470, 463] on div "Workflow Views Save new view None (Default) edit AA Steelworks edit Allannah's …" at bounding box center [748, 420] width 1497 height 728
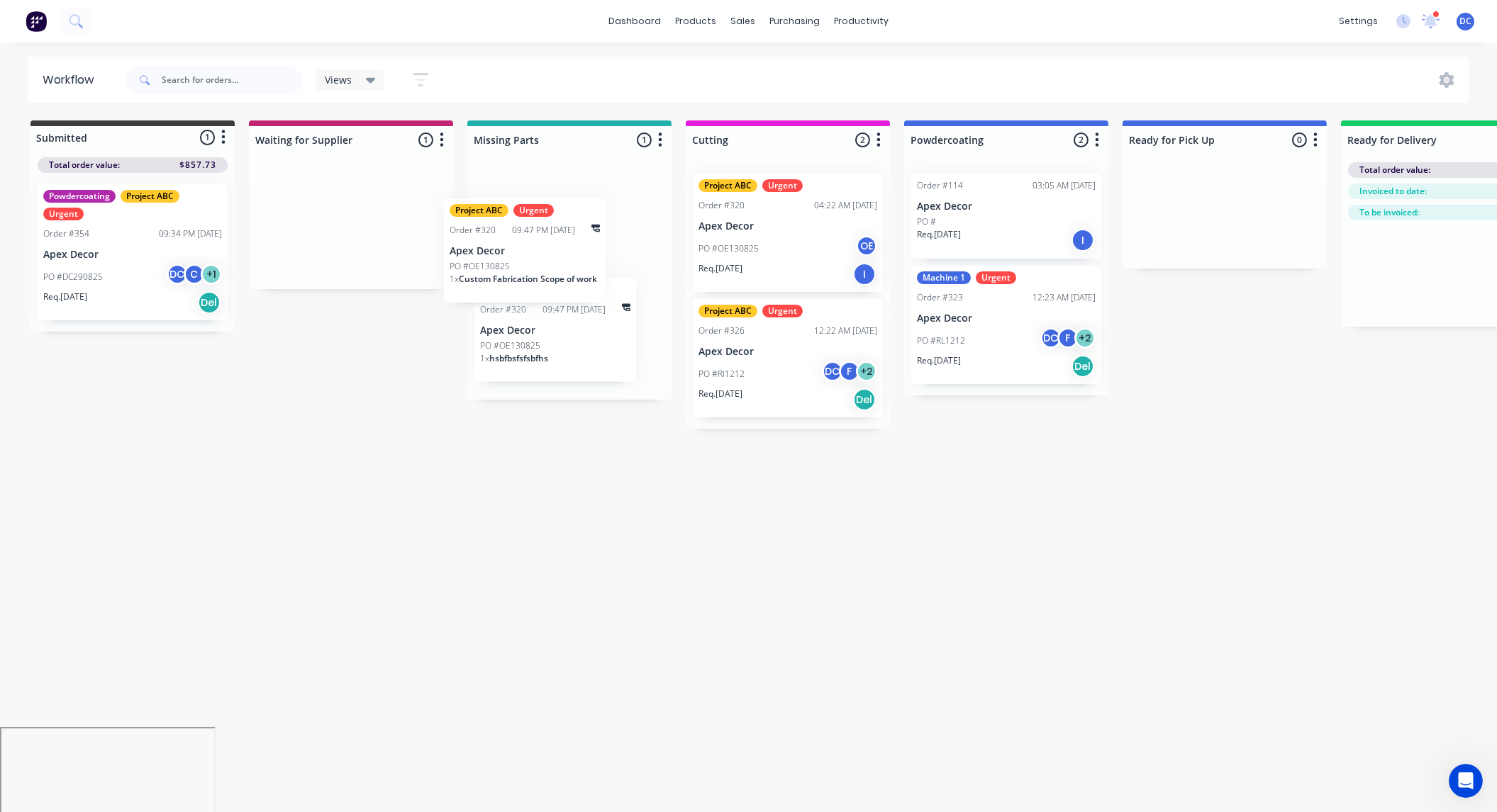
drag, startPoint x: 391, startPoint y: 241, endPoint x: 616, endPoint y: 278, distance: 228.0
click at [616, 278] on div "Submitted 1 Status colour #3A3C3E hex #3A3C3E Save Cancel Summaries Total order…" at bounding box center [966, 275] width 1953 height 309
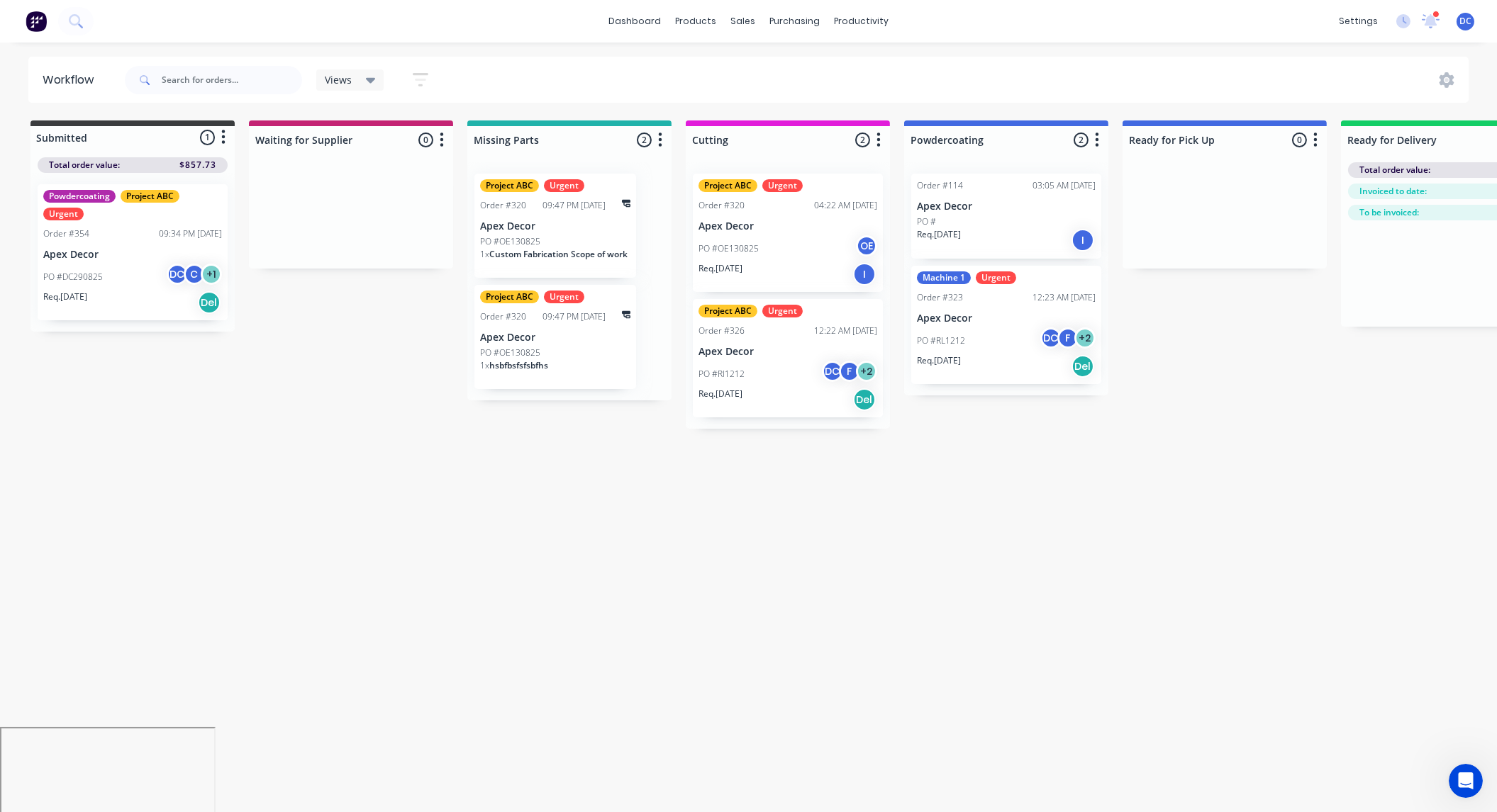
click at [589, 341] on p "Apex Decor" at bounding box center [555, 337] width 150 height 12
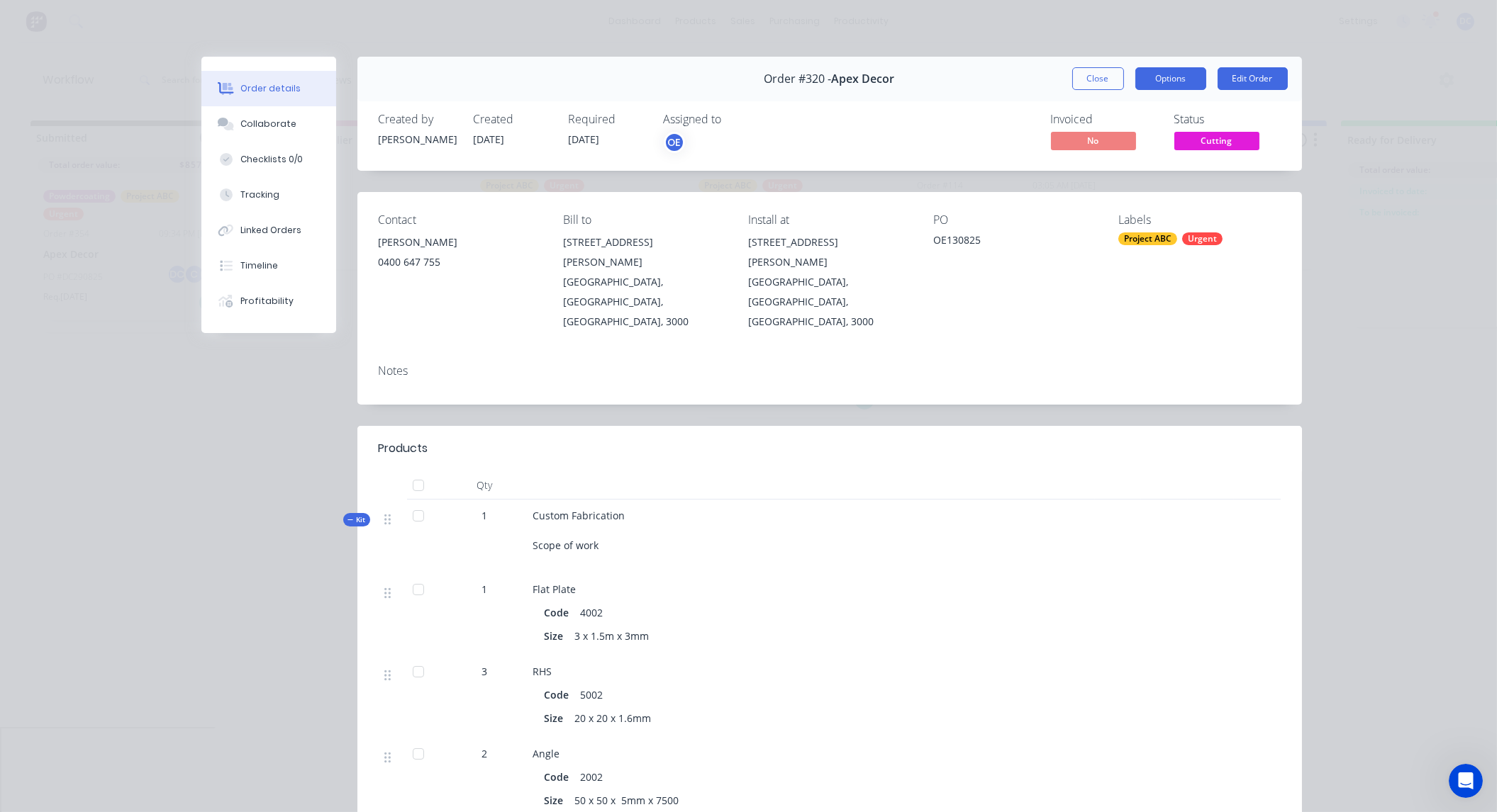
click at [1160, 81] on button "Options" at bounding box center [1171, 78] width 71 height 23
click at [1194, 250] on div "Labels Project ABC Urgent" at bounding box center [1199, 272] width 163 height 118
click at [1138, 218] on div "Labels" at bounding box center [1199, 220] width 163 height 13
click at [1148, 239] on div "Project ABC" at bounding box center [1148, 239] width 59 height 13
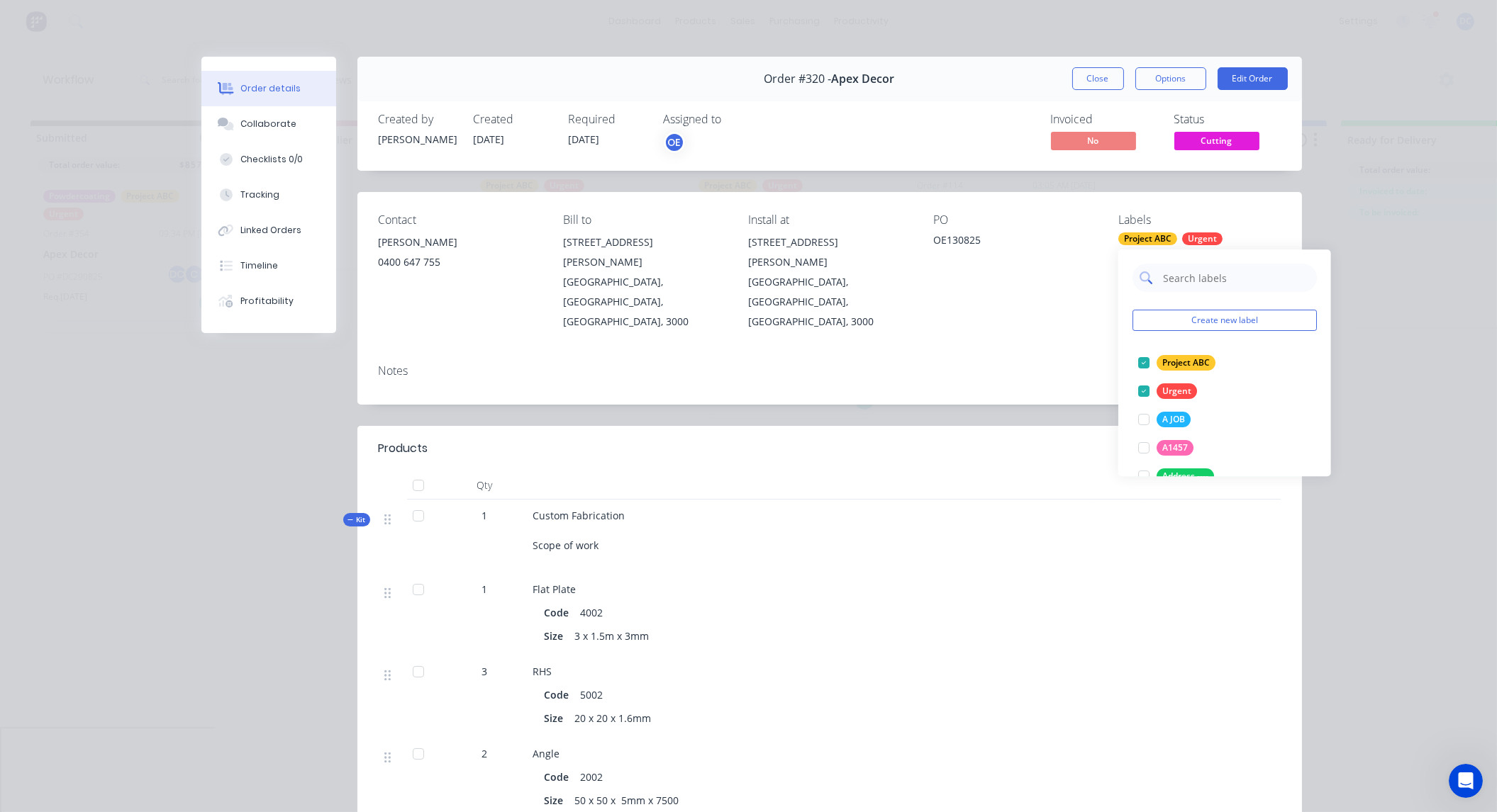
click at [1173, 267] on input "text" at bounding box center [1236, 278] width 148 height 29
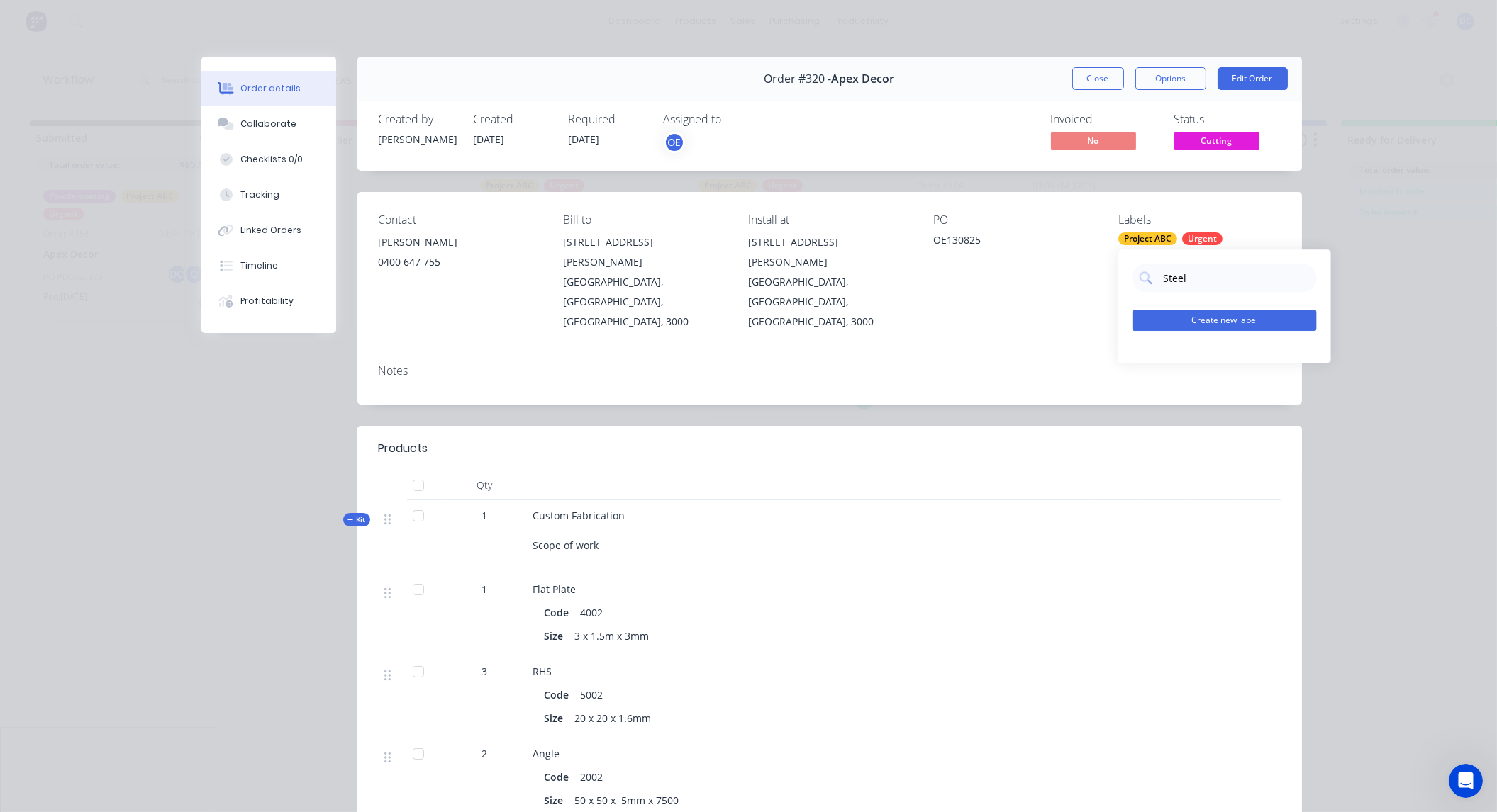
type input "Steel"
click at [1187, 326] on button "Create new label" at bounding box center [1225, 320] width 185 height 21
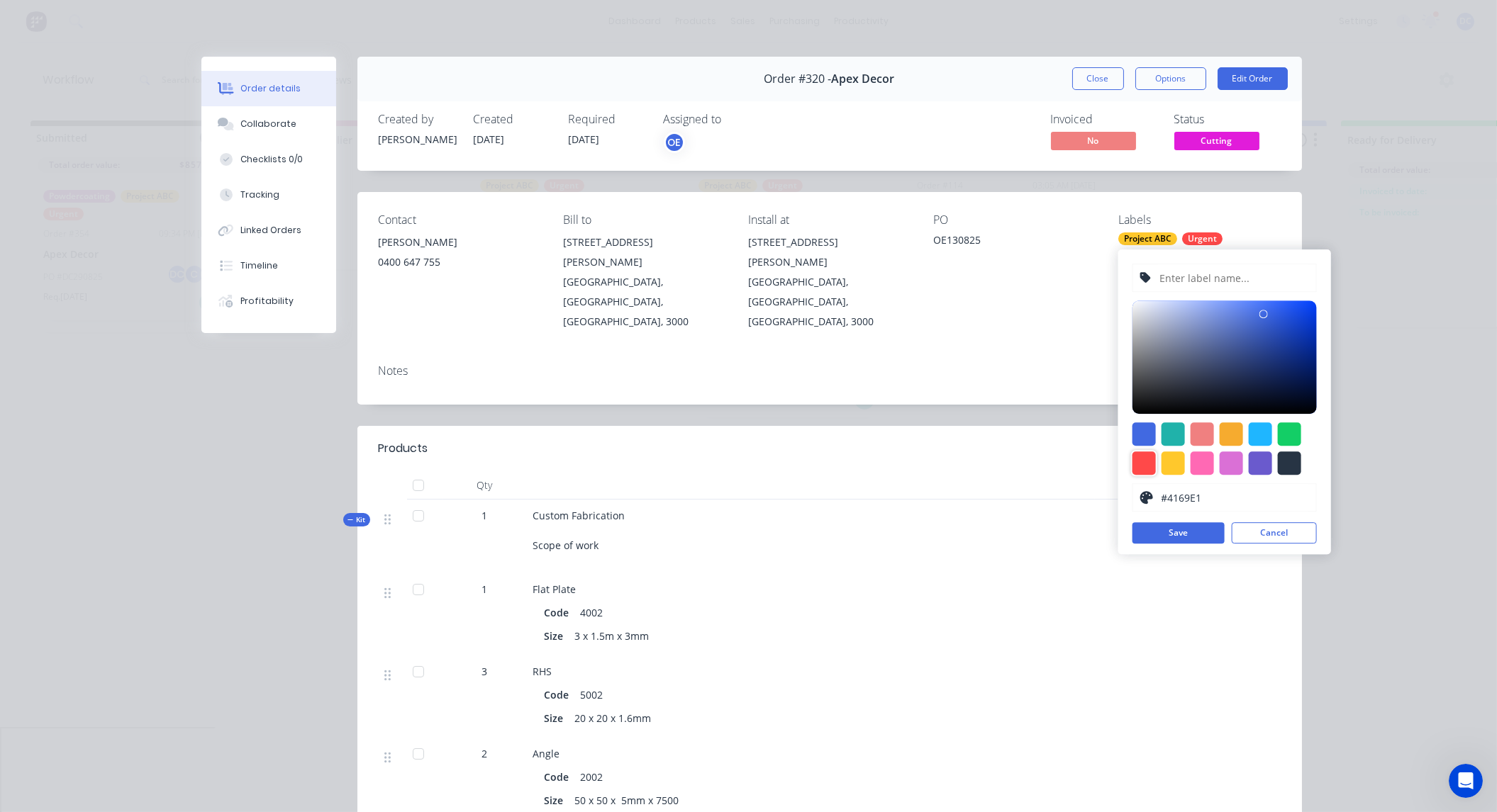
click at [1150, 466] on div at bounding box center [1144, 464] width 24 height 24
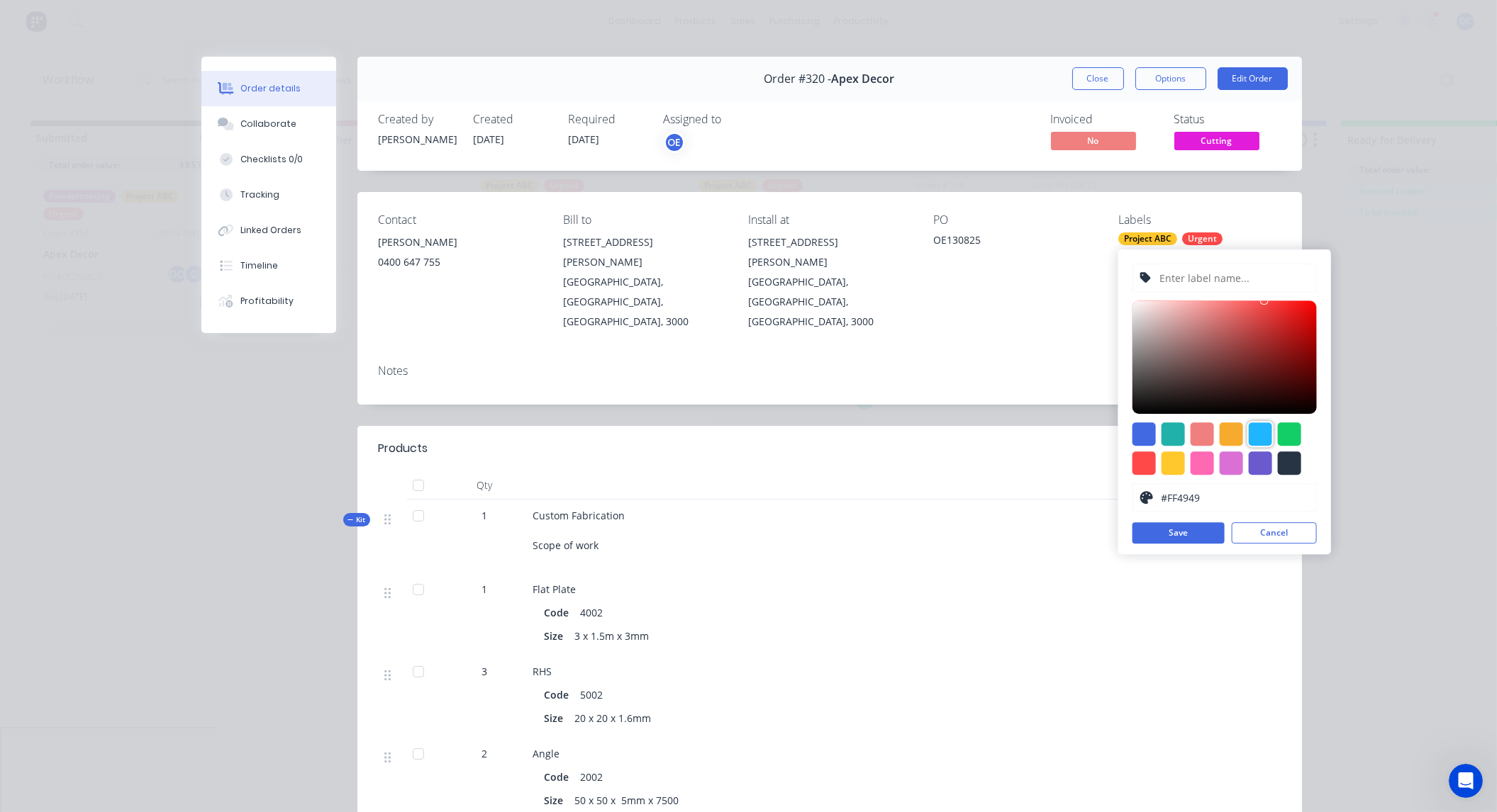
click at [1257, 438] on div at bounding box center [1261, 434] width 24 height 24
type input "#1FB6FF"
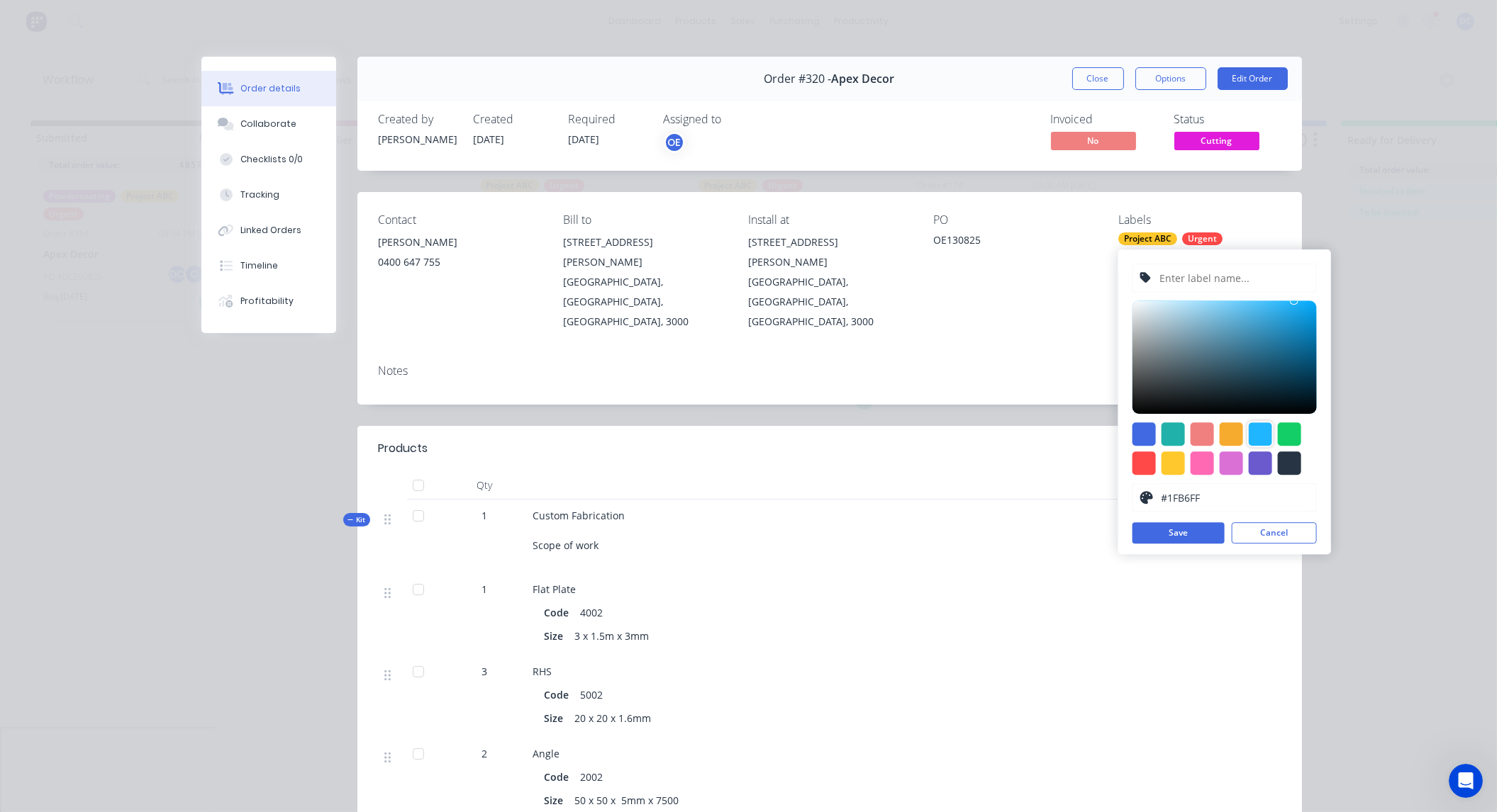
click at [1229, 287] on input "text" at bounding box center [1233, 278] width 151 height 27
type input "Steel"
click at [1186, 541] on button "Save" at bounding box center [1178, 533] width 92 height 21
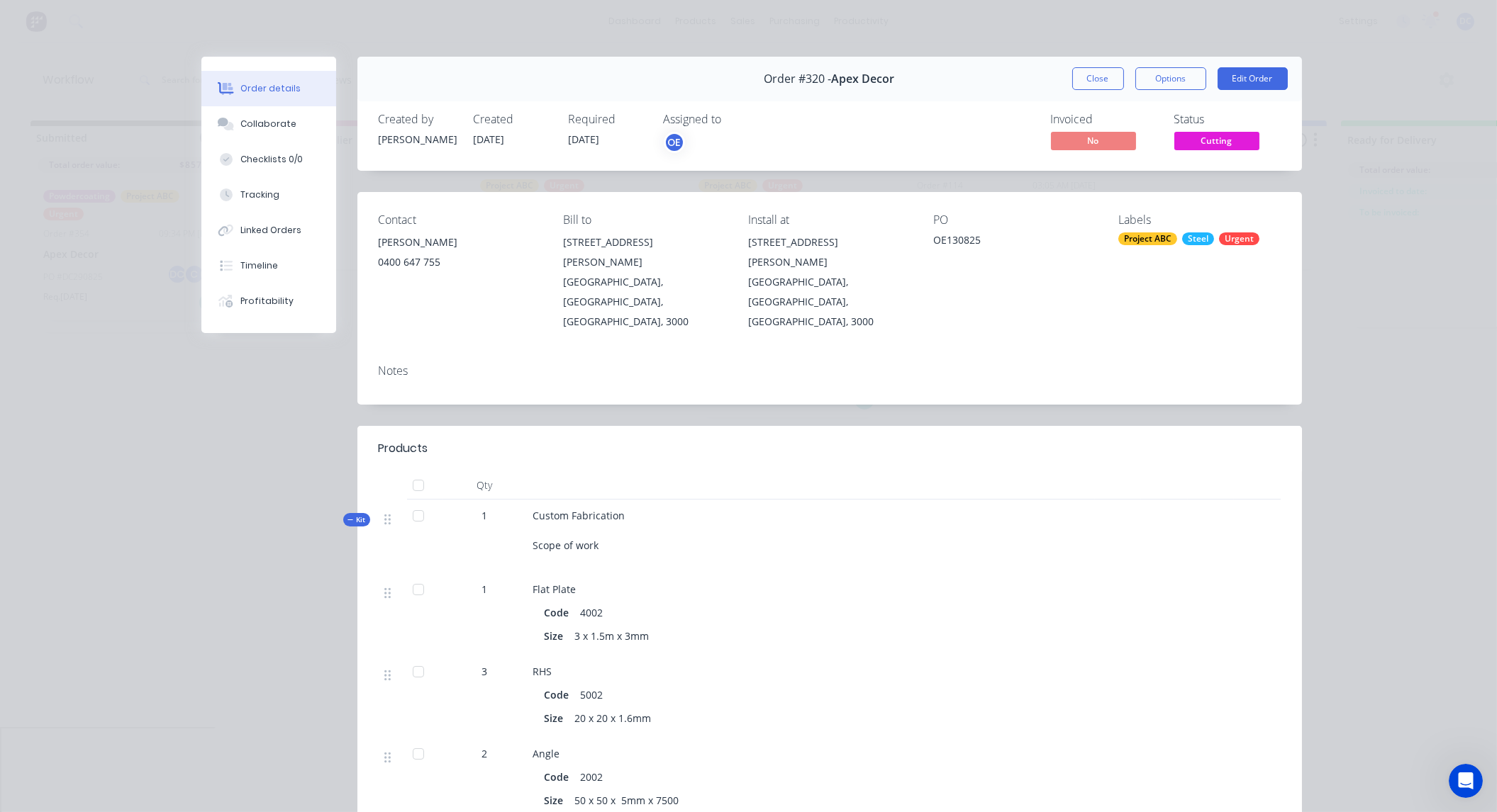
click at [1347, 264] on div "Order details Collaborate Checklists 0/0 Tracking Linked Orders Timeline Profit…" at bounding box center [748, 406] width 1497 height 812
click at [1098, 75] on button "Close" at bounding box center [1097, 78] width 51 height 23
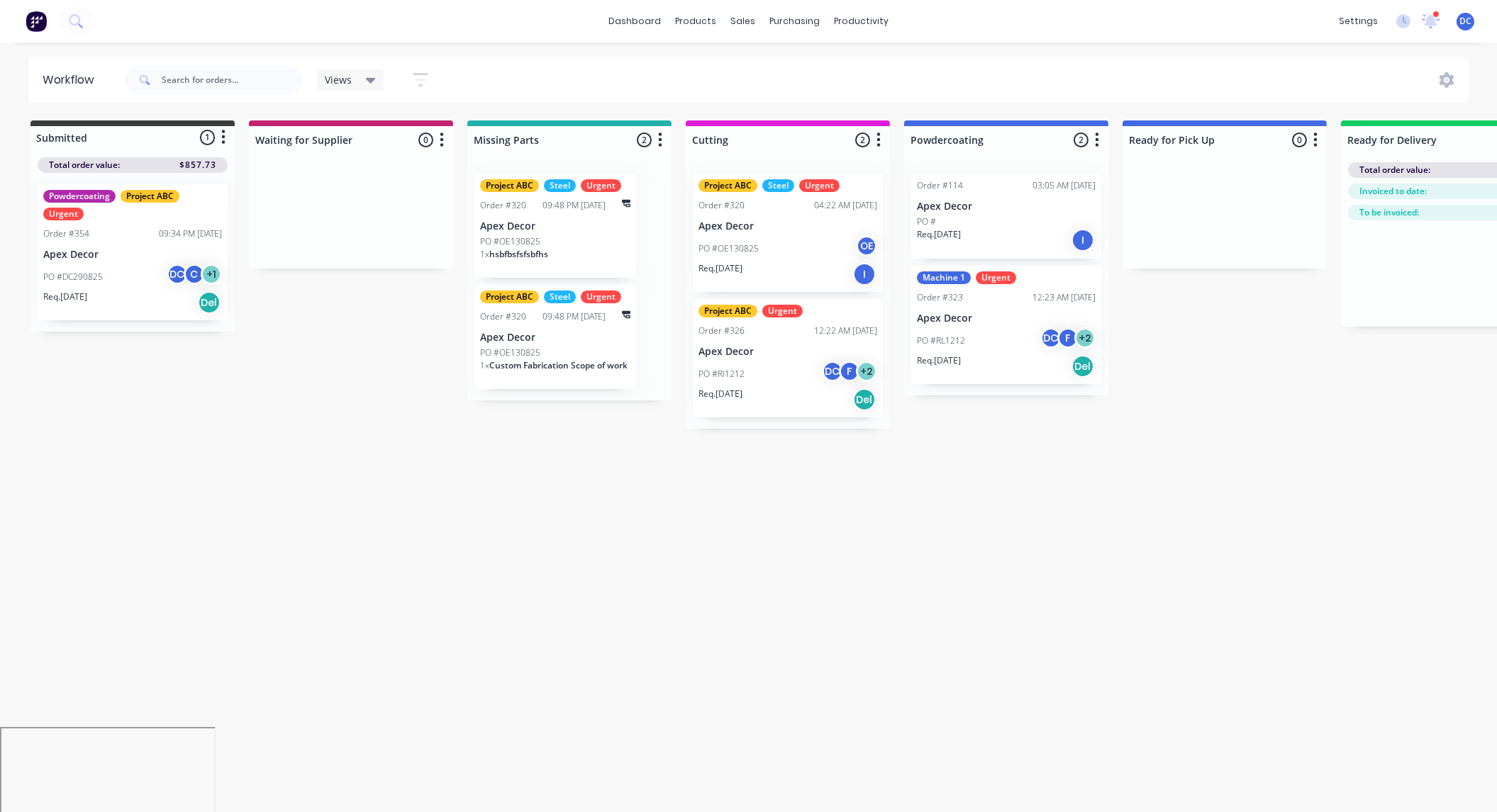
click at [372, 88] on div "Views" at bounding box center [350, 79] width 68 height 21
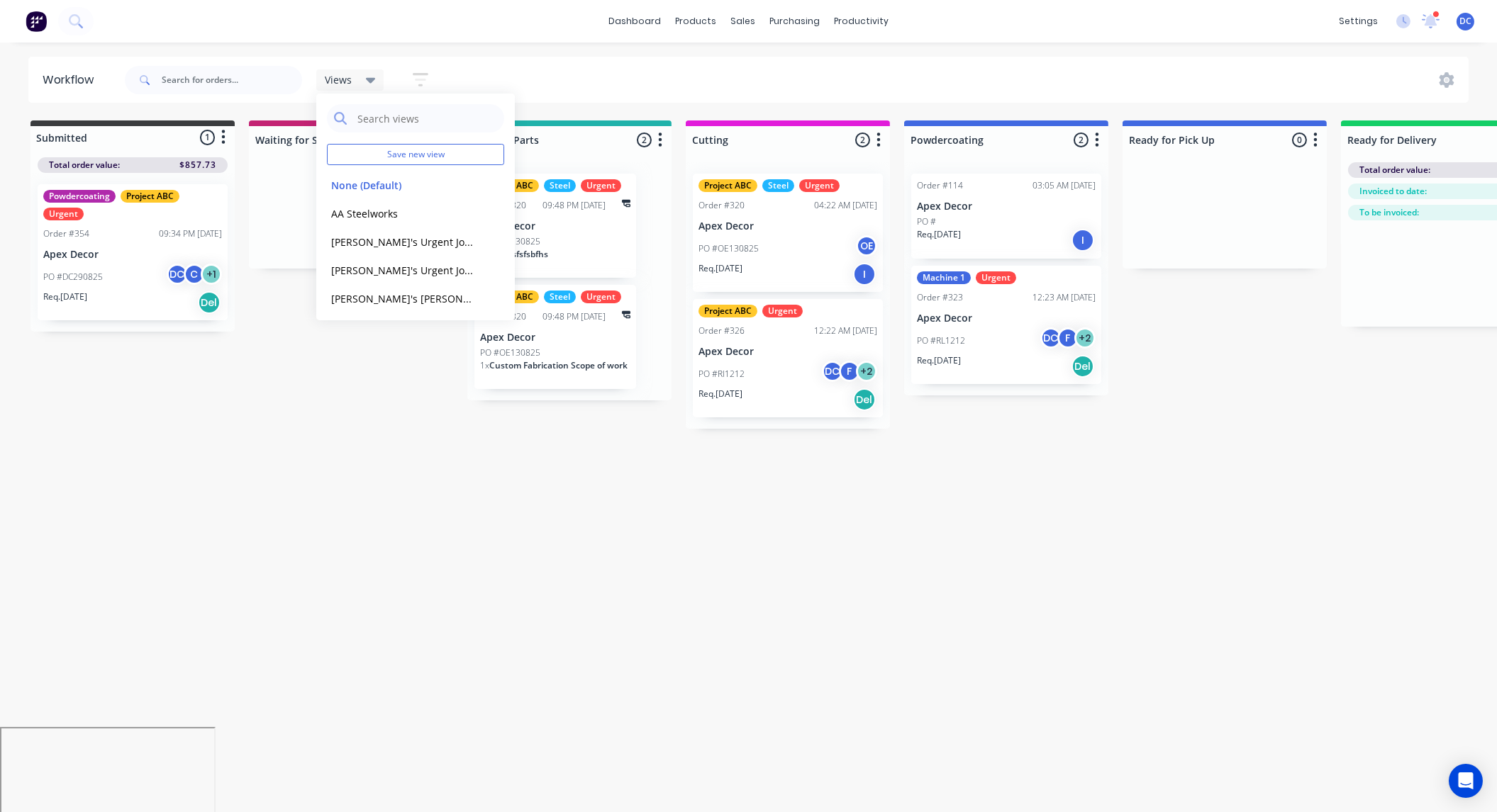
click at [425, 81] on icon "button" at bounding box center [420, 79] width 15 height 18
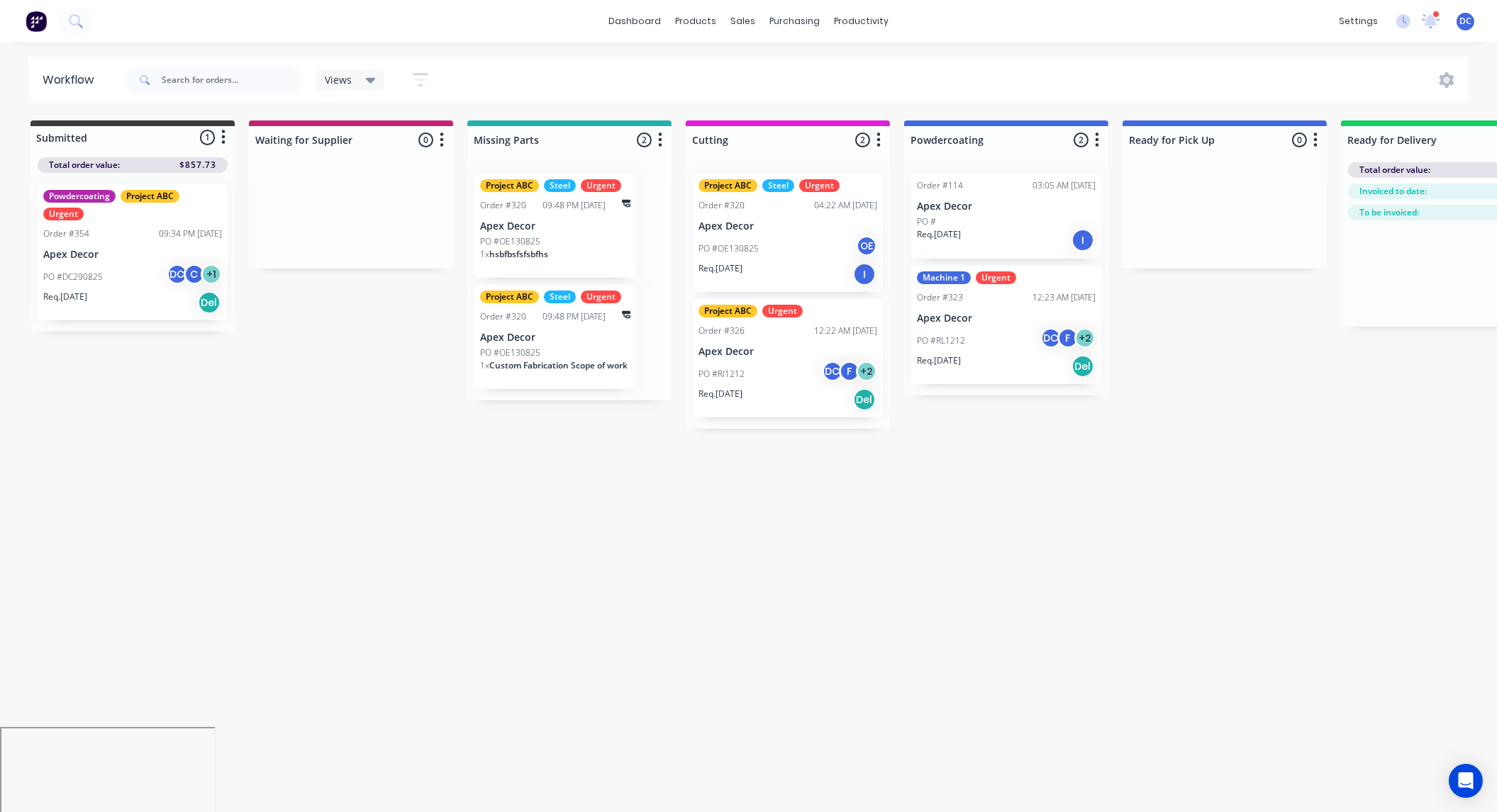
click at [366, 85] on icon at bounding box center [371, 80] width 10 height 15
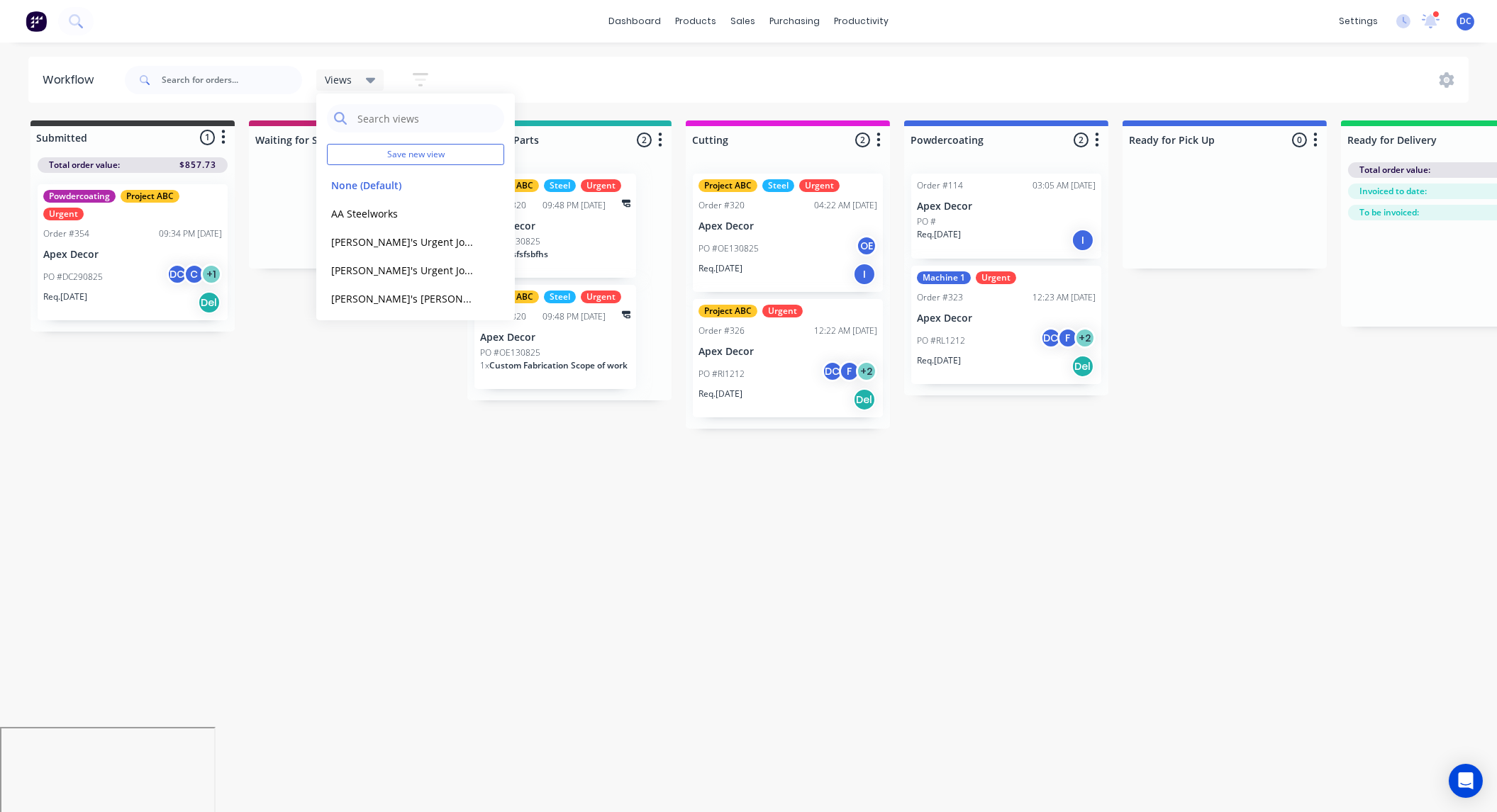
click at [428, 83] on icon "button" at bounding box center [420, 79] width 15 height 18
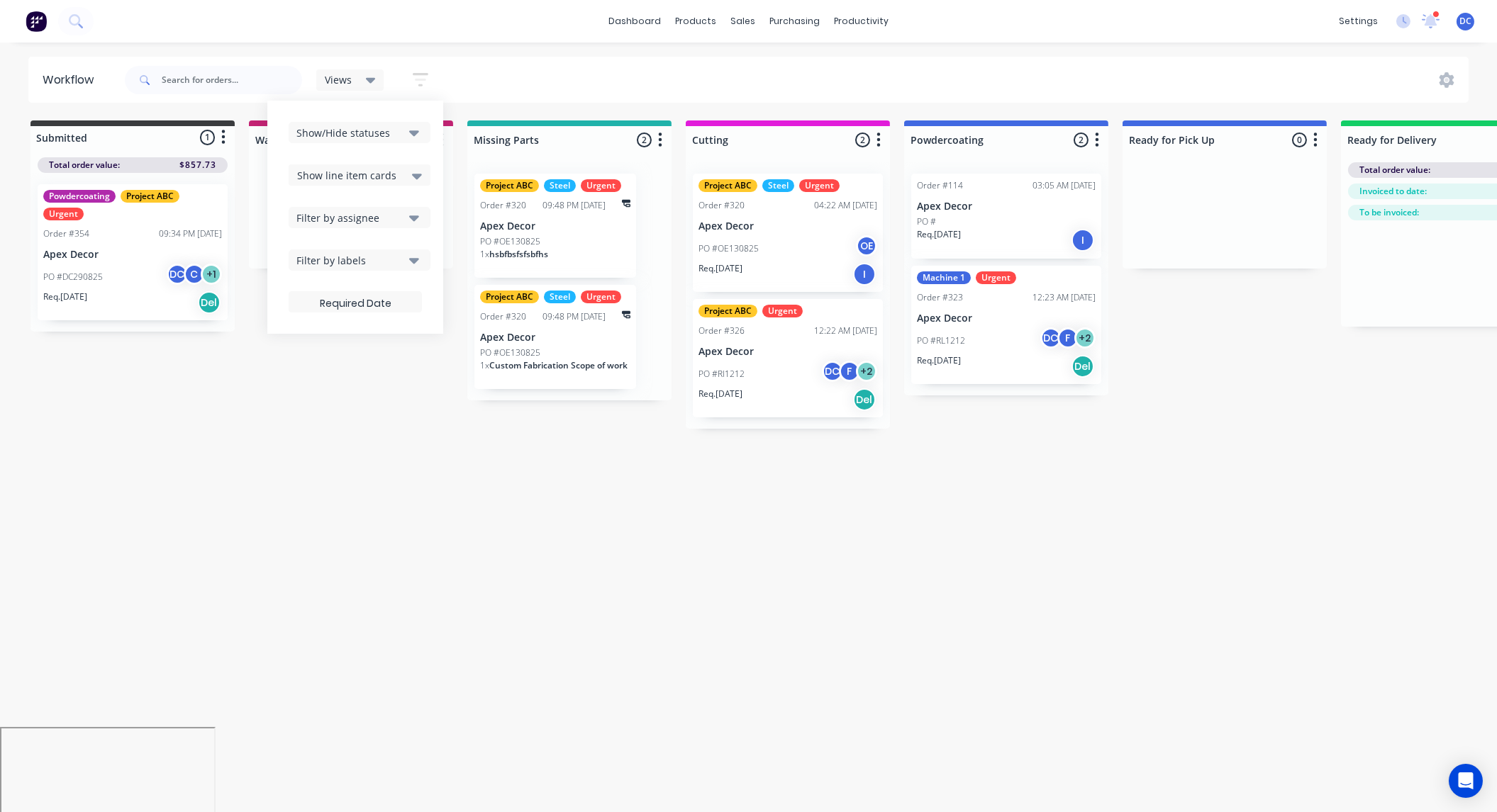
click at [363, 87] on div "Views" at bounding box center [350, 79] width 68 height 21
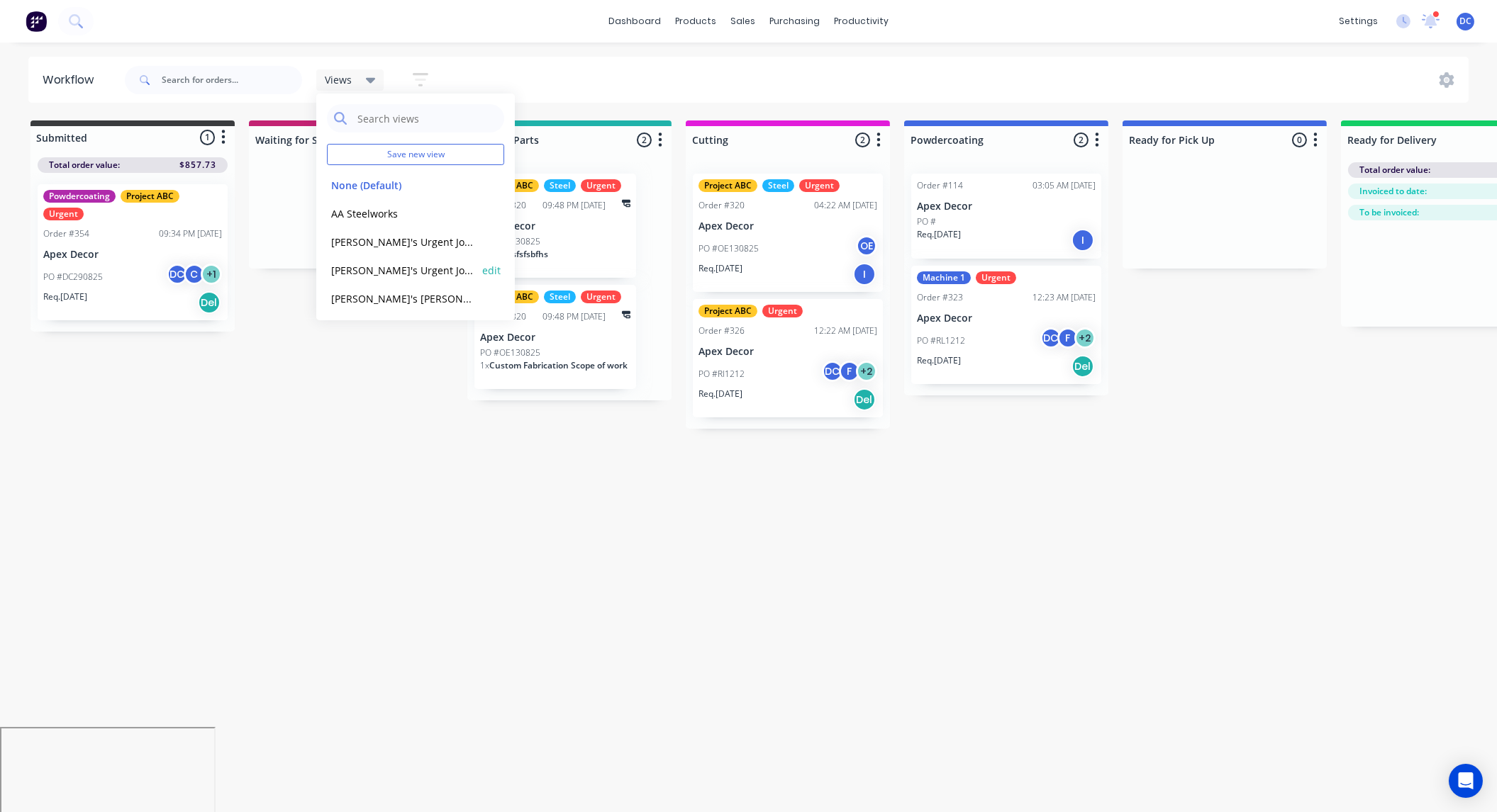
click at [376, 269] on button "[PERSON_NAME]'s Urgent Jobs" at bounding box center [402, 270] width 151 height 16
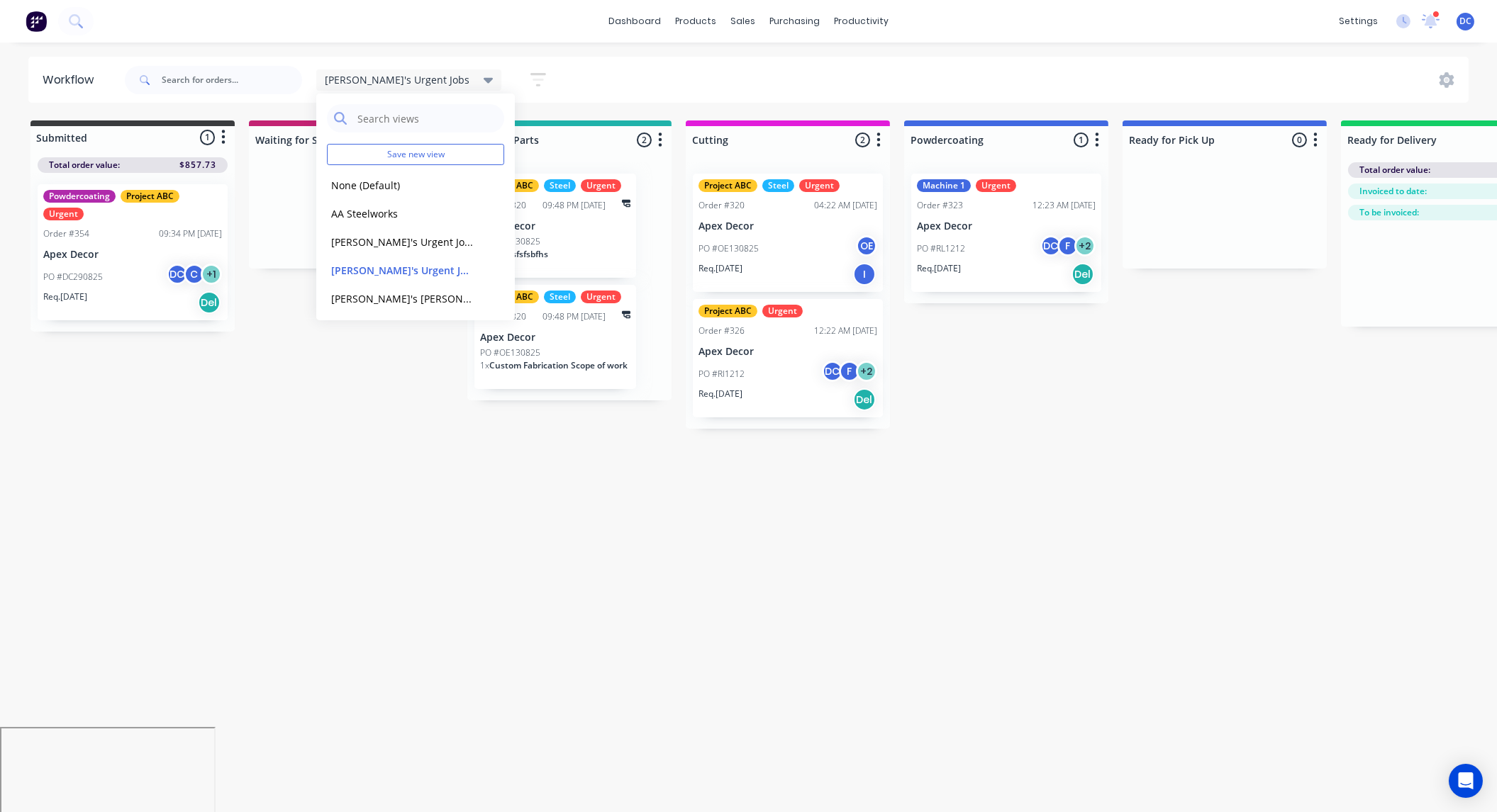
click at [532, 80] on icon "button" at bounding box center [537, 79] width 11 height 3
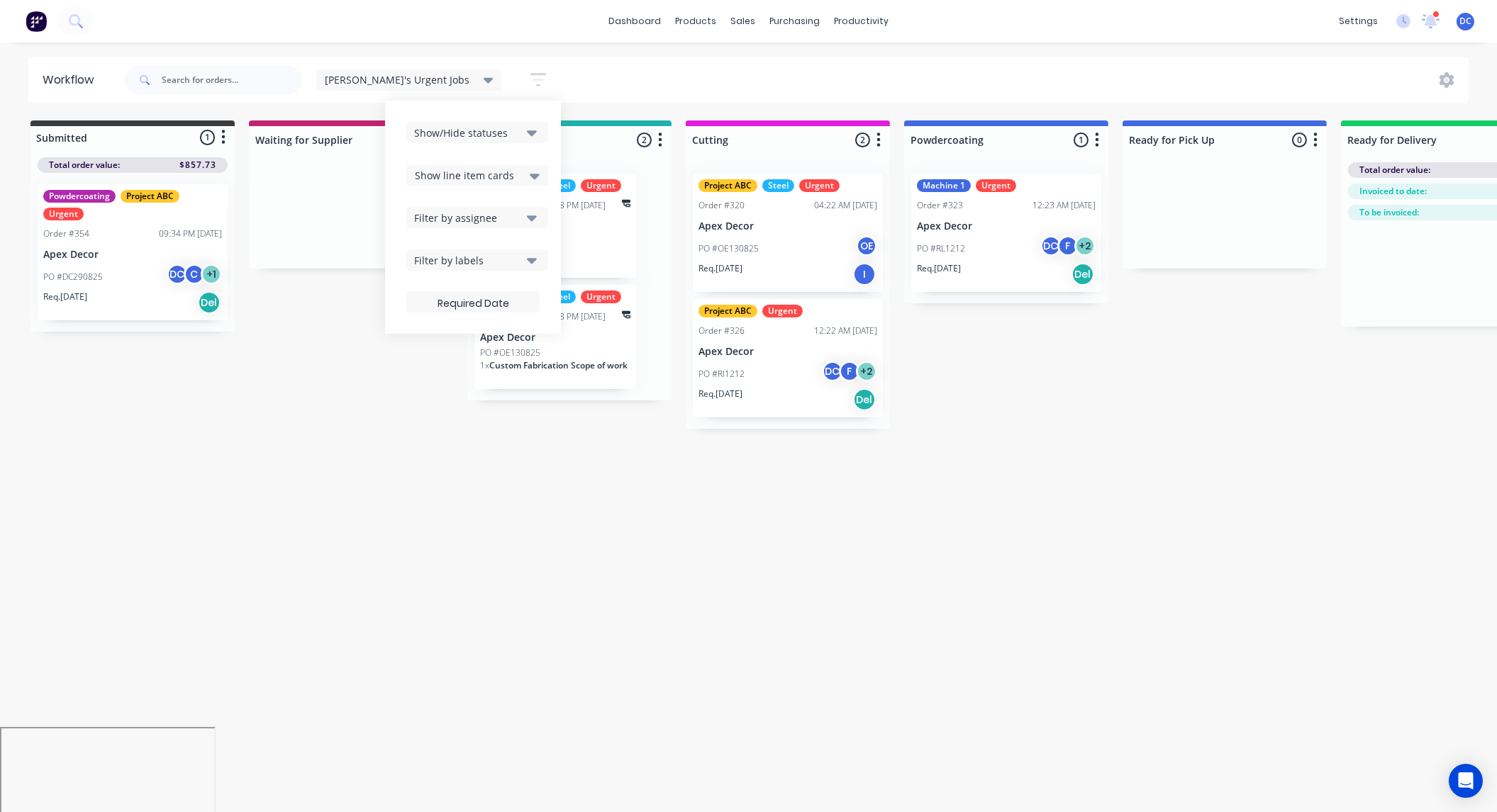
click at [417, 409] on div "Submitted 1 Status colour #3A3C3E hex #3A3C3E Save Cancel Summaries Total order…" at bounding box center [966, 275] width 1953 height 309
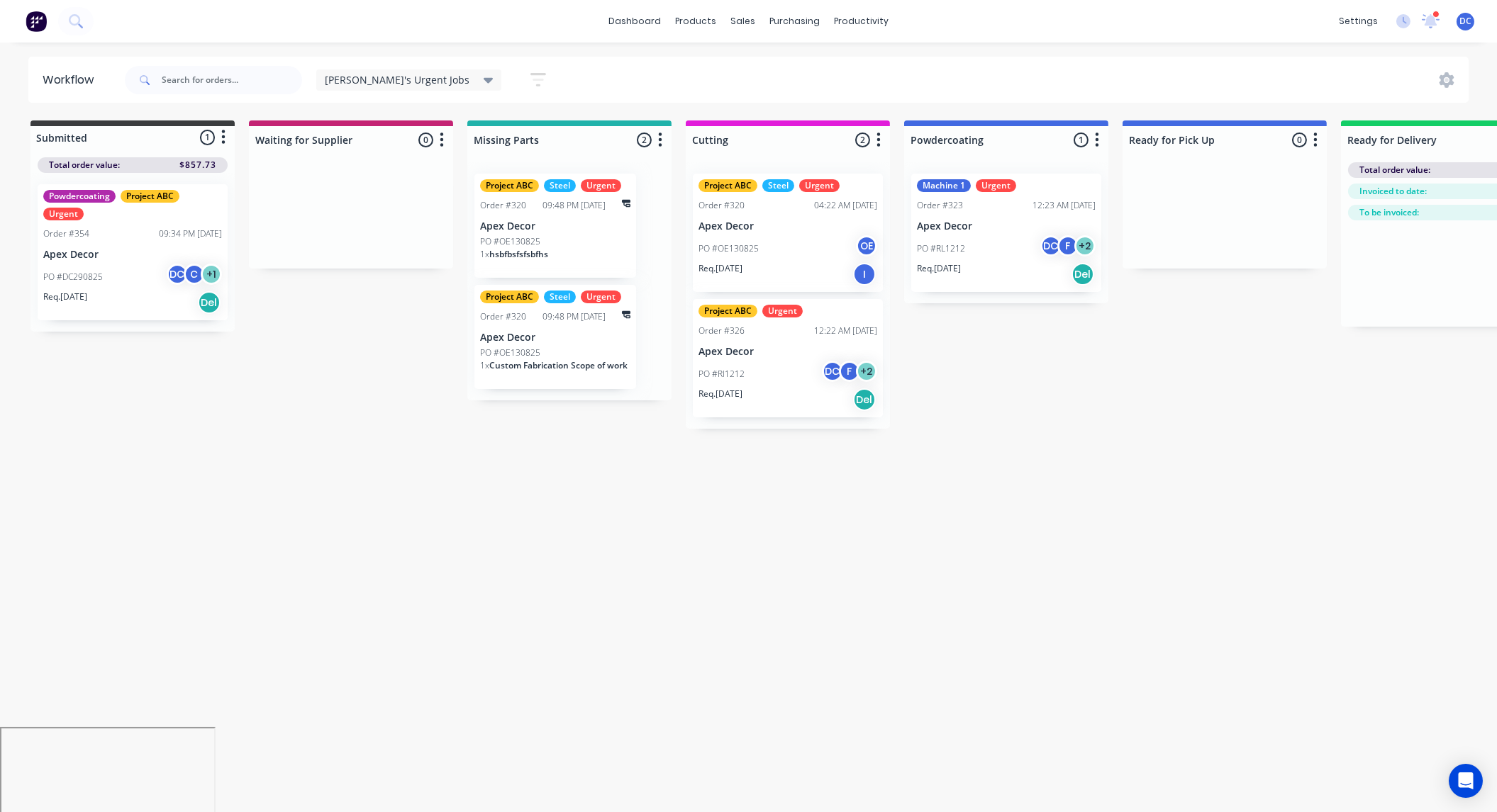
click at [769, 227] on p "Apex Decor" at bounding box center [788, 226] width 179 height 12
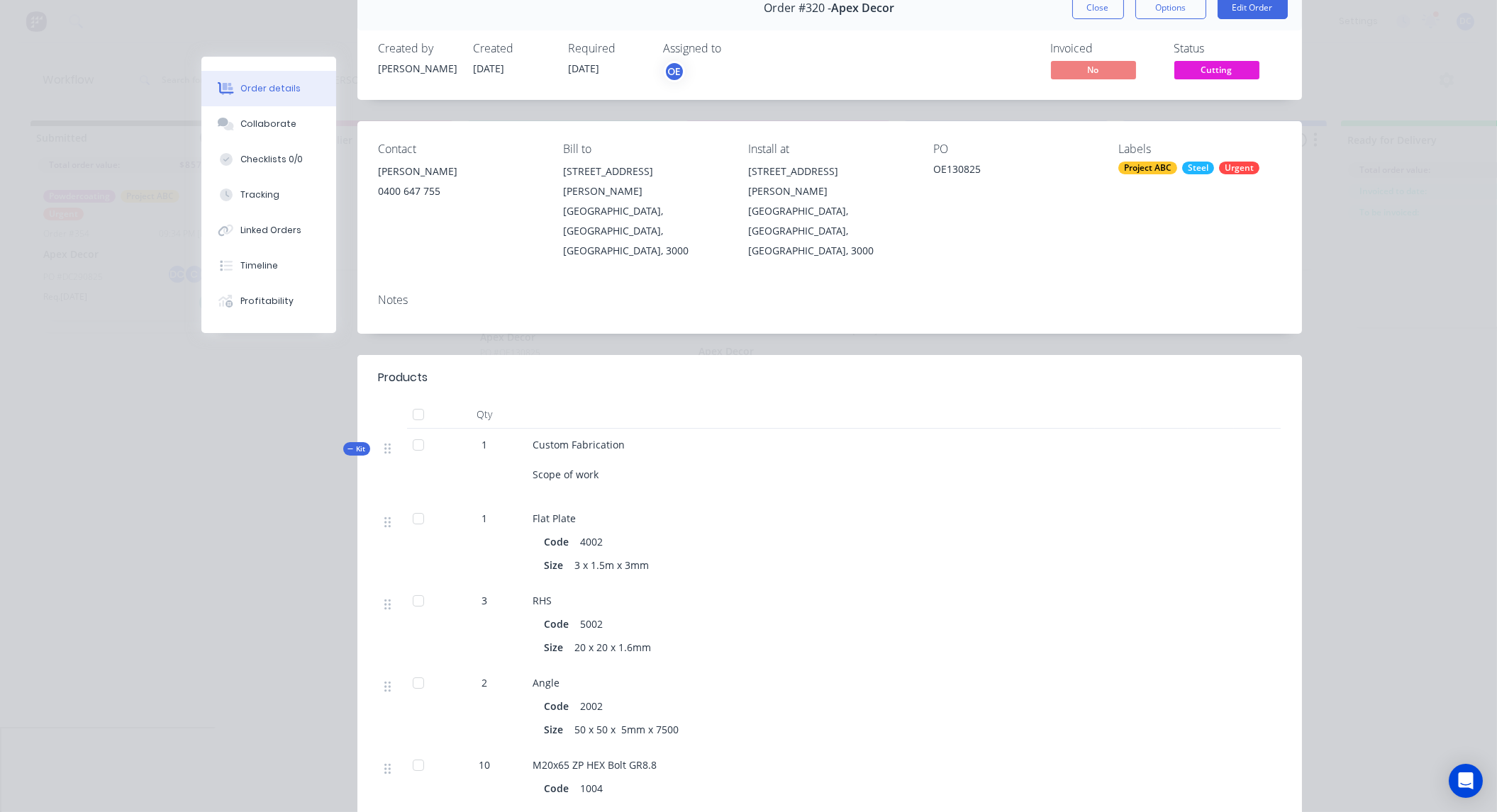
scroll to position [66, 0]
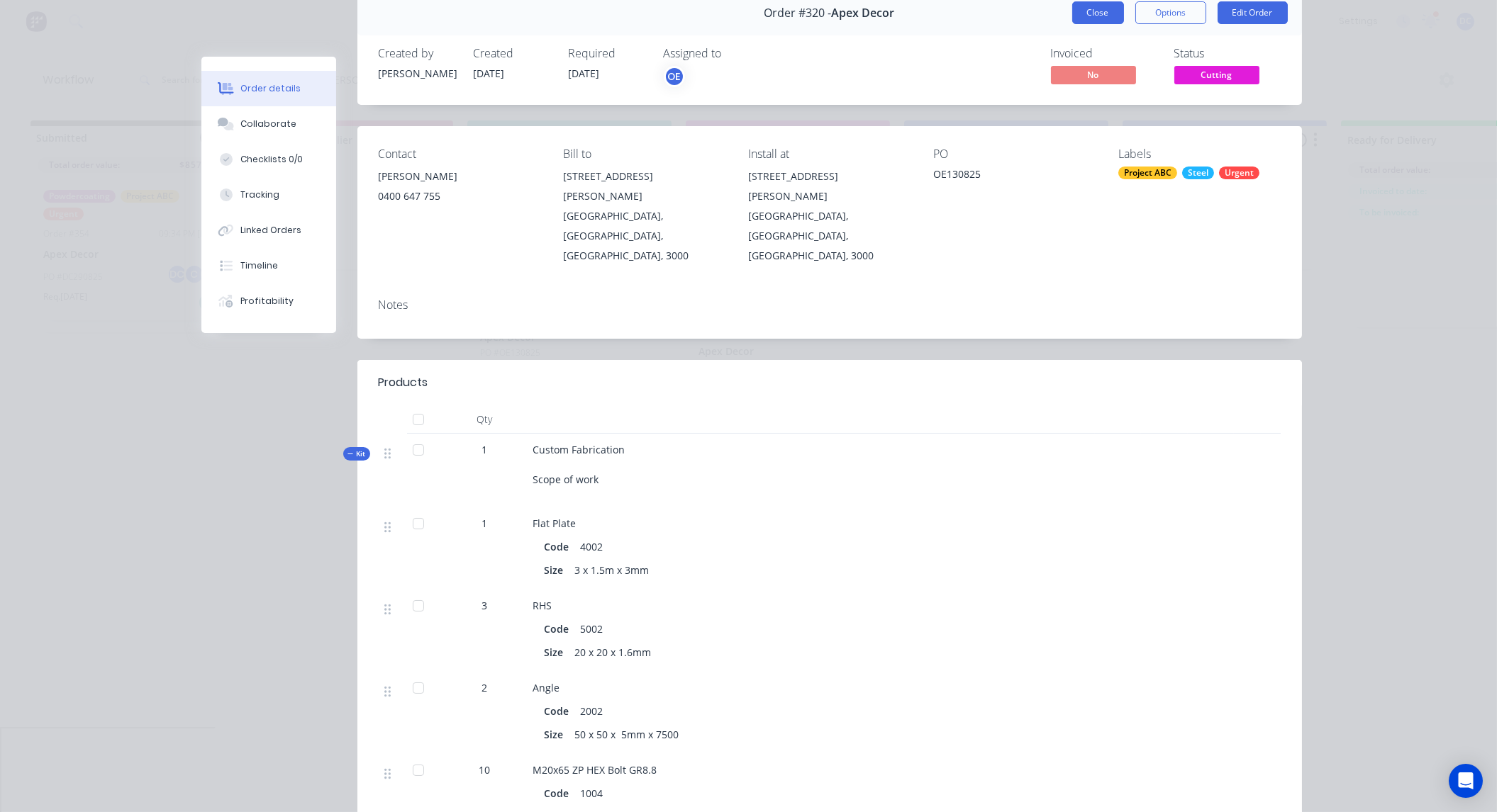
click at [1113, 12] on button "Close" at bounding box center [1097, 13] width 51 height 23
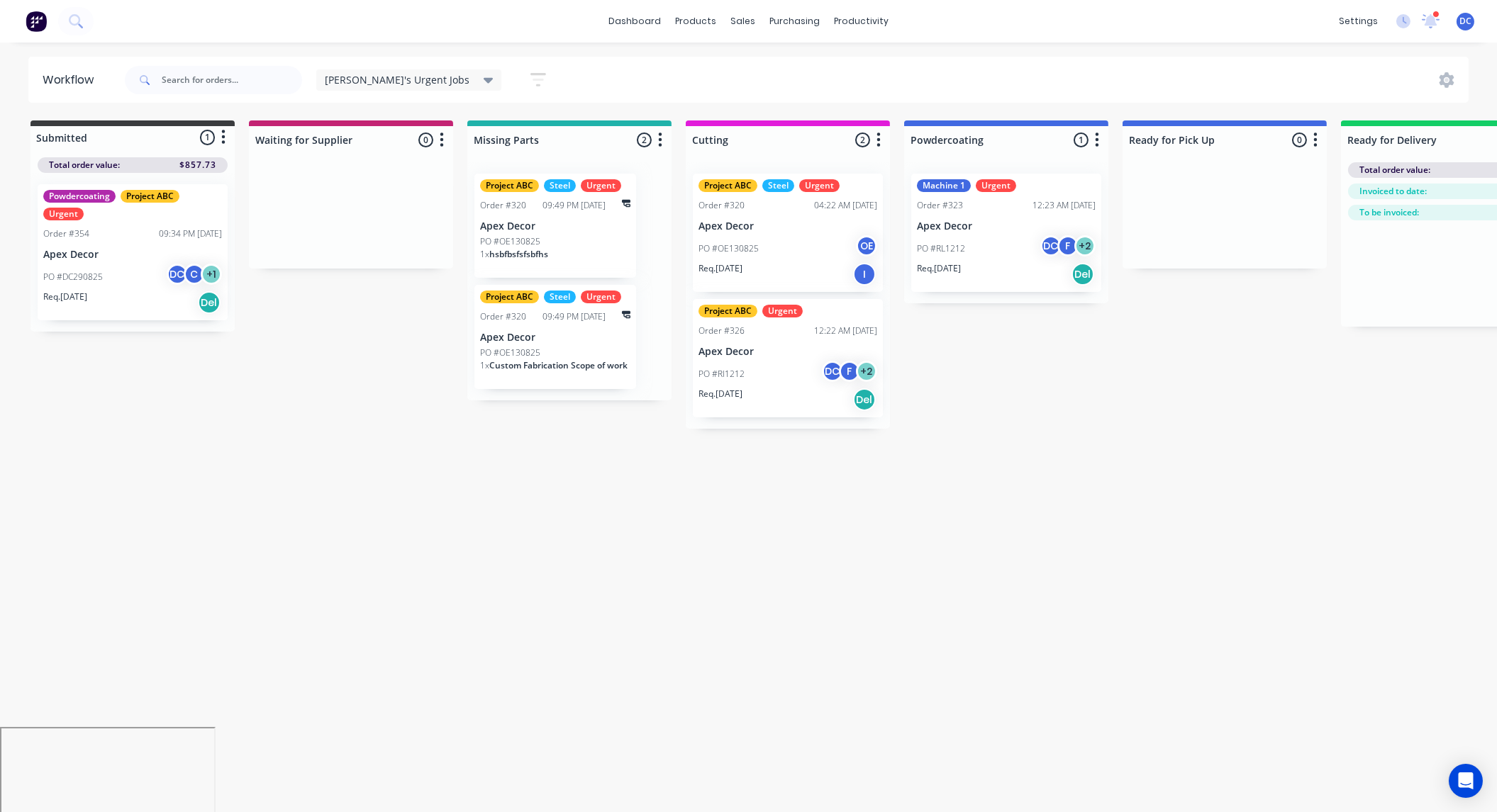
click at [530, 78] on icon "button" at bounding box center [538, 79] width 15 height 18
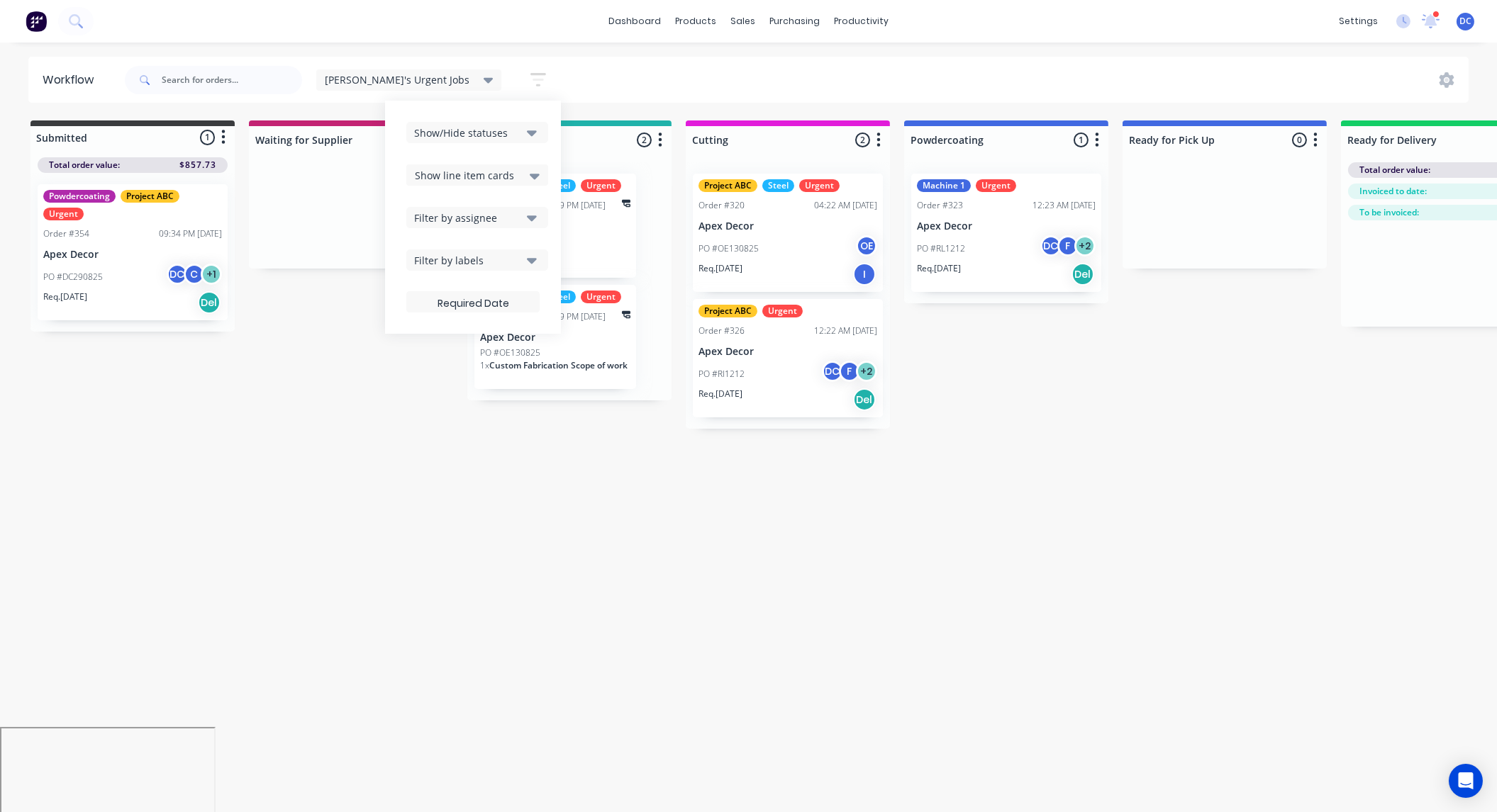
click at [414, 253] on div "Filter by labels" at bounding box center [467, 261] width 107 height 15
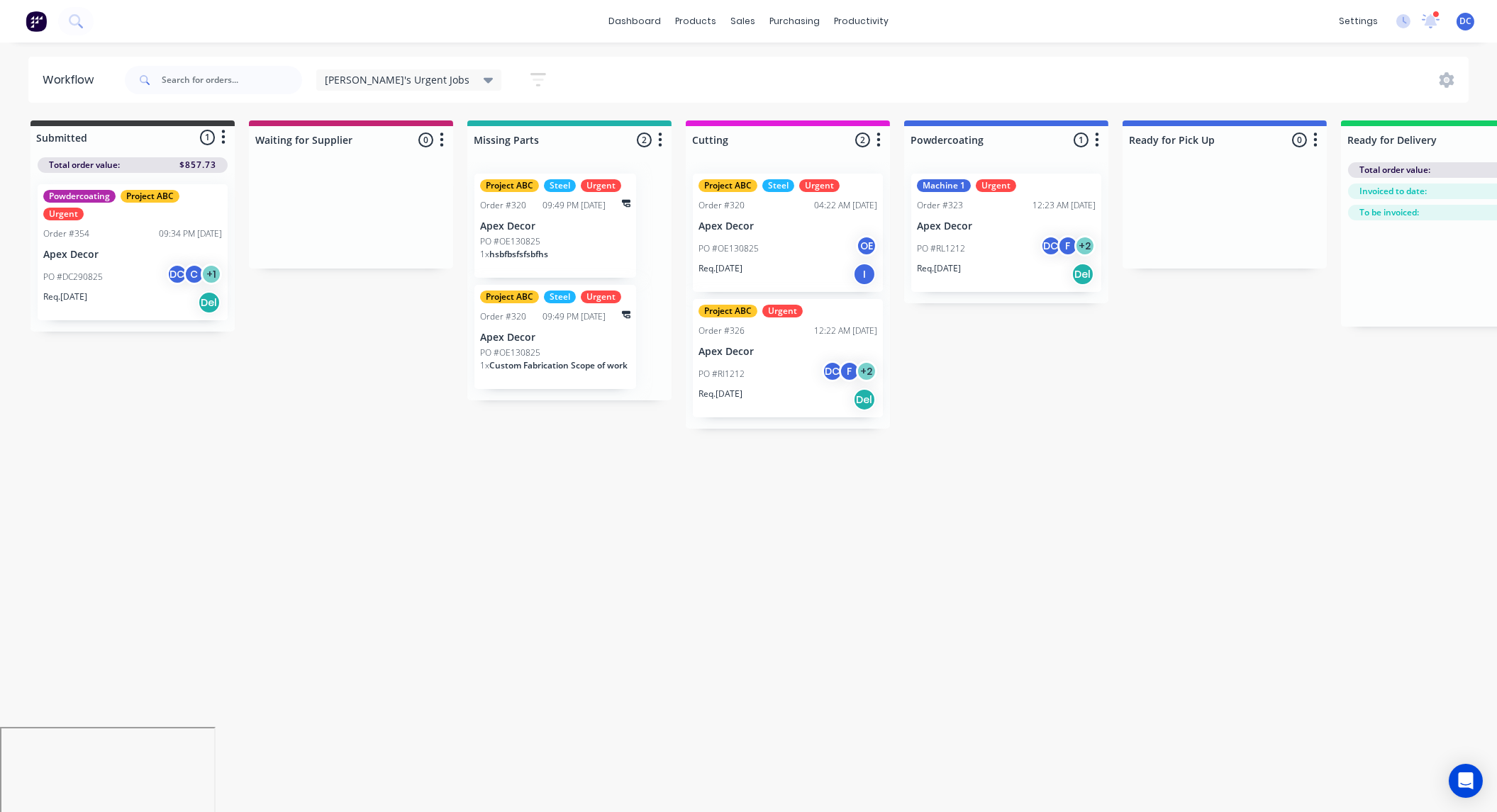
click at [275, 414] on div "Submitted 1 Status colour #3A3C3E hex #3A3C3E Save Cancel Summaries Total order…" at bounding box center [966, 275] width 1953 height 309
click at [581, 336] on p "Apex Decor" at bounding box center [555, 337] width 150 height 12
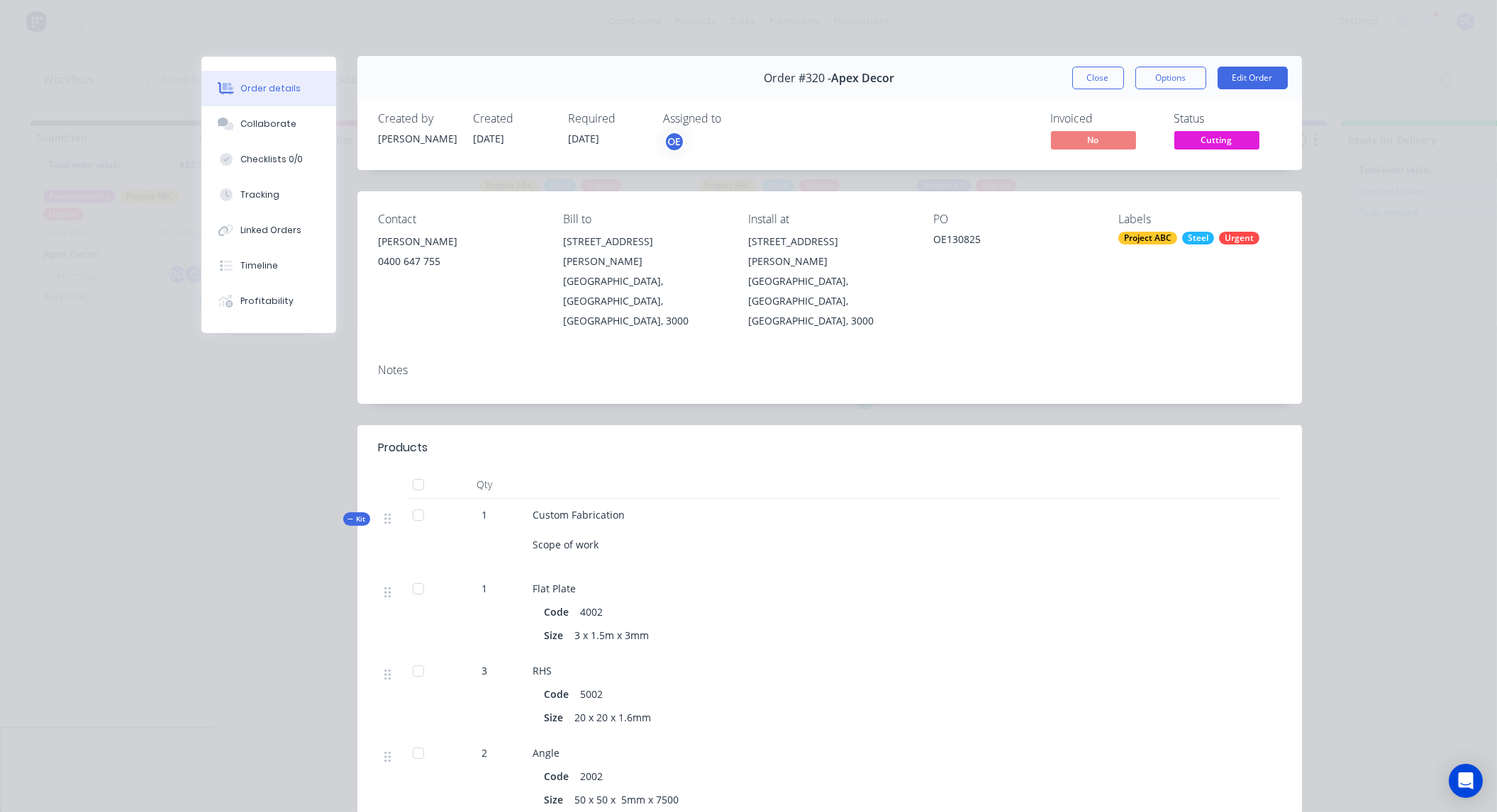
scroll to position [0, 0]
click at [1090, 75] on button "Close" at bounding box center [1097, 78] width 51 height 23
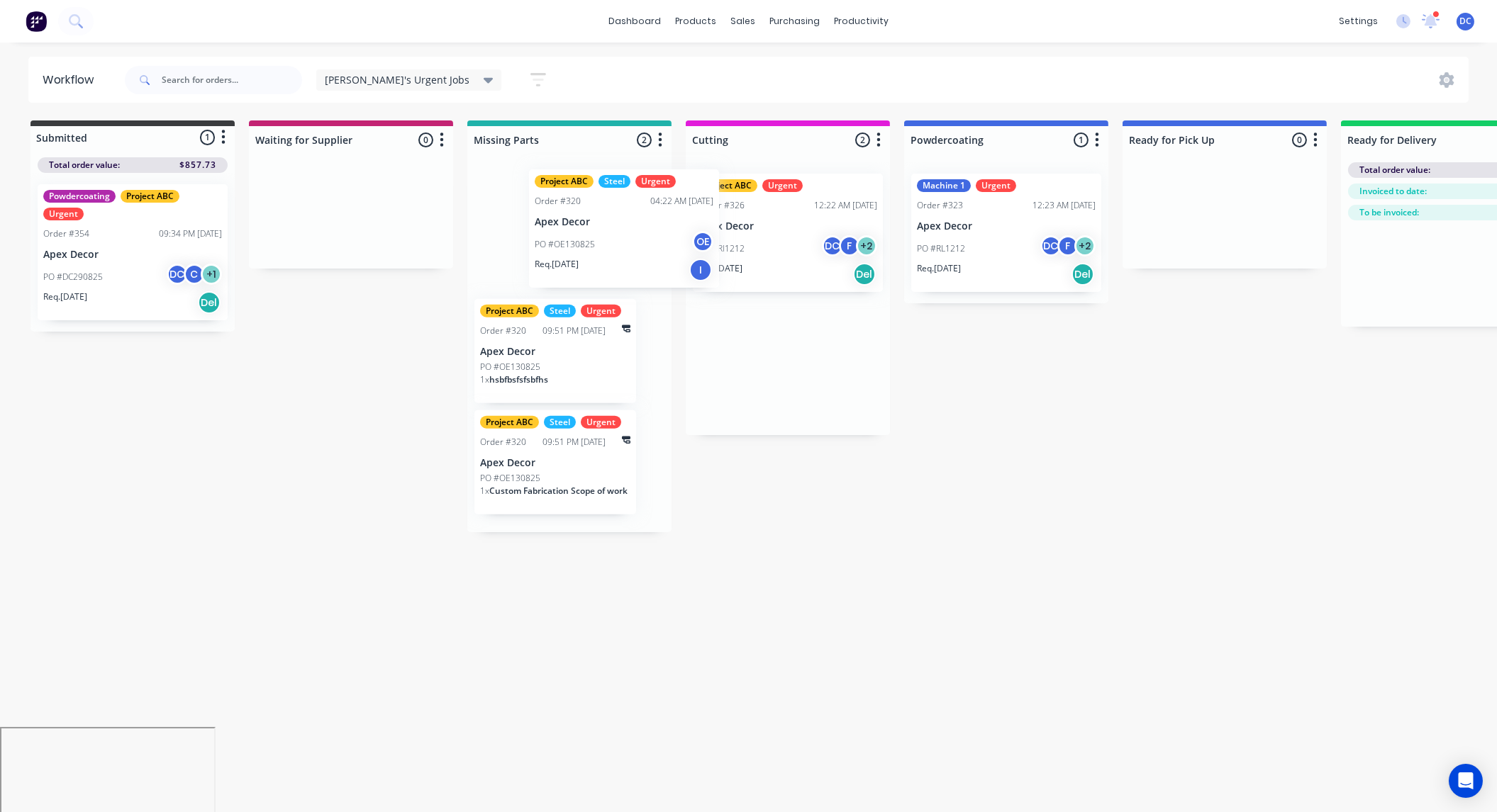
drag, startPoint x: 800, startPoint y: 229, endPoint x: 581, endPoint y: 218, distance: 219.3
click at [581, 218] on div "Submitted 1 Status colour #3A3C3E hex #3A3C3E Save Cancel Summaries Total order…" at bounding box center [966, 326] width 1953 height 411
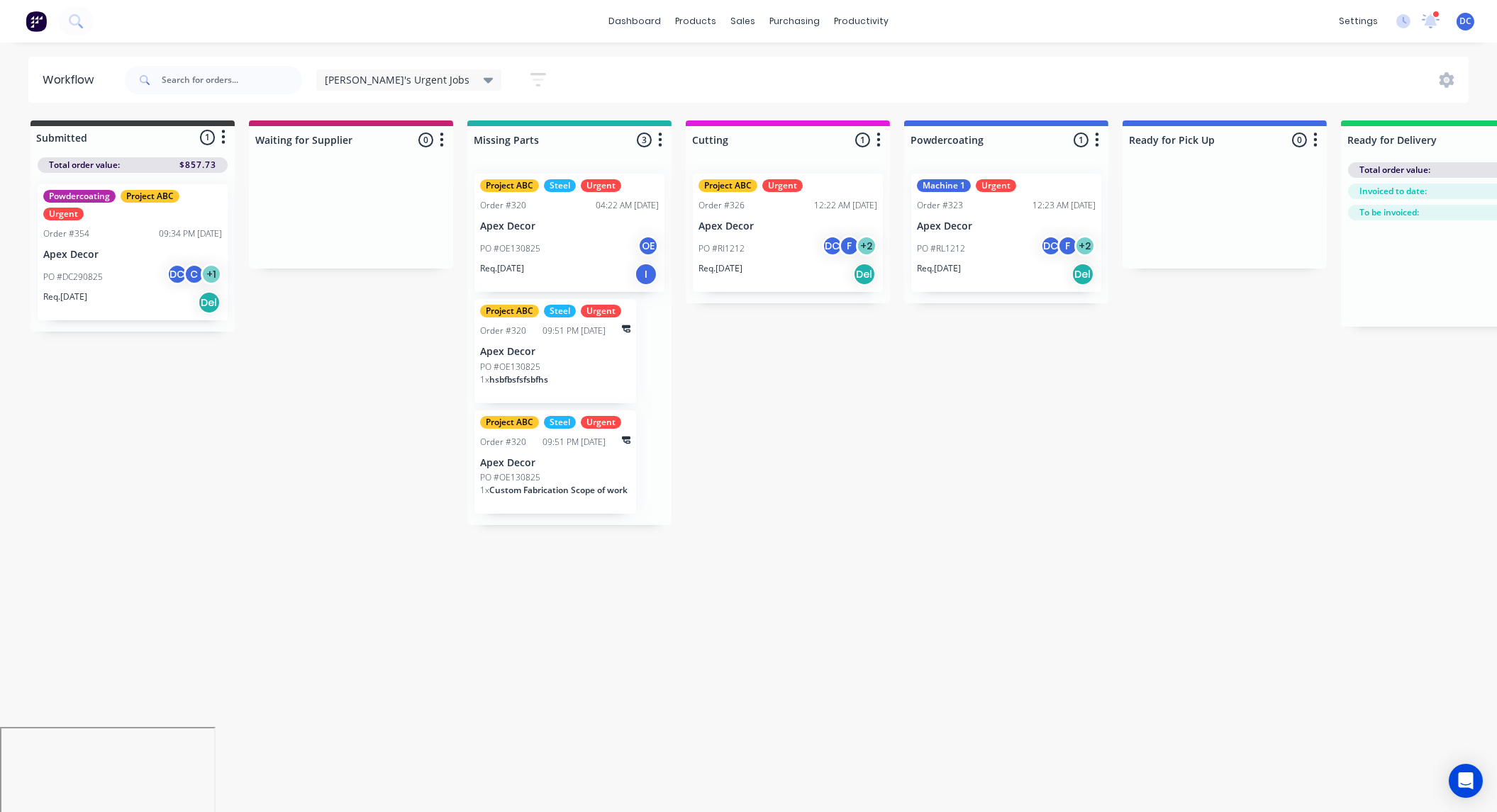
click at [568, 245] on div "PO #OE130825 OE" at bounding box center [569, 249] width 179 height 27
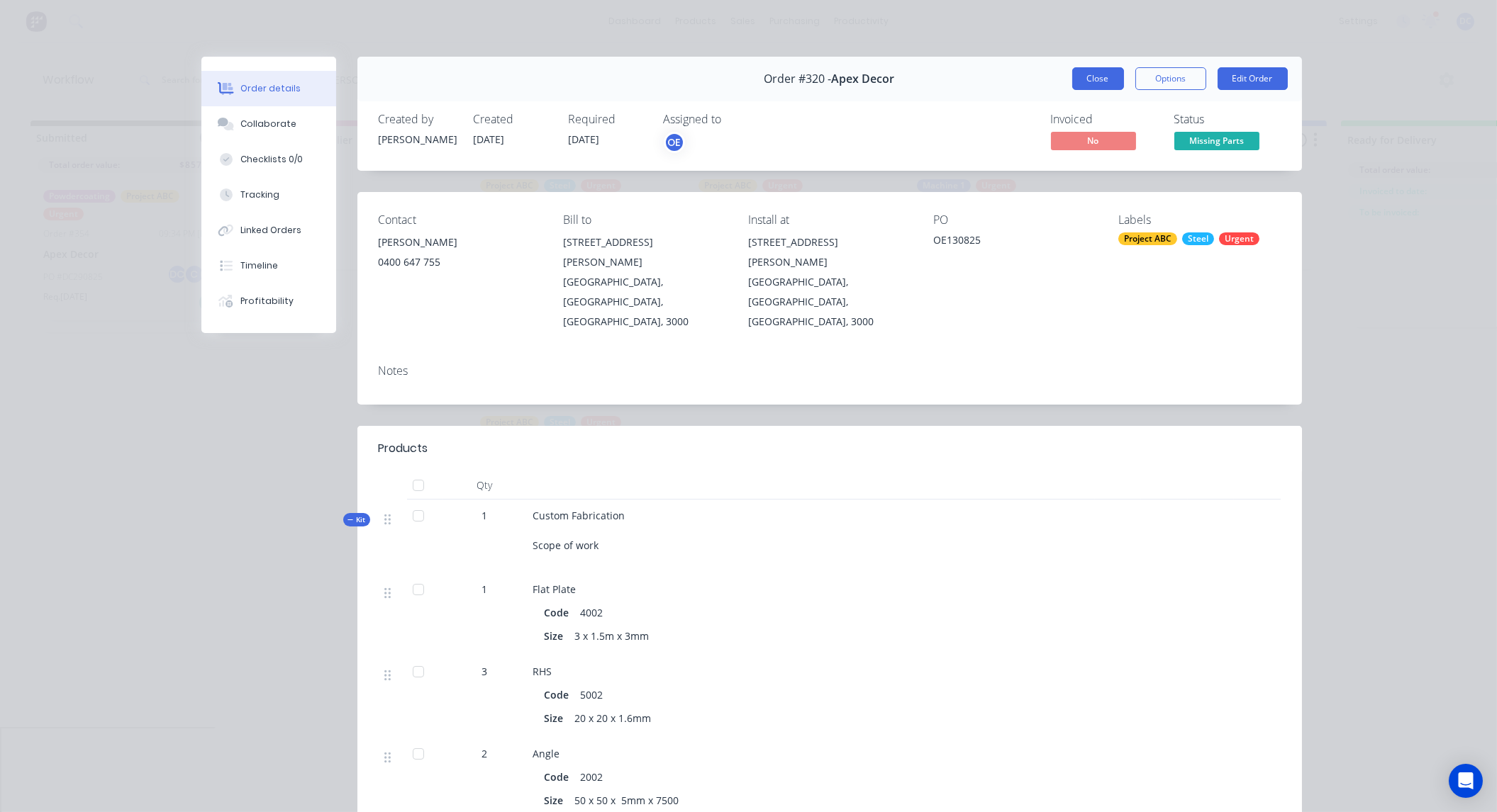
click at [1095, 82] on button "Close" at bounding box center [1097, 78] width 51 height 23
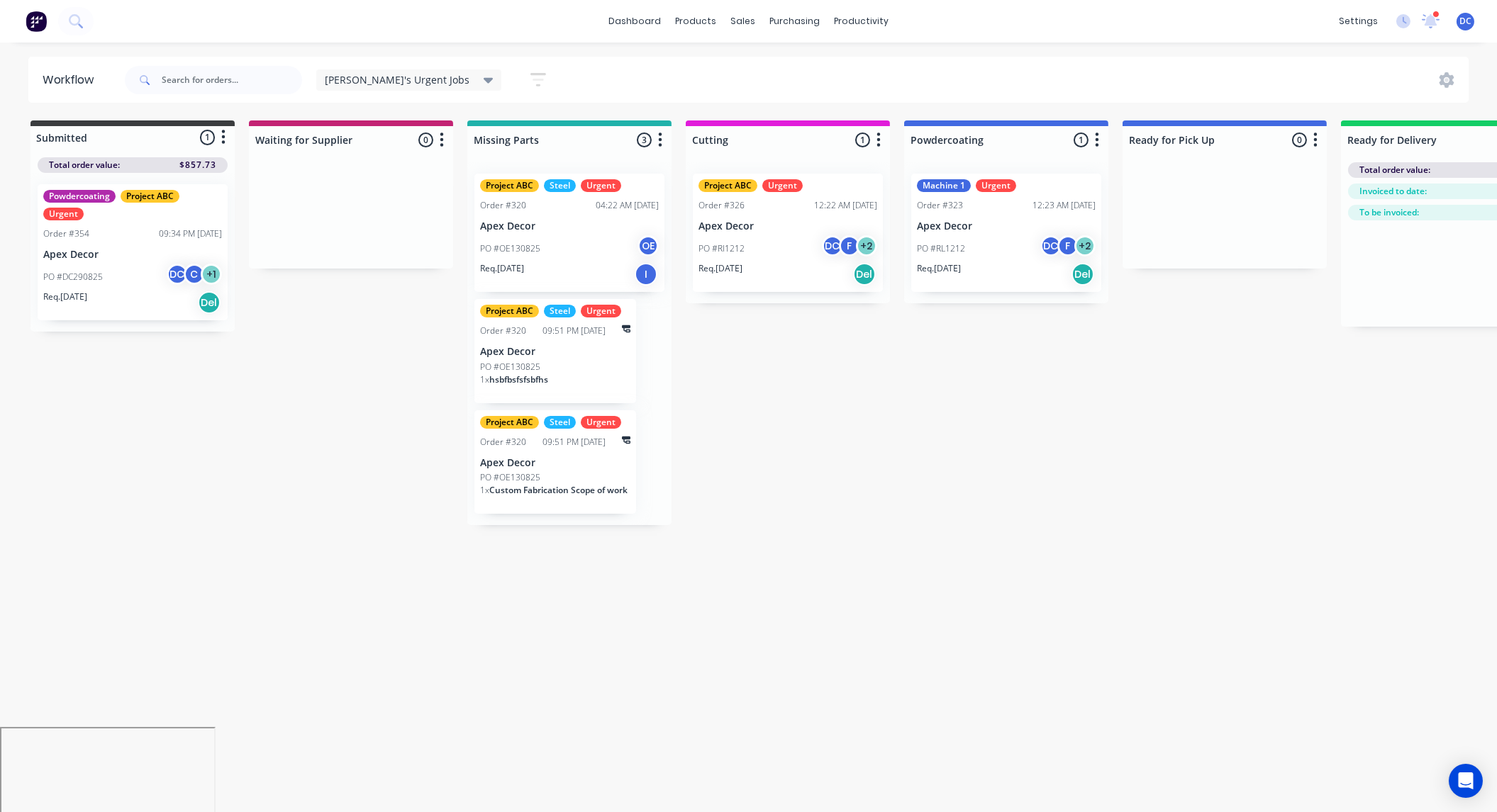
click at [790, 266] on div "Req. [DATE] Del" at bounding box center [788, 274] width 179 height 24
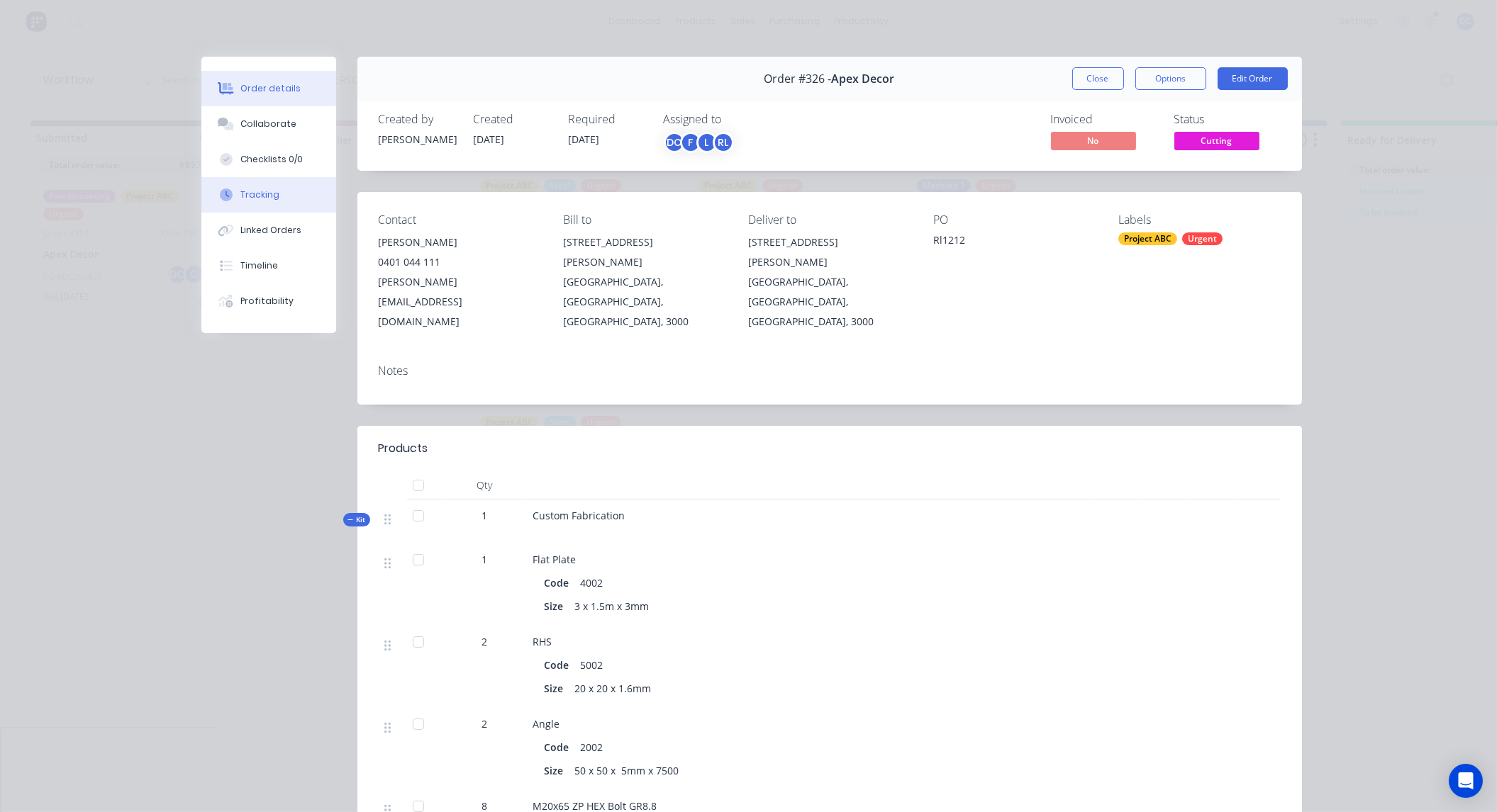
click at [260, 192] on div "Tracking" at bounding box center [260, 195] width 39 height 13
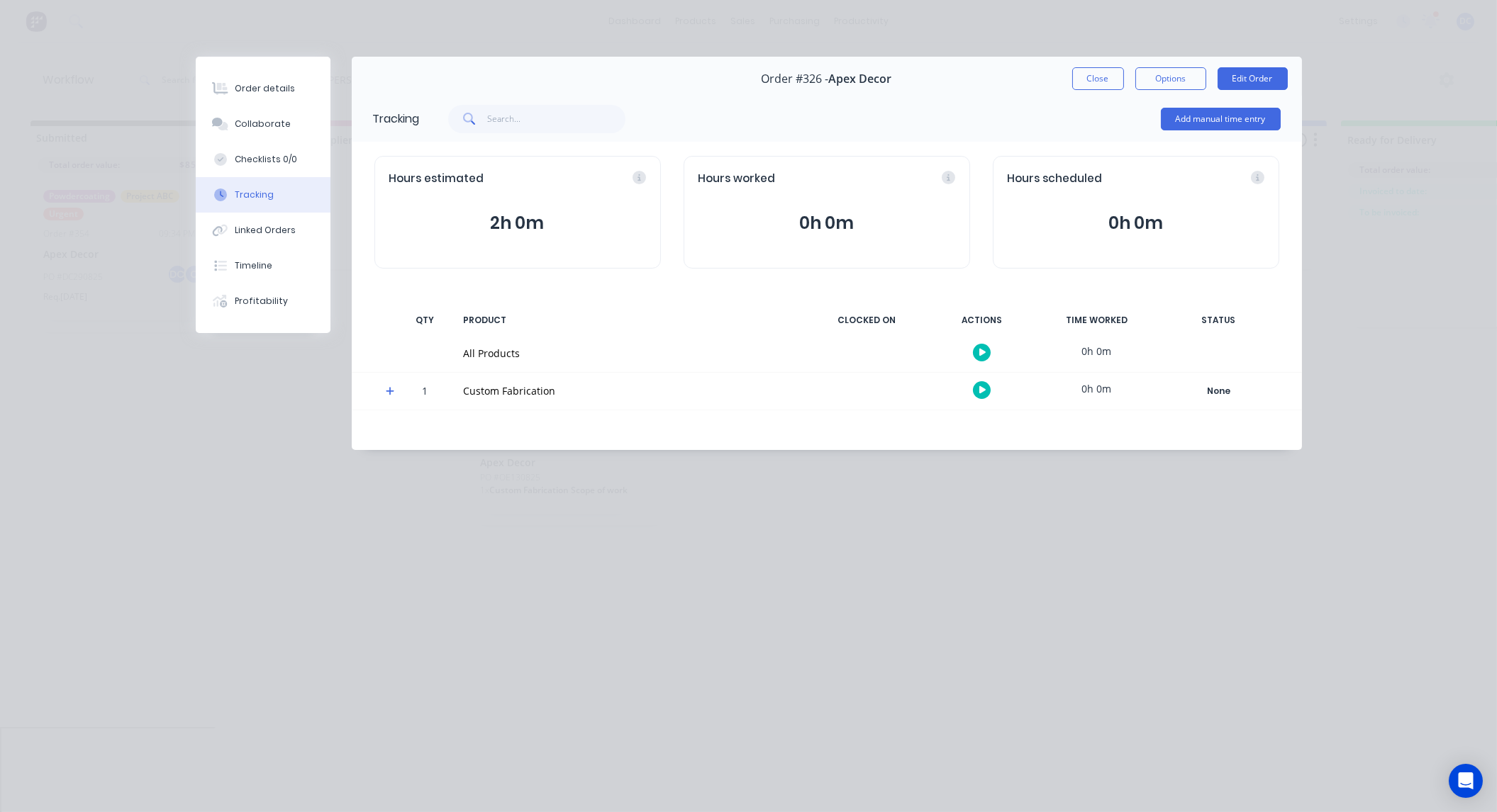
click at [389, 390] on icon at bounding box center [390, 391] width 9 height 10
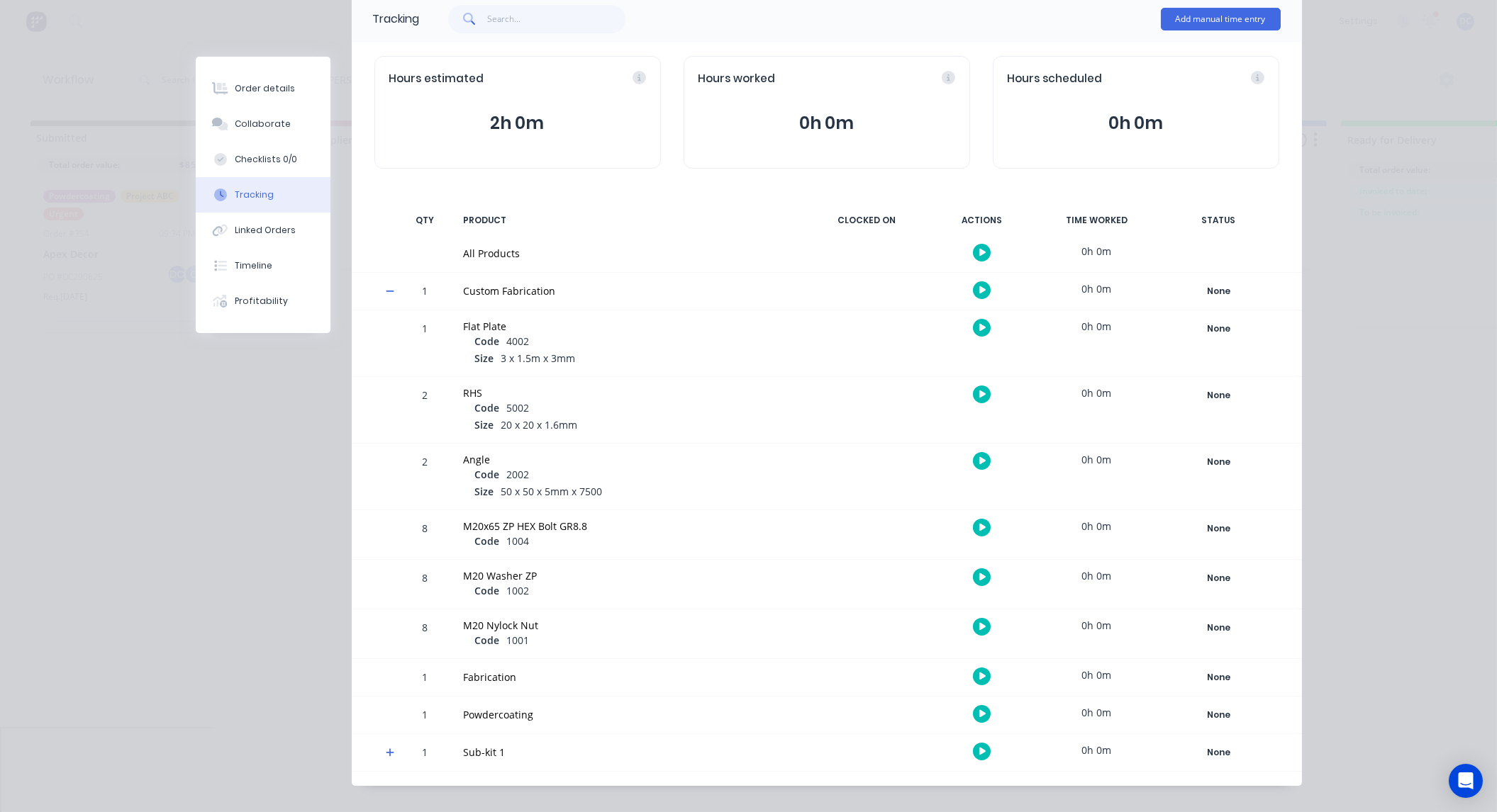
scroll to position [118, 0]
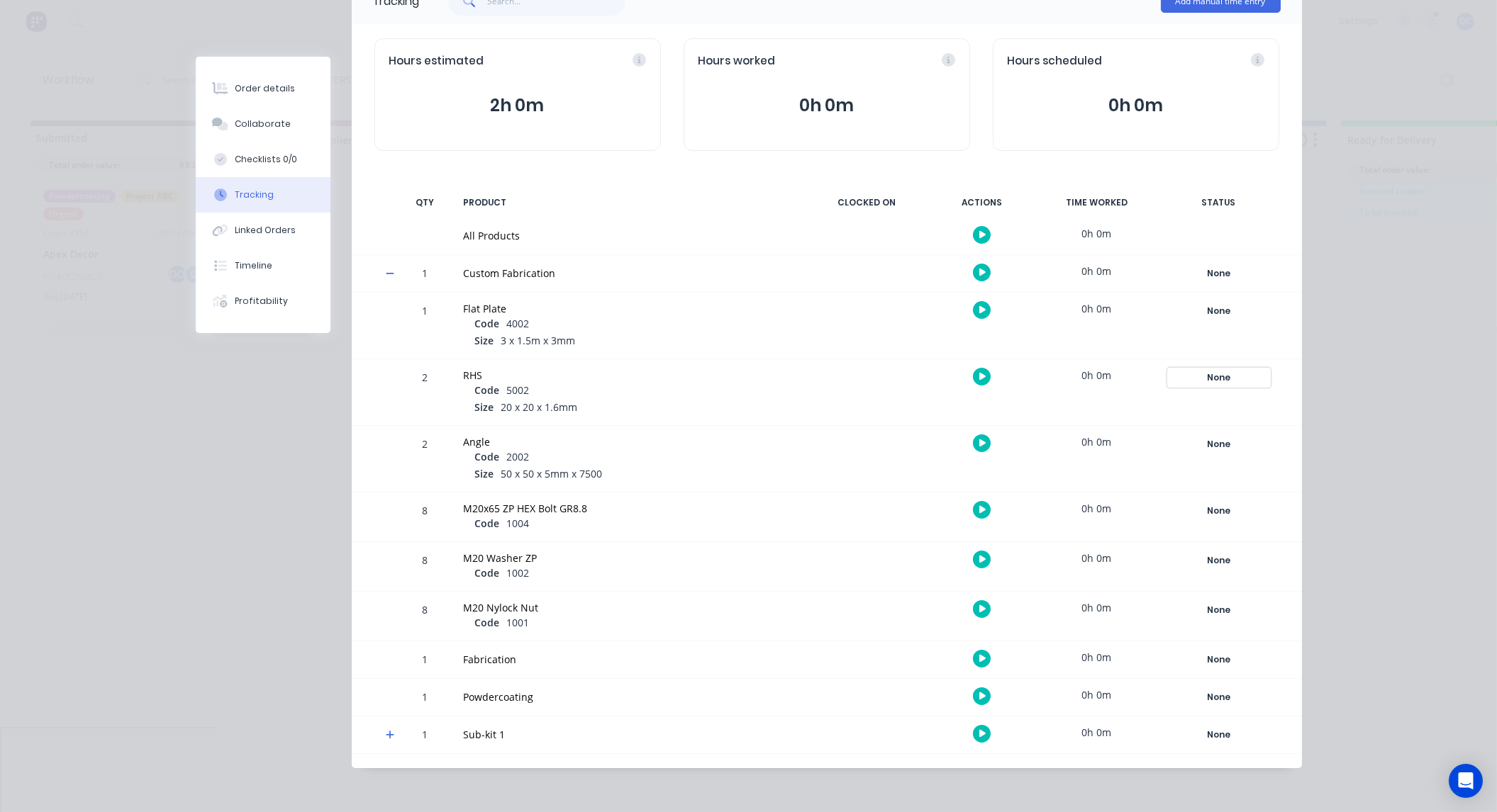
click at [1209, 381] on div "None" at bounding box center [1219, 378] width 102 height 19
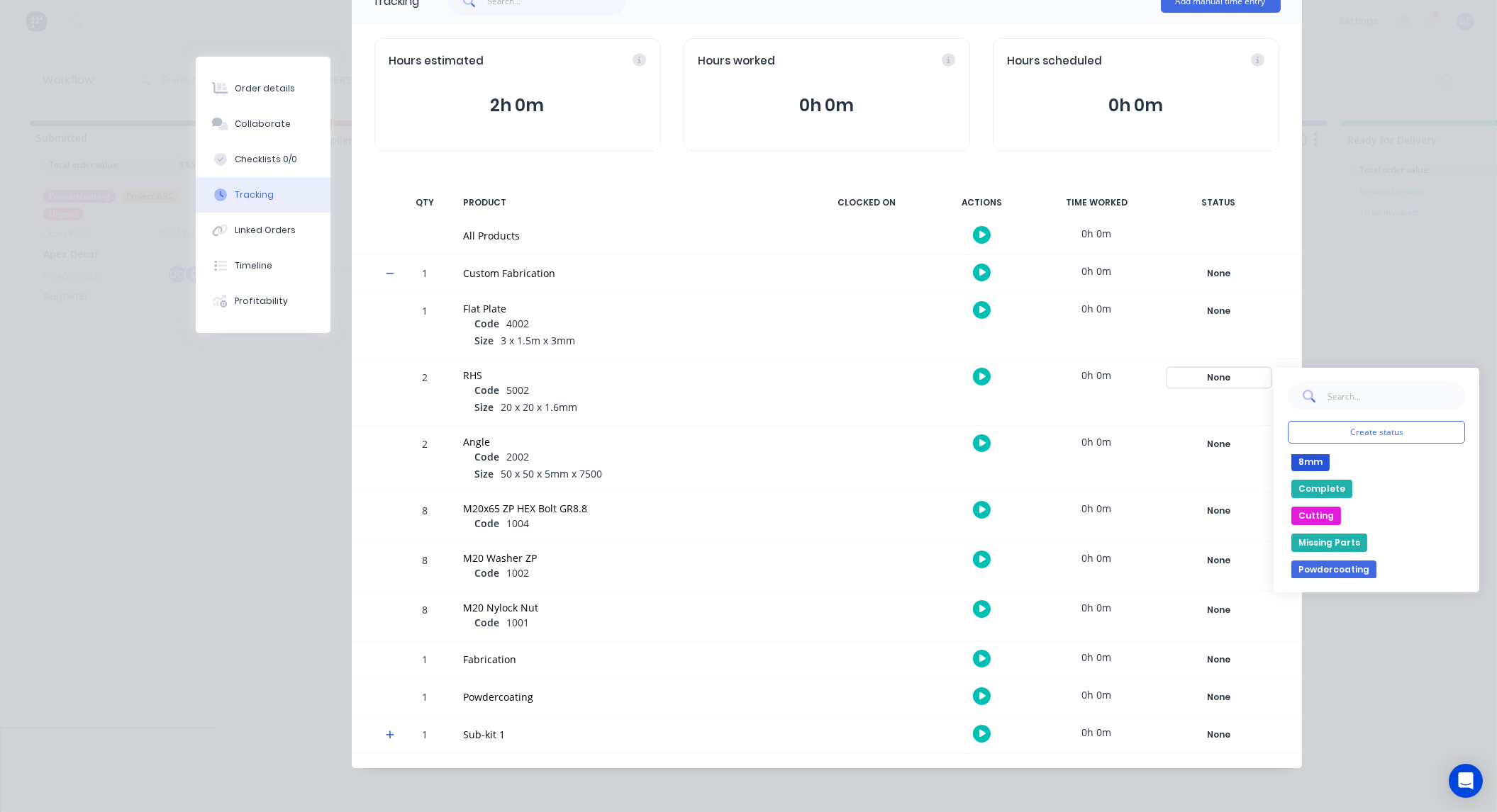
scroll to position [15, 0]
click at [1347, 399] on input "text" at bounding box center [1397, 396] width 138 height 29
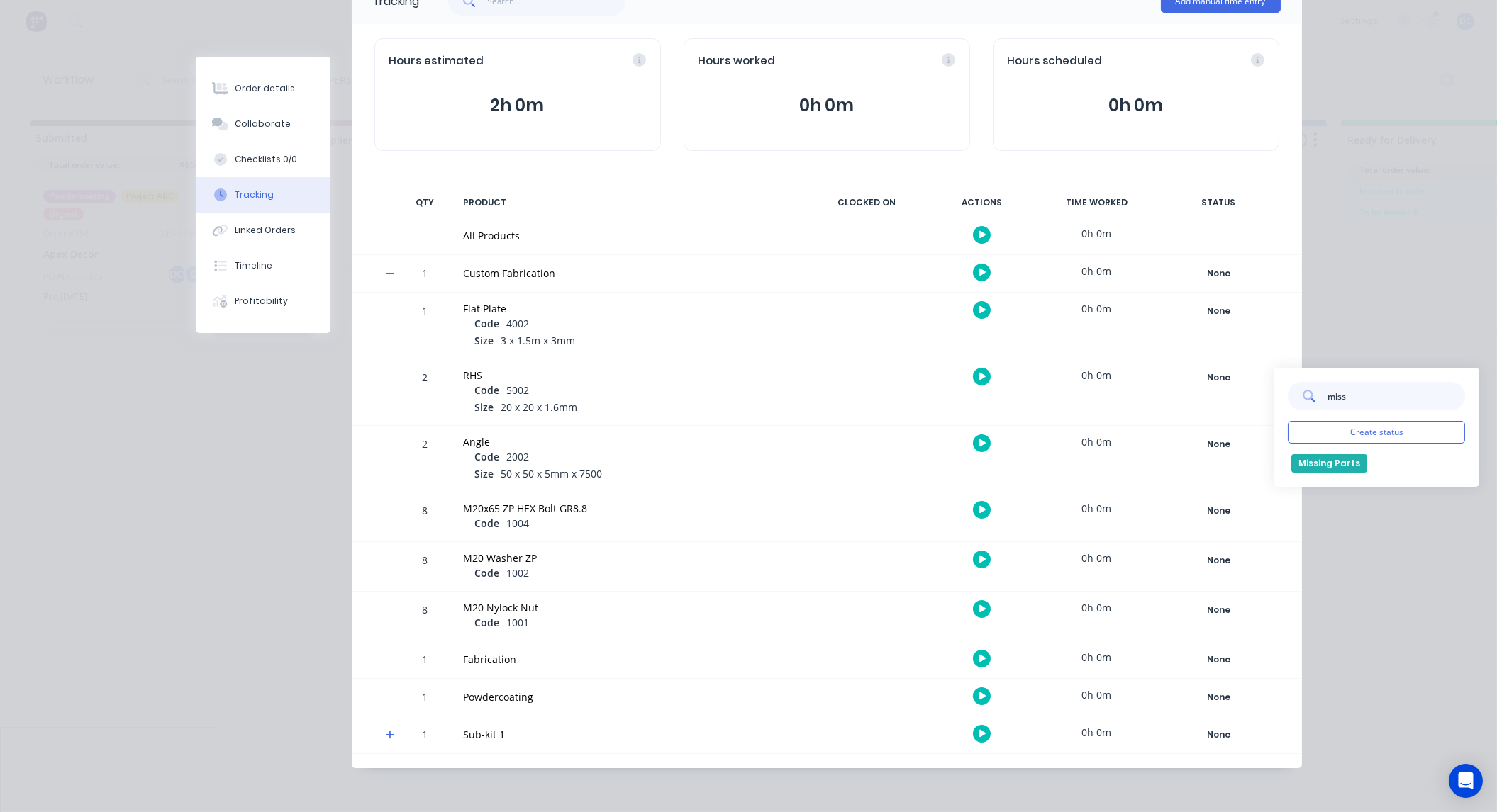
type input "miss"
click at [1334, 461] on button "Missing Parts" at bounding box center [1329, 464] width 76 height 19
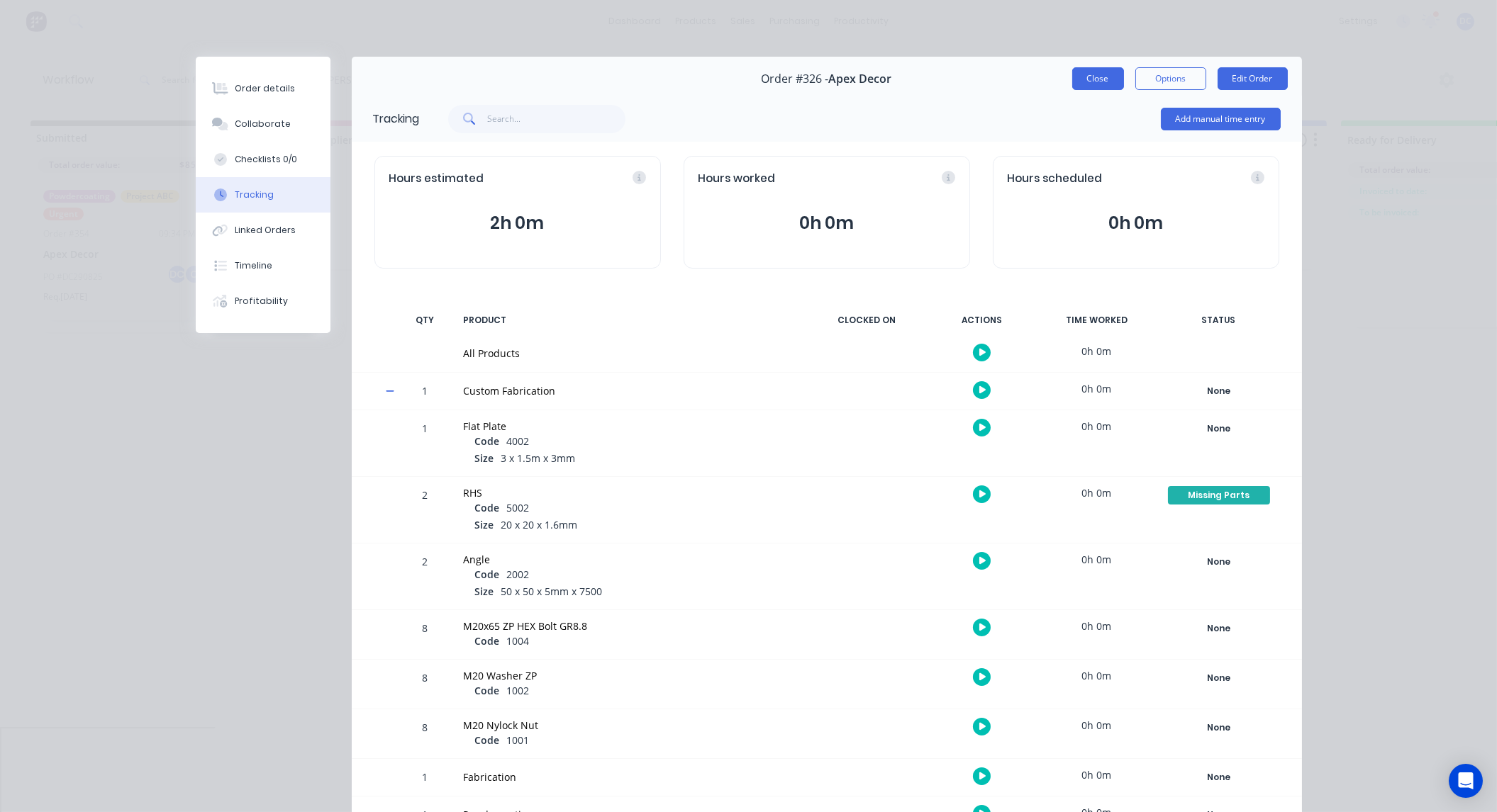
click at [1111, 82] on button "Close" at bounding box center [1097, 78] width 51 height 23
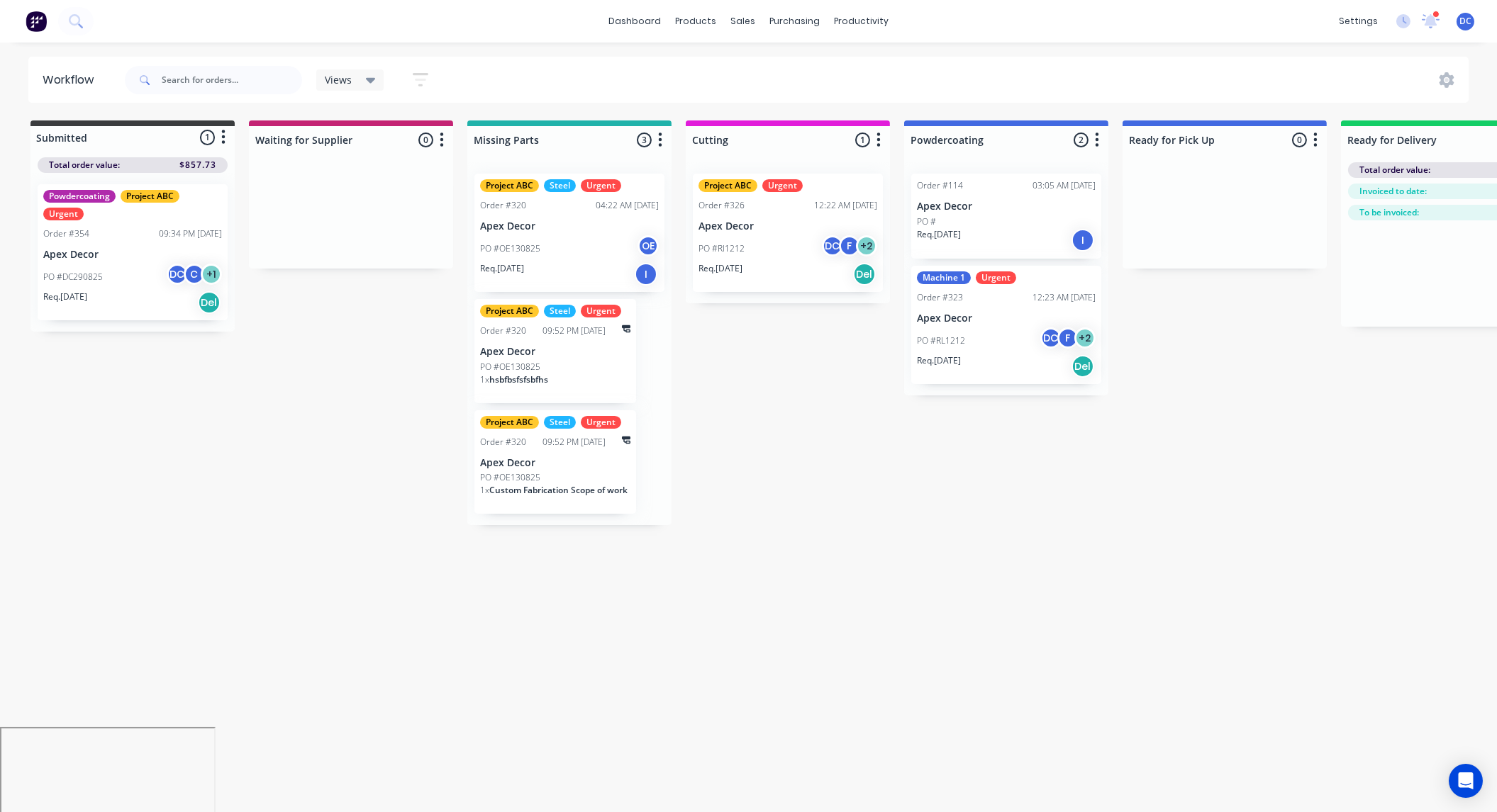
click at [752, 285] on div "Req. [DATE] Del" at bounding box center [788, 274] width 179 height 24
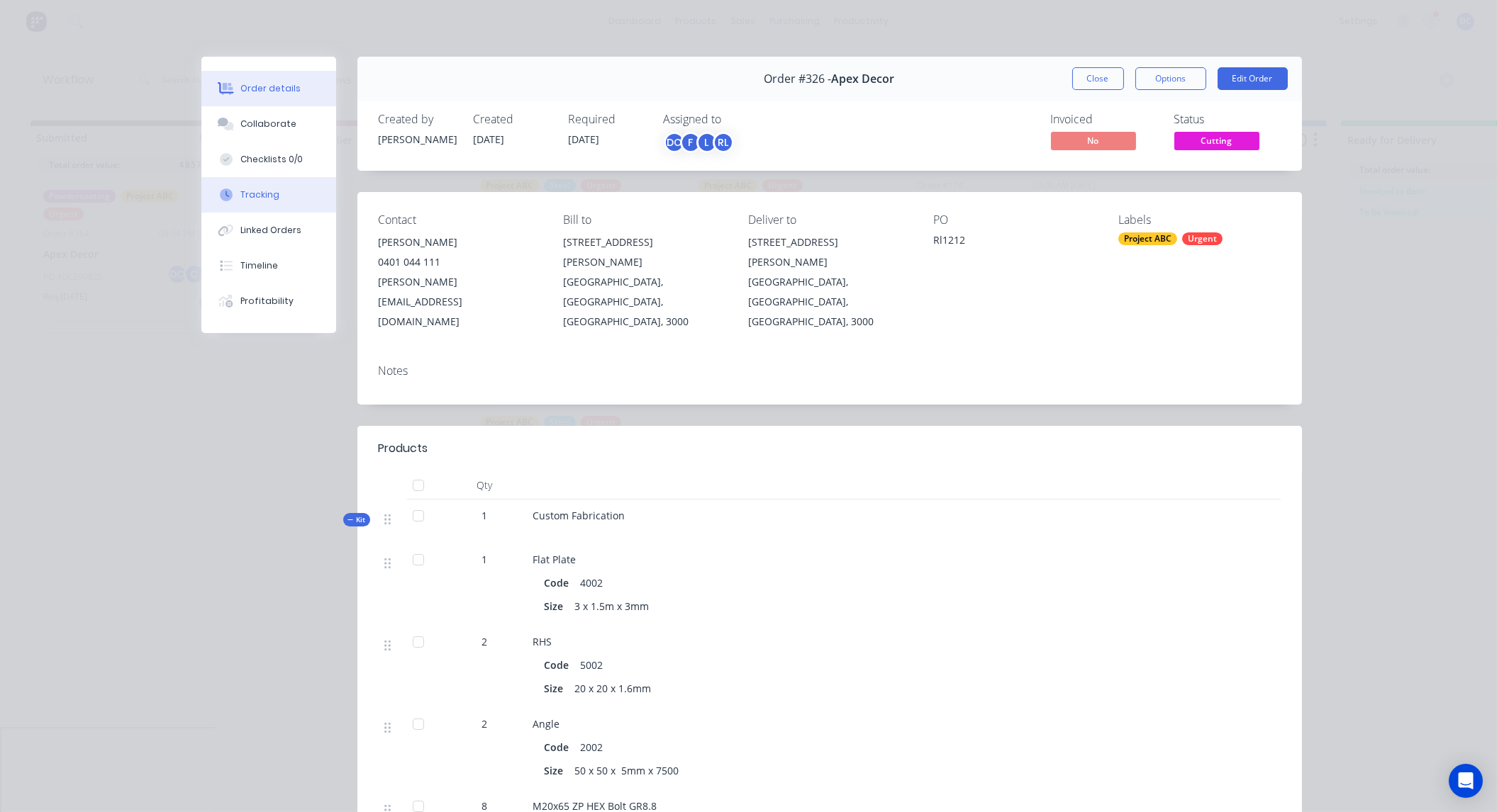
click at [261, 194] on div "Tracking" at bounding box center [260, 195] width 39 height 13
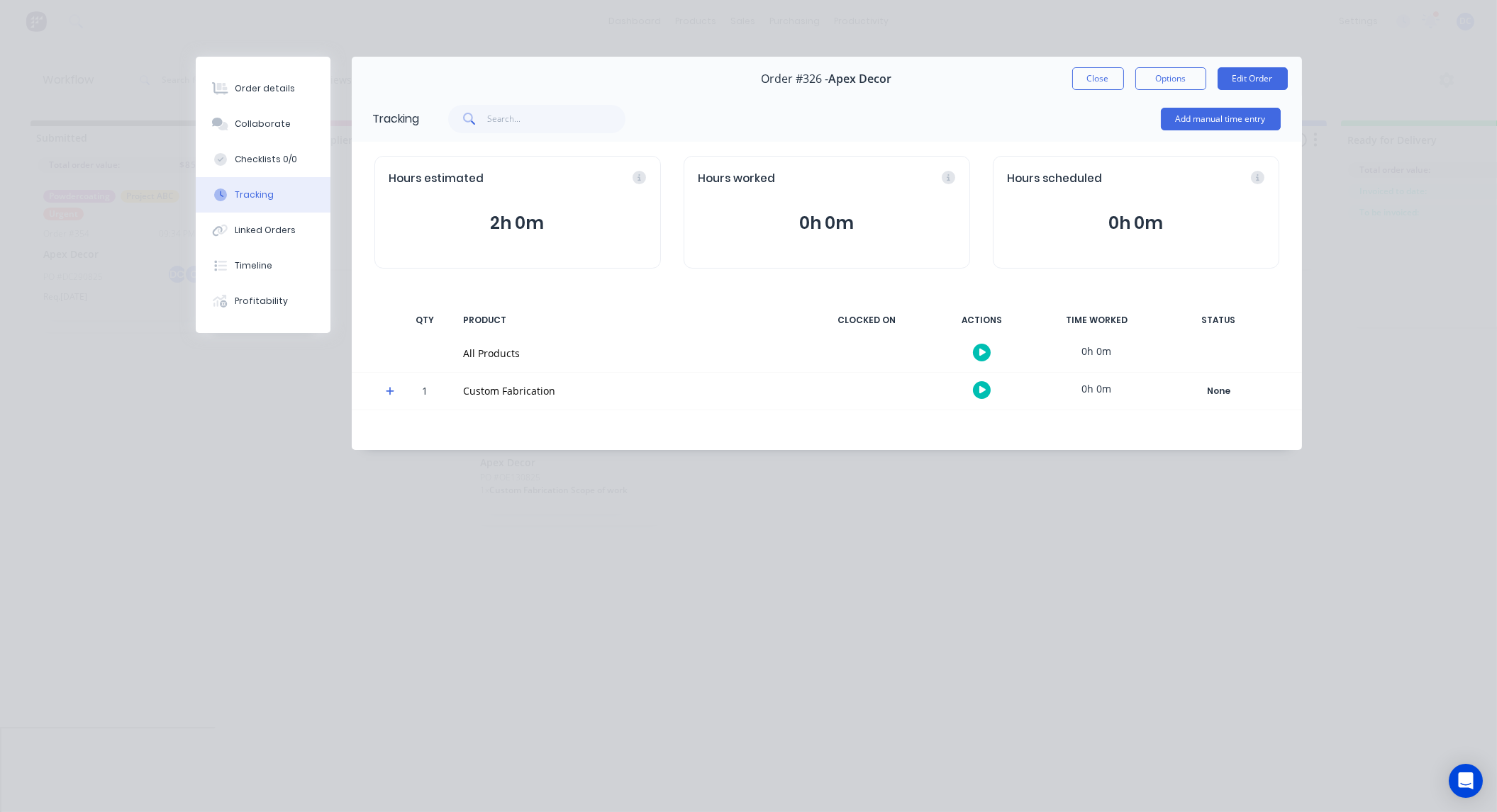
click at [394, 398] on span at bounding box center [392, 393] width 14 height 14
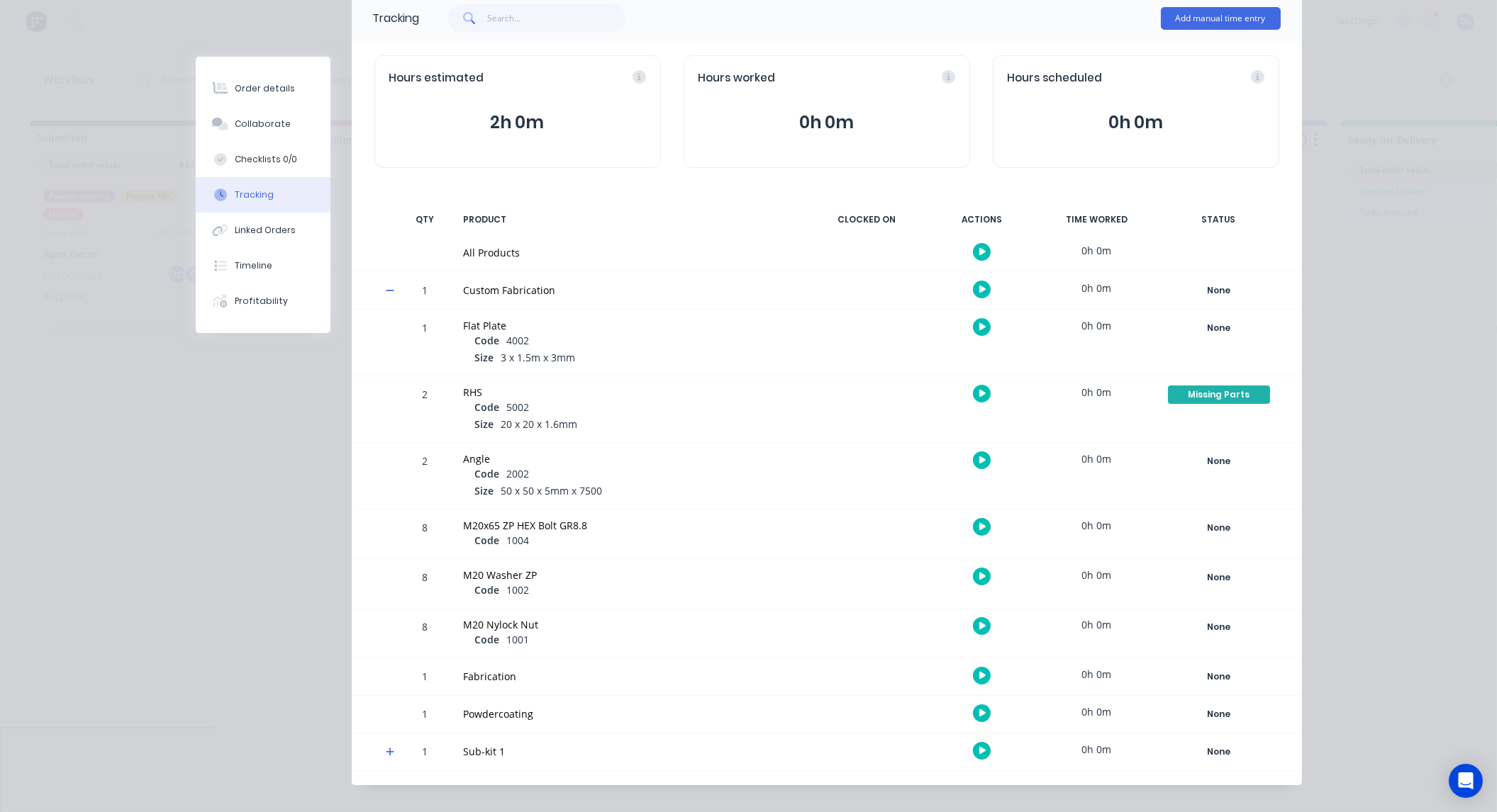
scroll to position [118, 0]
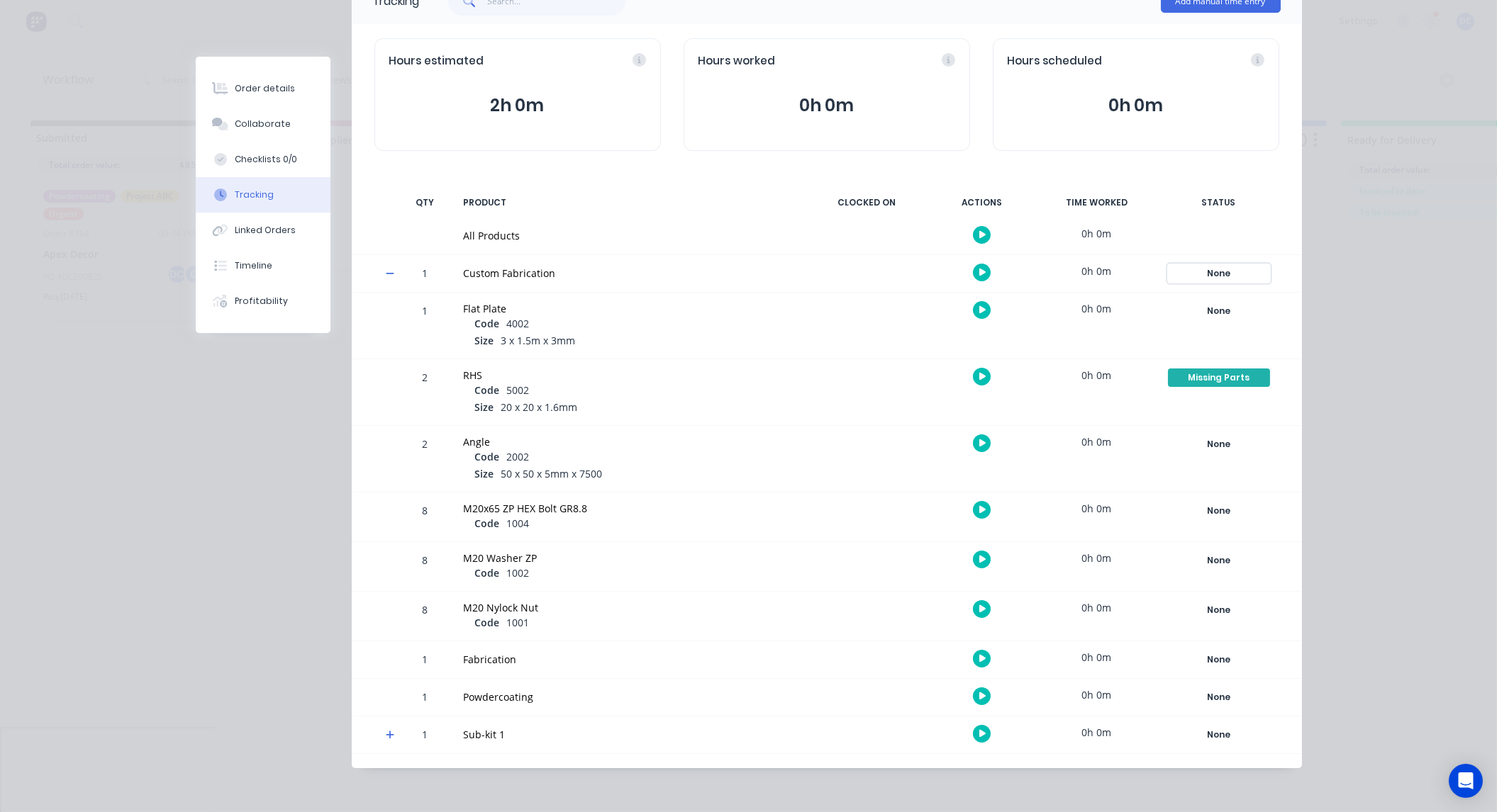
click at [1222, 273] on div "None" at bounding box center [1219, 274] width 102 height 19
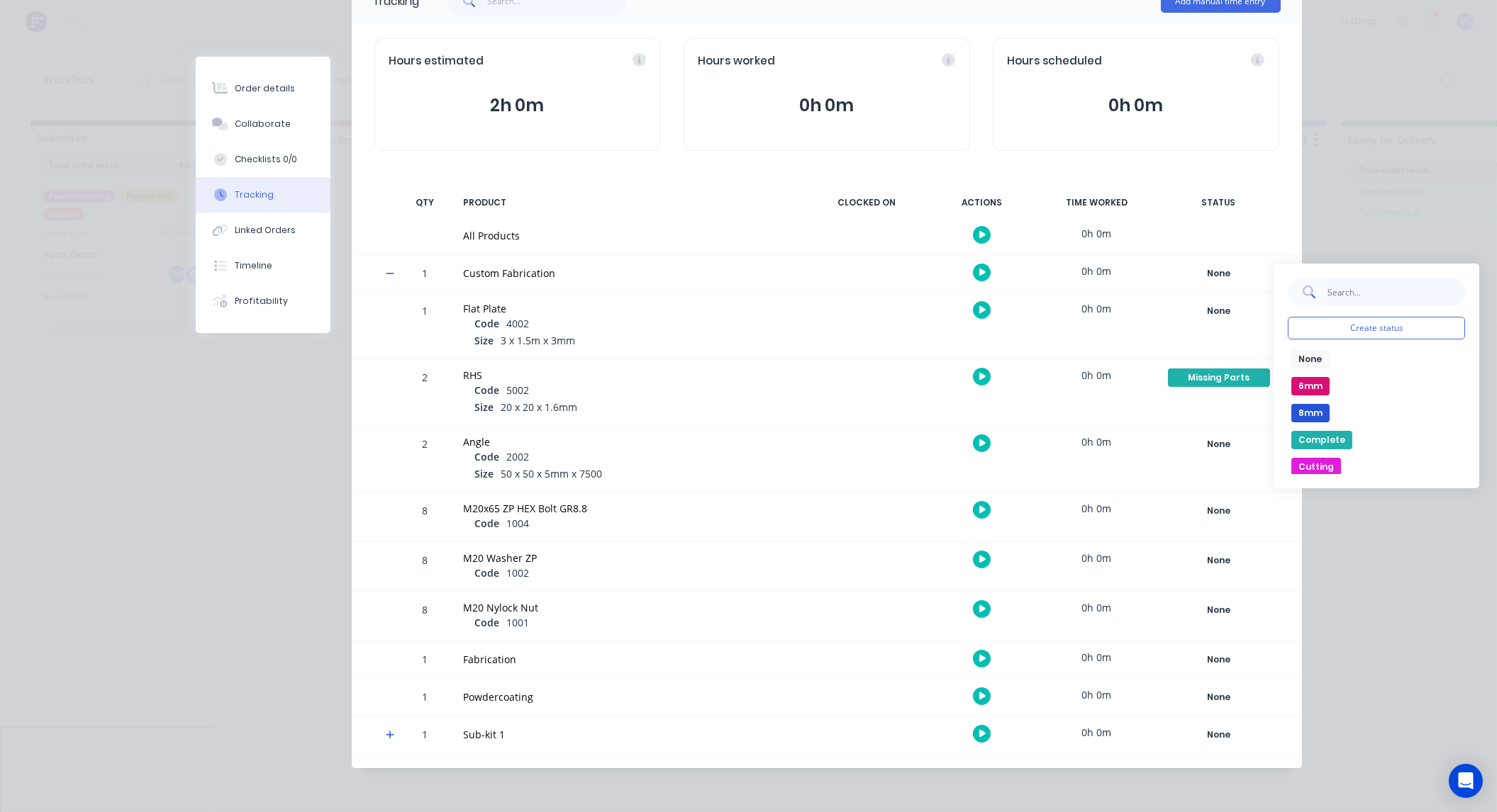
click at [1354, 291] on input "text" at bounding box center [1397, 293] width 138 height 29
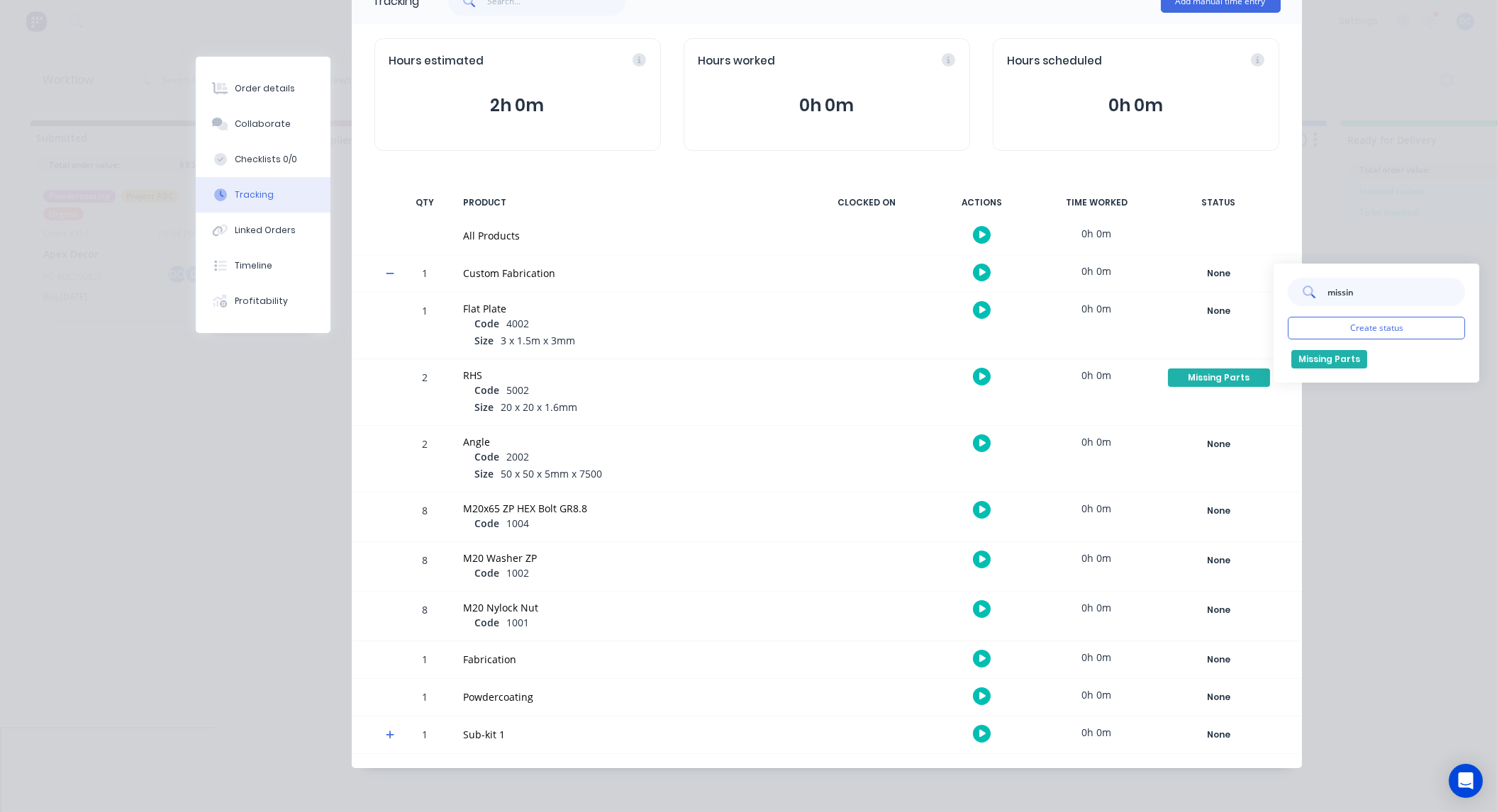
type input "missin"
click at [1332, 358] on button "Missing Parts" at bounding box center [1329, 359] width 76 height 19
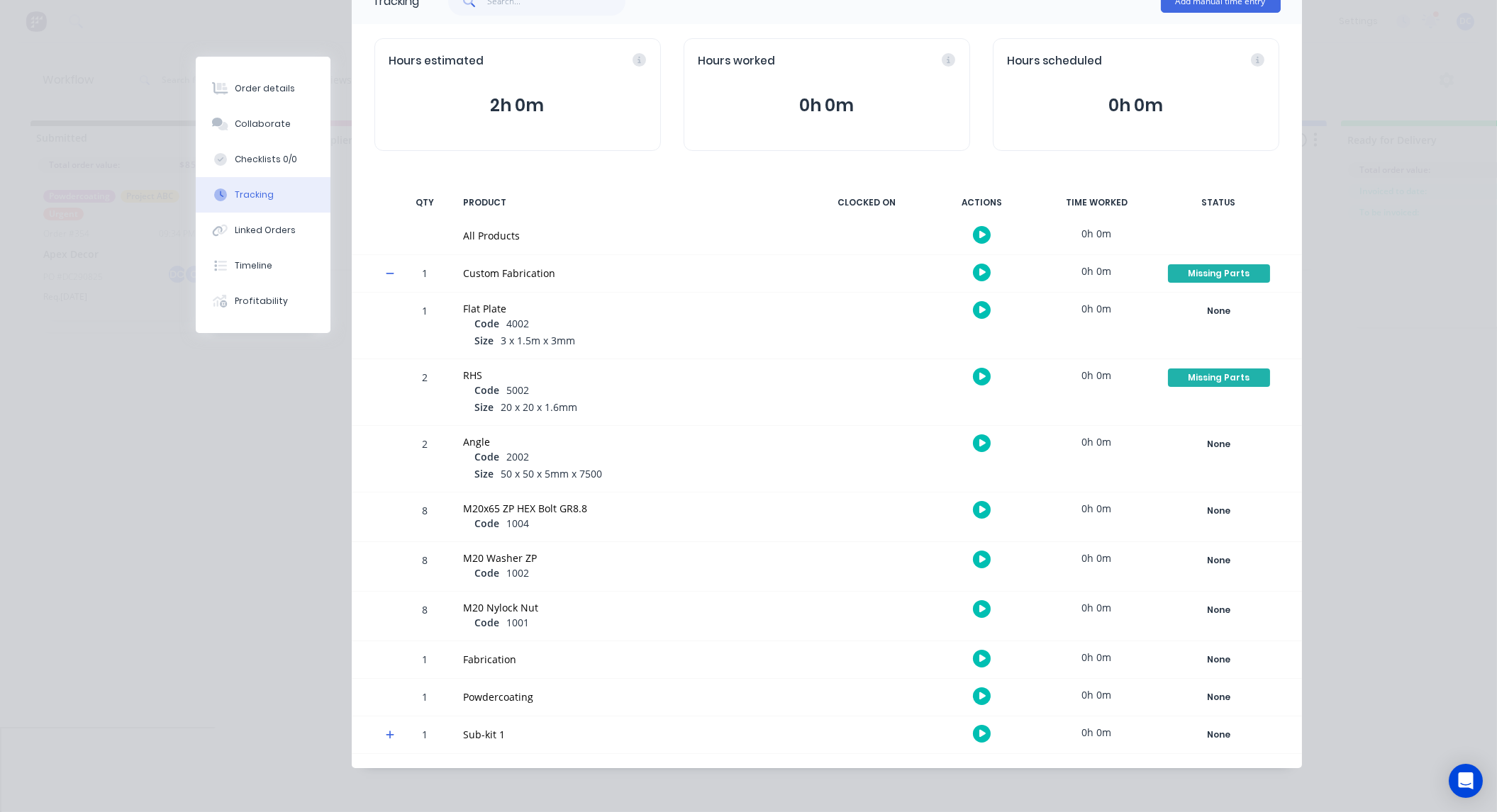
click at [1401, 479] on div "Order details Collaborate Checklists 0/0 Tracking Linked Orders Timeline Profit…" at bounding box center [748, 406] width 1497 height 812
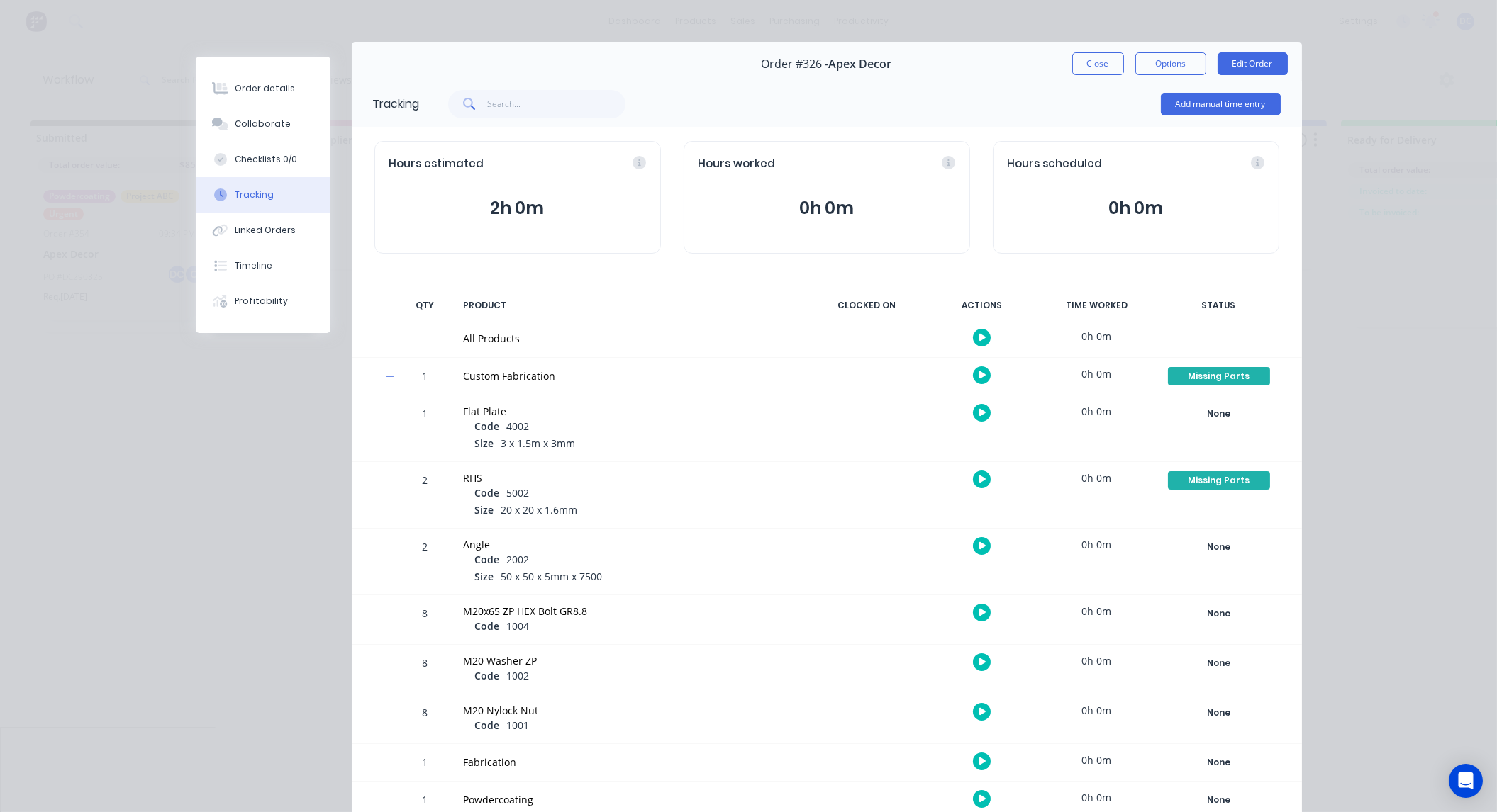
scroll to position [0, 0]
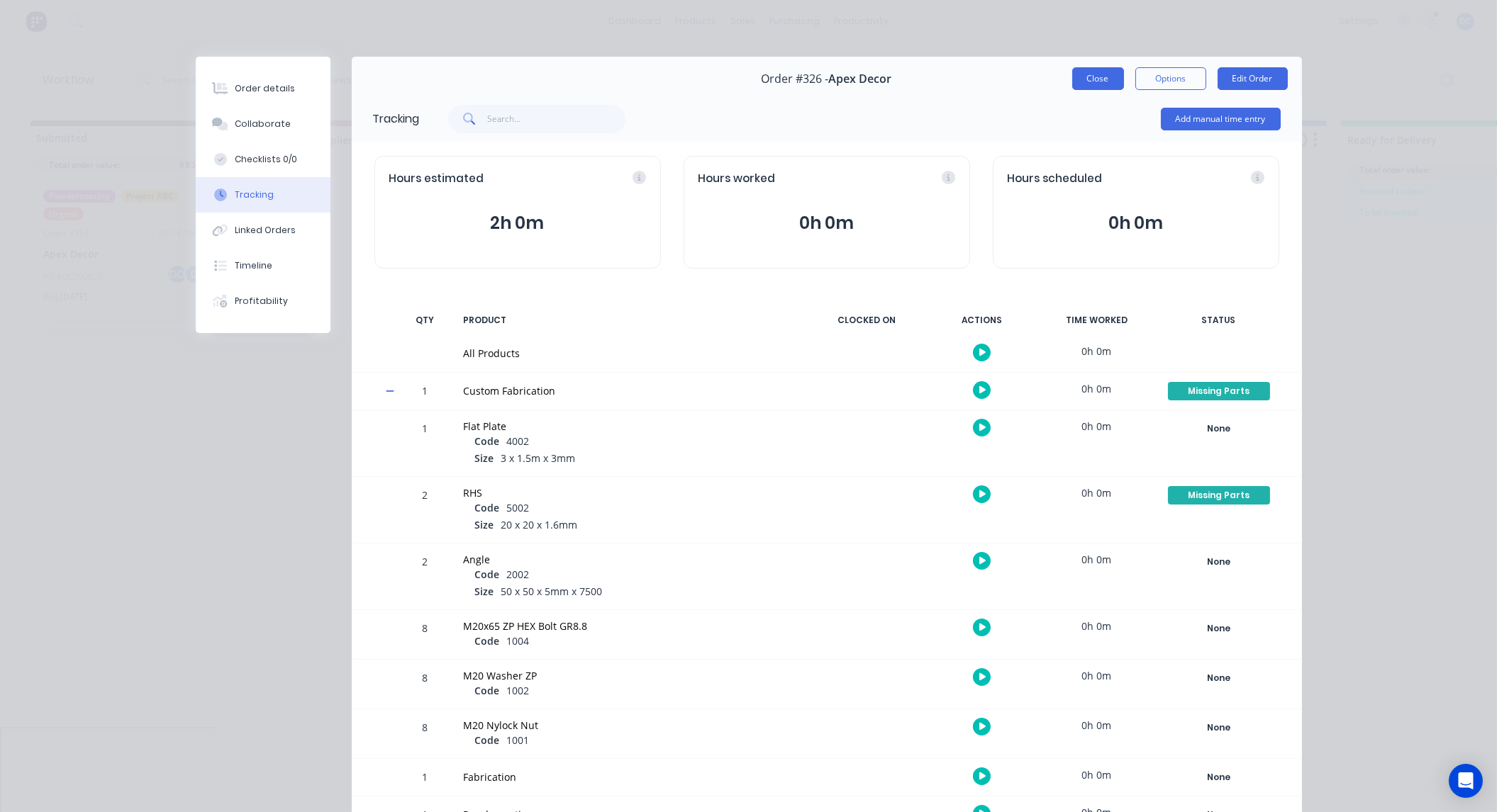
click at [1097, 78] on button "Close" at bounding box center [1097, 78] width 51 height 23
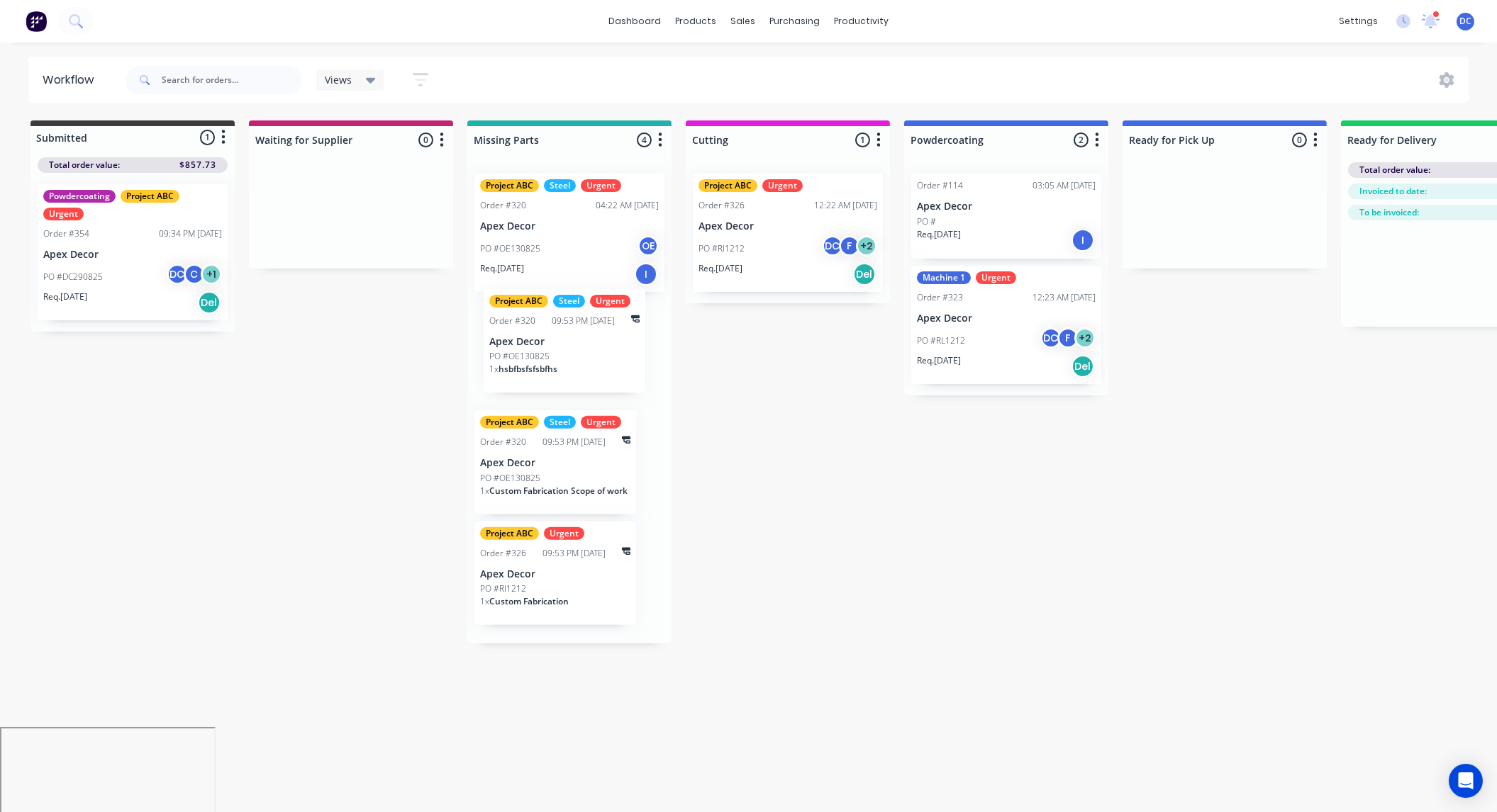
drag, startPoint x: 558, startPoint y: 368, endPoint x: 559, endPoint y: 358, distance: 10.0
click at [559, 358] on div "Project ABC Steel Urgent Order #320 04:22 AM [DATE] Apex Decor PO #OE130825 OE …" at bounding box center [569, 403] width 204 height 481
click at [823, 462] on div "Submitted 1 Status colour #3A3C3E hex #3A3C3E Save Cancel Summaries Total order…" at bounding box center [966, 379] width 1953 height 516
click at [658, 136] on icon "button" at bounding box center [660, 140] width 4 height 18
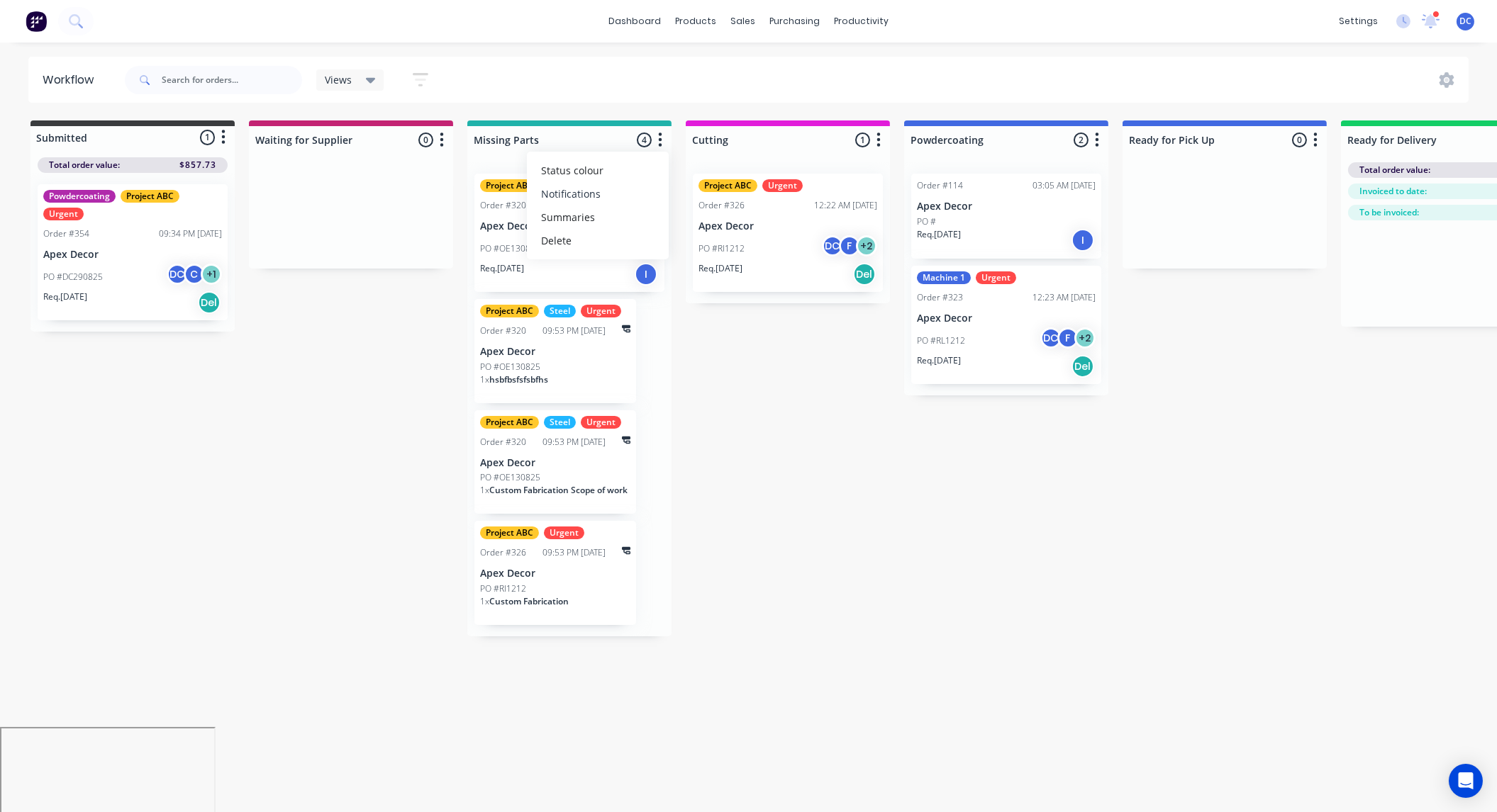
click at [570, 196] on button "Notifications" at bounding box center [598, 194] width 142 height 24
click at [558, 212] on button "Summaries" at bounding box center [598, 218] width 142 height 24
click at [719, 217] on label at bounding box center [719, 217] width 0 height 0
click at [694, 225] on input "checkbox" at bounding box center [692, 223] width 11 height 13
checkbox input "true"
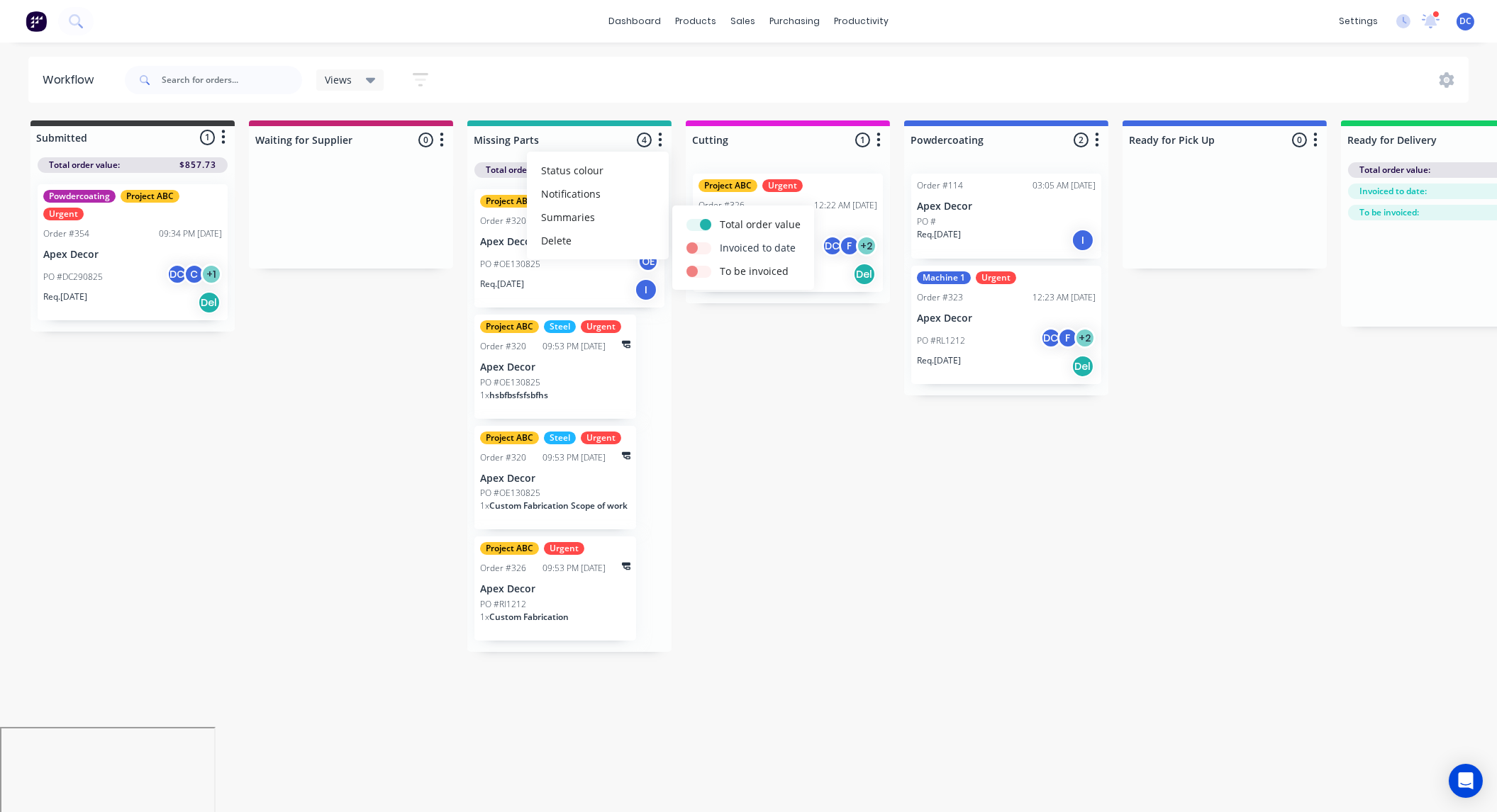
click at [719, 240] on label at bounding box center [719, 240] width 0 height 0
click at [697, 250] on input "checkbox" at bounding box center [692, 247] width 11 height 13
checkbox input "true"
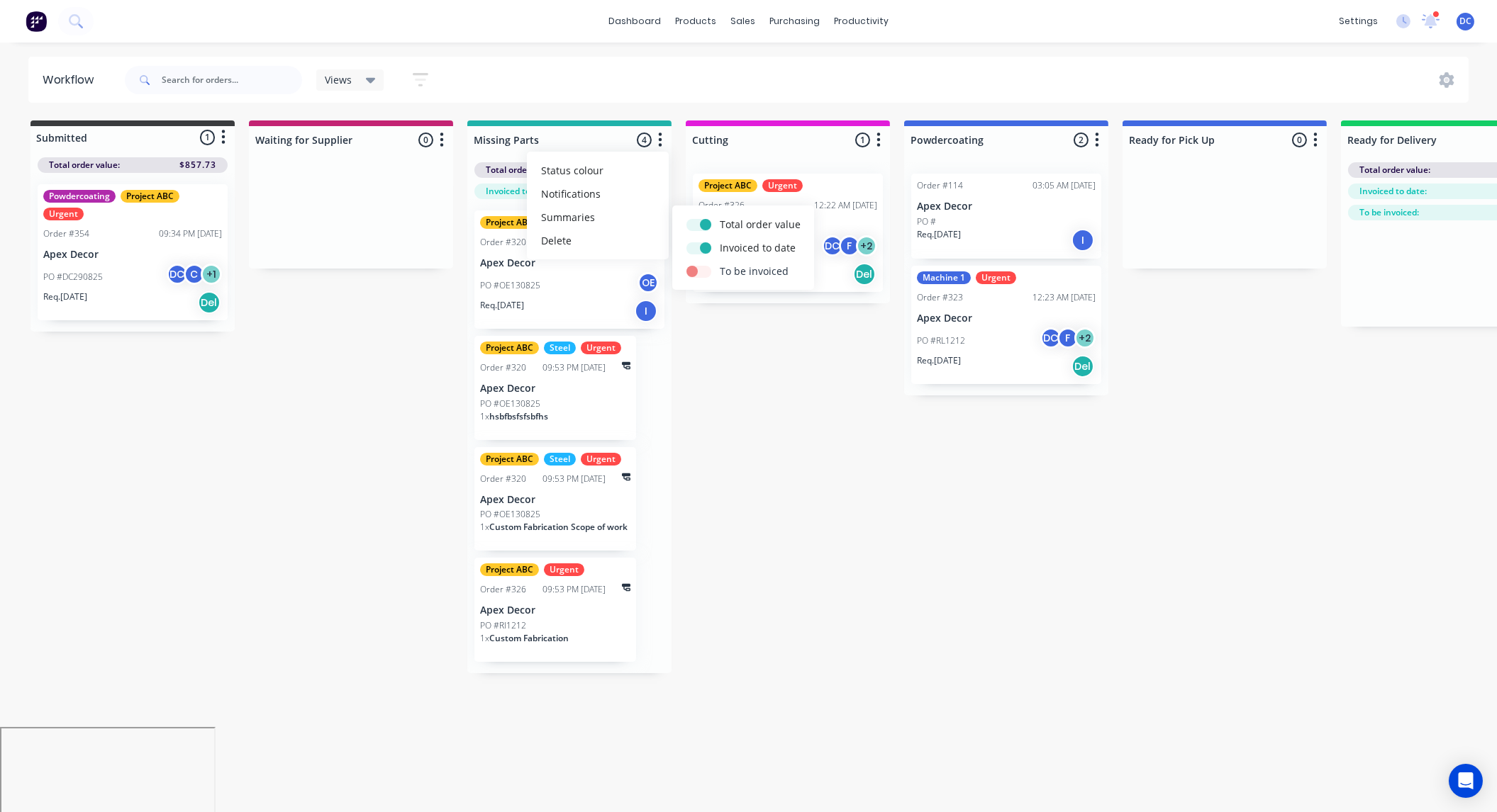
click at [719, 264] on label at bounding box center [719, 264] width 0 height 0
click at [697, 270] on input "checkbox" at bounding box center [692, 271] width 11 height 13
checkbox input "true"
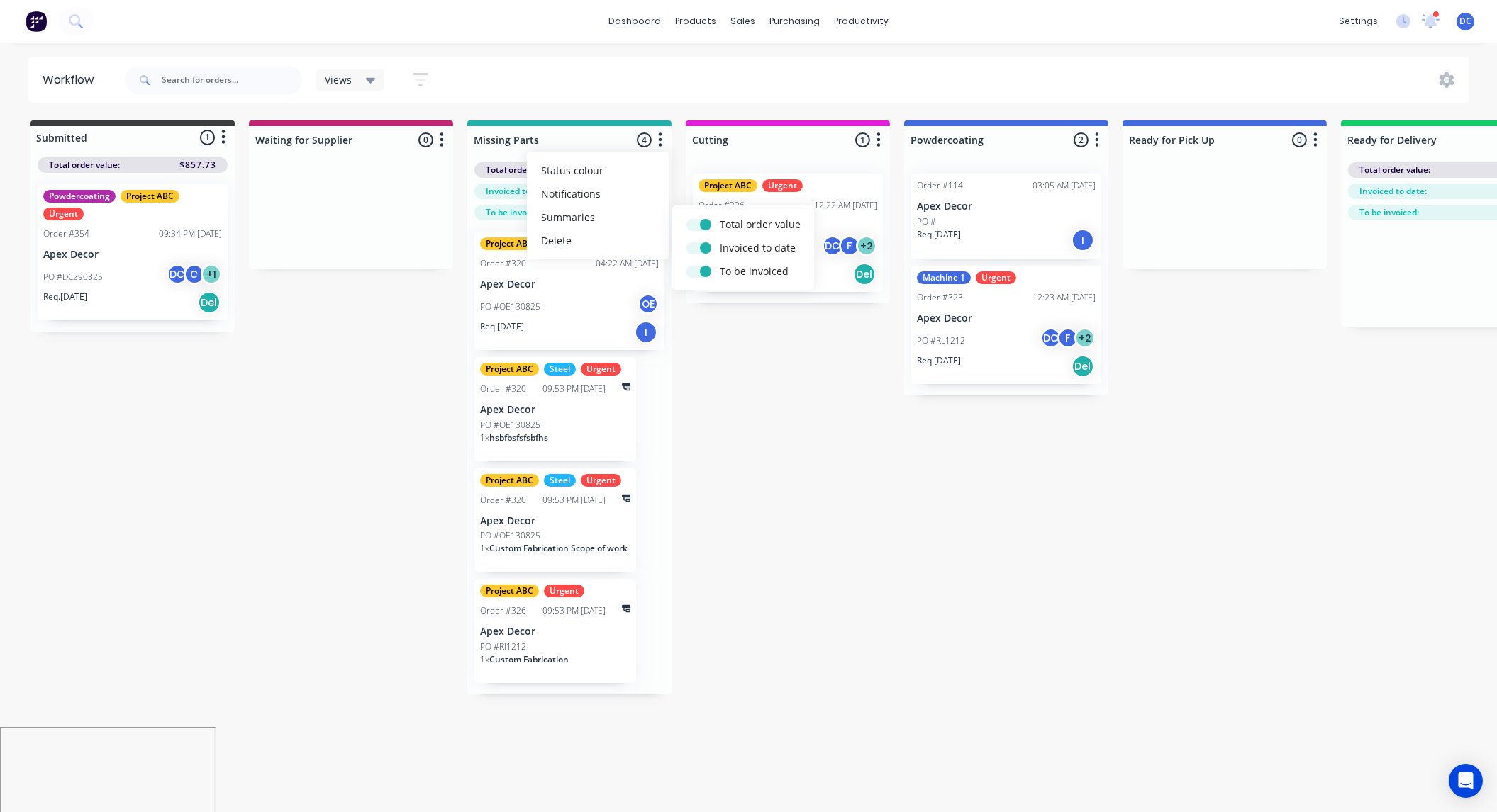
click at [719, 375] on div "Submitted 1 Status colour #3A3C3E hex #3A3C3E Save Cancel Summaries Total order…" at bounding box center [966, 407] width 1953 height 574
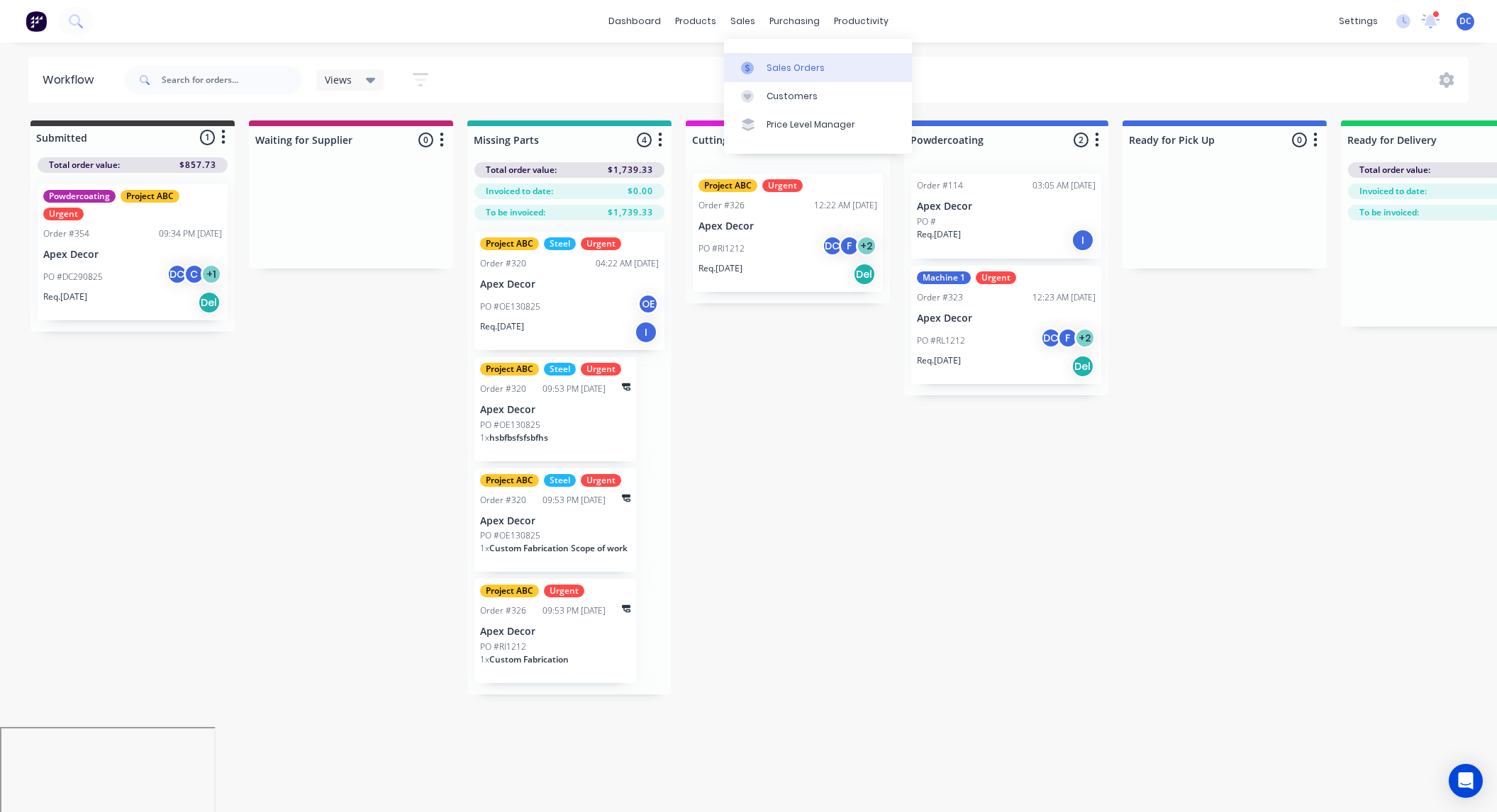
click at [755, 56] on link "Sales Orders" at bounding box center [817, 67] width 188 height 29
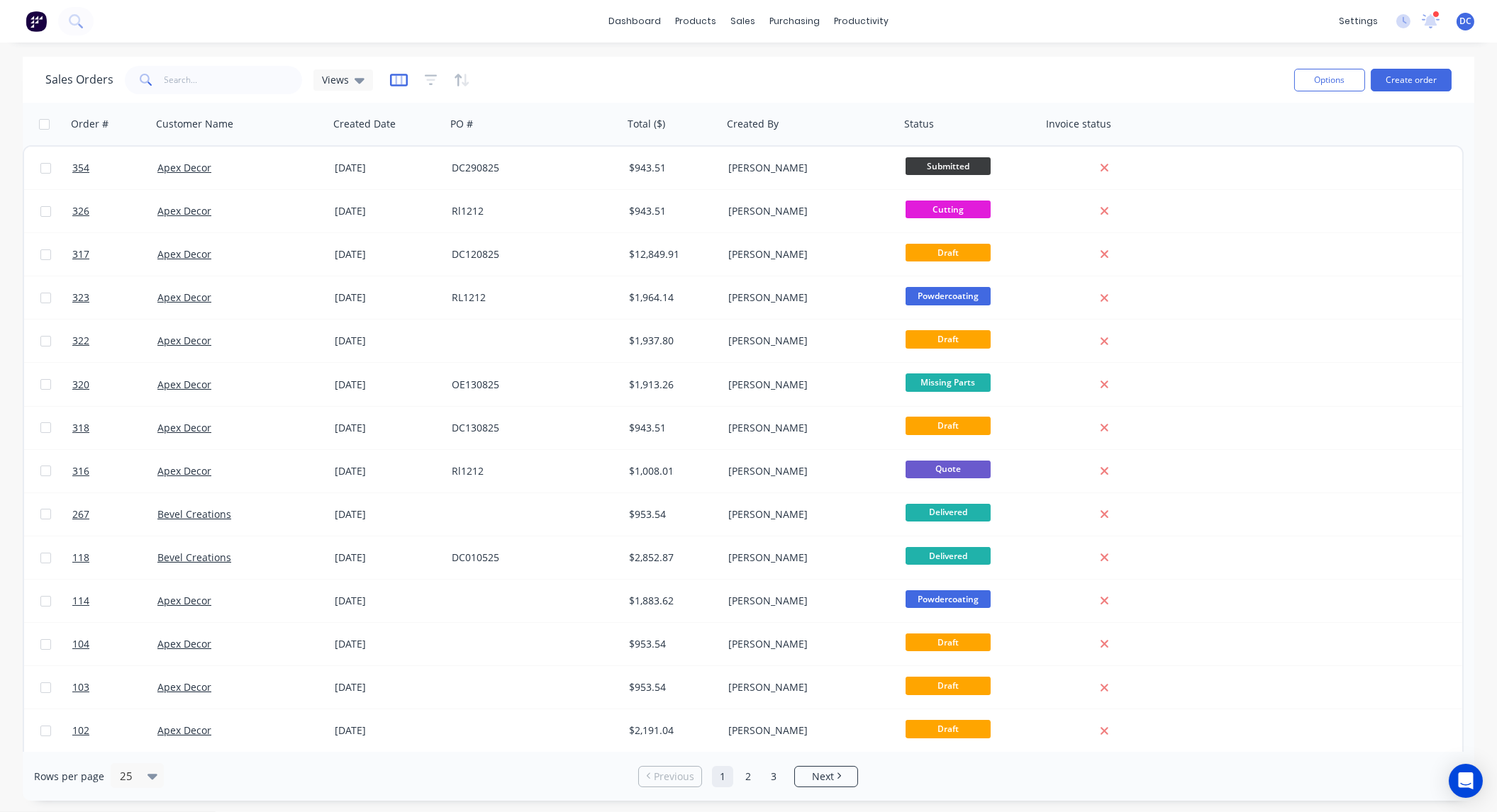
click at [400, 78] on icon "button" at bounding box center [398, 80] width 18 height 14
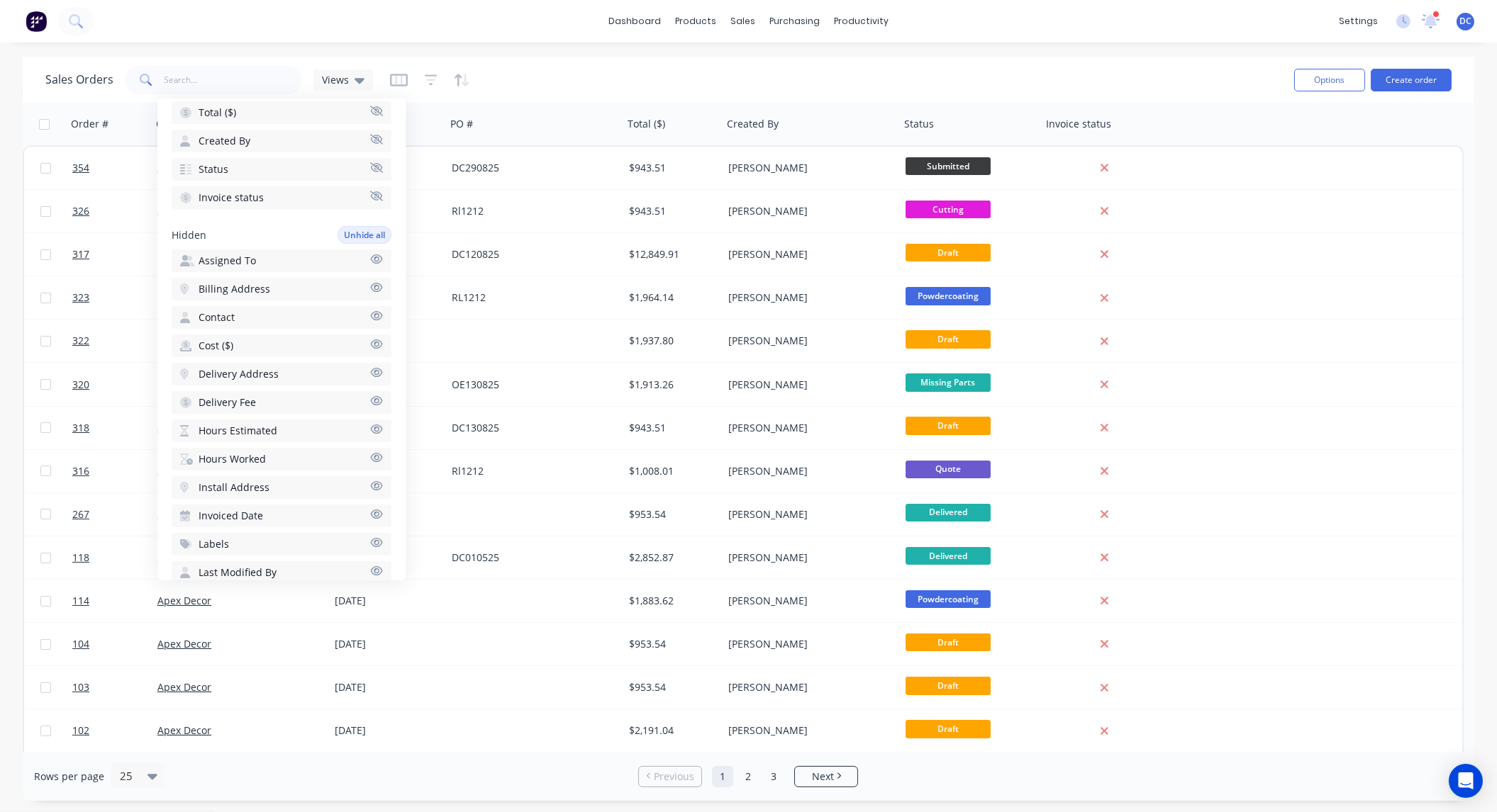
scroll to position [224, 0]
click at [225, 336] on span "Cost ($)" at bounding box center [215, 343] width 35 height 14
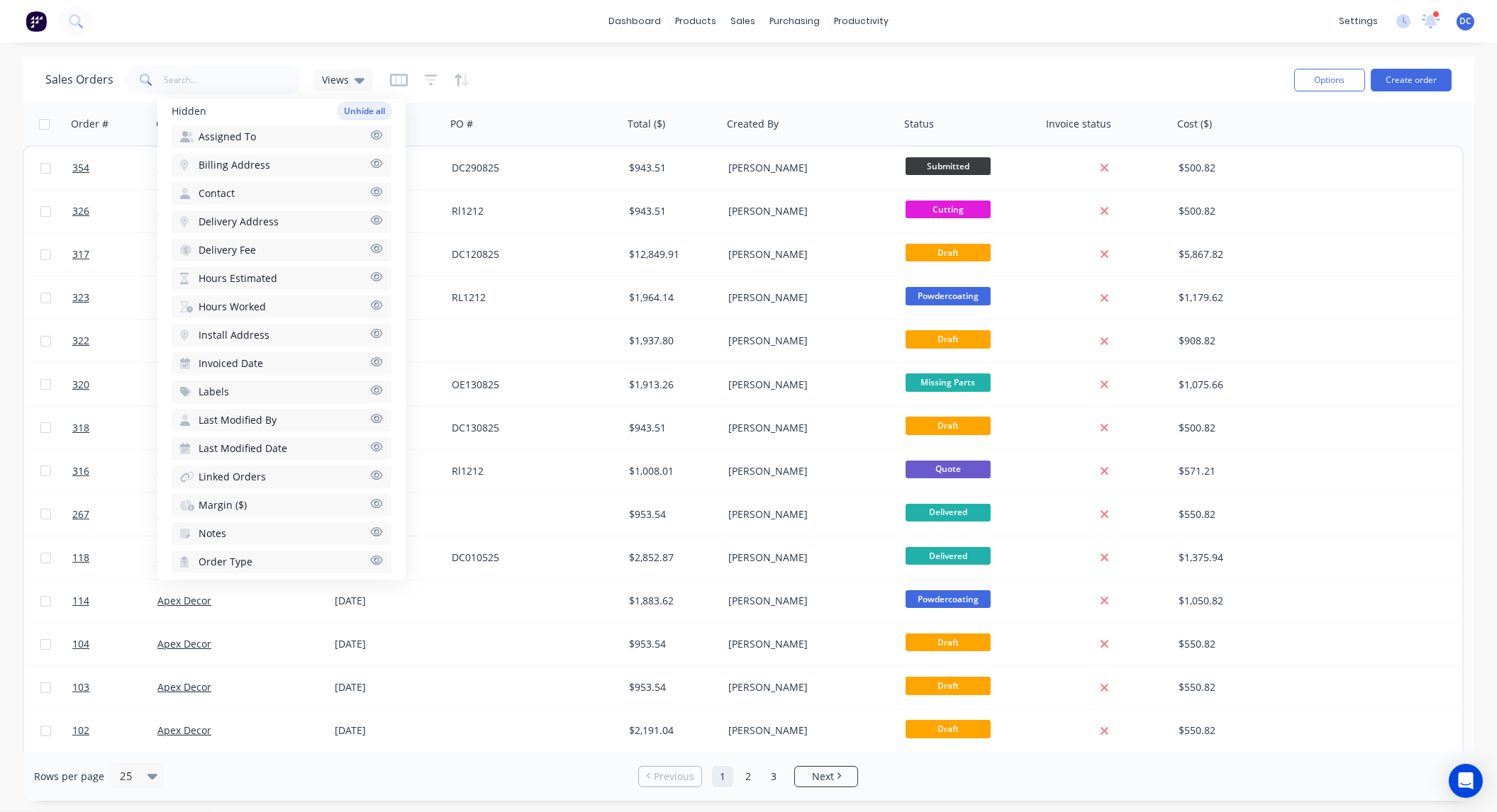
scroll to position [379, 0]
click at [261, 489] on button "Margin ($)" at bounding box center [281, 500] width 220 height 23
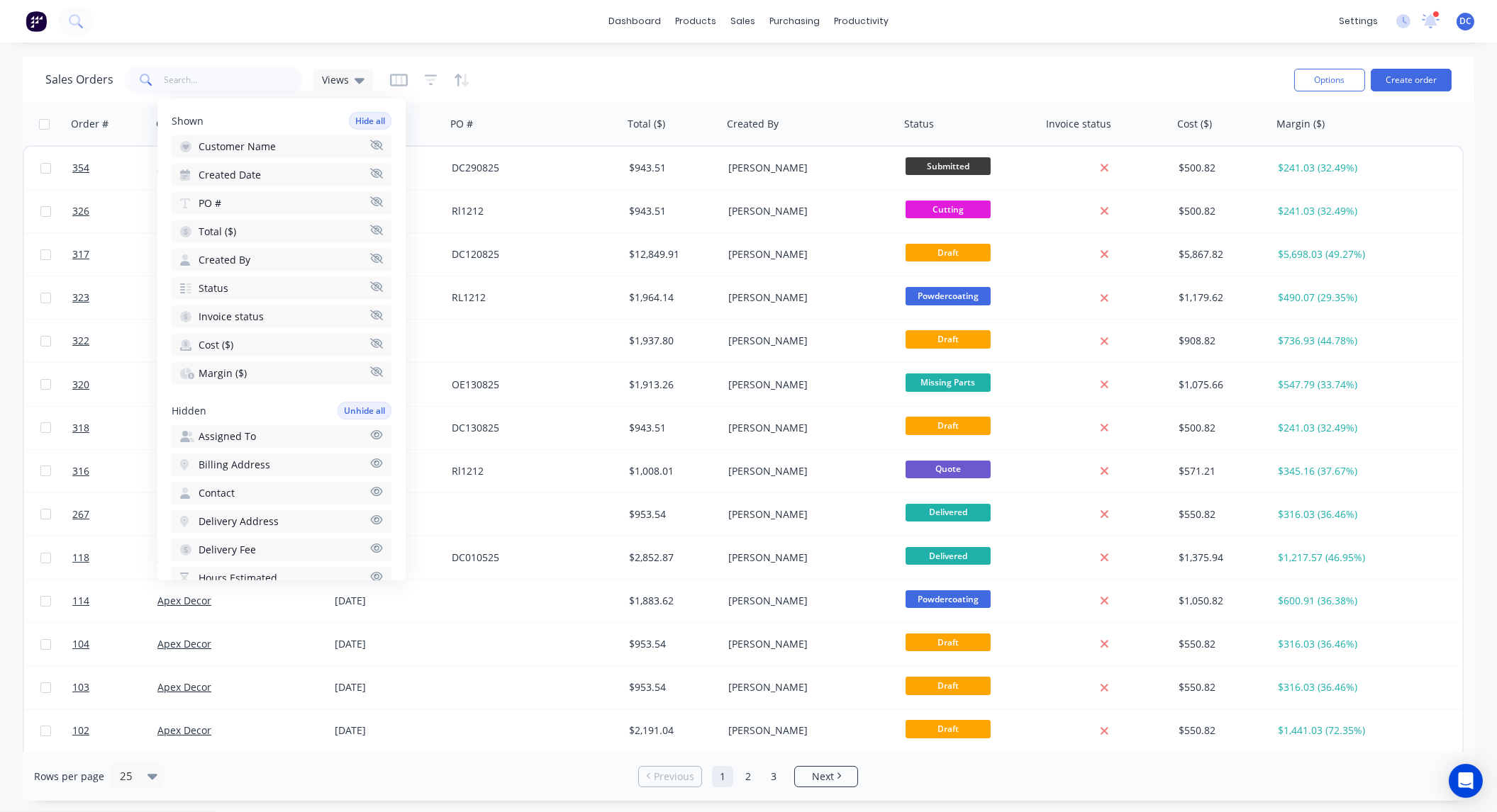
scroll to position [0, 0]
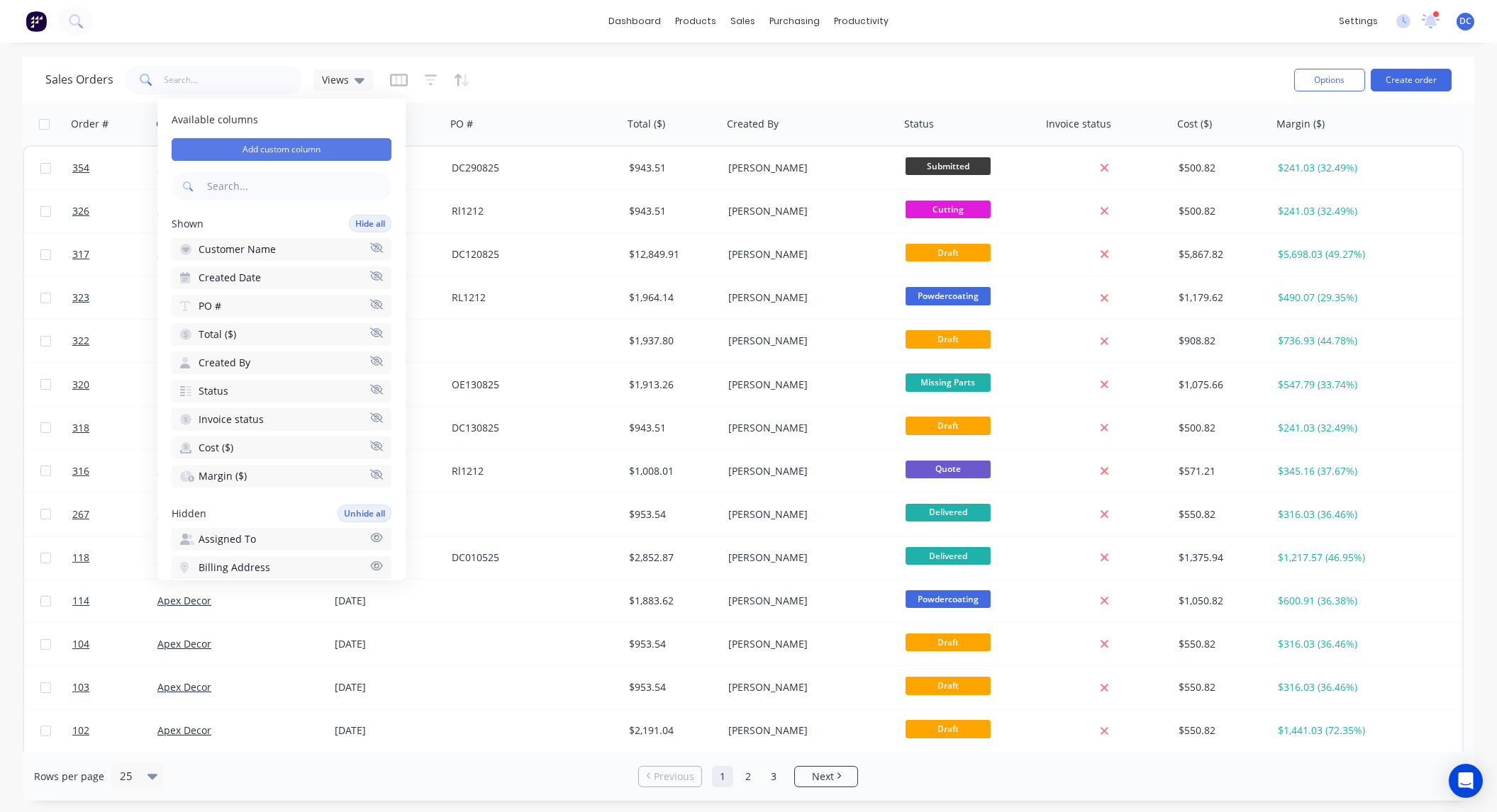
click at [282, 143] on button "Add custom column" at bounding box center [281, 149] width 220 height 23
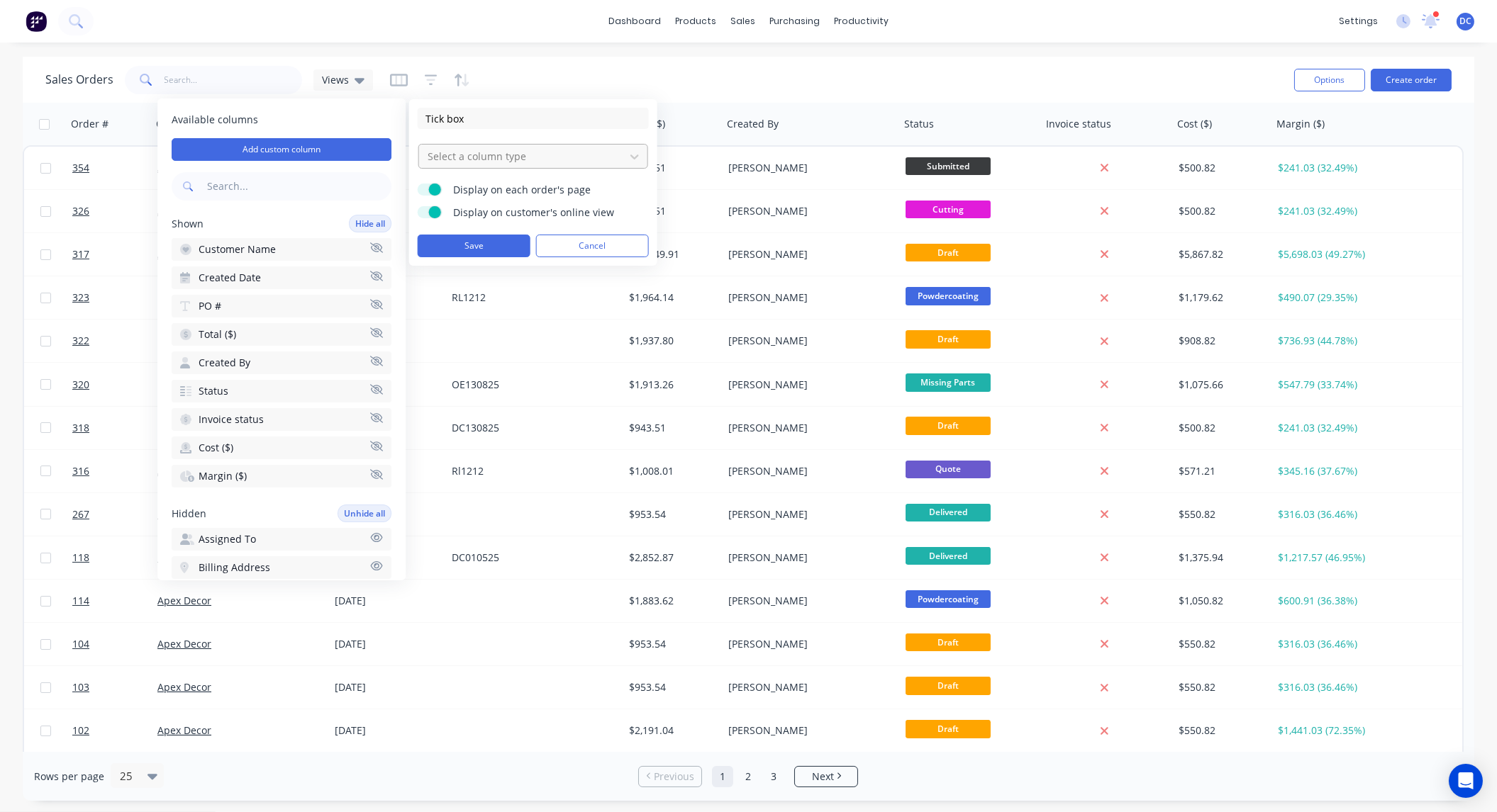
type input "Tick box"
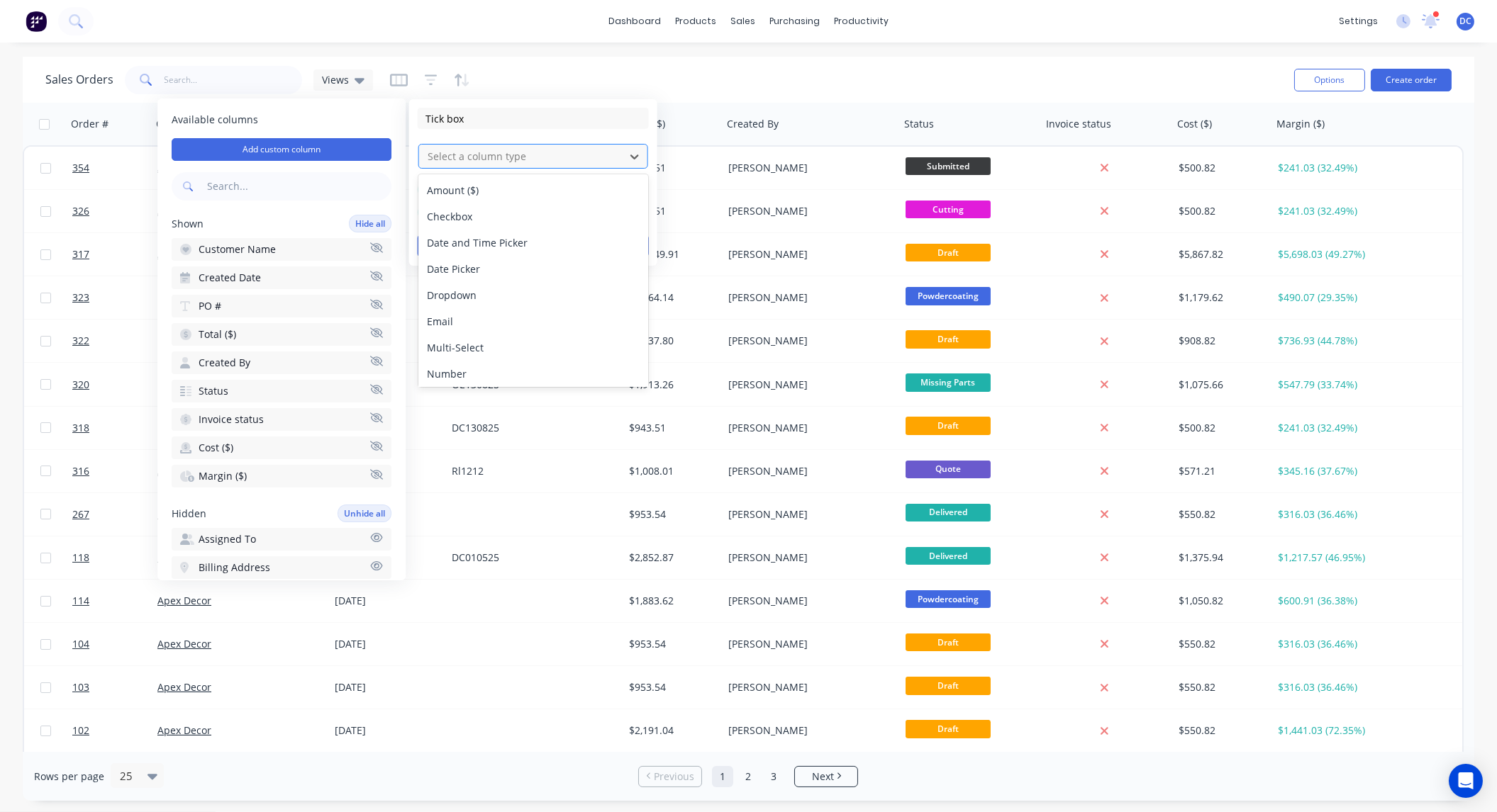
click at [493, 167] on div "Select a column type" at bounding box center [521, 157] width 200 height 24
click at [472, 219] on div "Checkbox" at bounding box center [533, 216] width 229 height 26
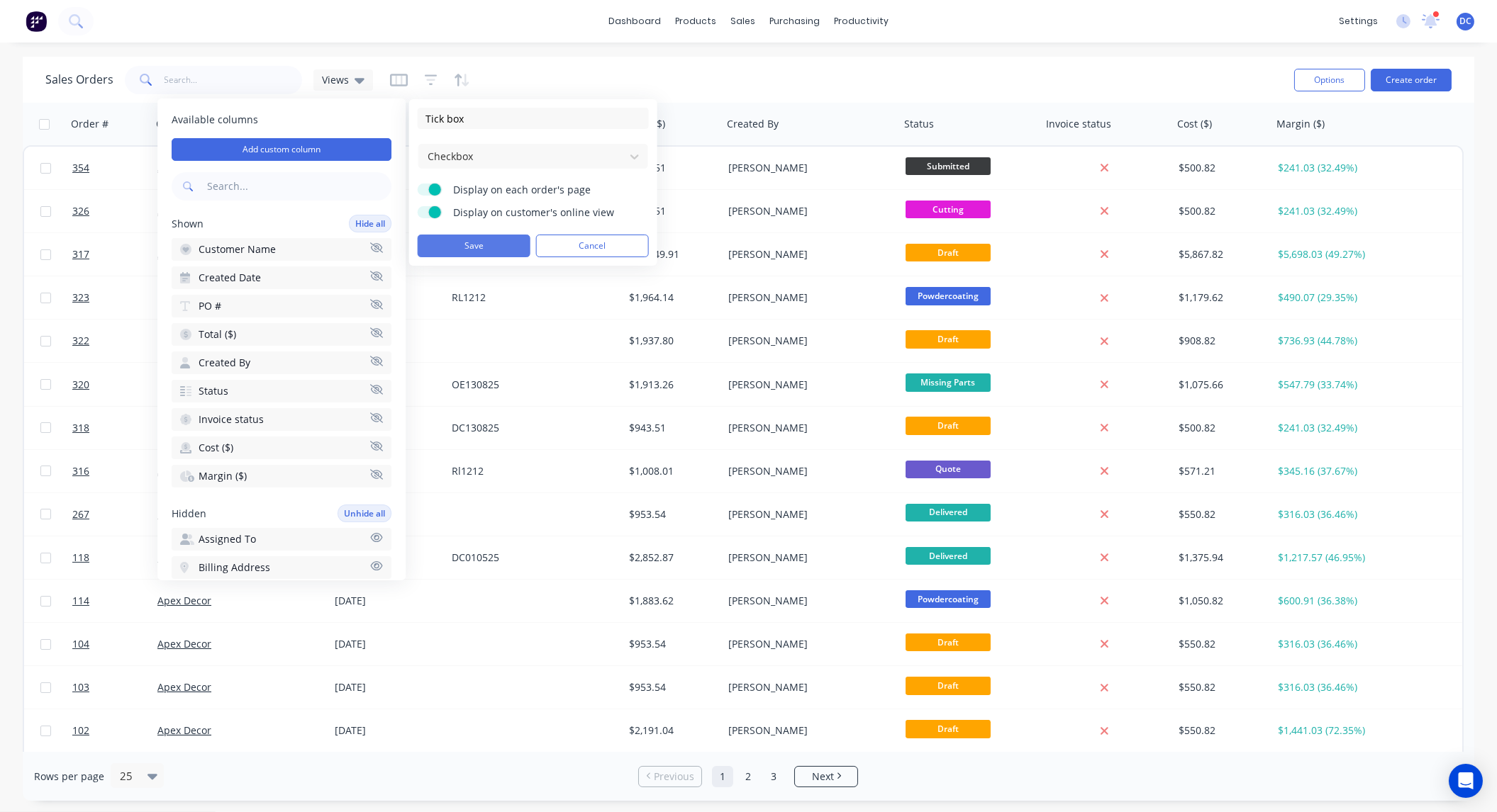
click at [475, 236] on button "Save" at bounding box center [474, 245] width 113 height 23
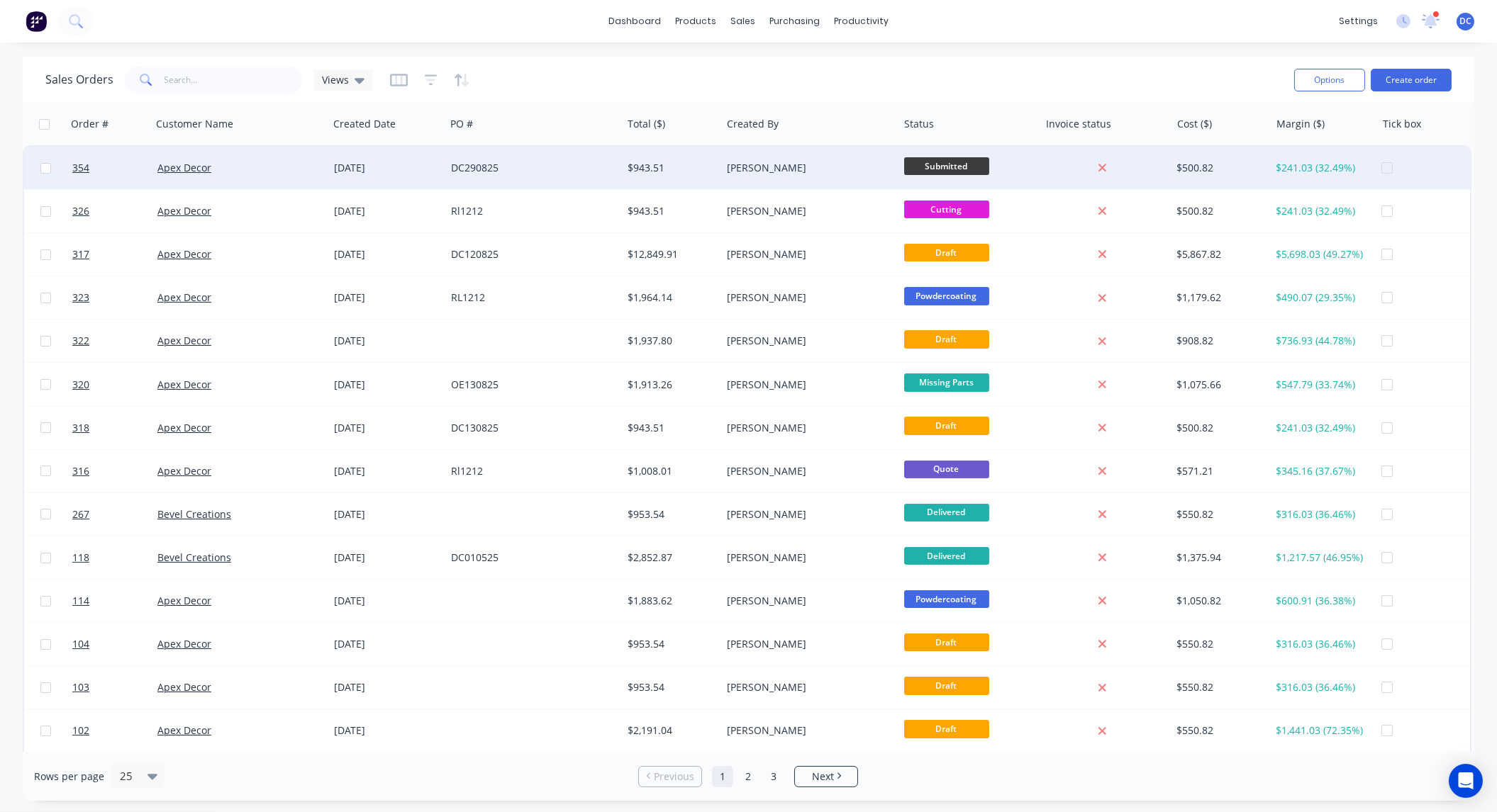
click at [1386, 159] on div at bounding box center [1429, 168] width 94 height 42
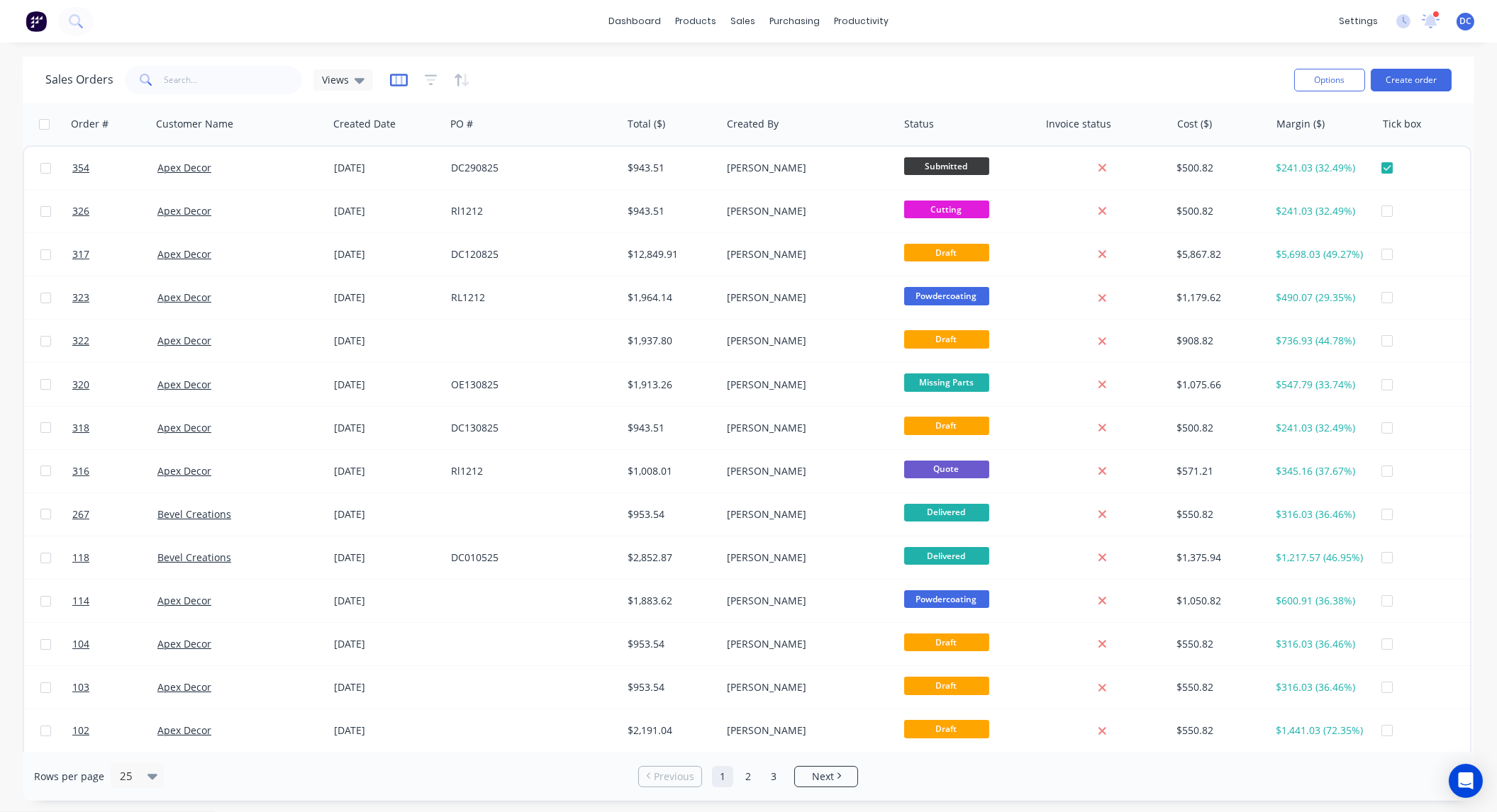
click at [390, 77] on icon "button" at bounding box center [398, 80] width 18 height 14
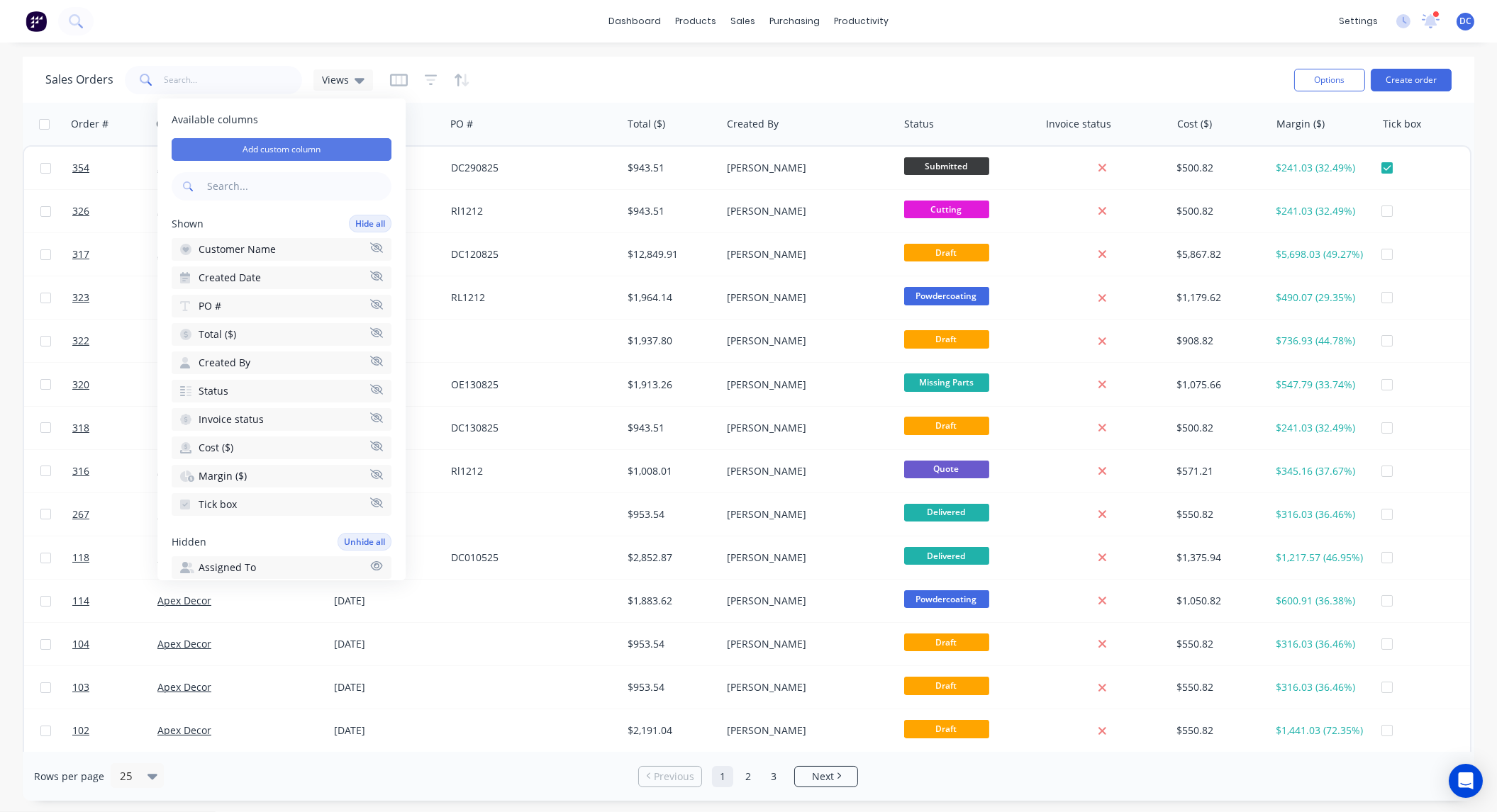
click at [288, 145] on button "Add custom column" at bounding box center [281, 149] width 220 height 23
click at [360, 225] on button "Hide all" at bounding box center [370, 223] width 42 height 18
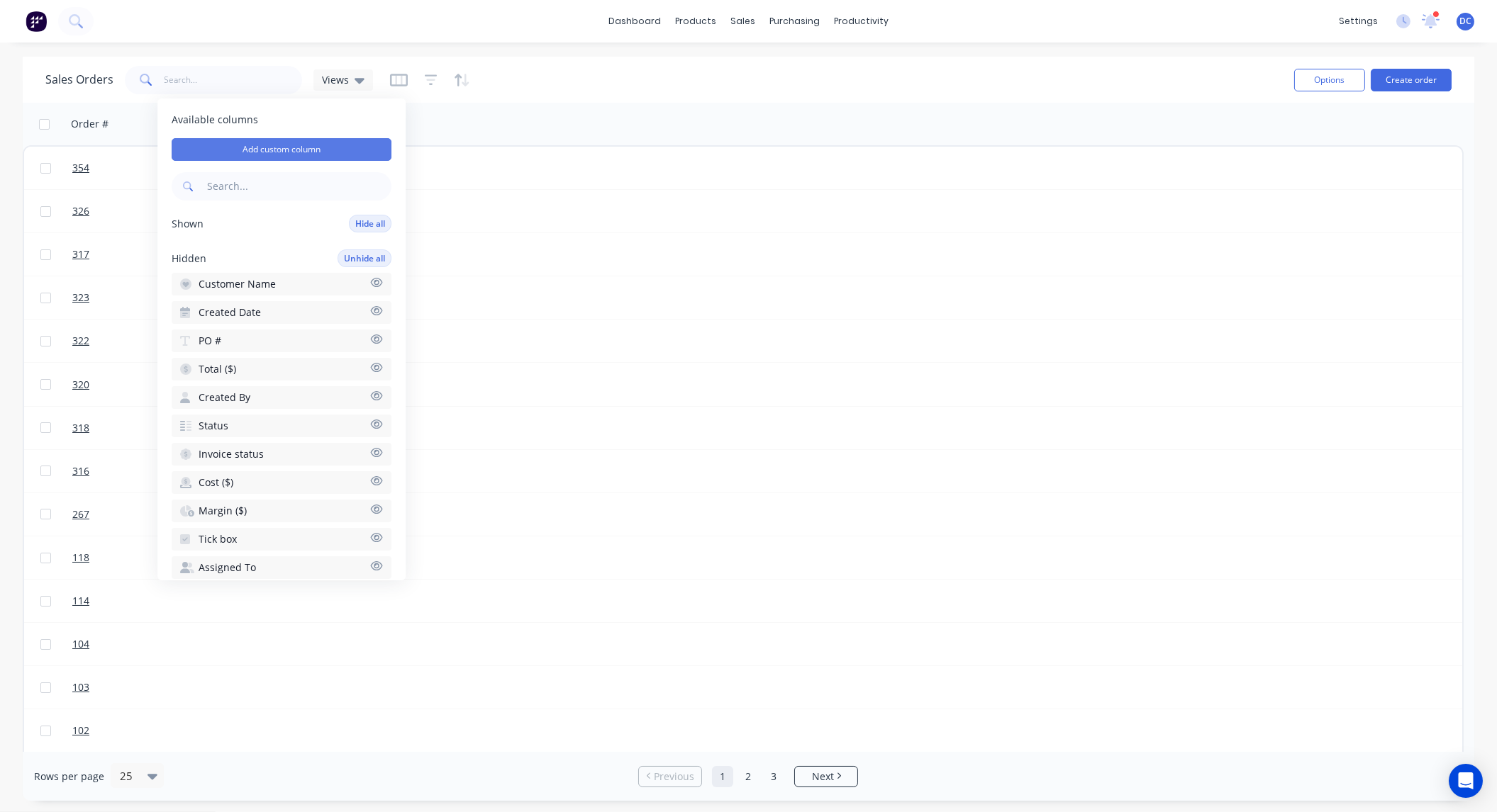
click at [284, 147] on button "Add custom column" at bounding box center [281, 149] width 220 height 23
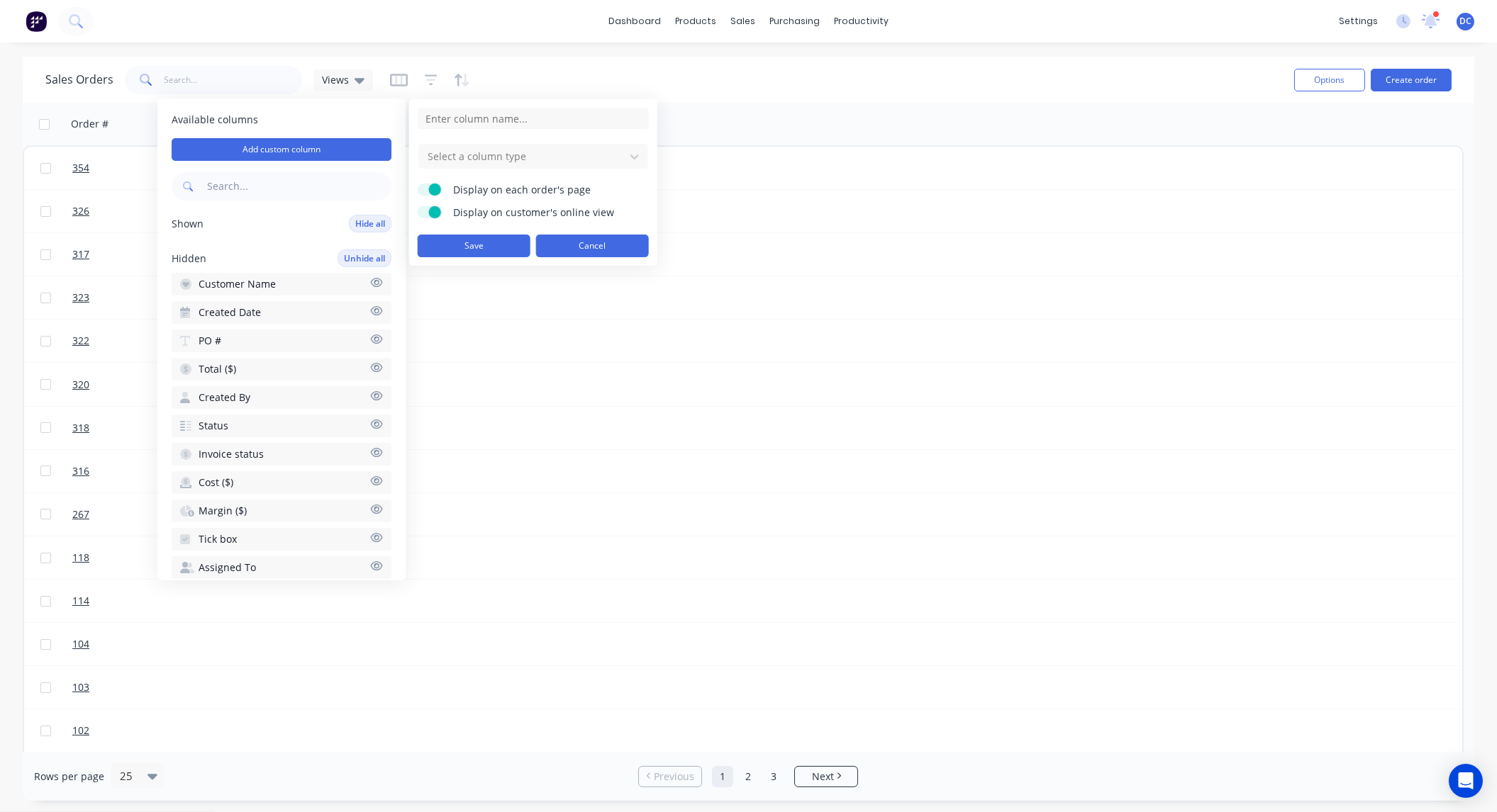
click at [590, 247] on button "Cancel" at bounding box center [593, 245] width 113 height 23
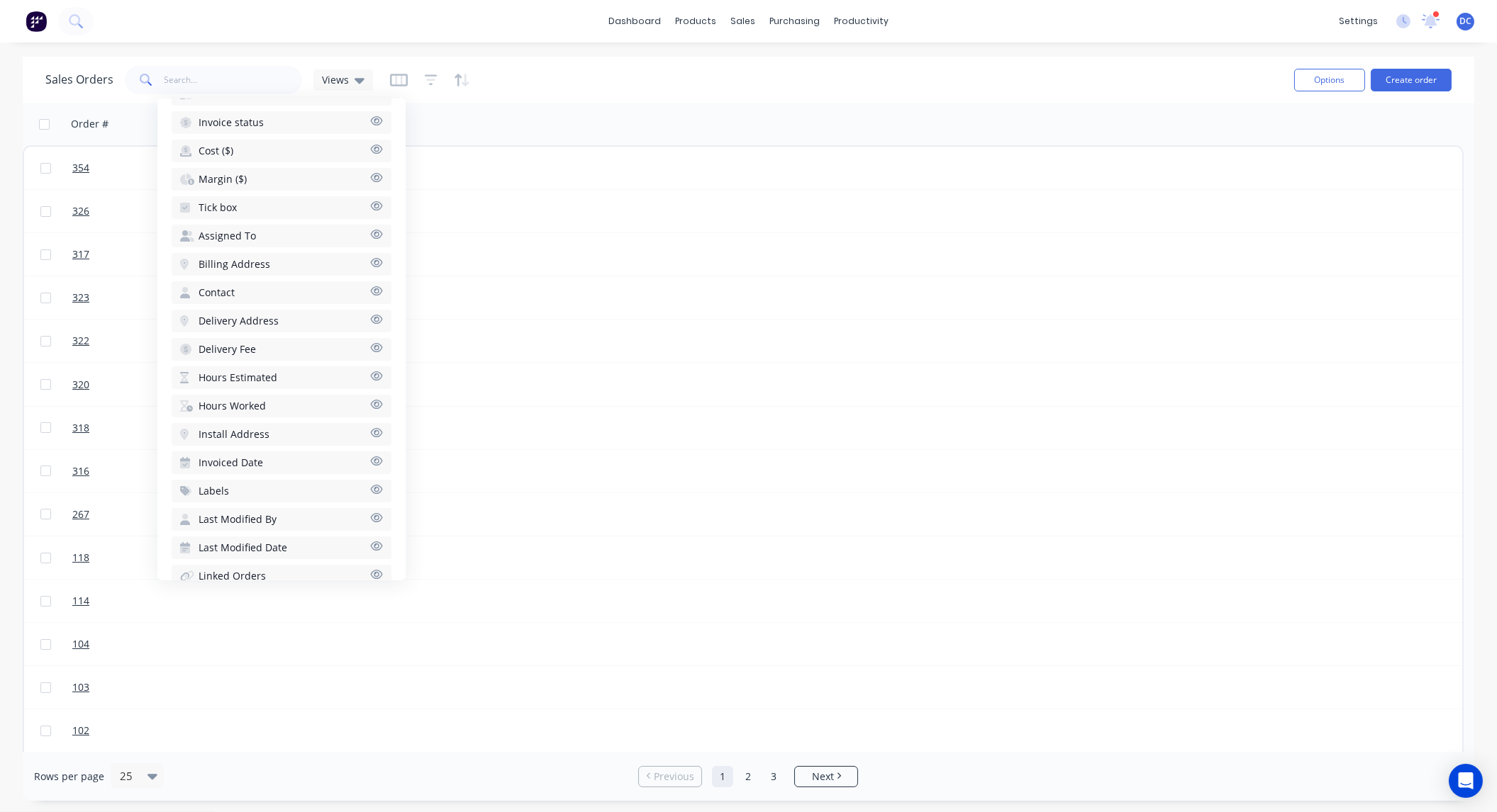
scroll to position [465, 0]
click at [244, 226] on button "Tick box" at bounding box center [281, 237] width 220 height 23
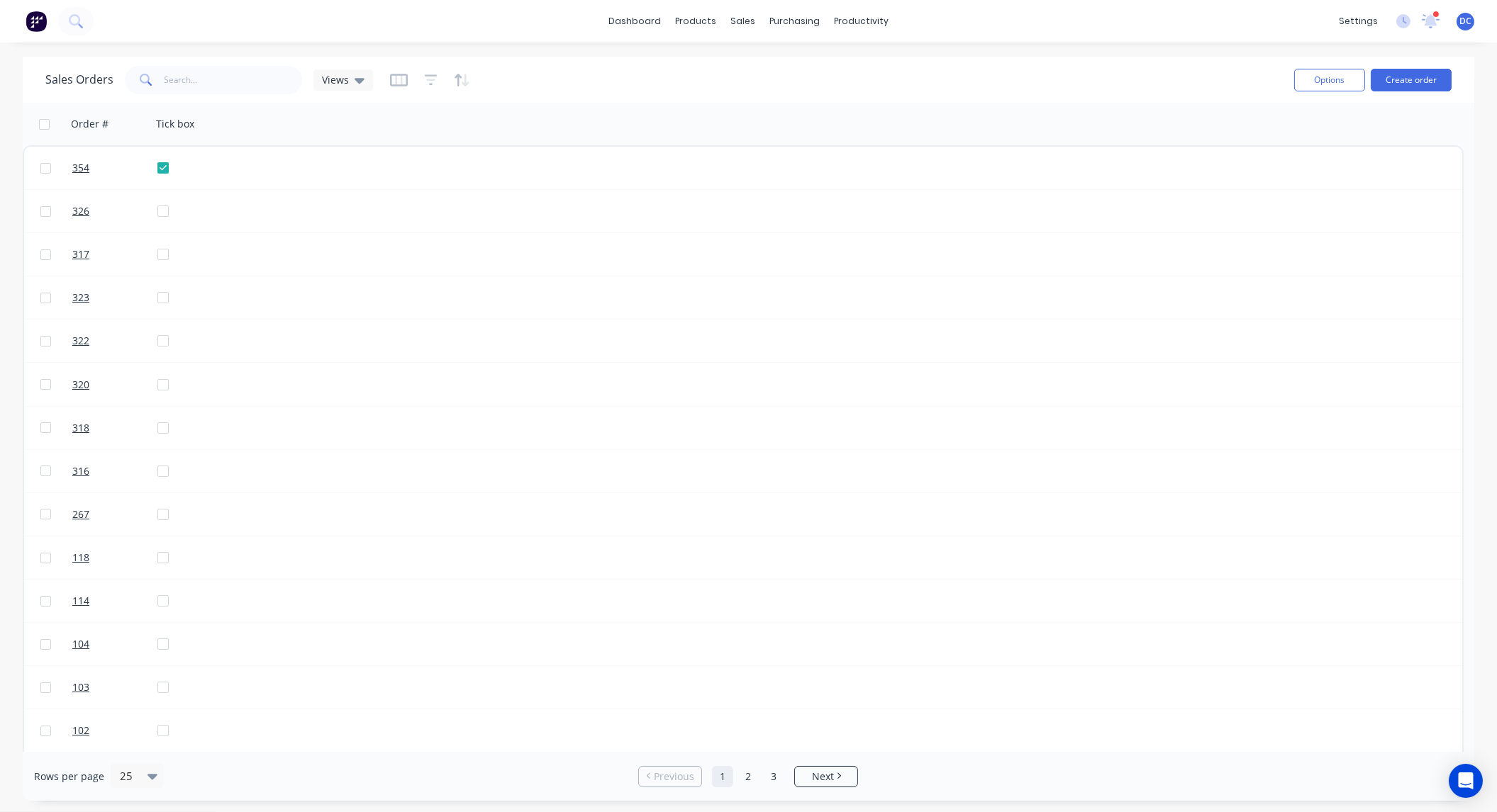
click at [577, 108] on div "Order # Tick box" at bounding box center [743, 124] width 1440 height 42
click at [399, 74] on icon "button" at bounding box center [398, 79] width 18 height 13
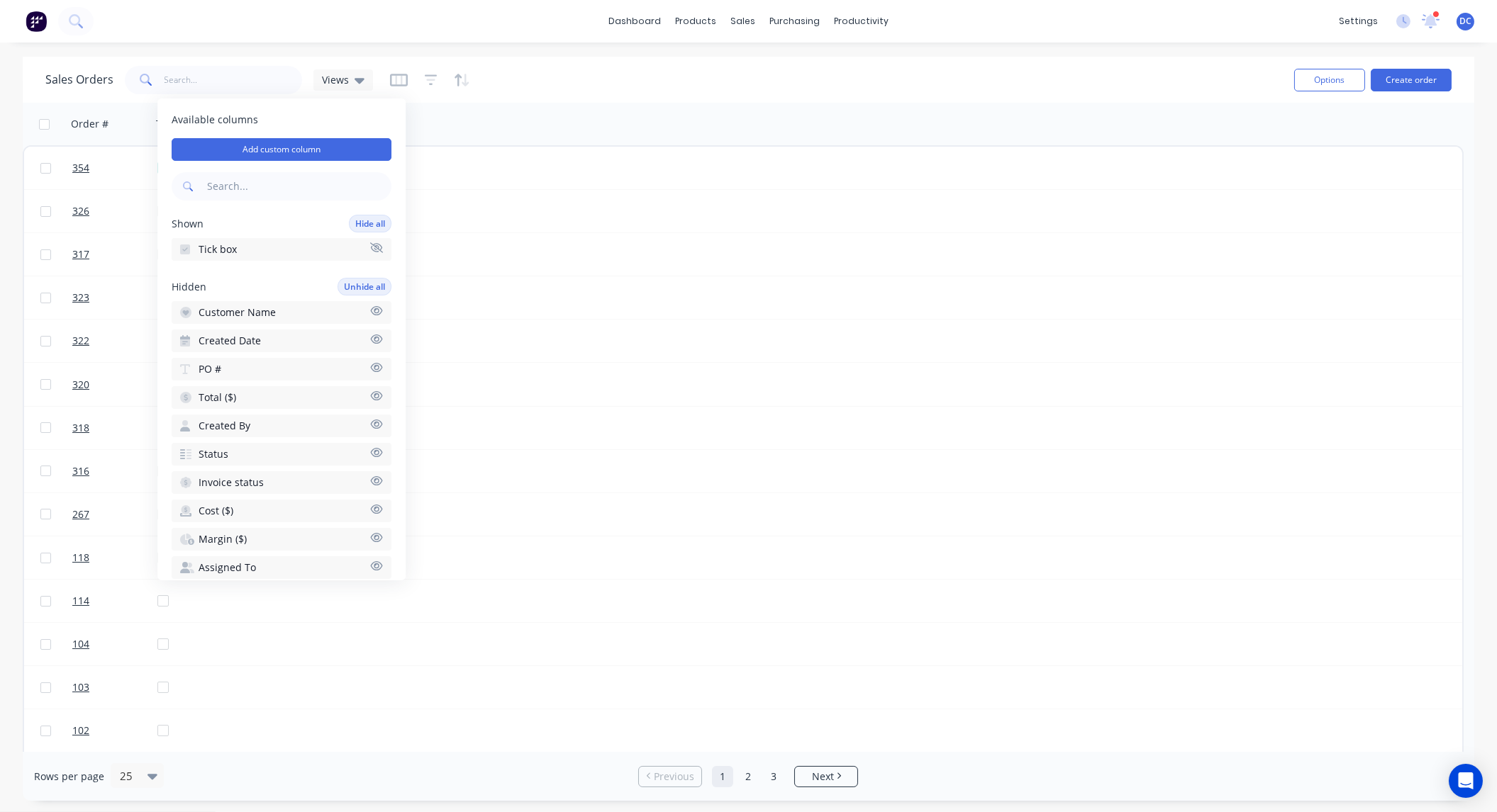
click at [263, 307] on span "Customer Name" at bounding box center [237, 312] width 78 height 14
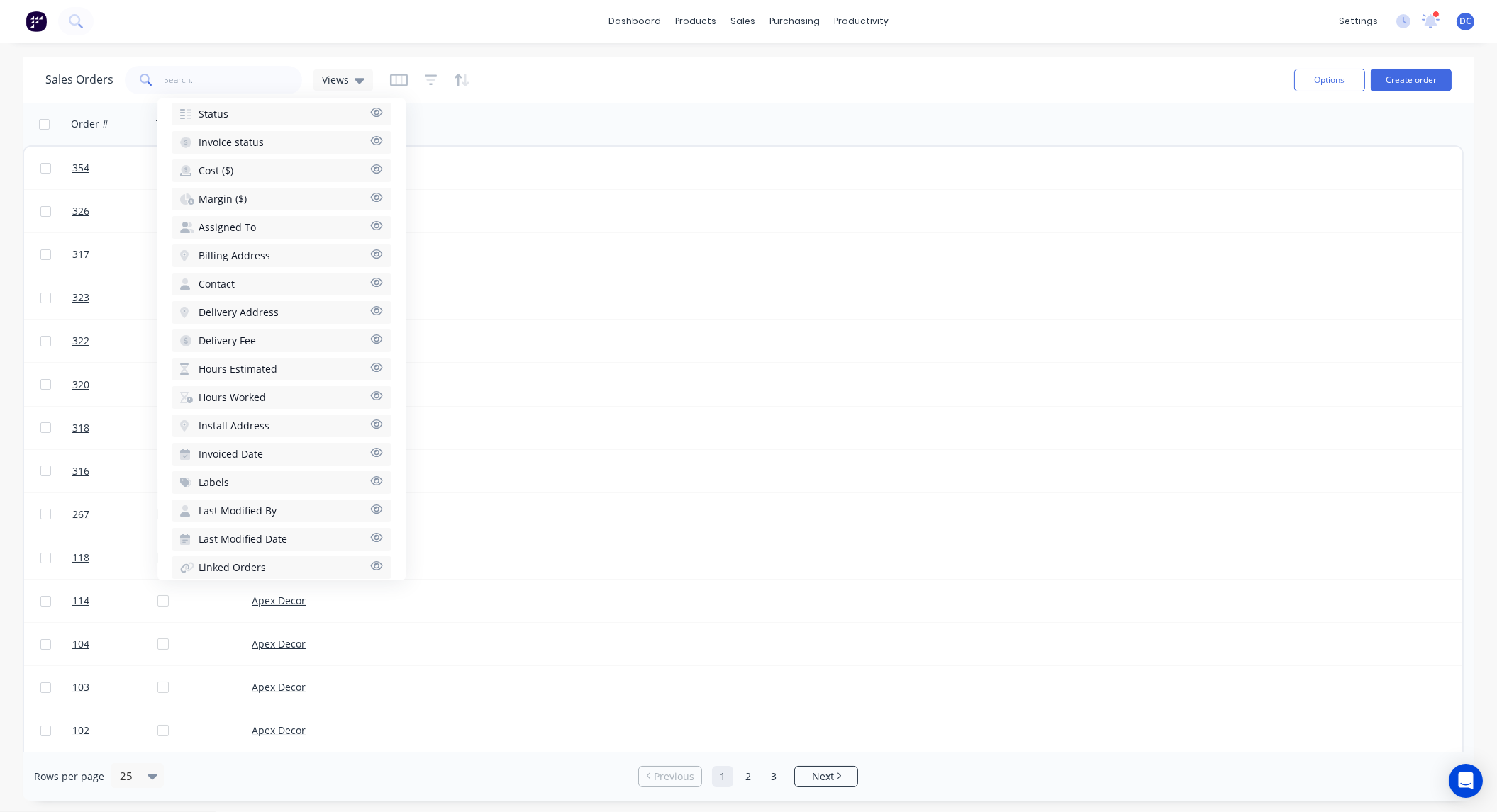
scroll to position [454, 0]
click at [223, 504] on span "Order Type" at bounding box center [225, 511] width 54 height 14
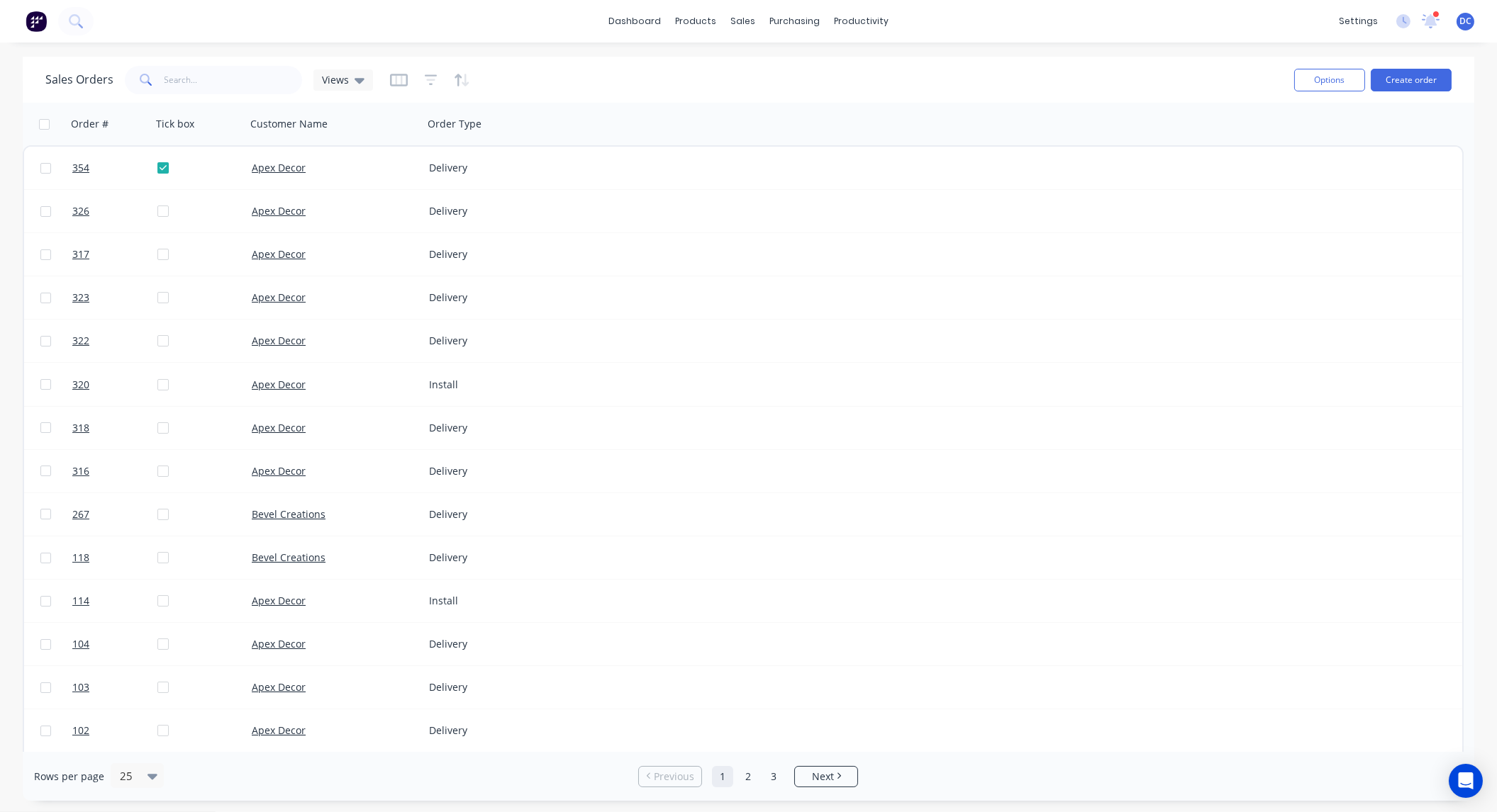
click at [599, 105] on div "Order # Tick box Customer Name Order Type" at bounding box center [743, 124] width 1440 height 42
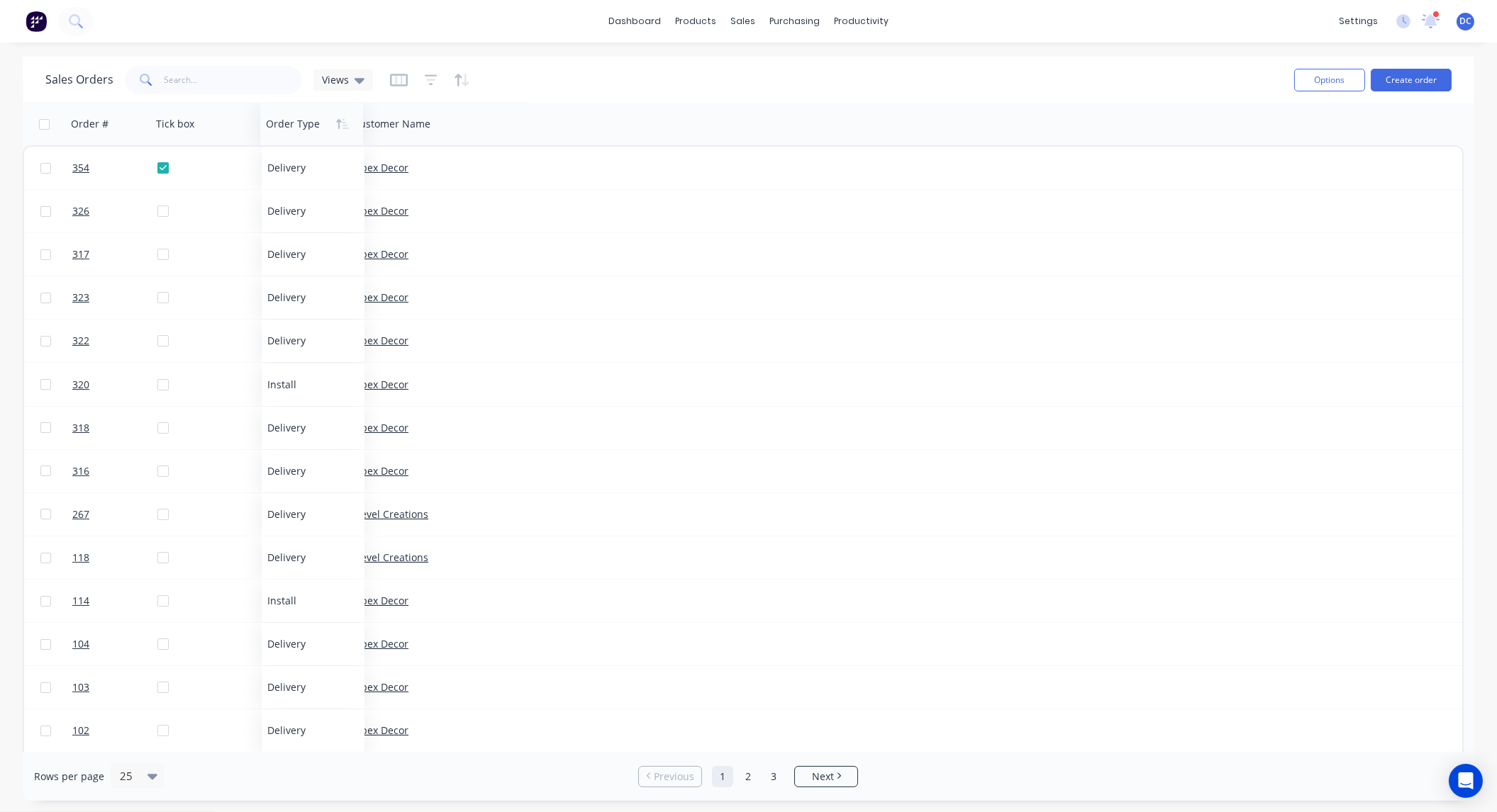
drag, startPoint x: 464, startPoint y: 130, endPoint x: 296, endPoint y: 136, distance: 168.1
click at [296, 136] on div at bounding box center [309, 124] width 87 height 29
click at [354, 83] on icon at bounding box center [359, 80] width 10 height 15
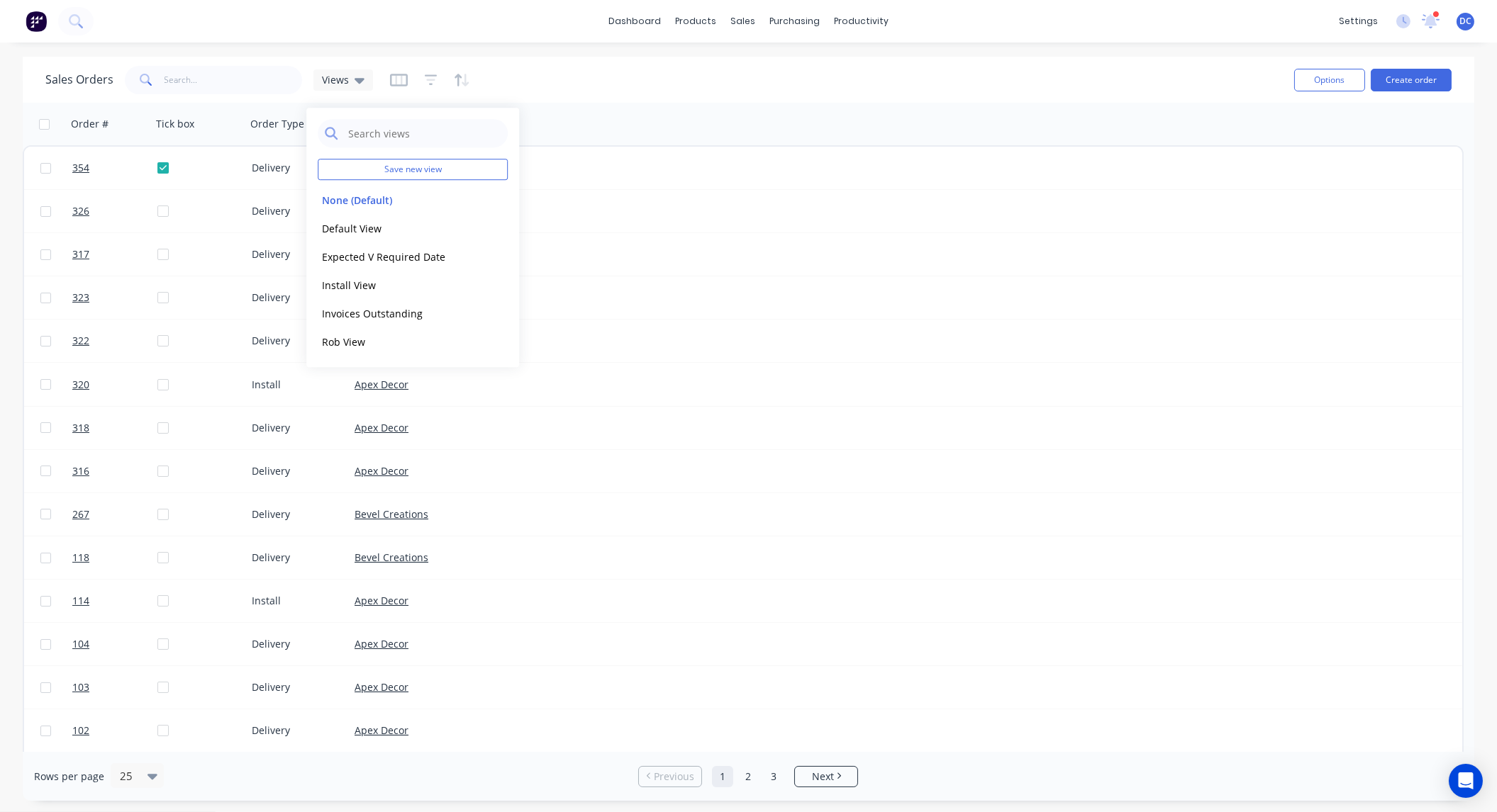
click at [545, 122] on div "Order # Tick box Order Type Customer Name" at bounding box center [743, 124] width 1440 height 42
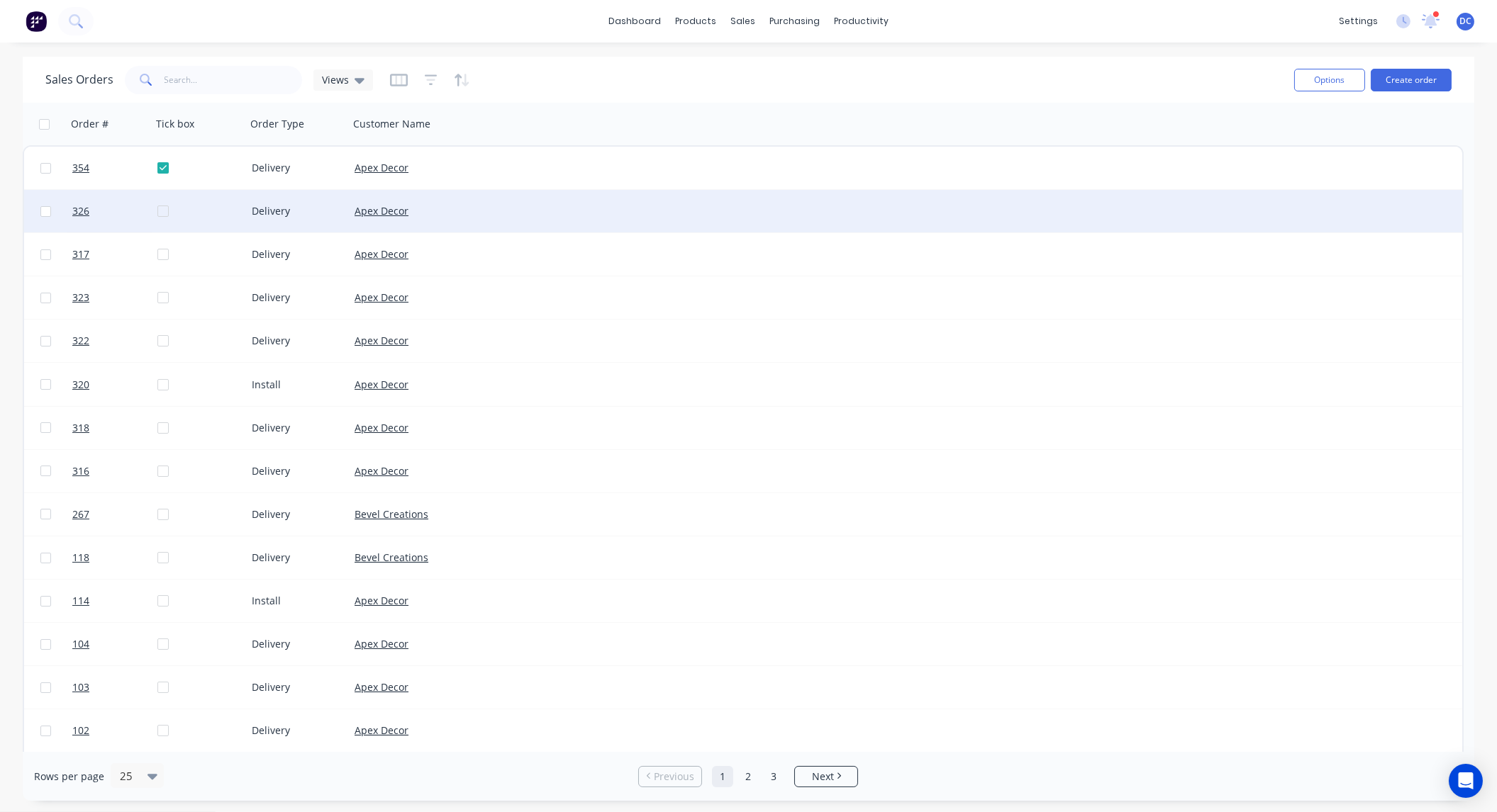
click at [162, 211] on div at bounding box center [205, 211] width 94 height 42
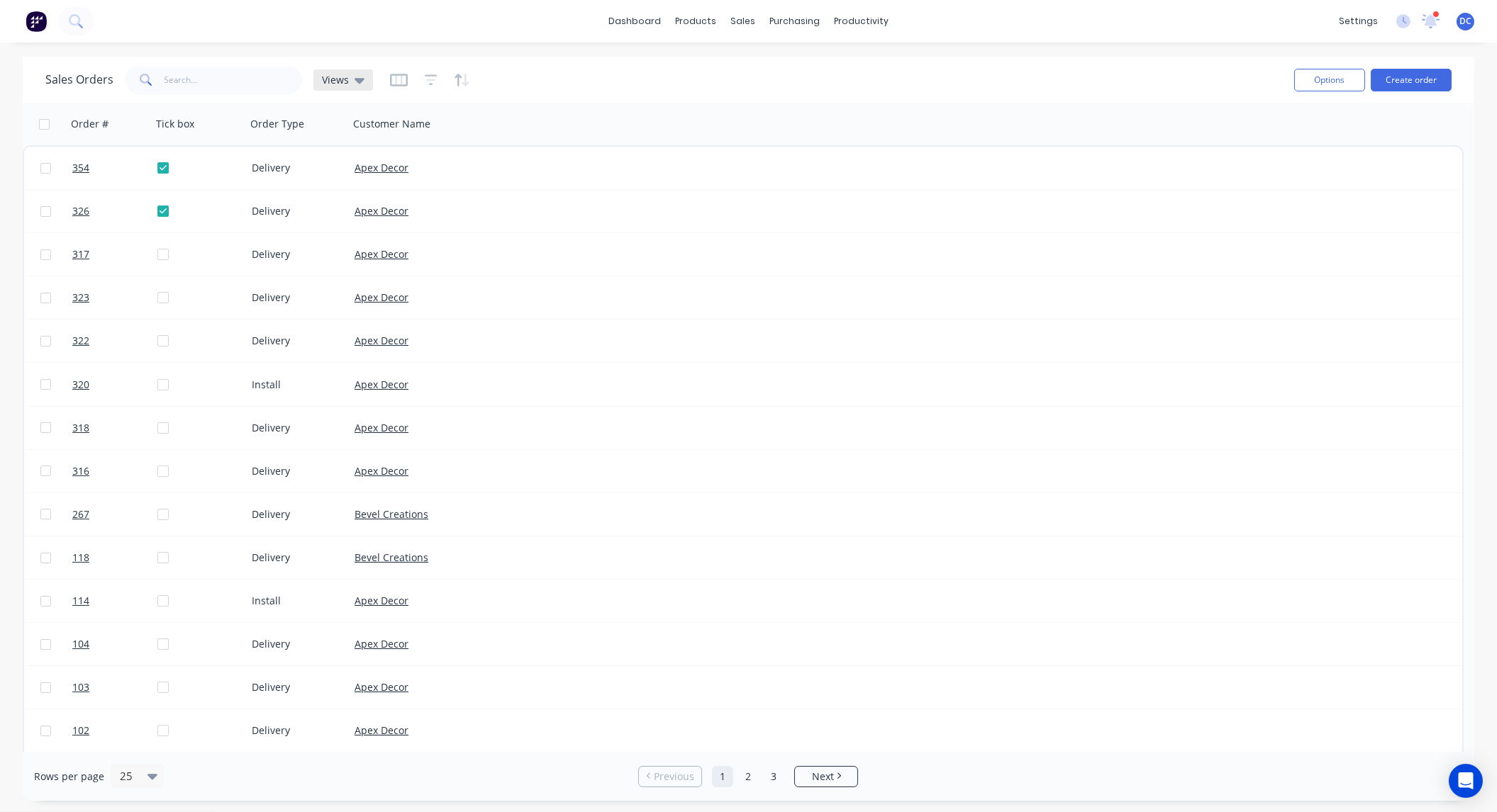
click at [337, 83] on span "Views" at bounding box center [336, 80] width 27 height 15
click at [398, 85] on icon "button" at bounding box center [398, 79] width 18 height 13
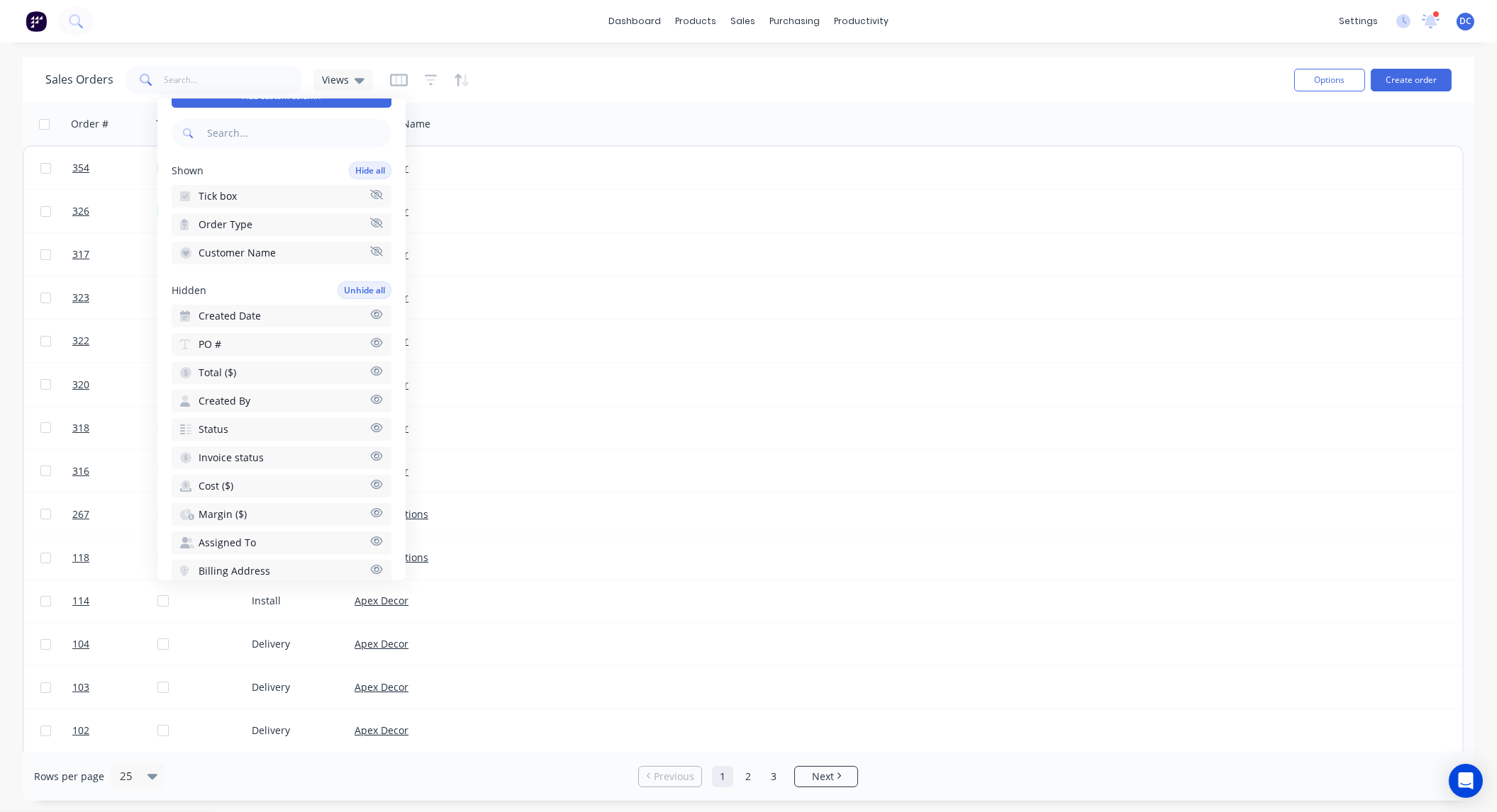
scroll to position [171, 0]
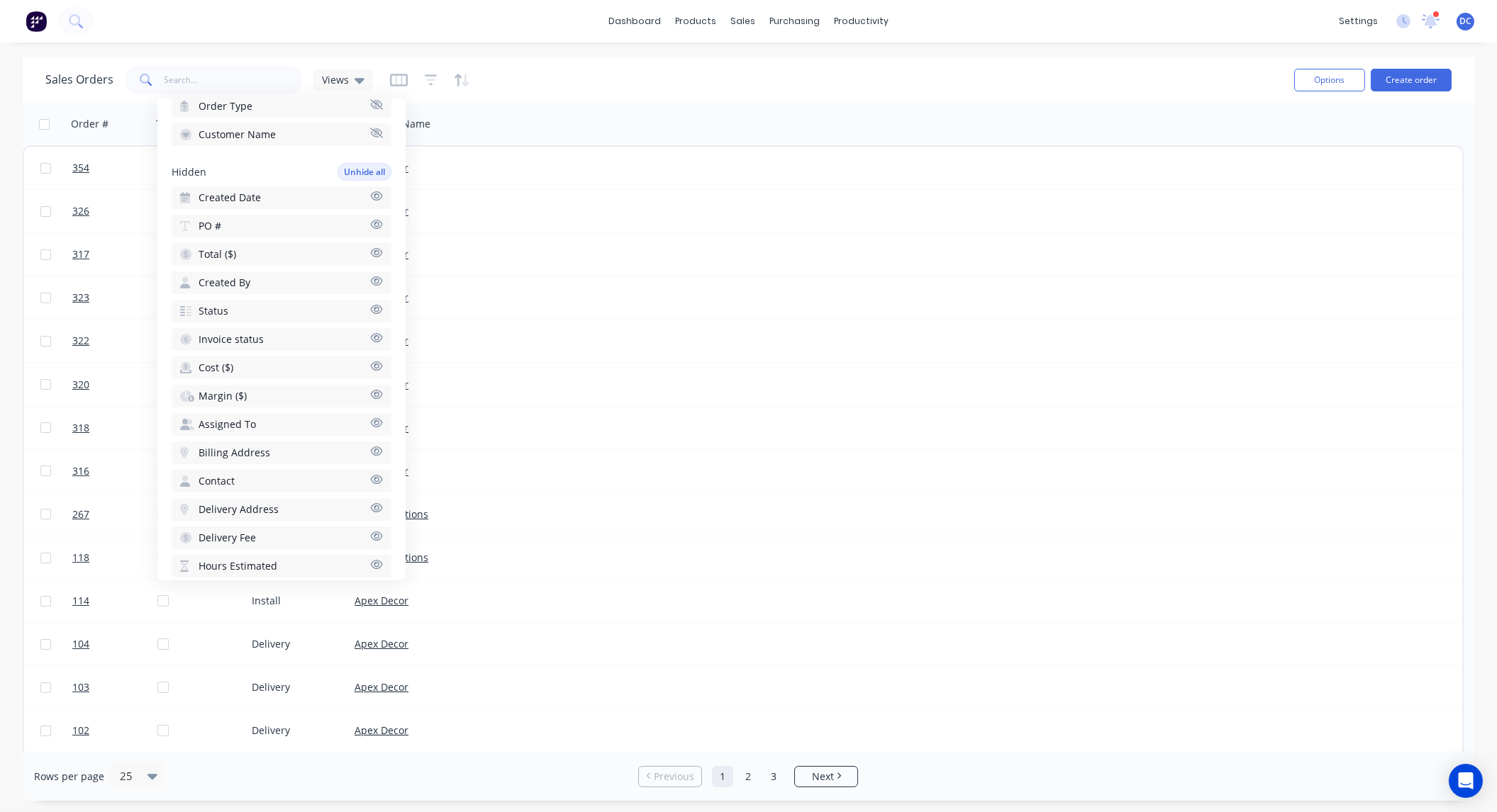
click at [239, 300] on button "Status" at bounding box center [281, 311] width 220 height 23
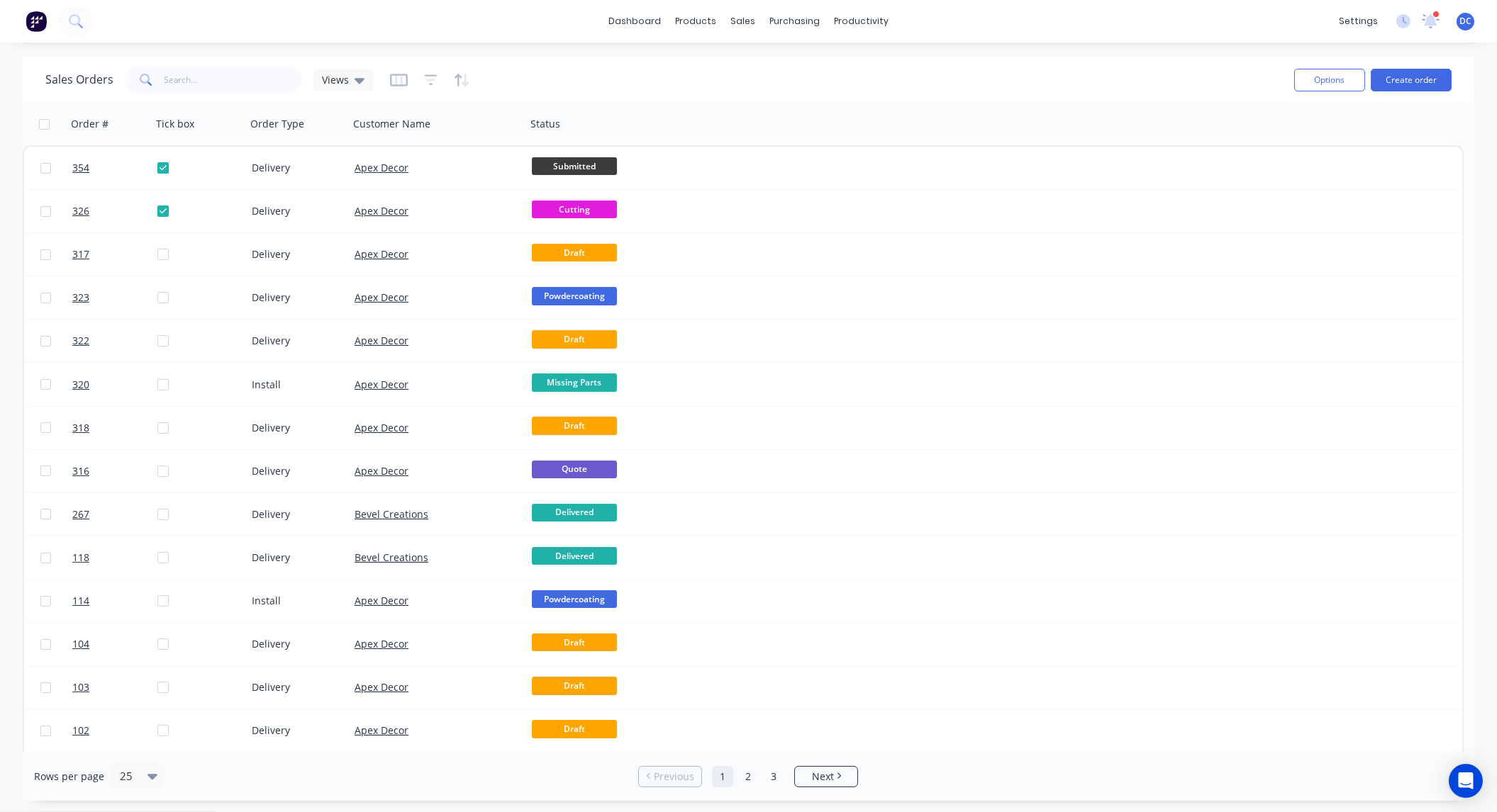
click at [703, 100] on div "Sales Orders Views Options Create order" at bounding box center [748, 79] width 1451 height 46
click at [349, 76] on div "Views" at bounding box center [343, 79] width 42 height 13
click at [355, 252] on button "Expected V Required Date" at bounding box center [399, 256] width 162 height 16
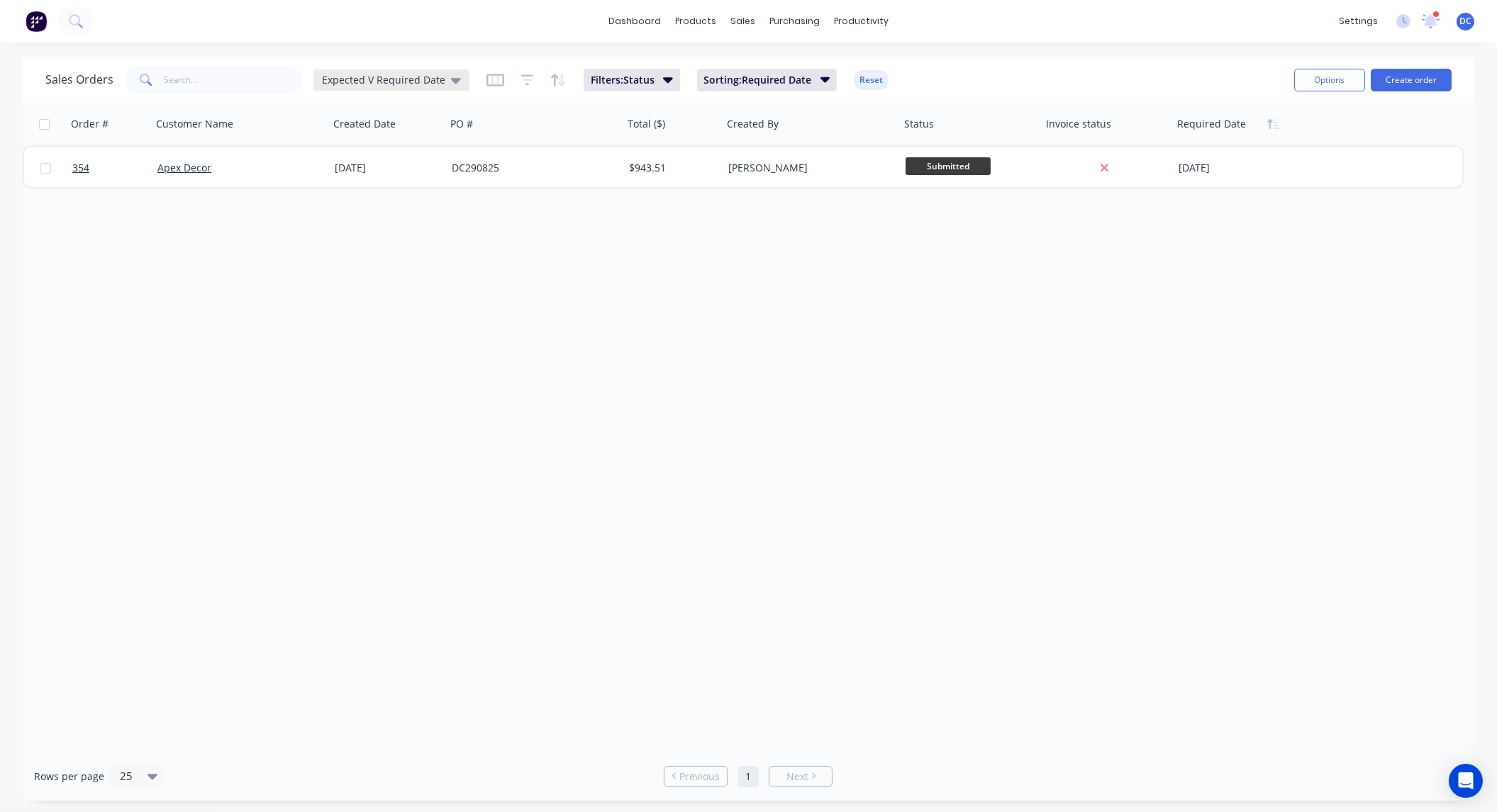
click at [378, 75] on span "Expected V Required Date" at bounding box center [384, 80] width 123 height 15
click at [347, 288] on button "Install View" at bounding box center [399, 285] width 162 height 16
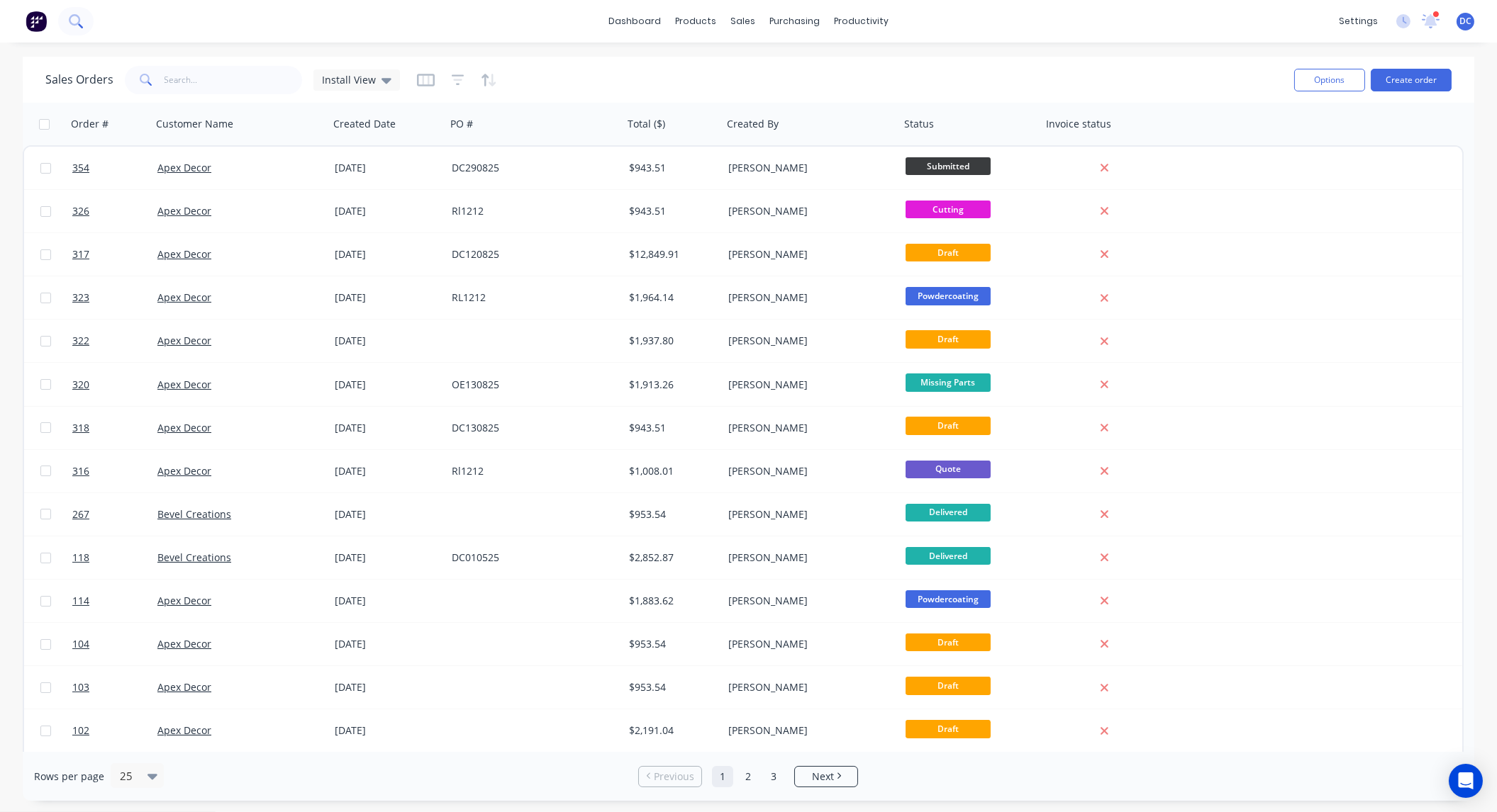
click at [75, 20] on icon at bounding box center [76, 21] width 13 height 13
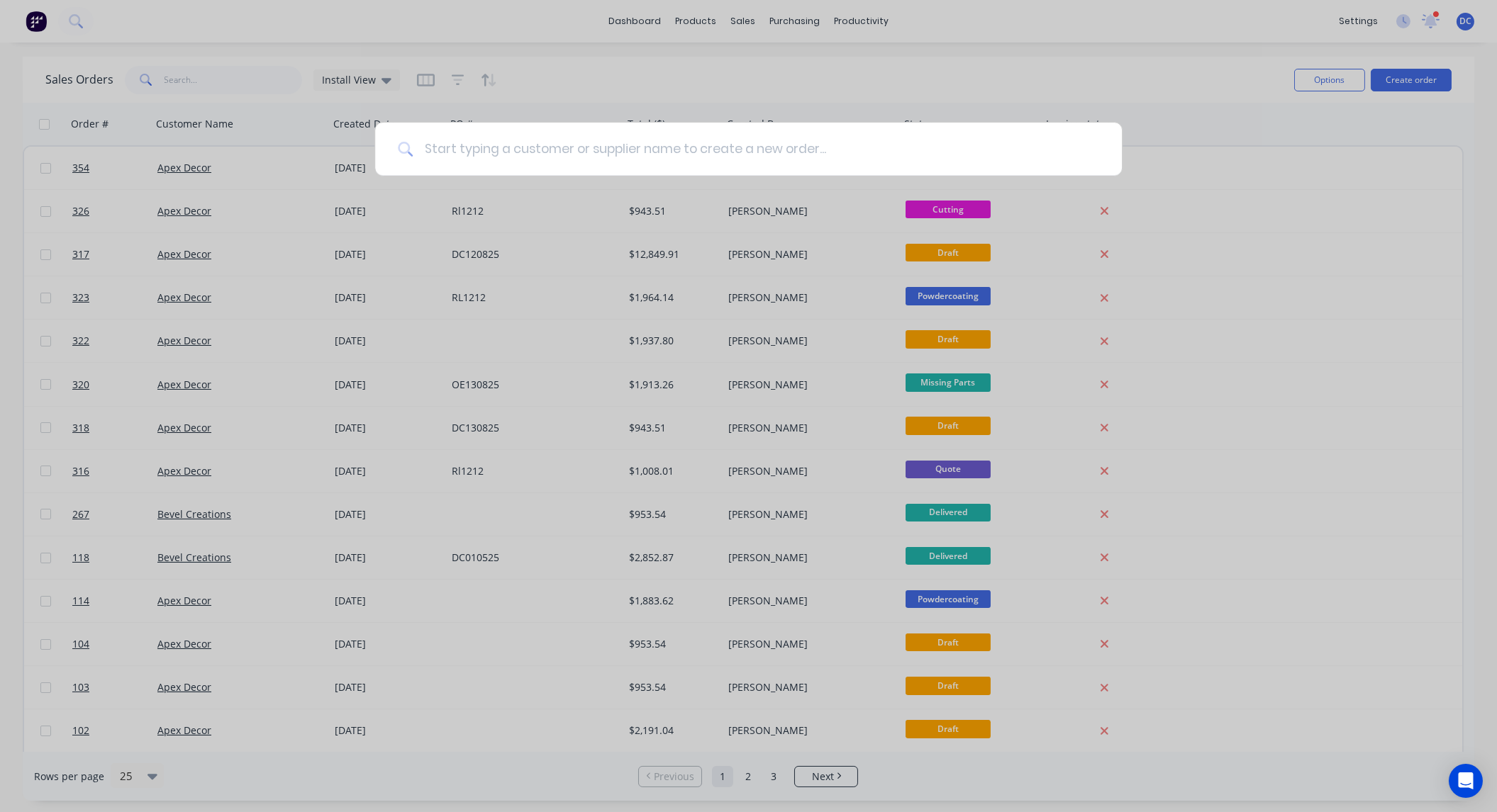
click at [449, 151] on input at bounding box center [756, 148] width 687 height 53
click at [456, 153] on input at bounding box center [756, 148] width 687 height 53
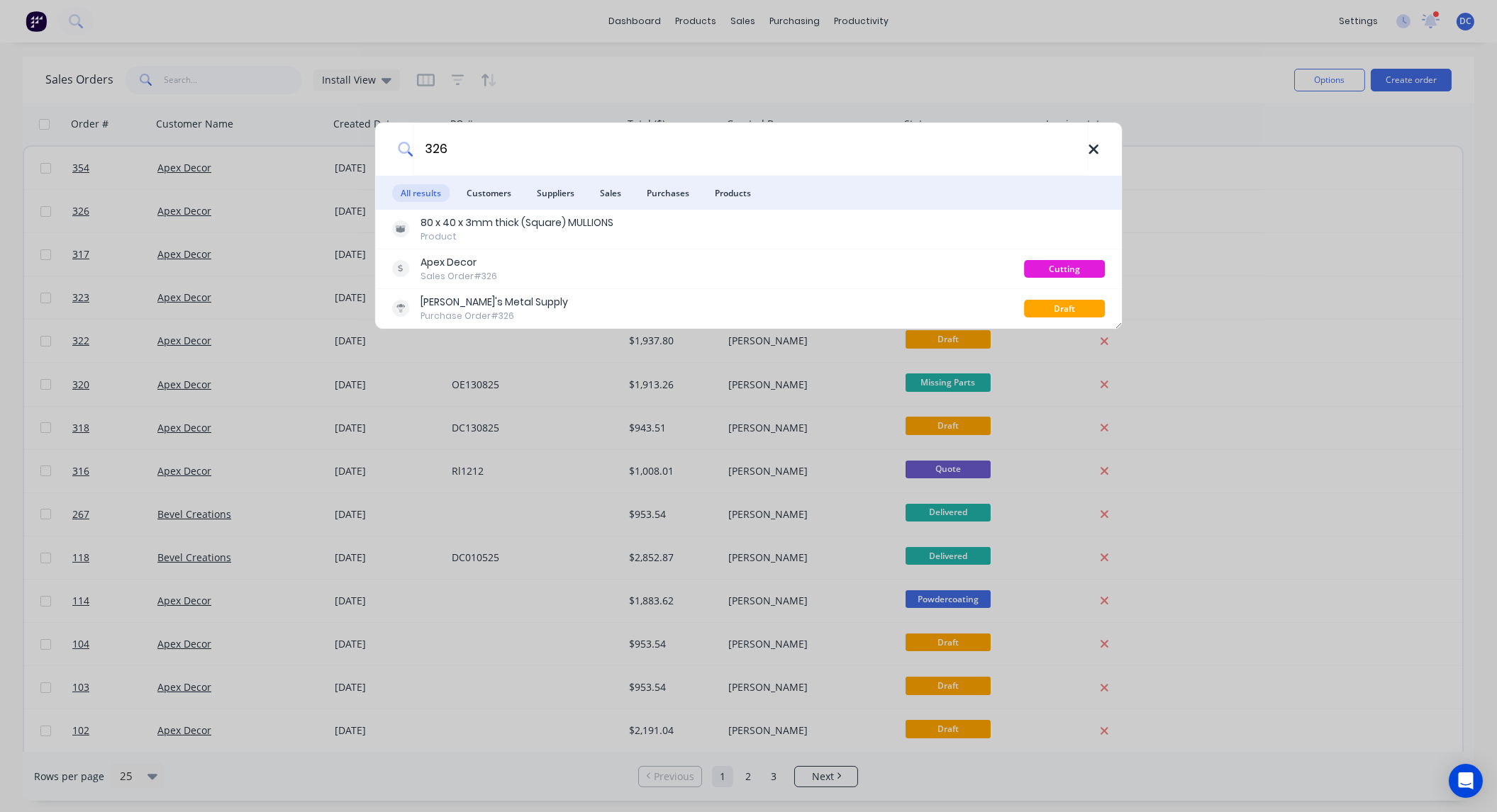
type input "326"
click at [1095, 148] on icon at bounding box center [1093, 149] width 9 height 9
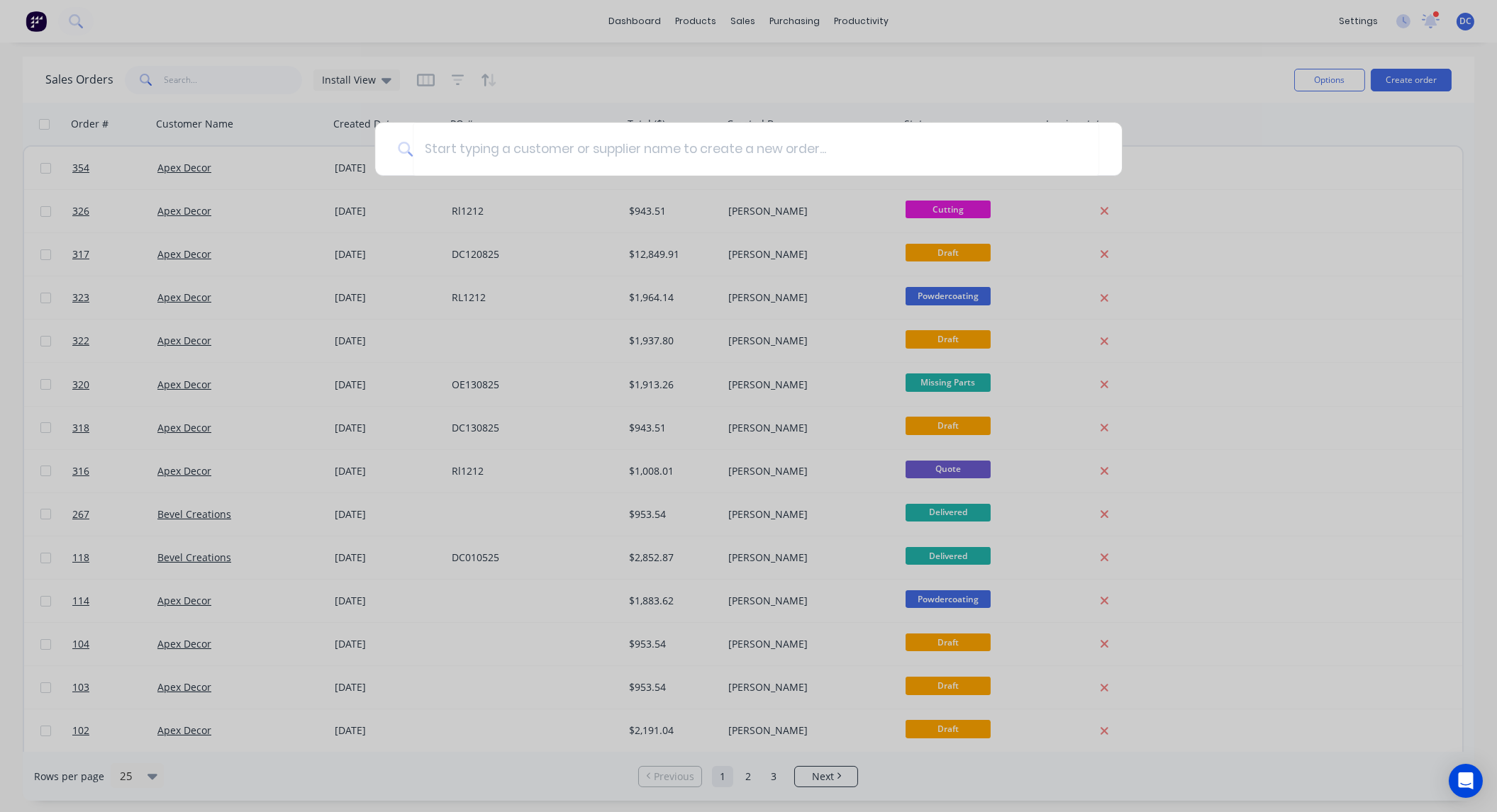
click at [763, 87] on div at bounding box center [748, 406] width 1497 height 812
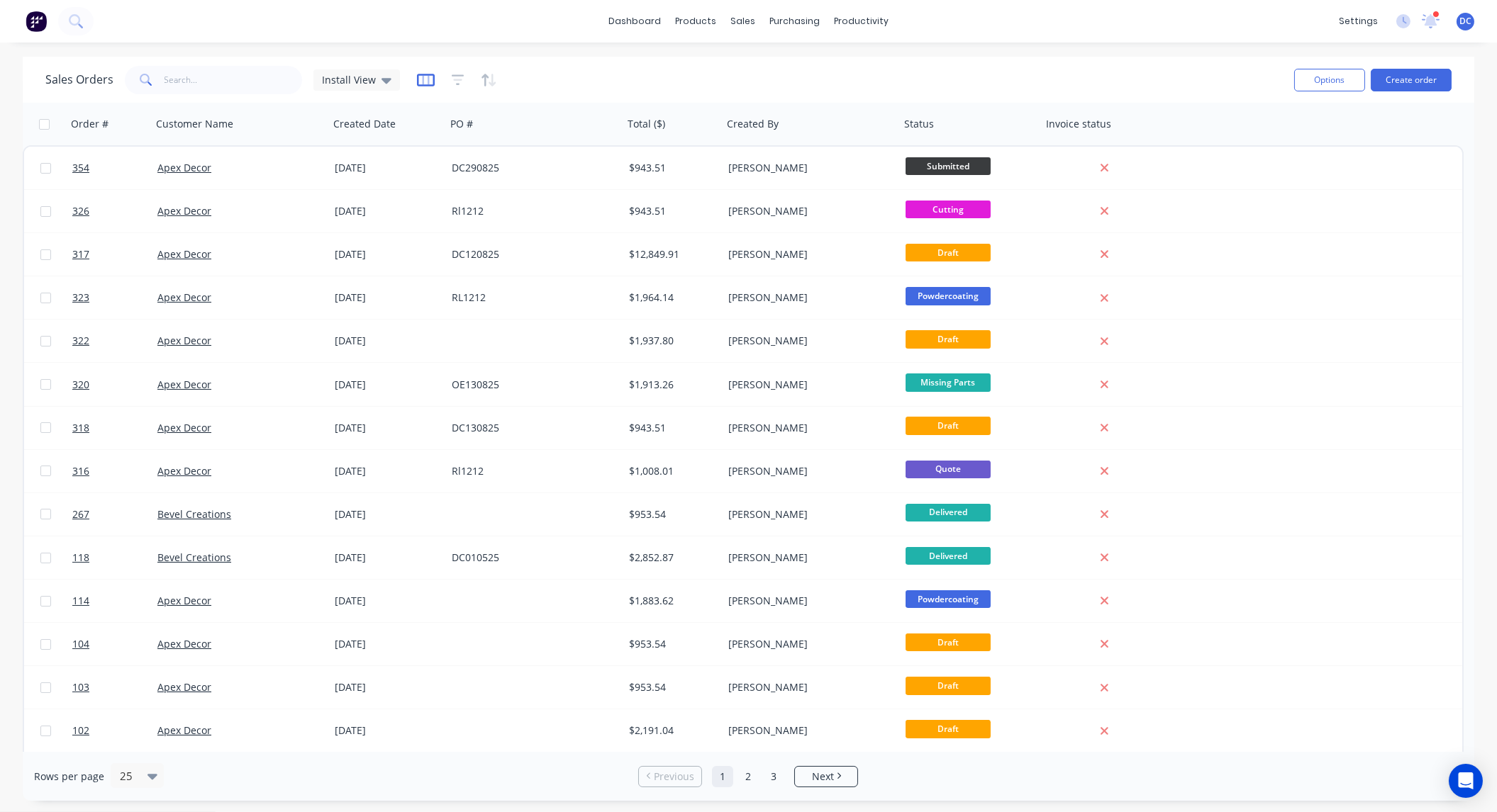
click at [421, 78] on icon "button" at bounding box center [425, 80] width 18 height 14
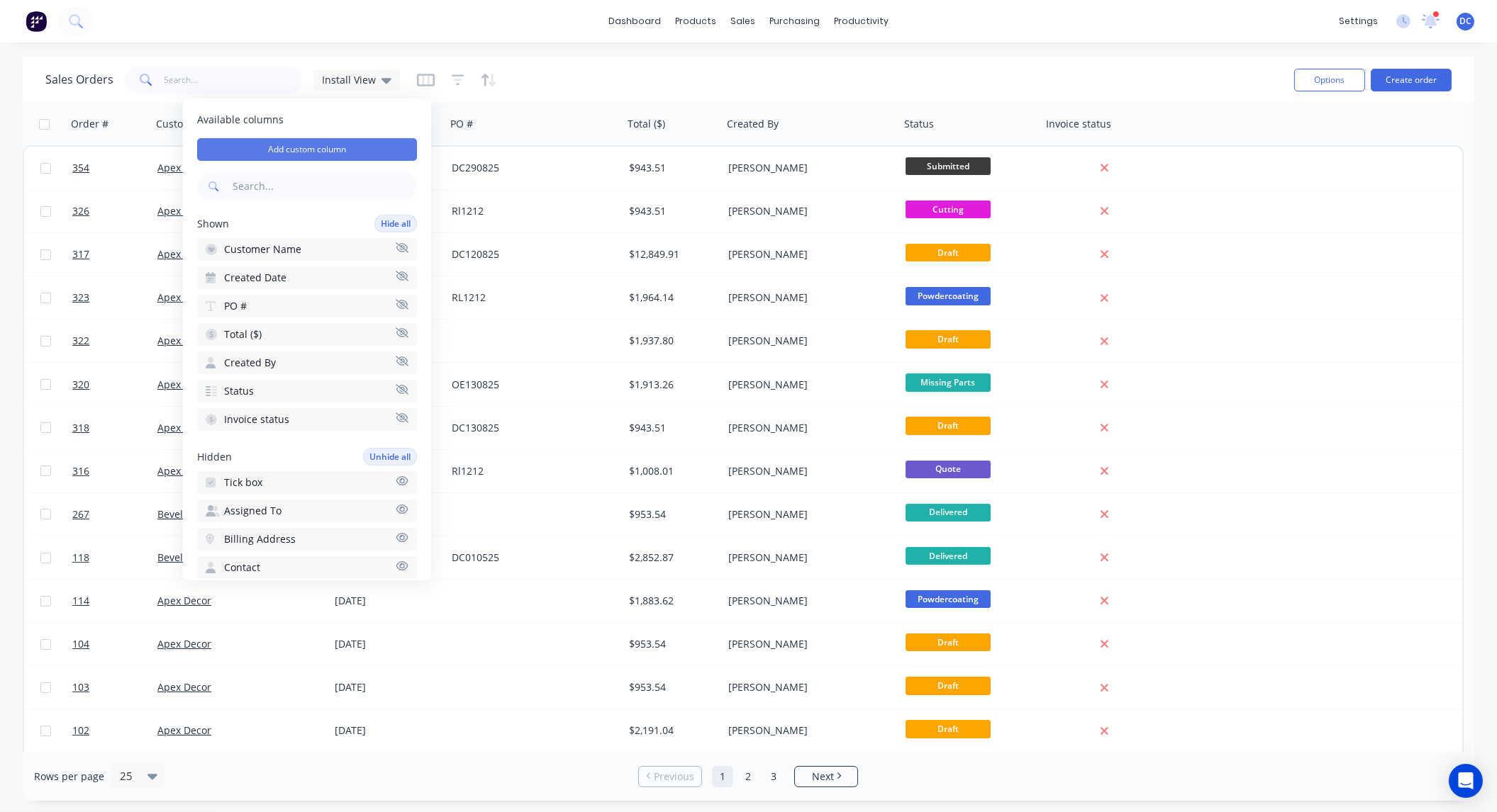
click at [341, 152] on button "Add custom column" at bounding box center [307, 149] width 220 height 23
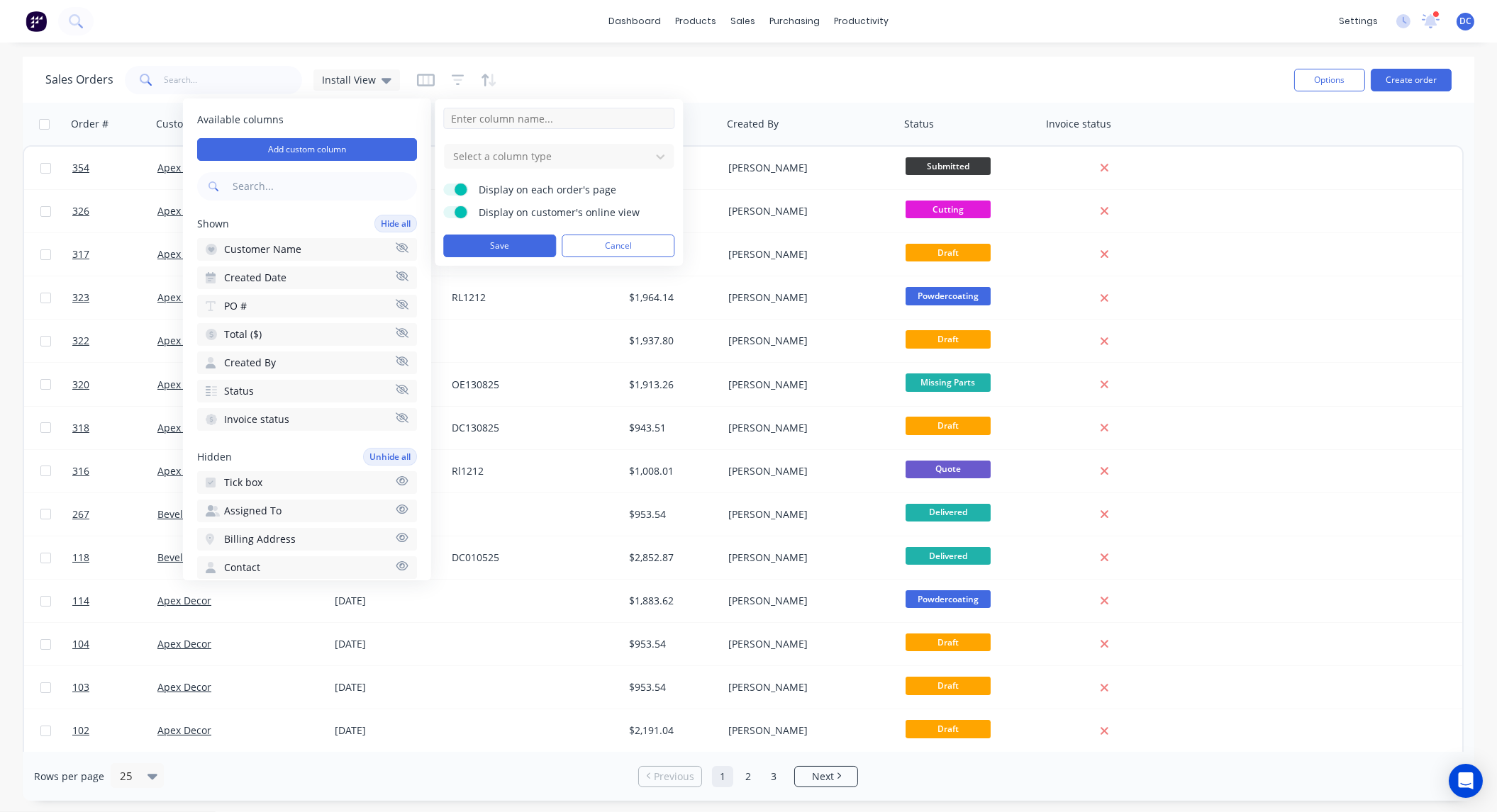
click at [498, 122] on input at bounding box center [558, 118] width 231 height 21
type input "Toolbox Quote Number"
click at [495, 155] on div at bounding box center [547, 156] width 191 height 18
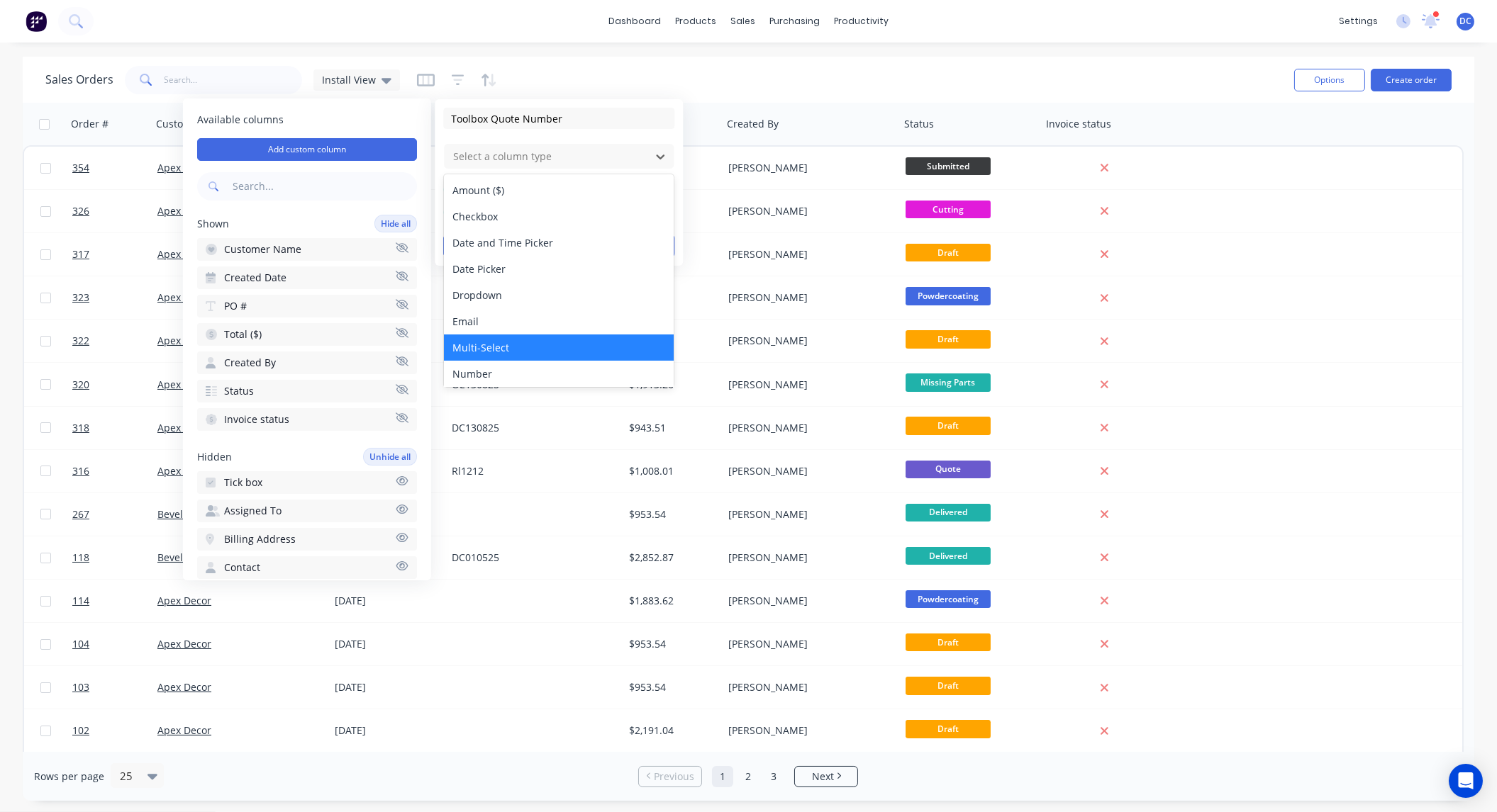
scroll to position [81, 0]
click at [487, 346] on div "Text" at bounding box center [558, 345] width 229 height 26
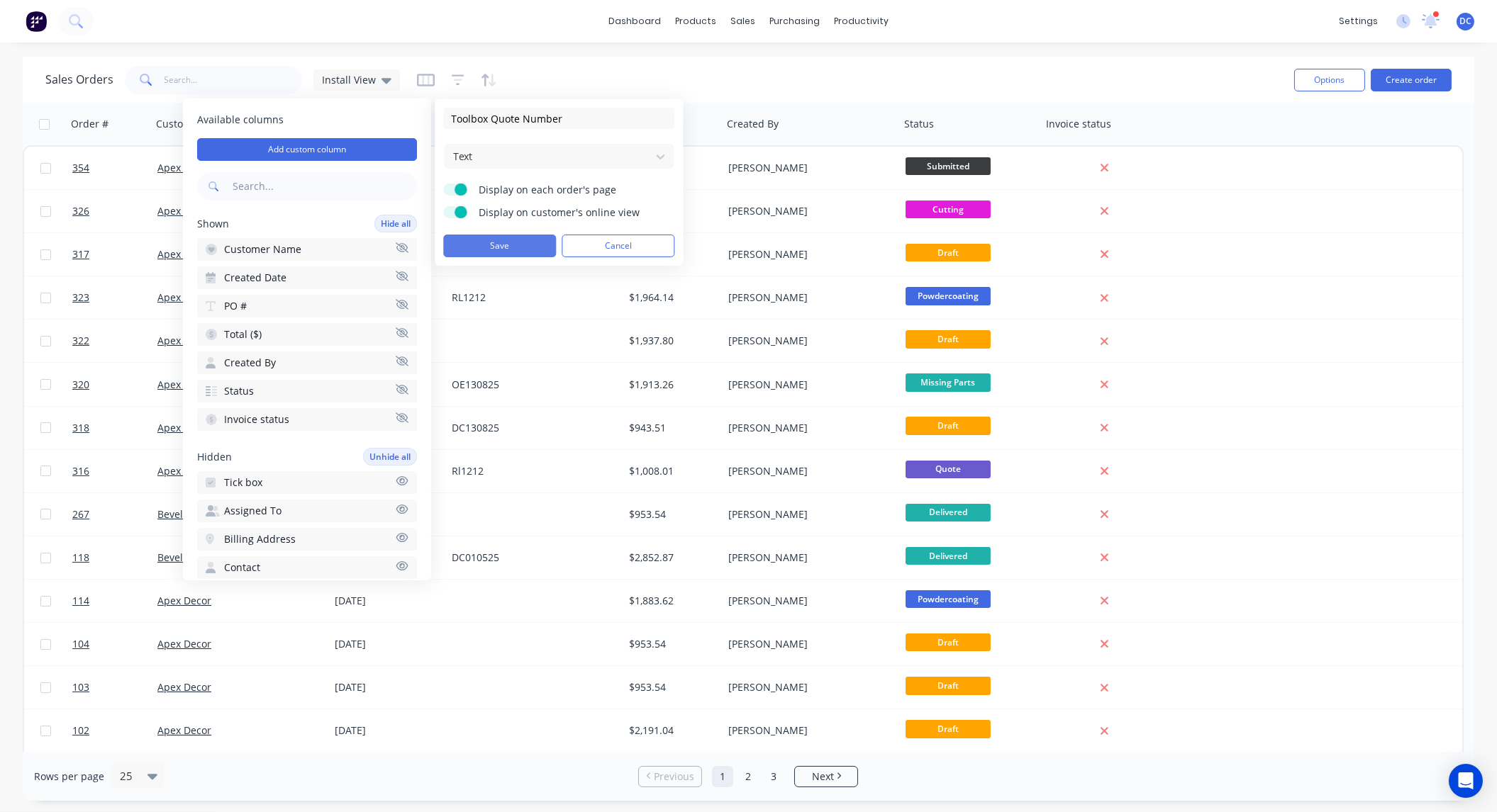
click at [516, 245] on button "Save" at bounding box center [499, 245] width 113 height 23
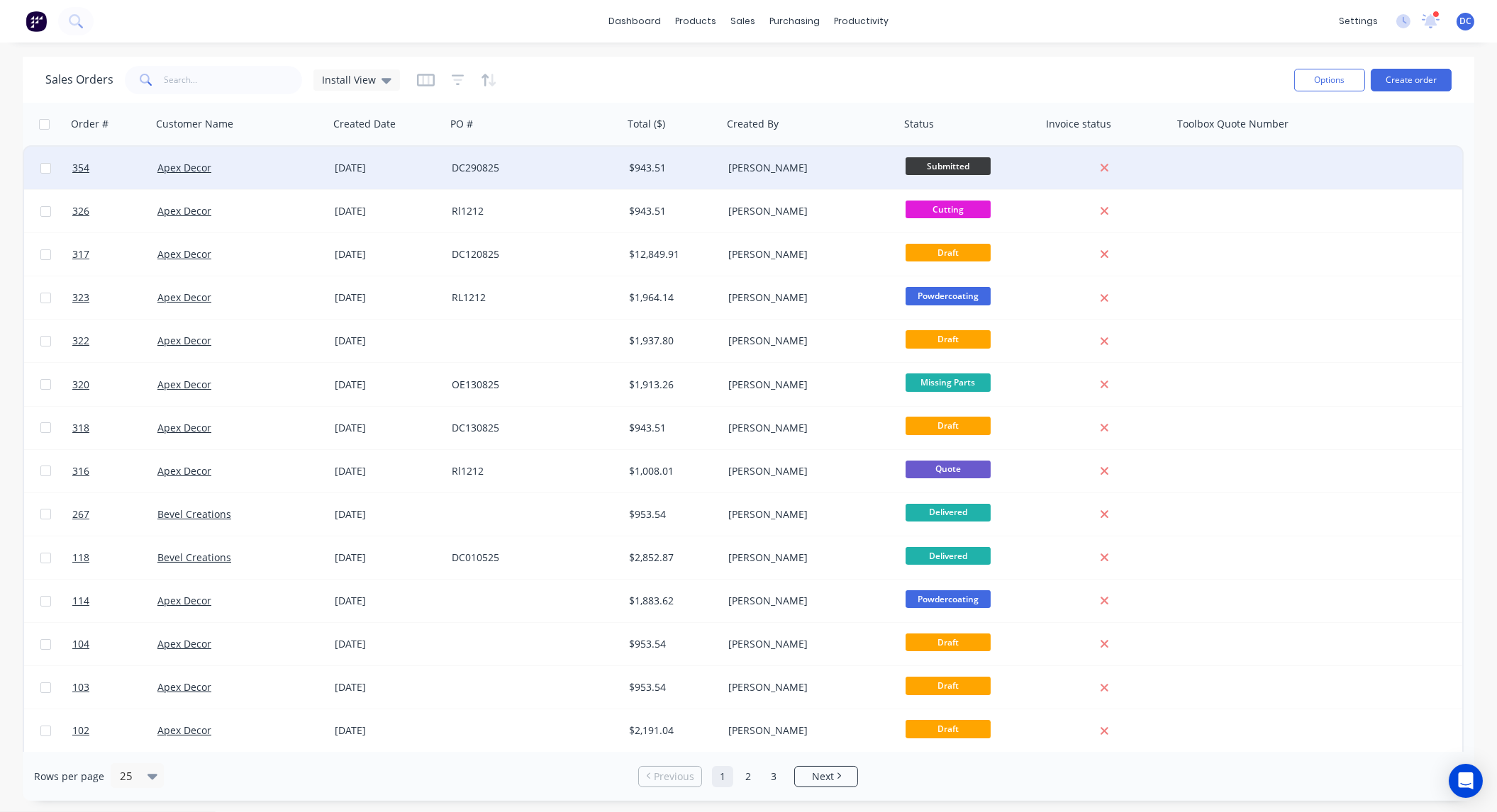
click at [1195, 164] on div at bounding box center [1267, 168] width 188 height 42
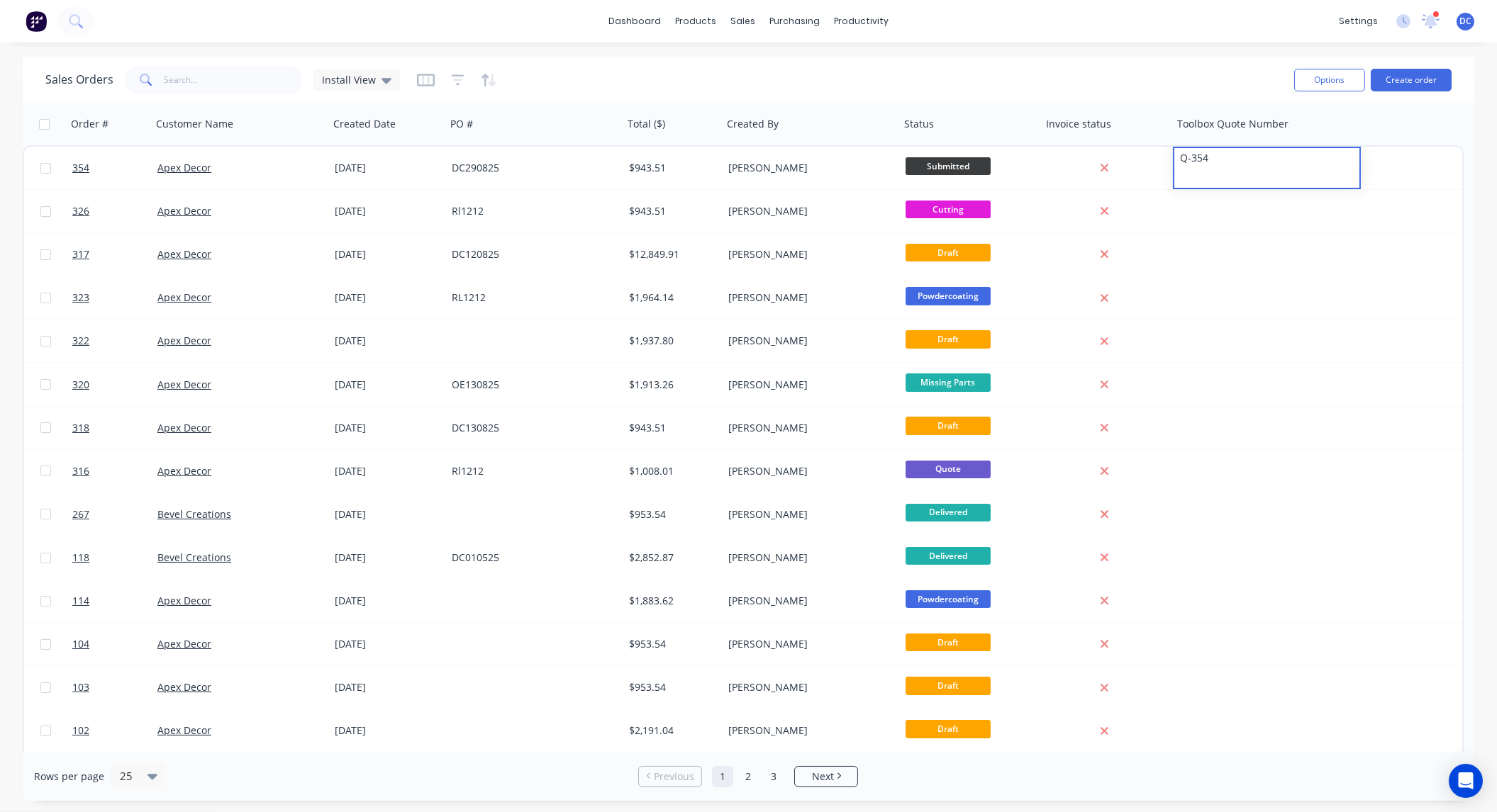
click at [1174, 86] on div "Sales Orders Install View" at bounding box center [664, 79] width 1237 height 35
click at [1333, 19] on div "dashboard products sales purchasing productivity dashboard products Product Cat…" at bounding box center [748, 21] width 1497 height 42
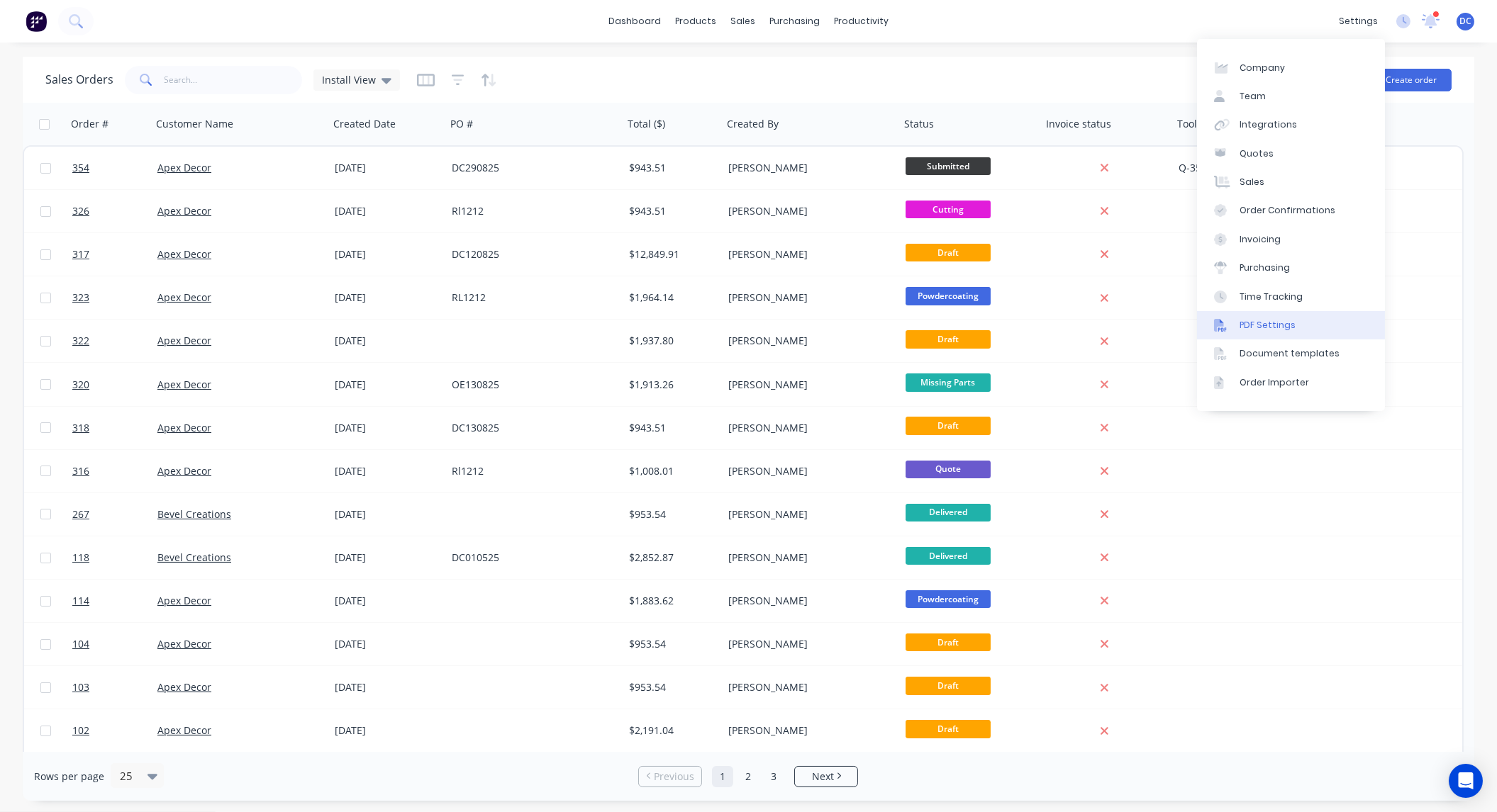
click at [1274, 316] on link "PDF Settings" at bounding box center [1290, 325] width 188 height 29
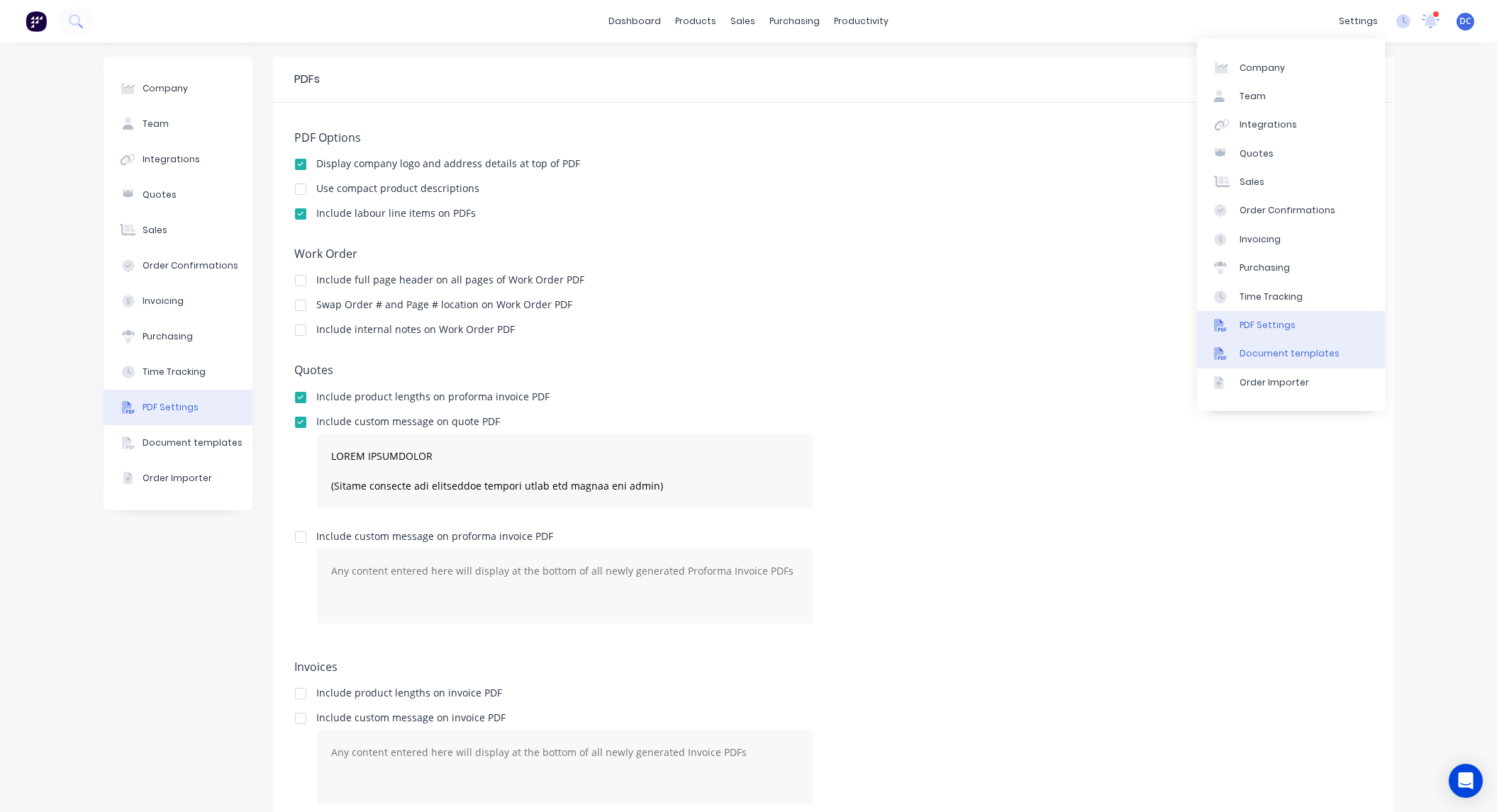
click at [1278, 358] on div "Document templates" at bounding box center [1290, 353] width 100 height 13
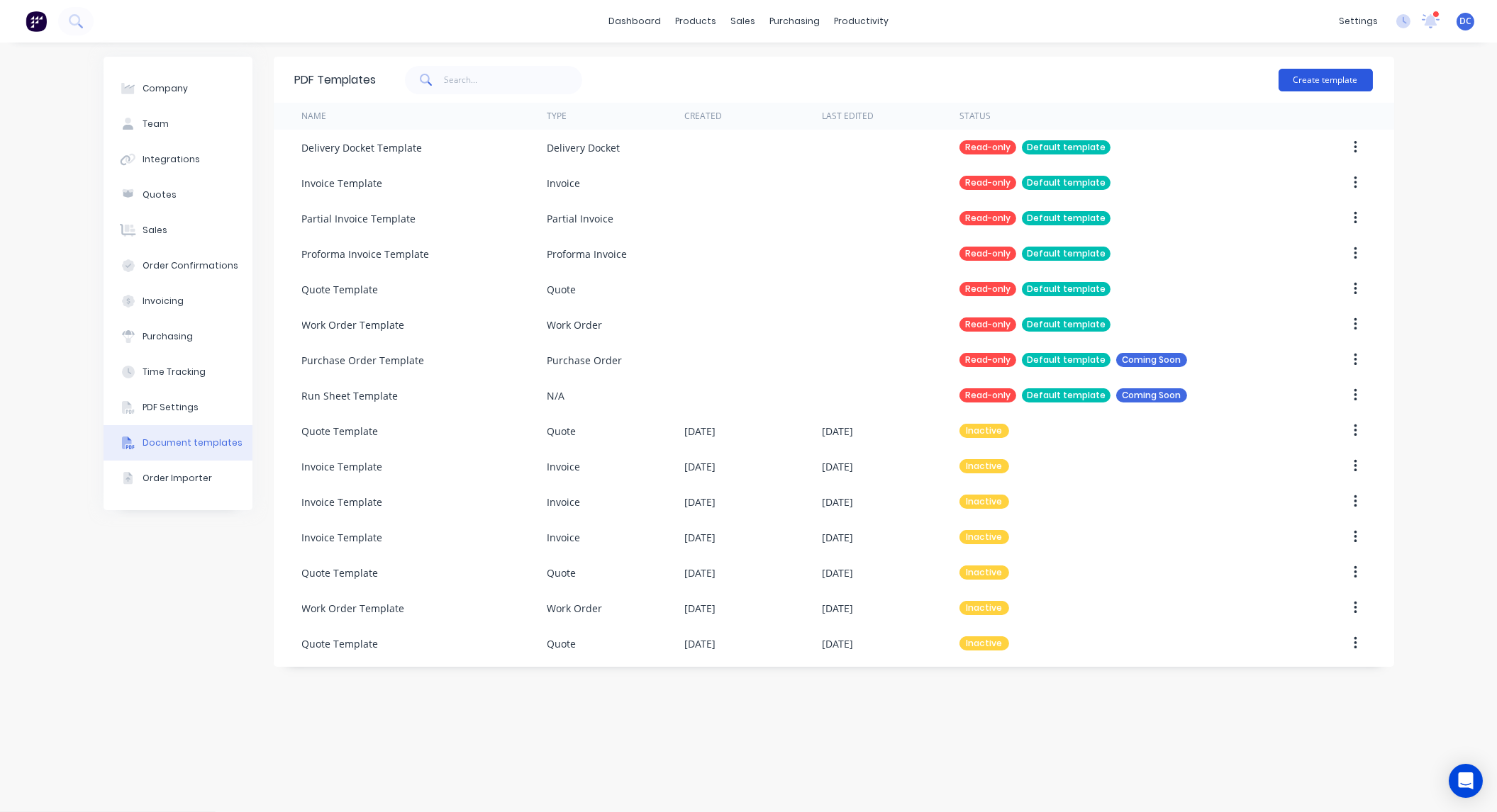
click at [1316, 75] on button "Create template" at bounding box center [1326, 80] width 94 height 23
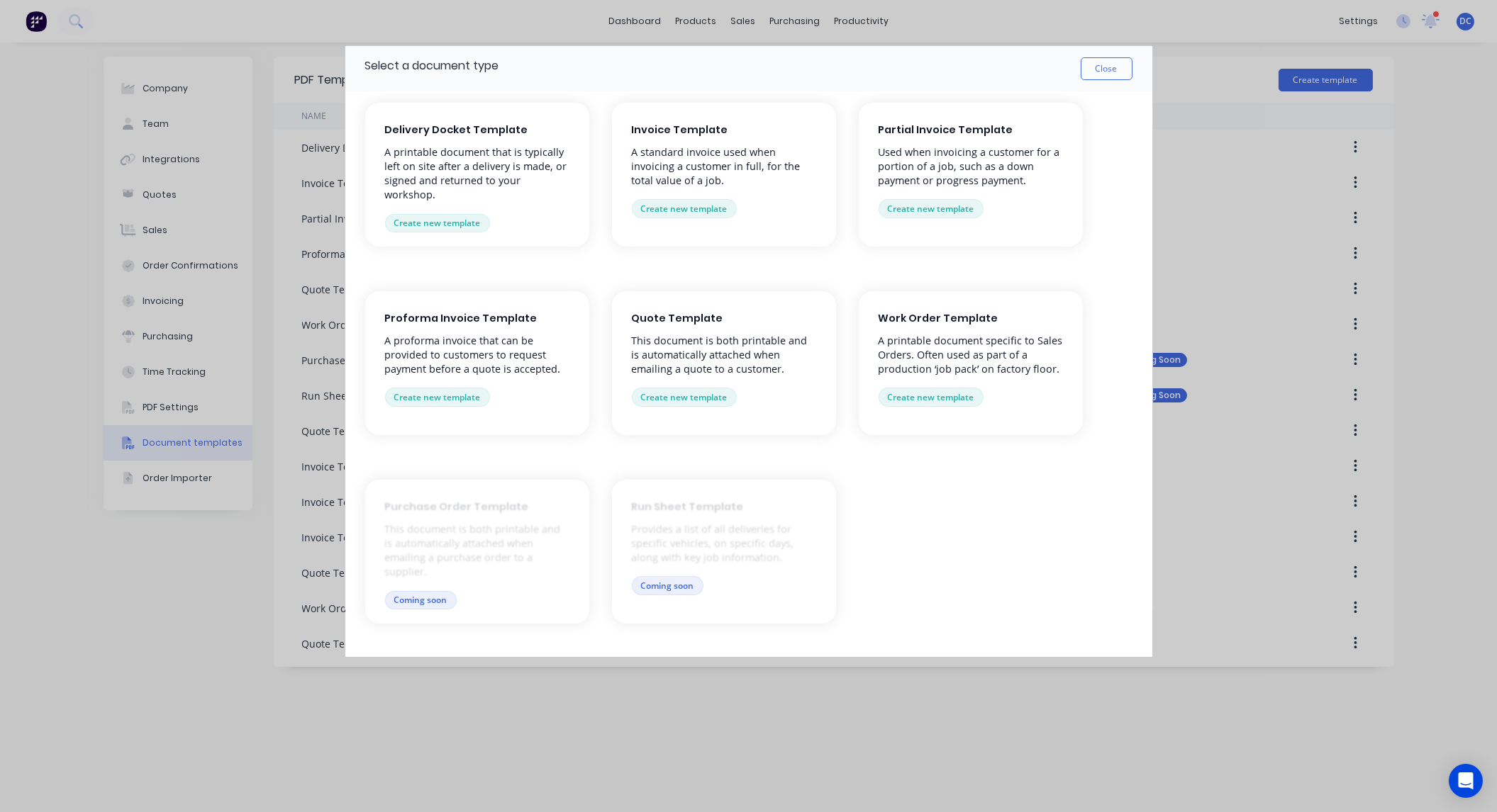
click at [760, 143] on div "Invoice Template A standard invoice used when invoicing a customer in full, for…" at bounding box center [724, 175] width 224 height 144
click at [710, 211] on button "Create new template" at bounding box center [684, 208] width 105 height 19
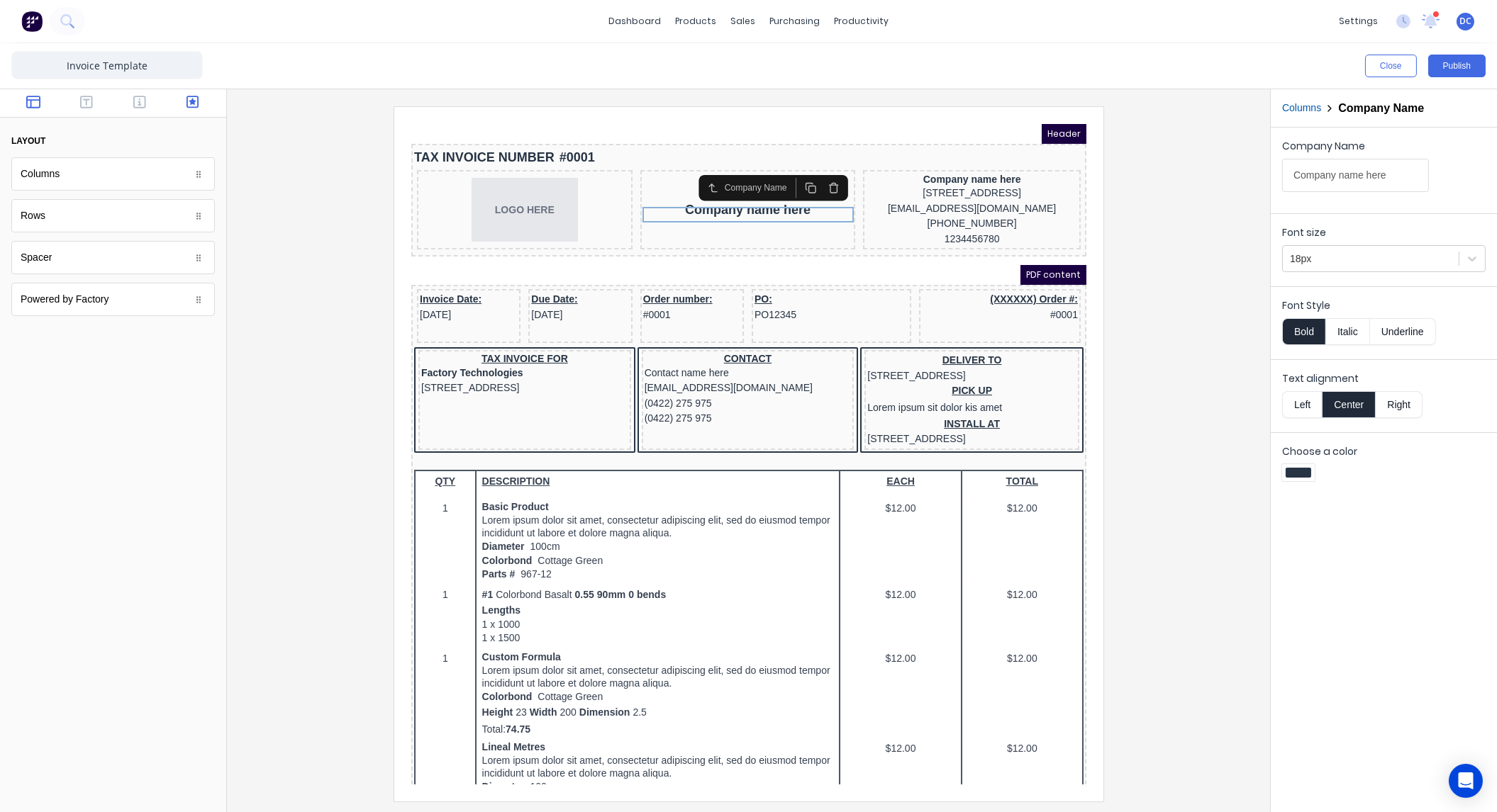
click at [186, 96] on icon "button" at bounding box center [192, 102] width 13 height 13
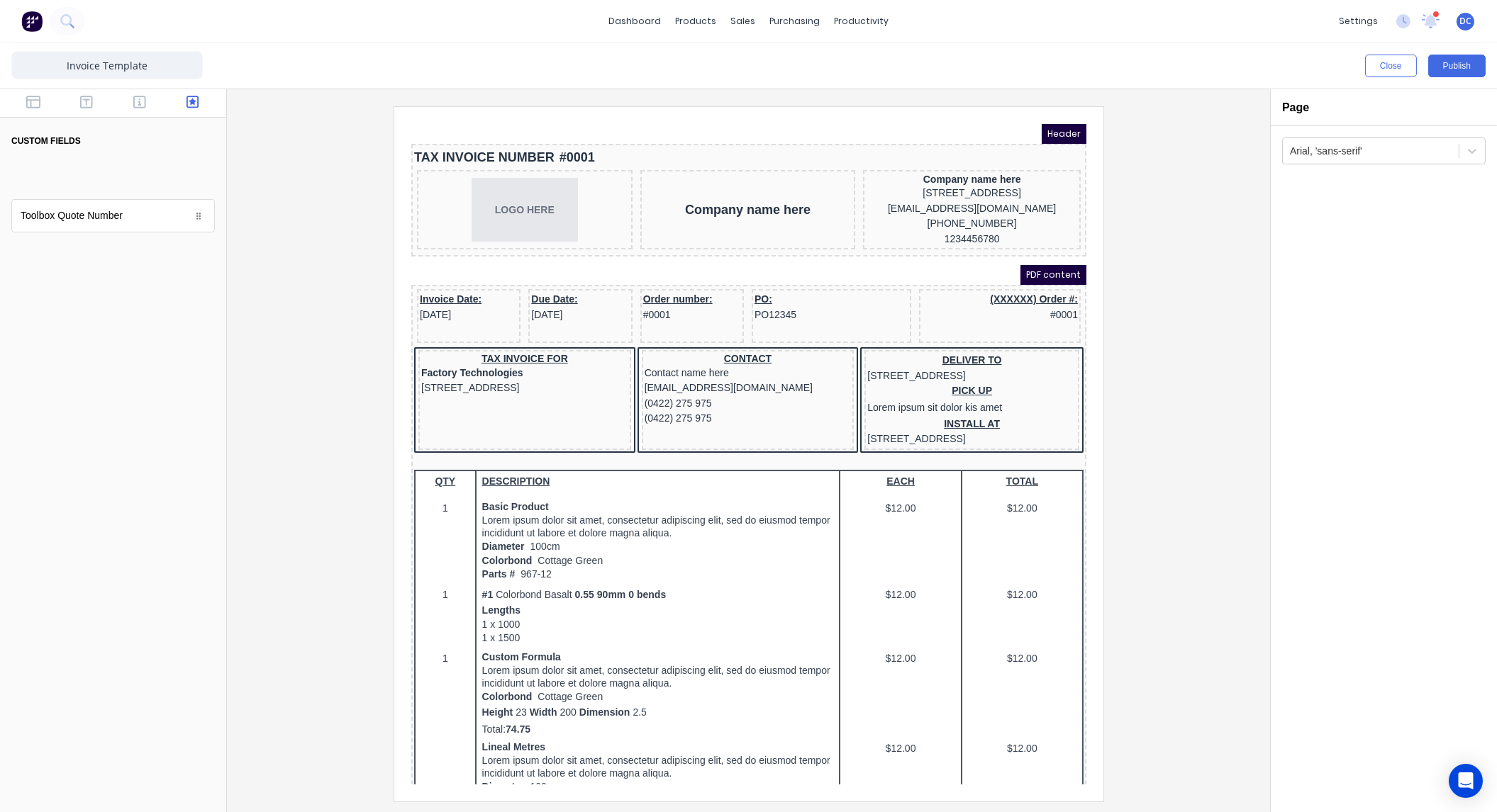
drag, startPoint x: 108, startPoint y: 177, endPoint x: 110, endPoint y: 186, distance: 9.2
click at [110, 186] on body "dashboard products sales purchasing productivity dashboard products Product Cat…" at bounding box center [748, 460] width 1497 height 919
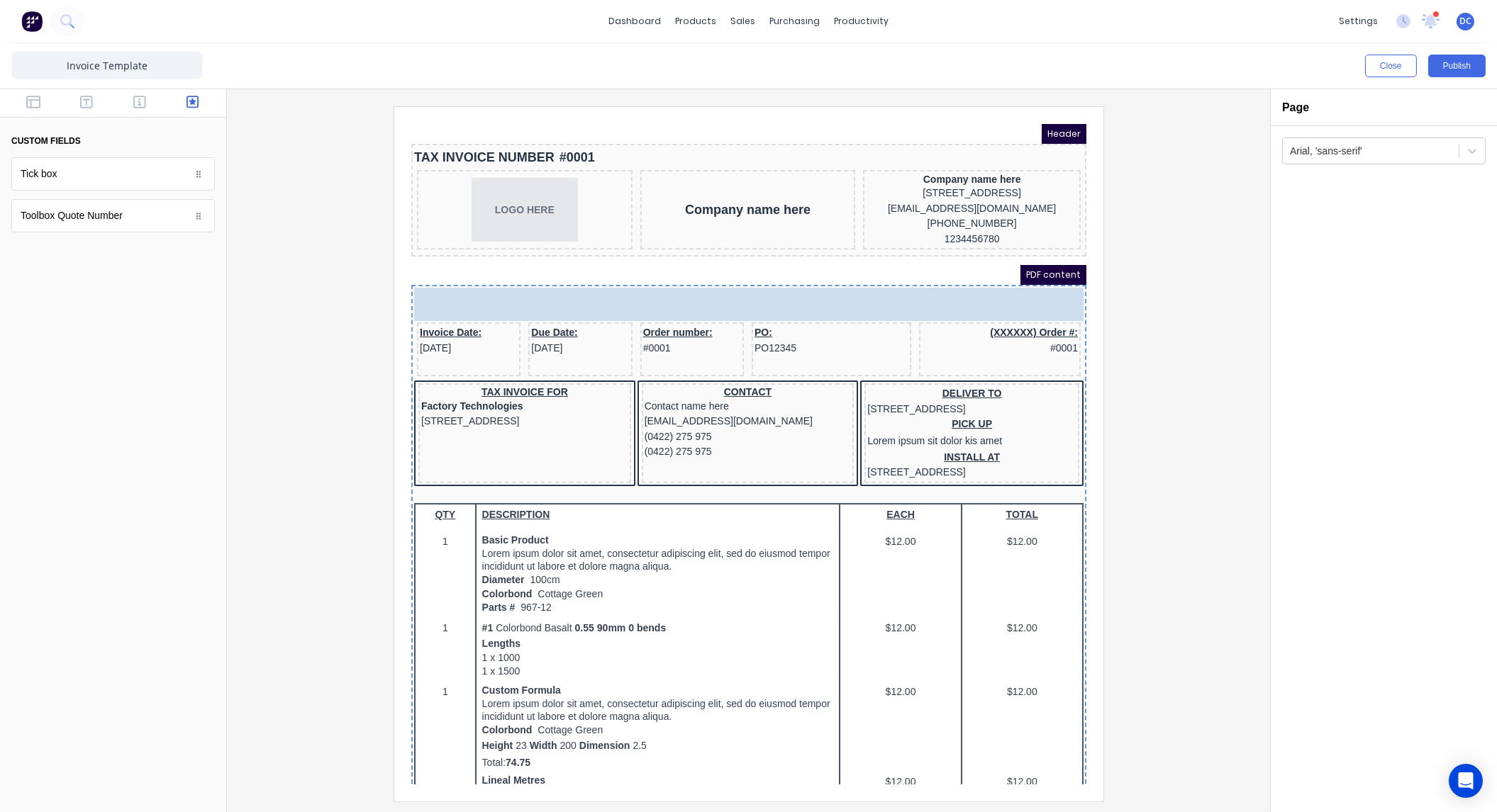
drag, startPoint x: 114, startPoint y: 214, endPoint x: 541, endPoint y: 272, distance: 430.9
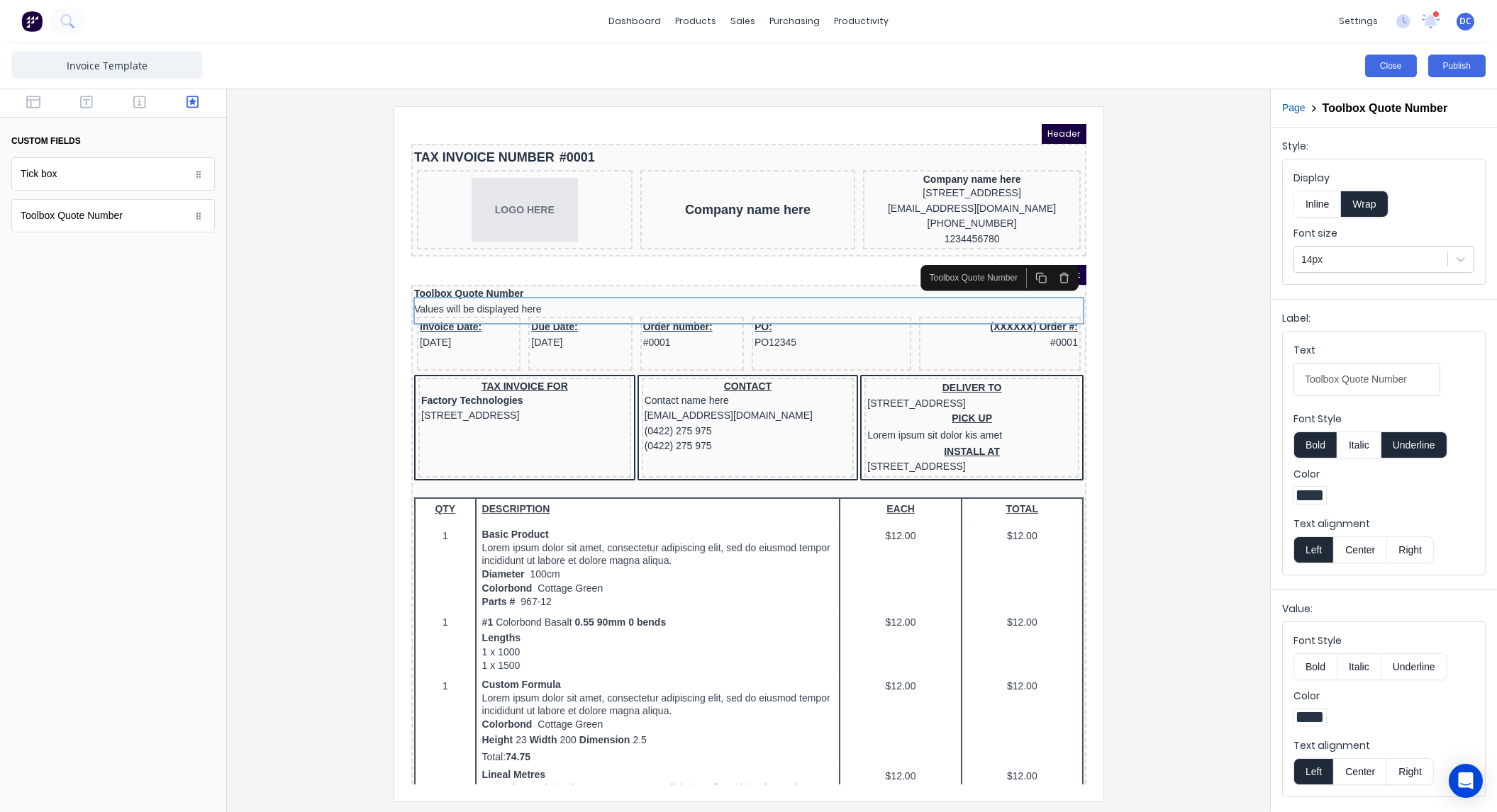
click at [1380, 64] on button "Close" at bounding box center [1390, 66] width 51 height 23
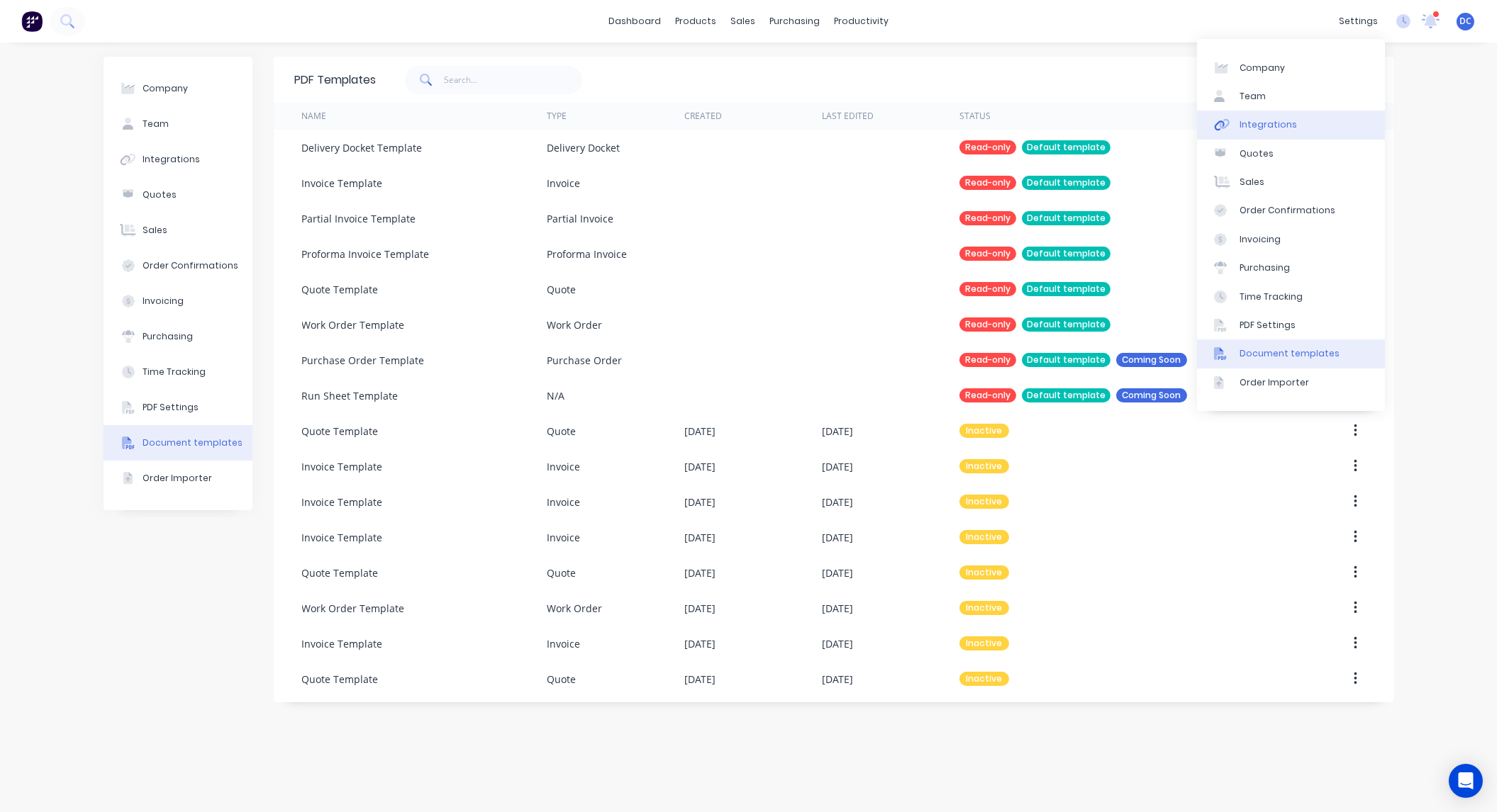
click at [1264, 123] on div "Integrations" at bounding box center [1268, 124] width 57 height 13
